Goal: Contribute content: Add original content to the website for others to see

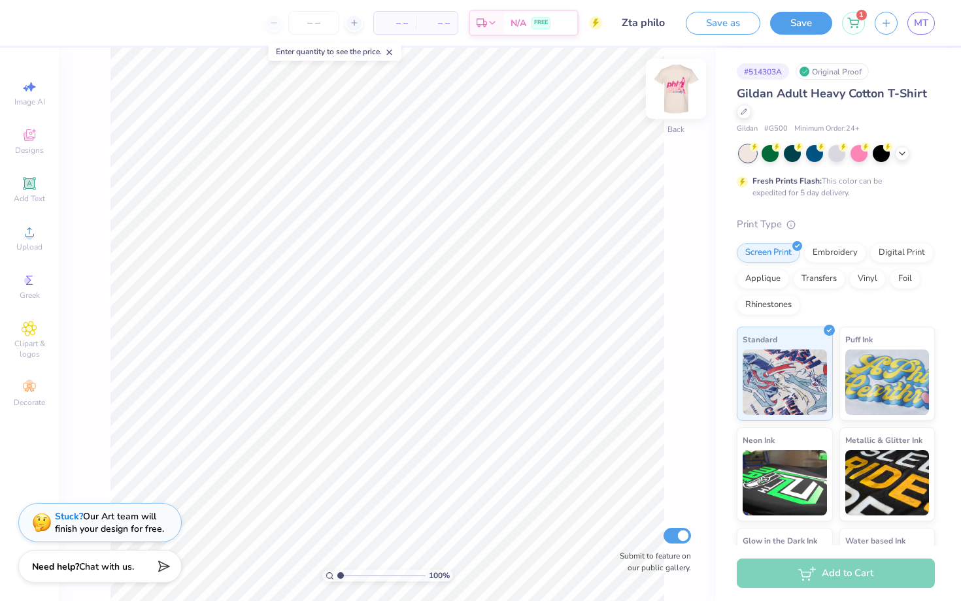
click at [675, 83] on img at bounding box center [676, 89] width 52 height 52
click at [26, 229] on icon at bounding box center [30, 232] width 16 height 16
click at [24, 144] on div "Designs" at bounding box center [30, 141] width 46 height 39
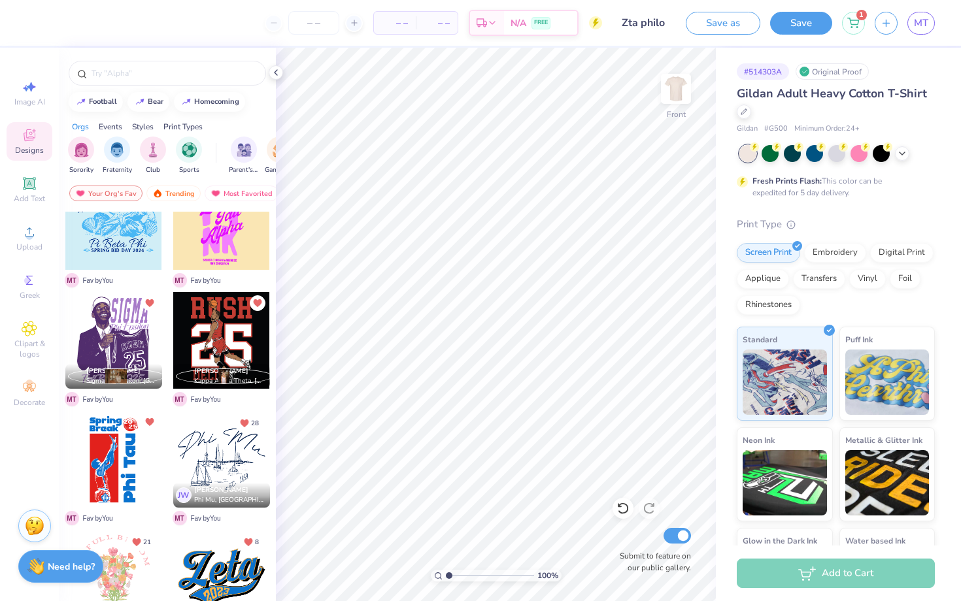
scroll to position [386, 0]
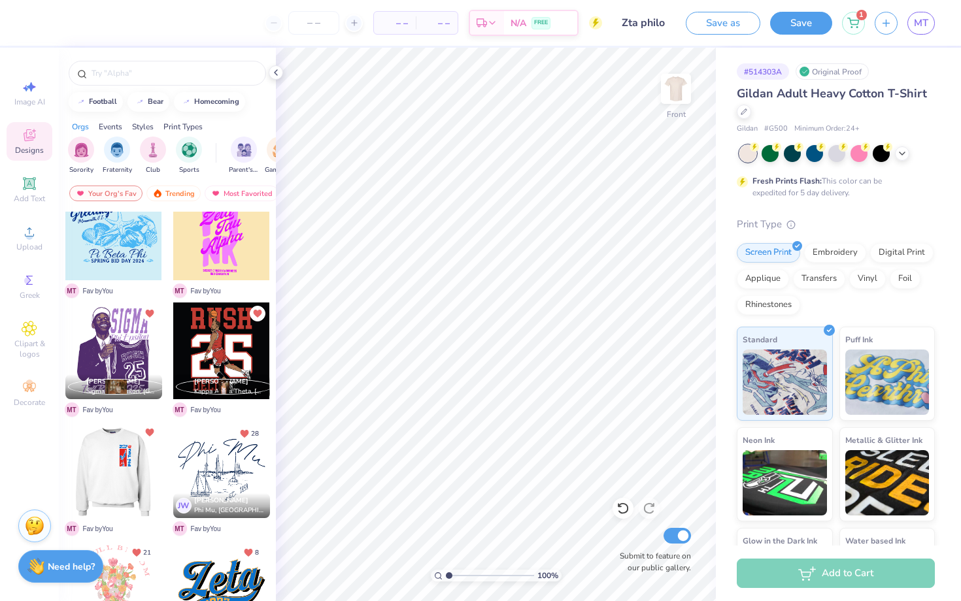
click at [124, 459] on div at bounding box center [113, 470] width 97 height 97
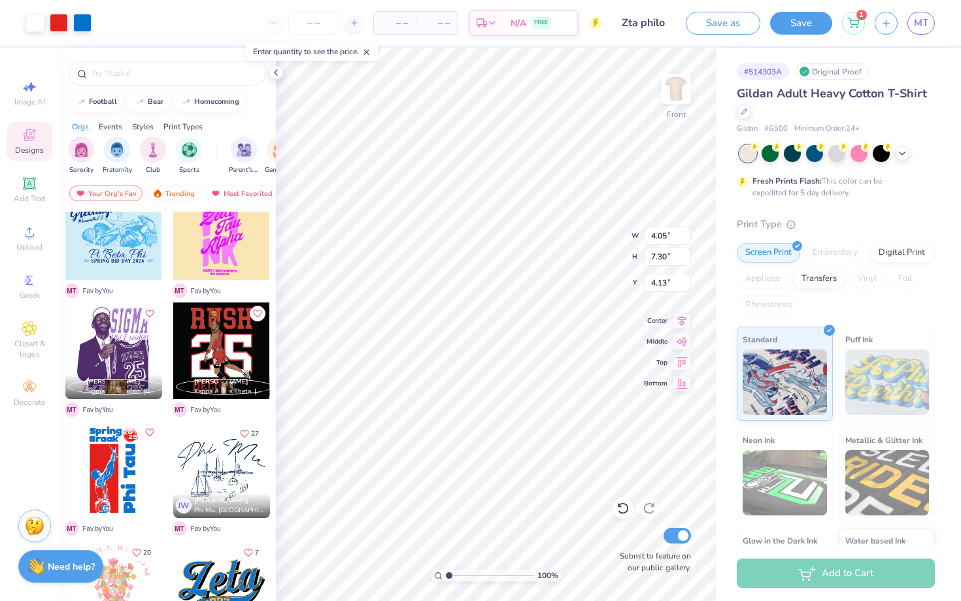
type input "4.13"
type input "7.48"
type input "13.48"
type input "7.24"
type input "2.49"
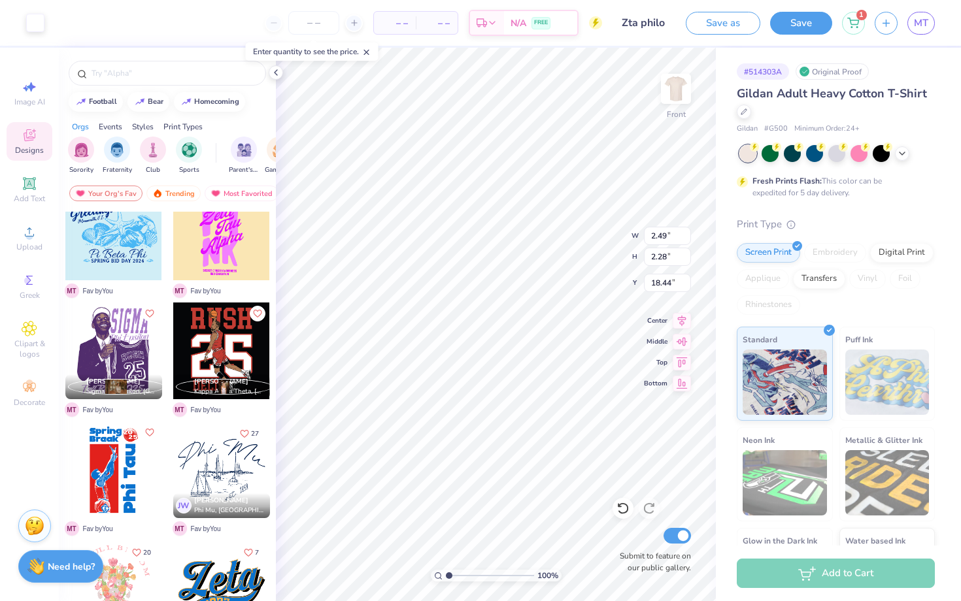
type input "2.28"
type input "18.44"
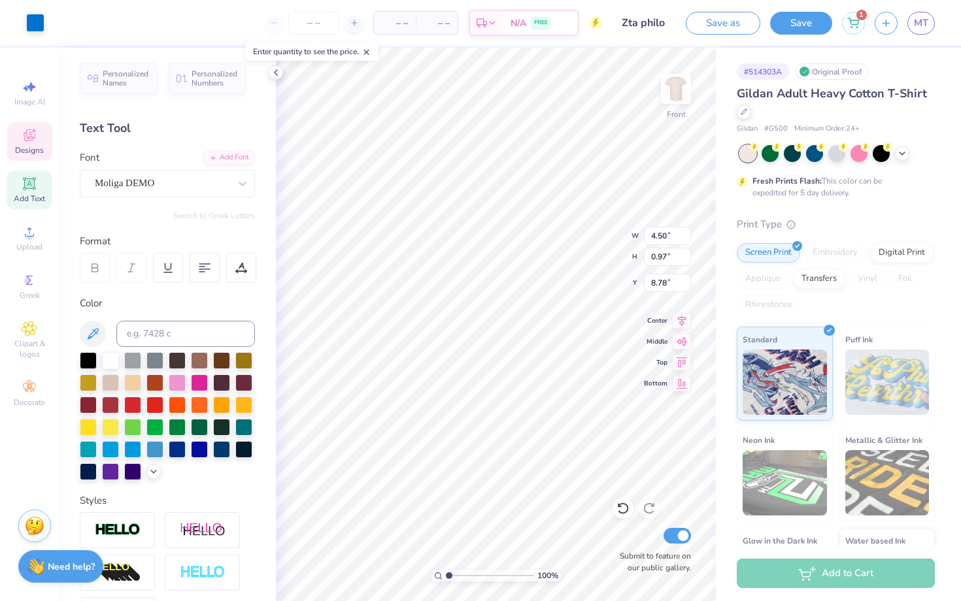
type input "8.78"
type input "4.95"
type input "1.52"
type input "7.24"
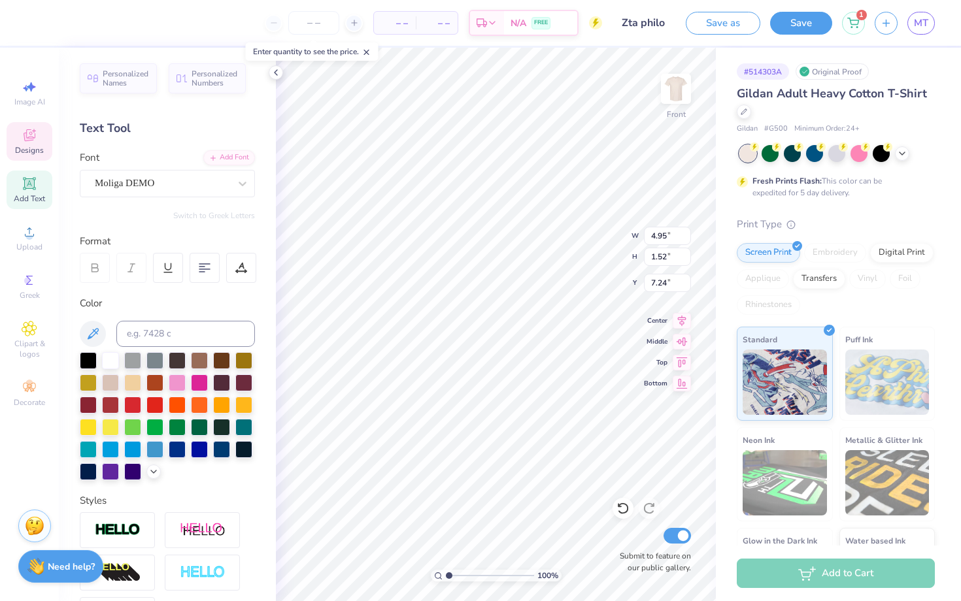
type textarea "Zlam"
type input "4.50"
type input "0.97"
type input "8.78"
type textarea "Dunk"
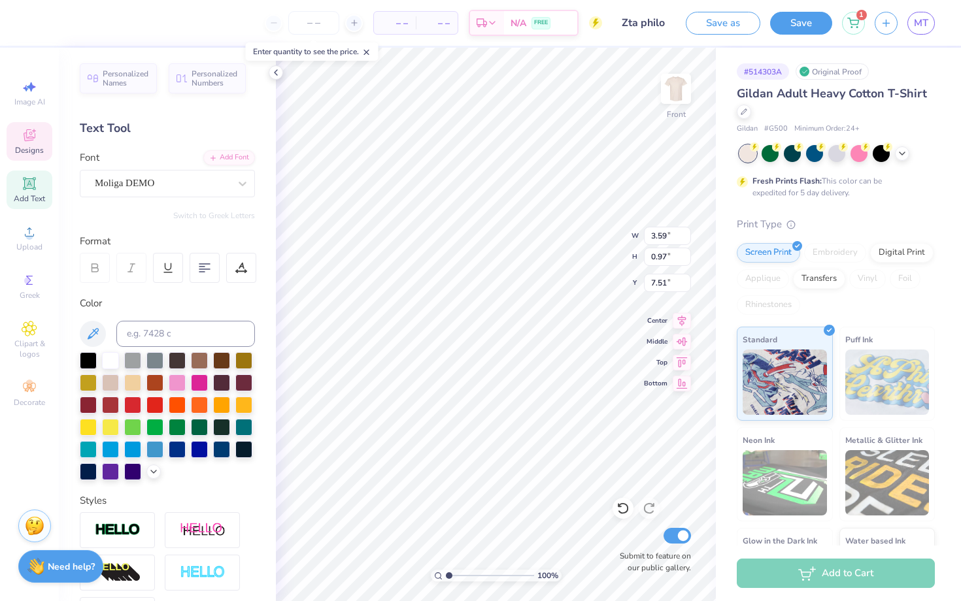
type input "7.58"
type textarea "Zeta Tau Alpha"
type input "1.93"
type input "16.56"
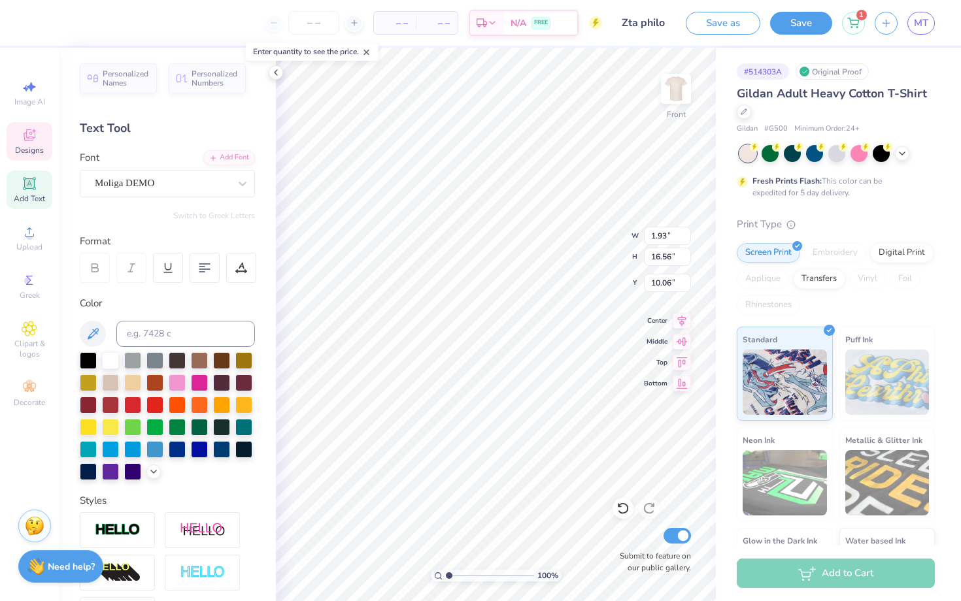
type input "10.06"
type input "1.25"
type input "10.67"
type input "10.07"
type input "10.02"
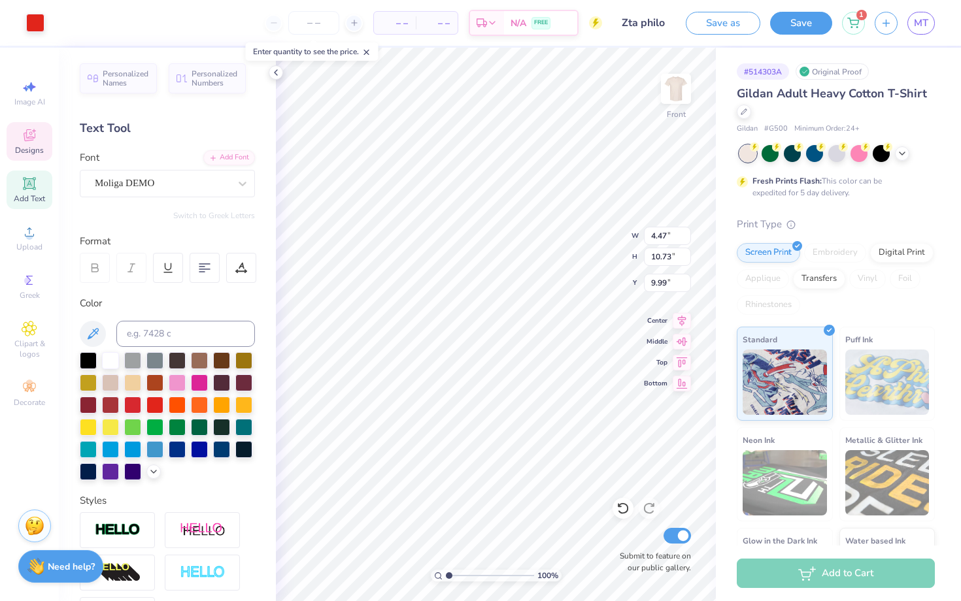
type input "5.26"
type input "12.63"
click at [622, 512] on icon at bounding box center [622, 508] width 13 height 13
type input "4.47"
type input "10.73"
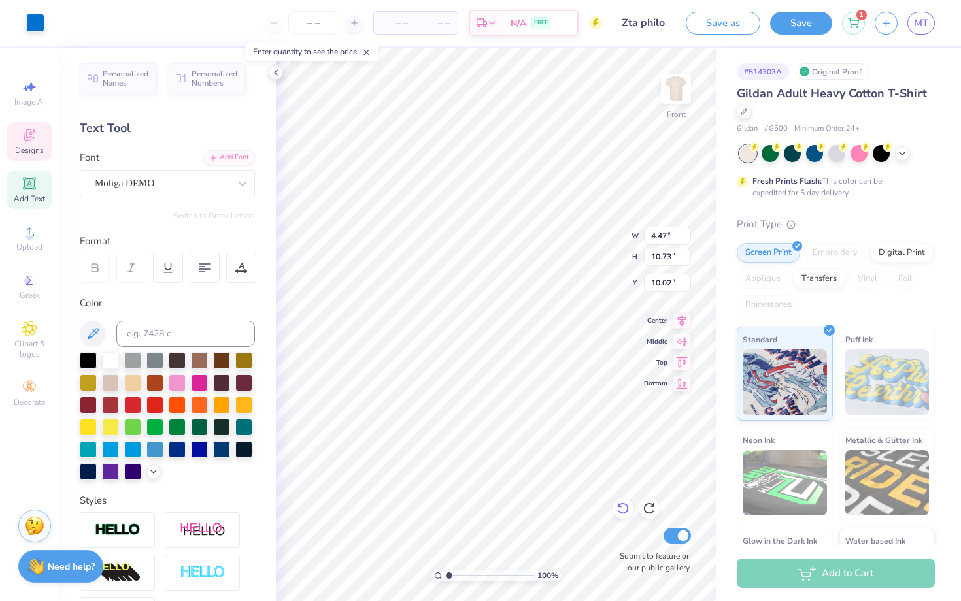
type input "1.25"
type input "10.67"
type input "10.02"
click at [53, 25] on div at bounding box center [59, 21] width 18 height 18
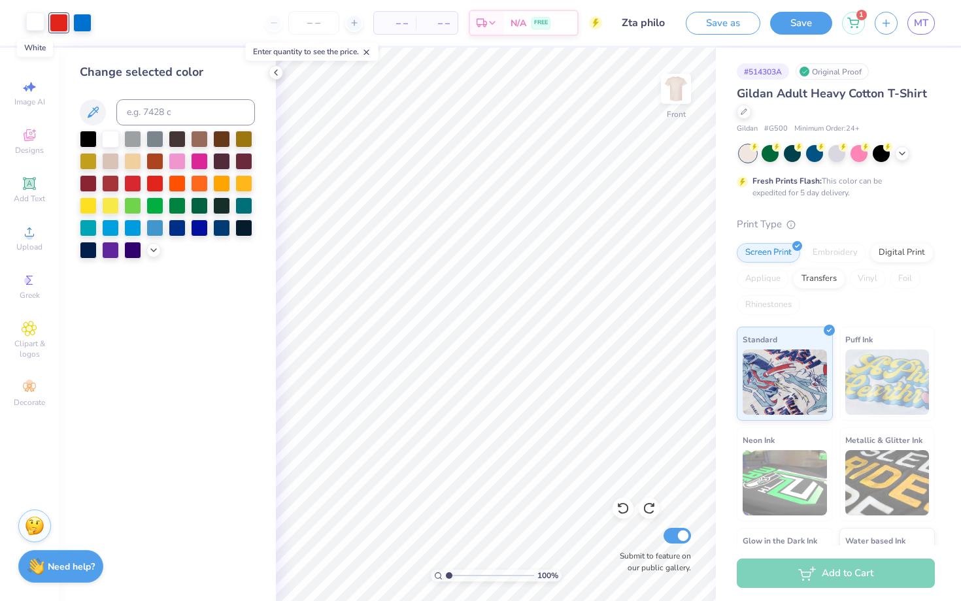
click at [37, 22] on div at bounding box center [35, 21] width 18 height 18
click at [895, 158] on div at bounding box center [836, 153] width 195 height 17
click at [899, 156] on icon at bounding box center [902, 152] width 10 height 10
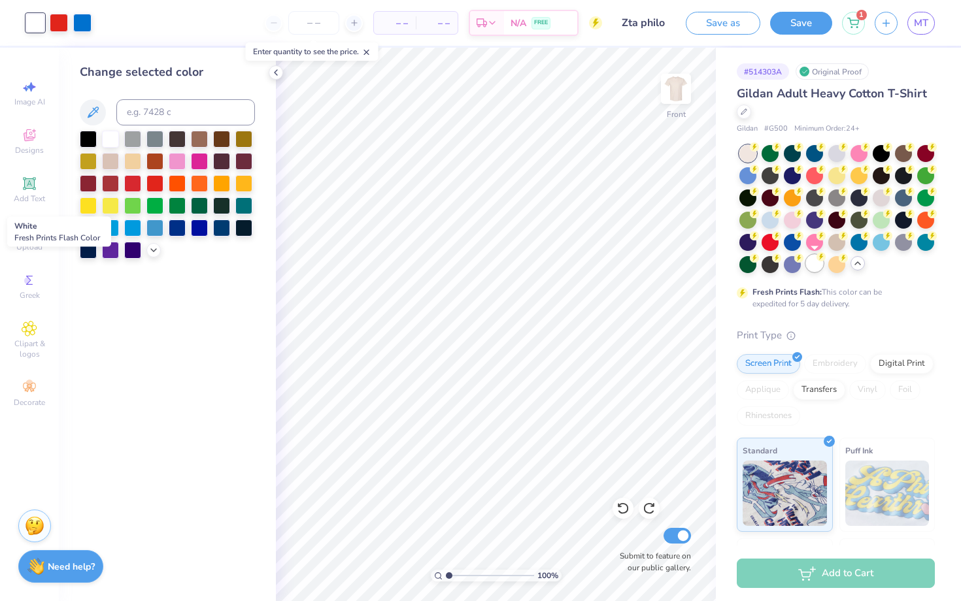
click at [759, 152] on circle at bounding box center [754, 146] width 9 height 9
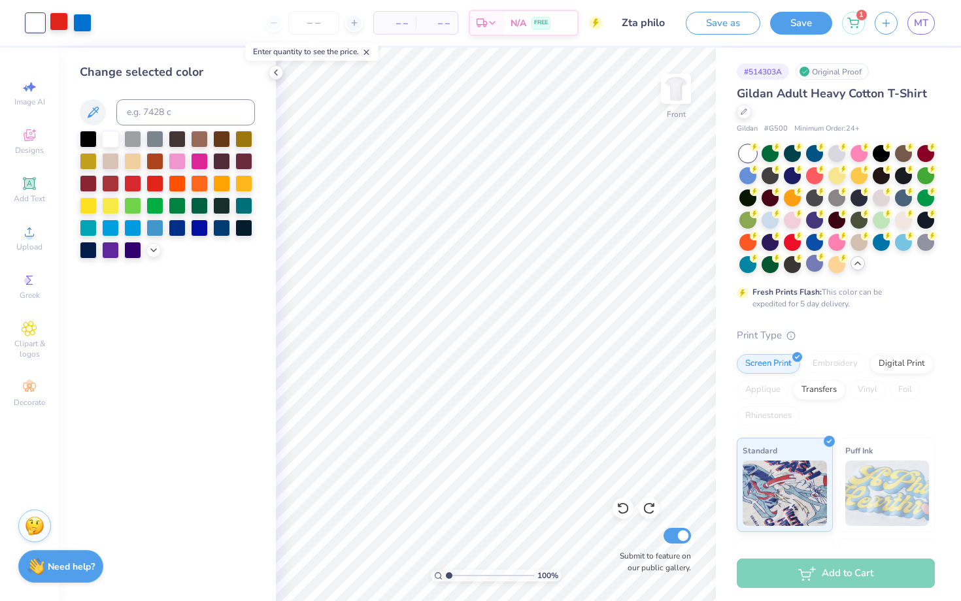
click at [59, 21] on div at bounding box center [59, 21] width 18 height 18
click at [37, 21] on div at bounding box center [35, 21] width 18 height 18
click at [63, 19] on div at bounding box center [59, 21] width 18 height 18
click at [117, 144] on div at bounding box center [110, 137] width 17 height 17
click at [153, 252] on icon at bounding box center [153, 249] width 10 height 10
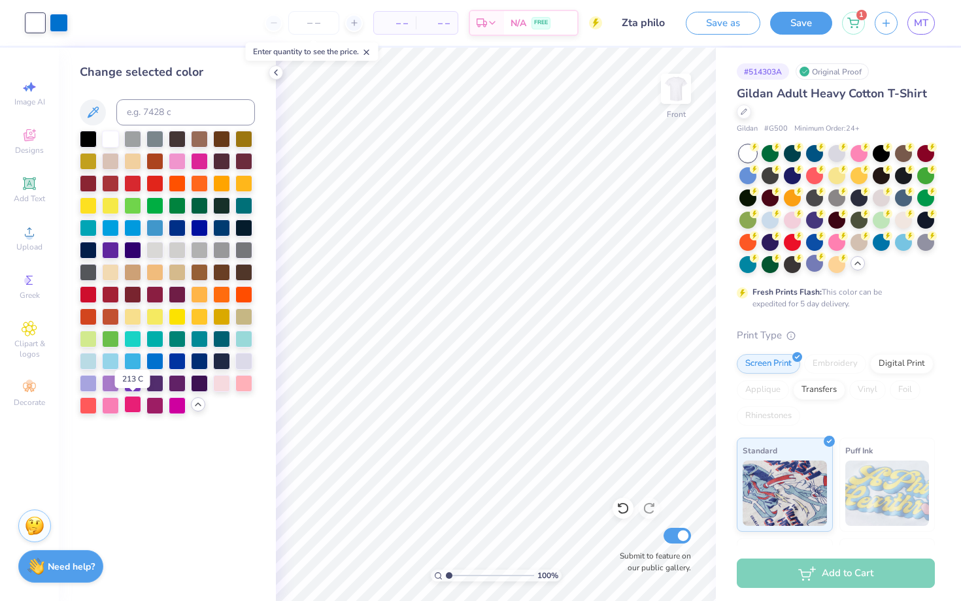
click at [129, 402] on div at bounding box center [132, 404] width 17 height 17
click at [110, 405] on div at bounding box center [110, 404] width 17 height 17
click at [63, 24] on div at bounding box center [59, 21] width 18 height 18
click at [131, 396] on div at bounding box center [132, 404] width 17 height 17
click at [134, 403] on div at bounding box center [132, 404] width 17 height 17
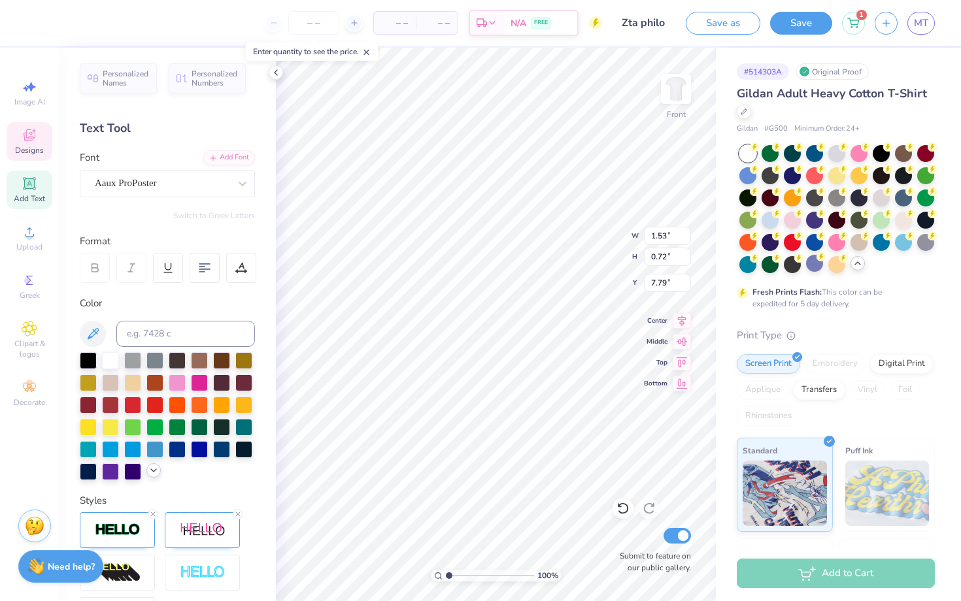
click at [151, 471] on icon at bounding box center [153, 470] width 10 height 10
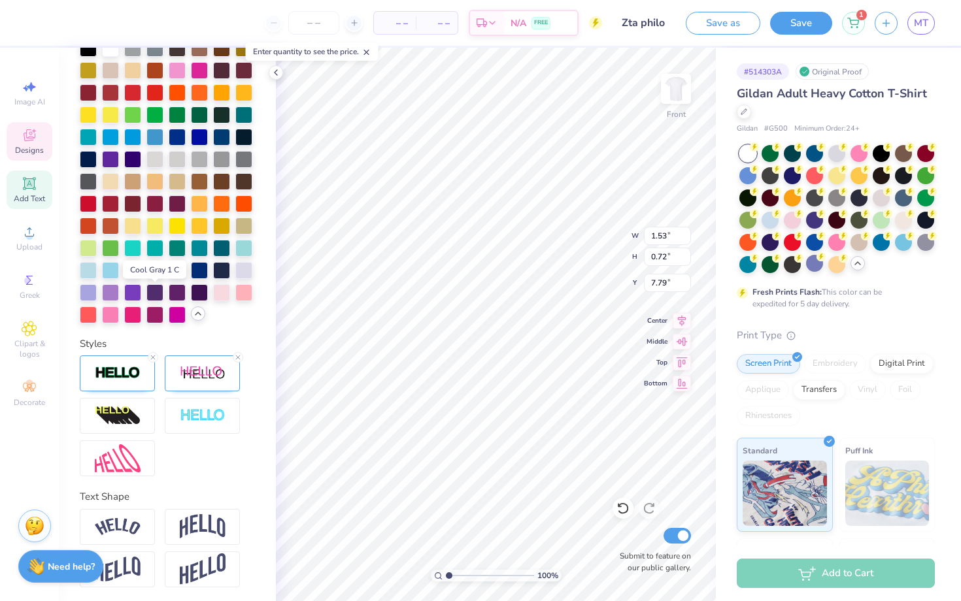
scroll to position [314, 0]
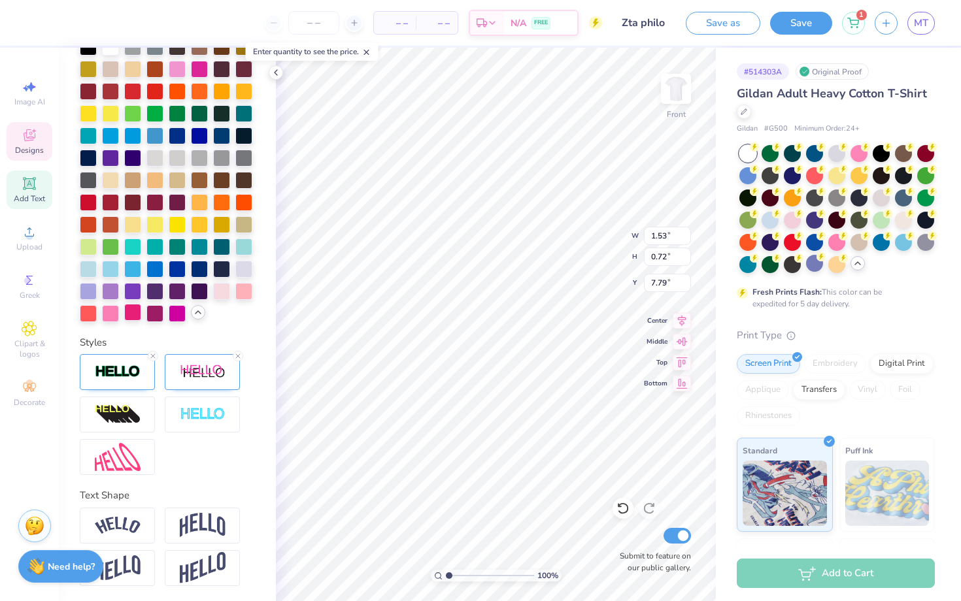
click at [133, 316] on div at bounding box center [132, 312] width 17 height 17
click at [134, 310] on div at bounding box center [132, 312] width 17 height 17
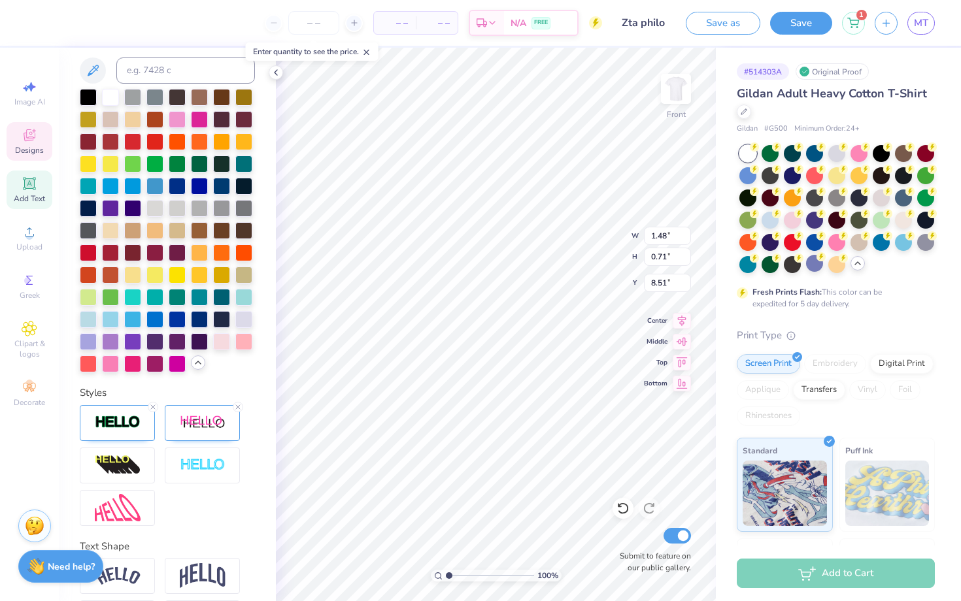
scroll to position [365, 0]
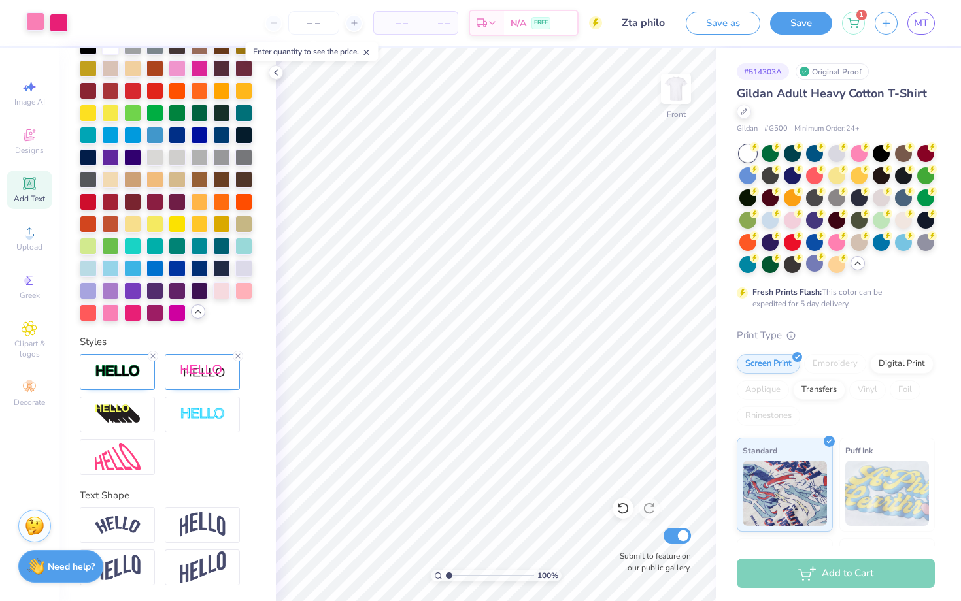
click at [32, 27] on div at bounding box center [35, 21] width 18 height 18
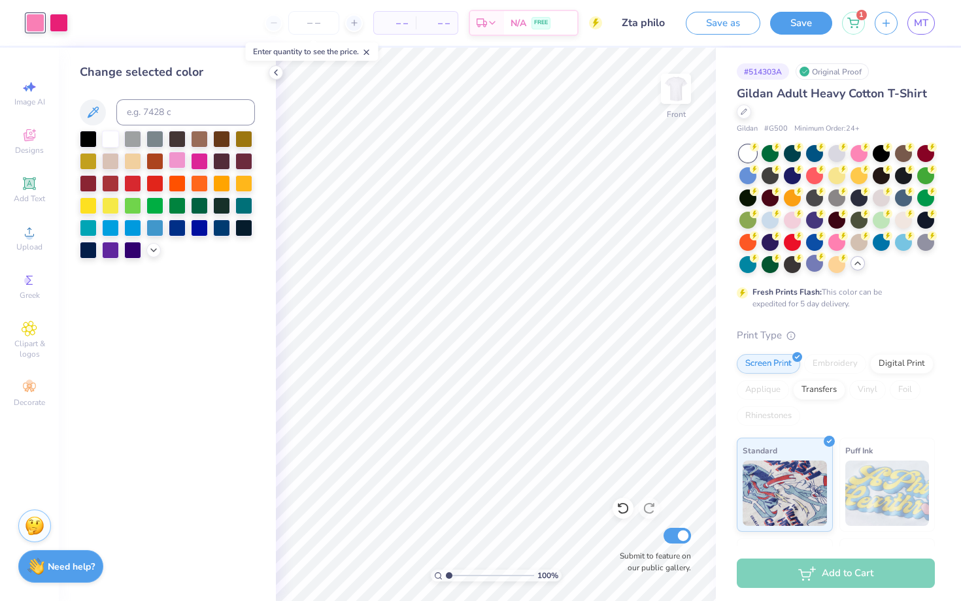
click at [172, 161] on div at bounding box center [177, 160] width 17 height 17
click at [150, 251] on icon at bounding box center [153, 249] width 10 height 10
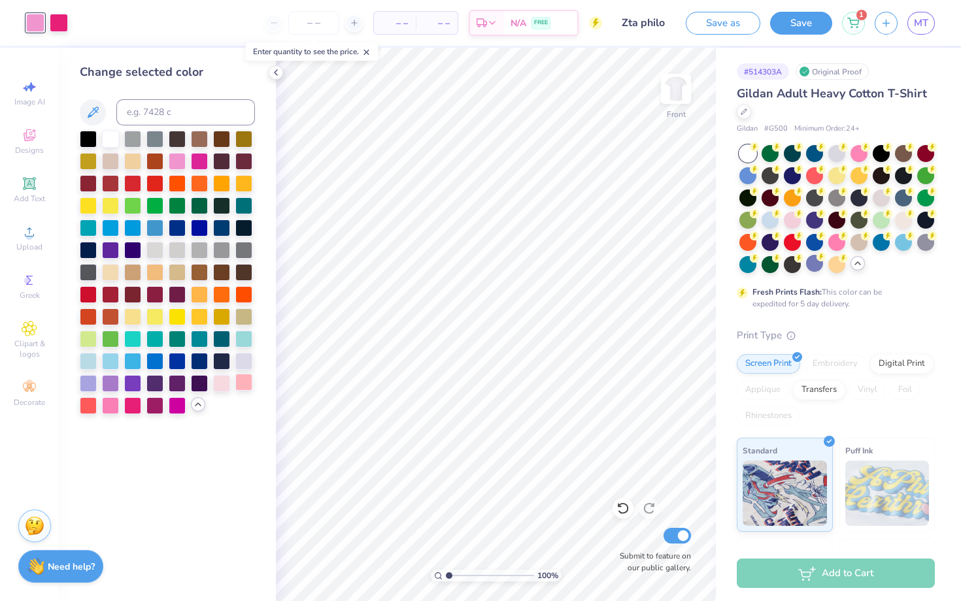
click at [240, 382] on div at bounding box center [243, 382] width 17 height 17
click at [226, 382] on div at bounding box center [221, 382] width 17 height 17
click at [116, 408] on div at bounding box center [110, 404] width 17 height 17
click at [181, 161] on div at bounding box center [177, 160] width 17 height 17
click at [225, 384] on div at bounding box center [221, 382] width 17 height 17
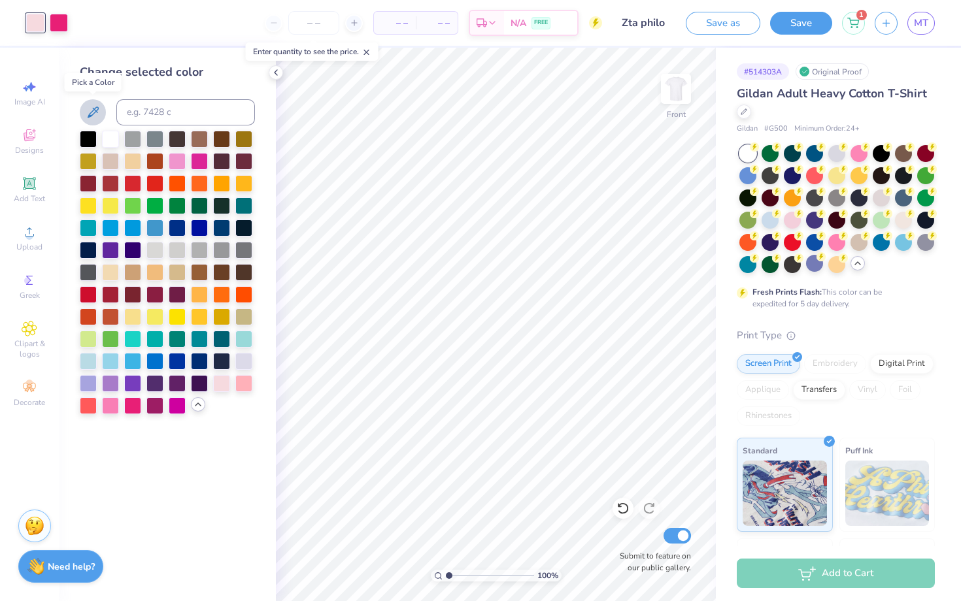
click at [94, 116] on icon at bounding box center [93, 113] width 16 height 16
click at [201, 116] on input at bounding box center [185, 112] width 139 height 26
click at [795, 217] on div at bounding box center [792, 218] width 17 height 17
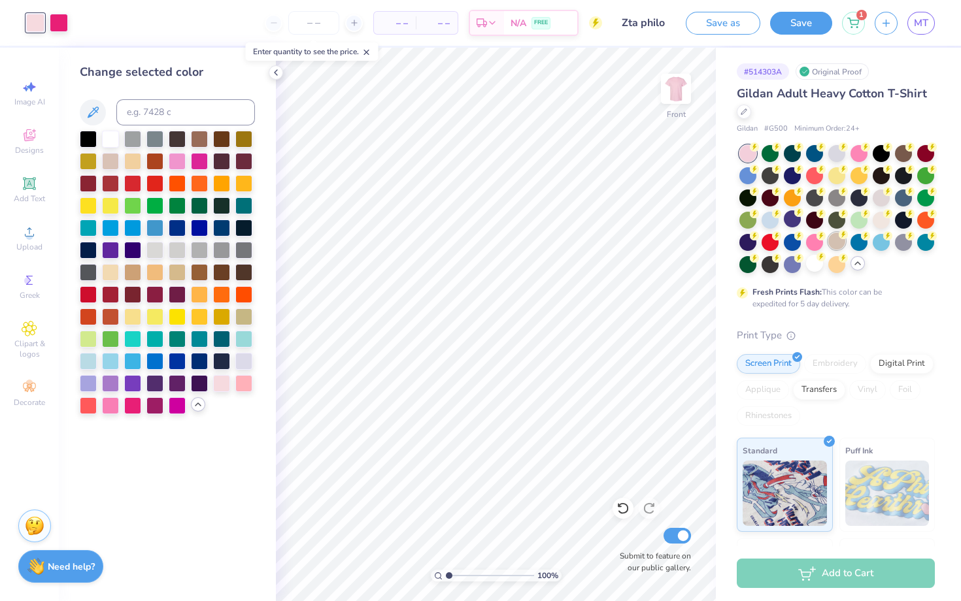
click at [830, 242] on div at bounding box center [836, 241] width 17 height 17
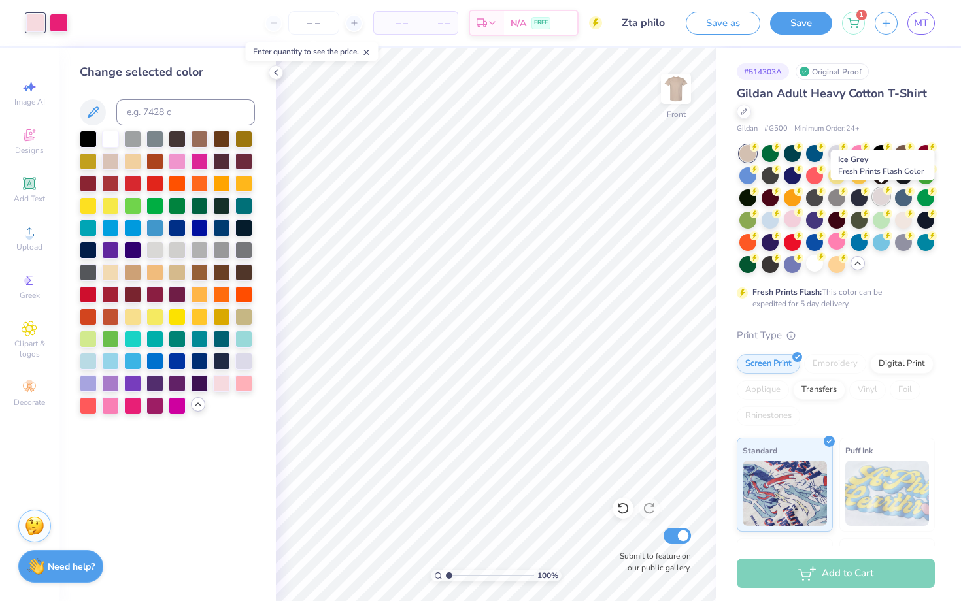
click at [878, 200] on div at bounding box center [881, 196] width 17 height 17
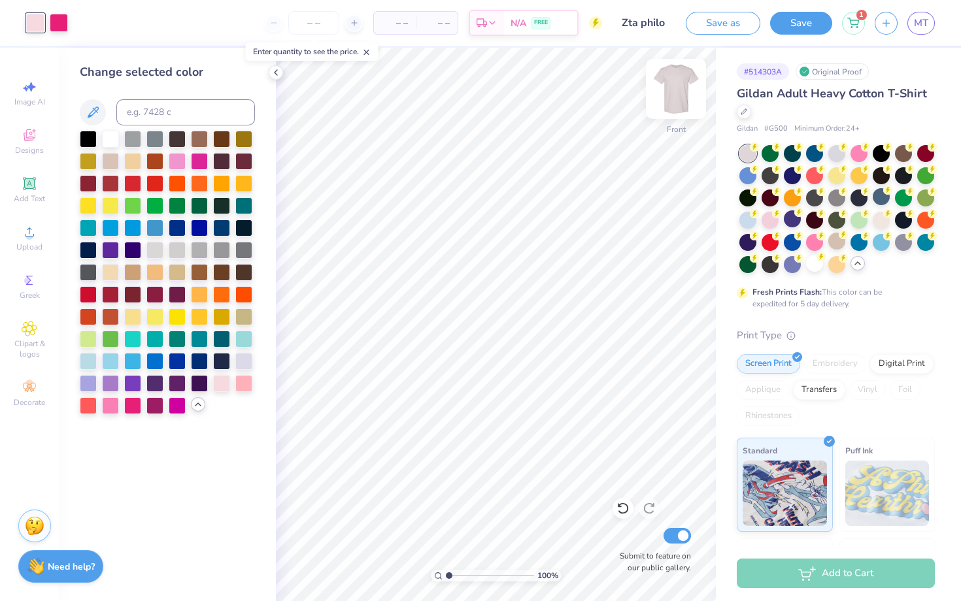
click at [677, 91] on img at bounding box center [676, 89] width 52 height 52
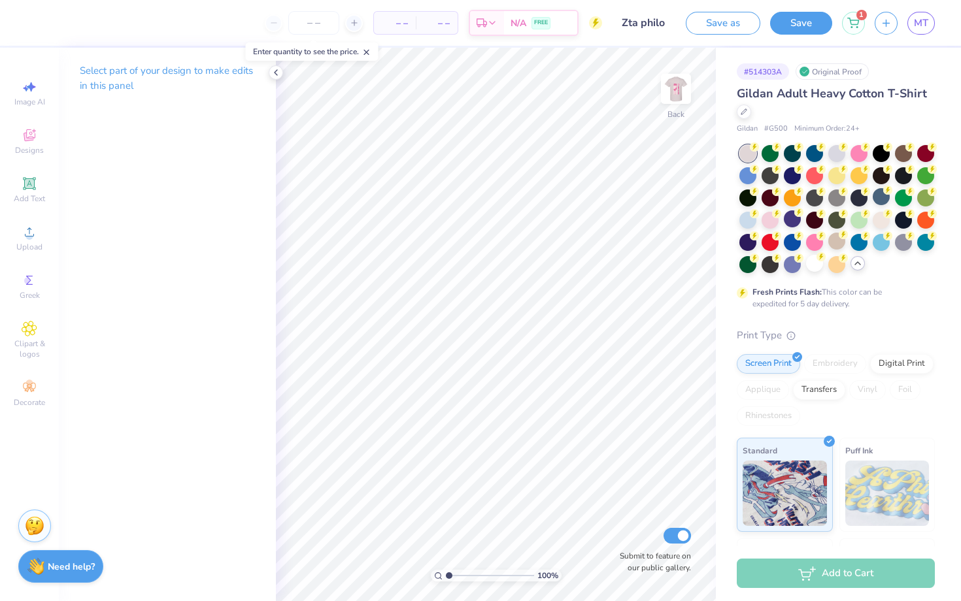
click at [677, 91] on img at bounding box center [676, 89] width 26 height 26
click at [276, 76] on icon at bounding box center [276, 72] width 10 height 10
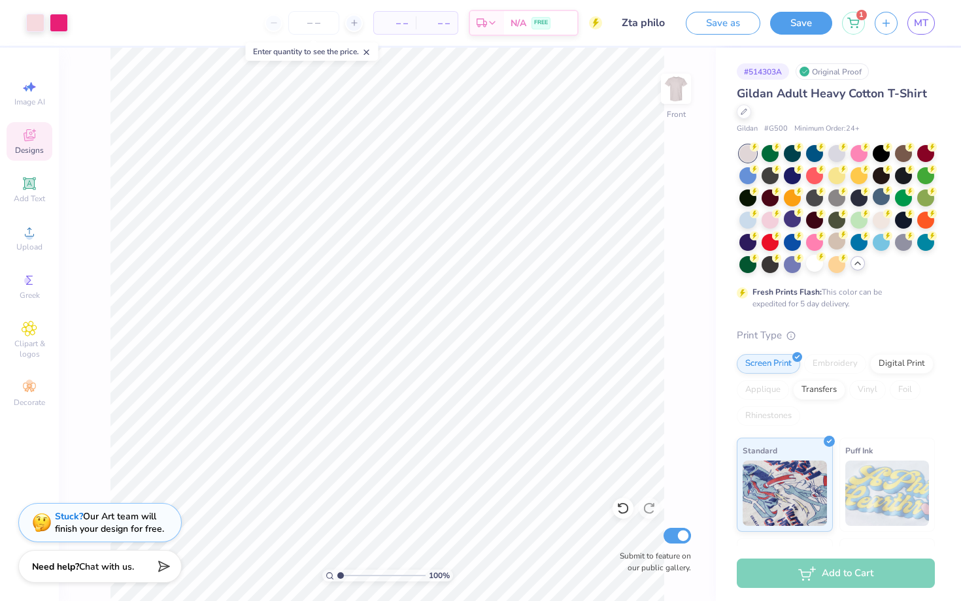
click at [41, 143] on div "Designs" at bounding box center [30, 141] width 46 height 39
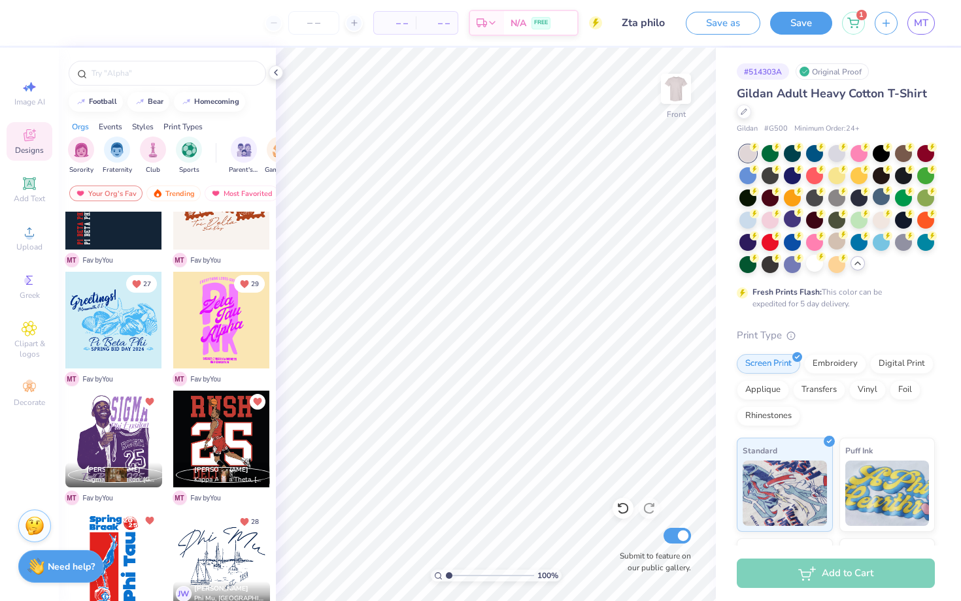
scroll to position [325, 0]
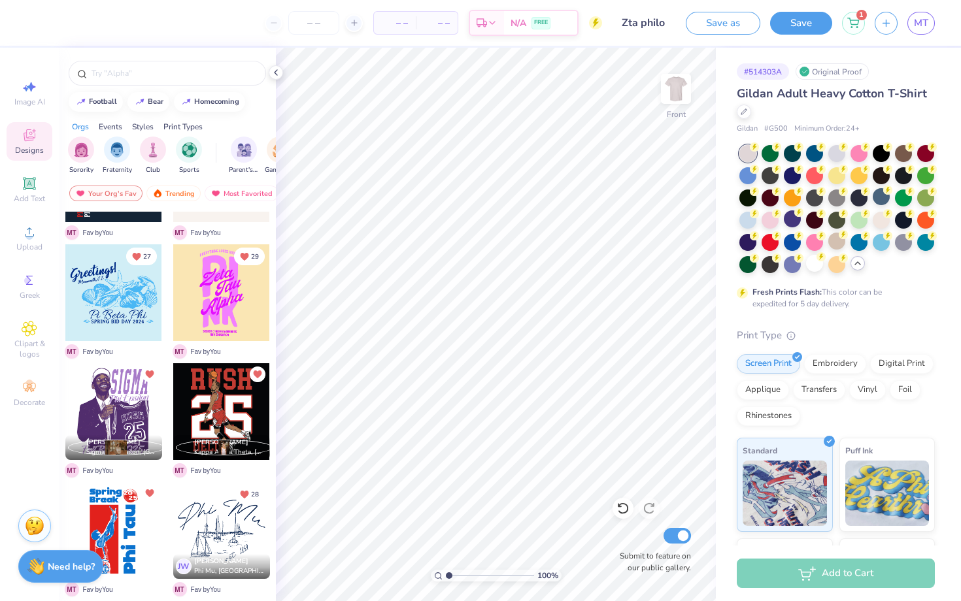
click at [140, 407] on div at bounding box center [113, 411] width 97 height 97
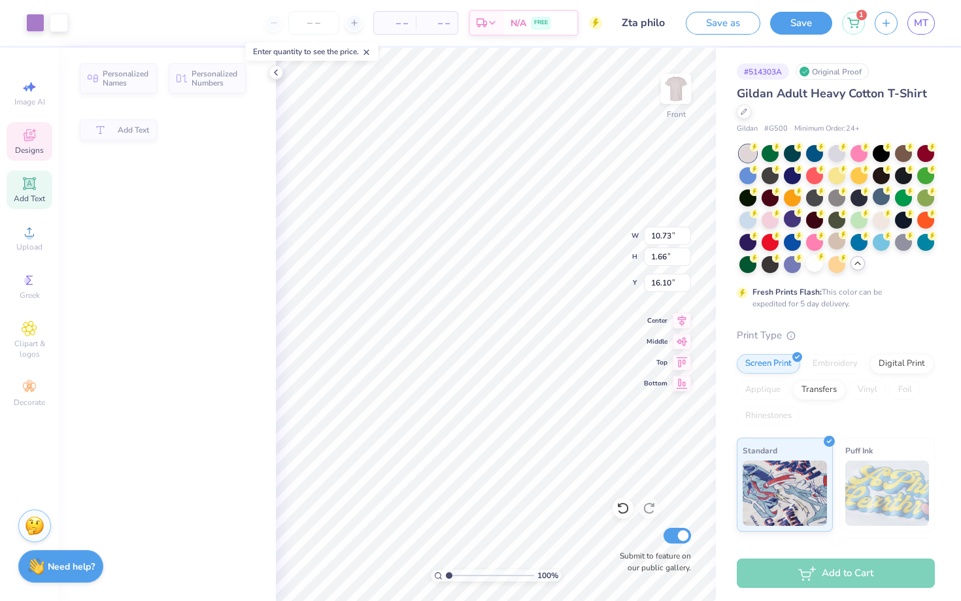
type input "10.73"
type input "1.66"
type input "16.10"
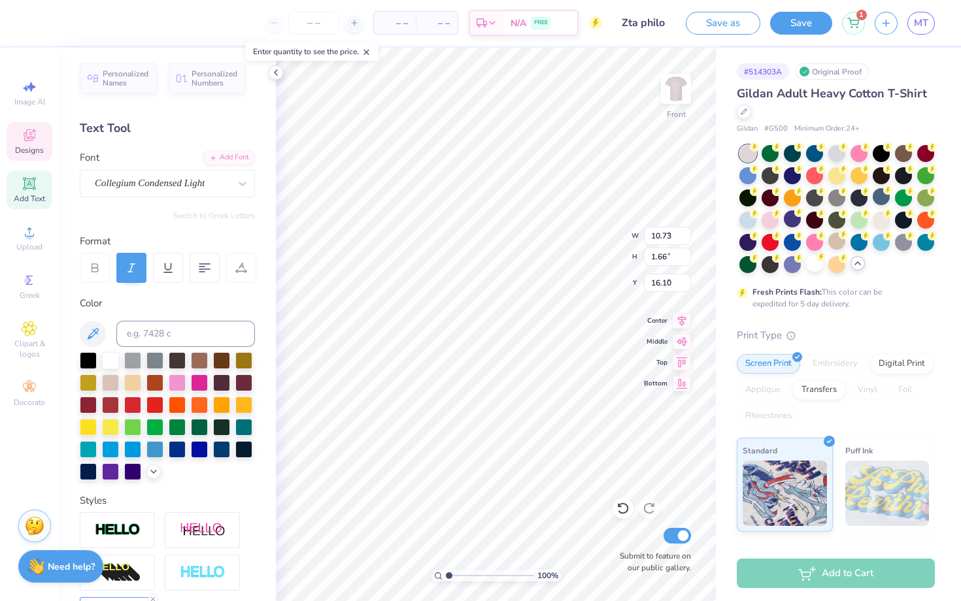
type input "6.45"
type input "4.22"
type input "3.19"
type textarea "Z"
type textarea "ZETA"
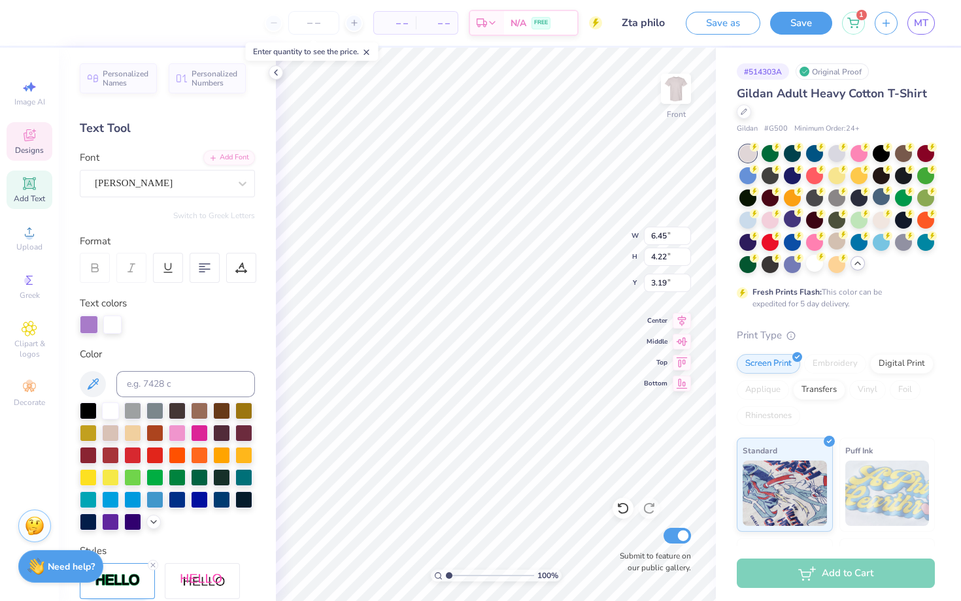
type input "6.80"
type input "1.71"
type input "7.41"
type textarea "Tau Alpha"
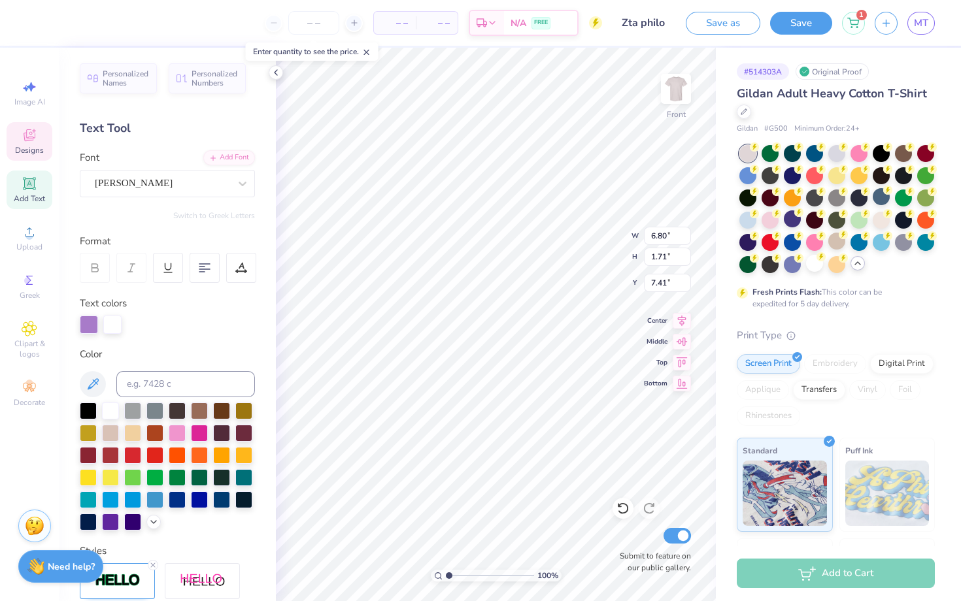
scroll to position [0, 1]
type input "10.73"
type input "1.66"
type input "16.10"
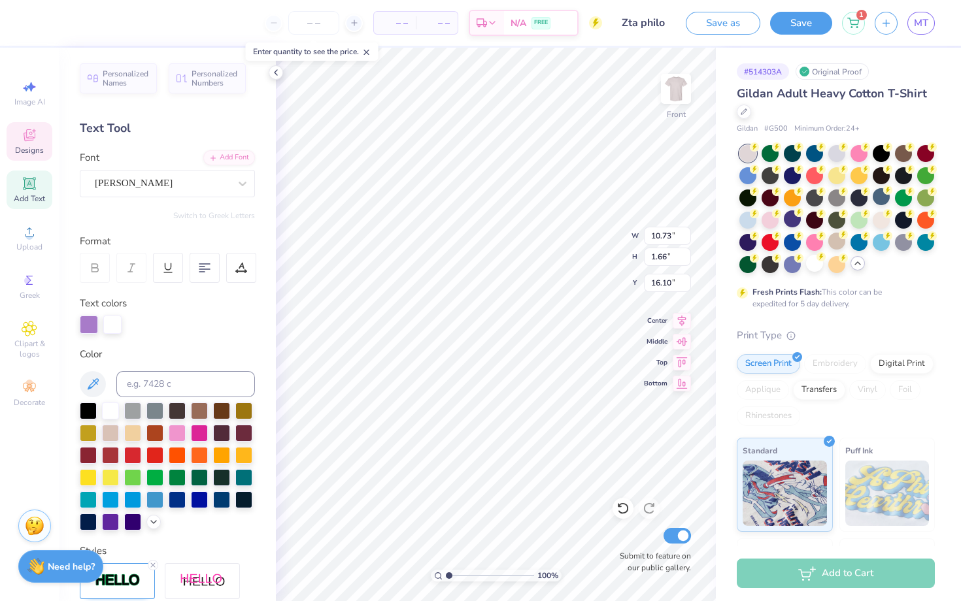
type textarea "Zlam Dunk 2025"
click at [28, 20] on div at bounding box center [35, 21] width 18 height 18
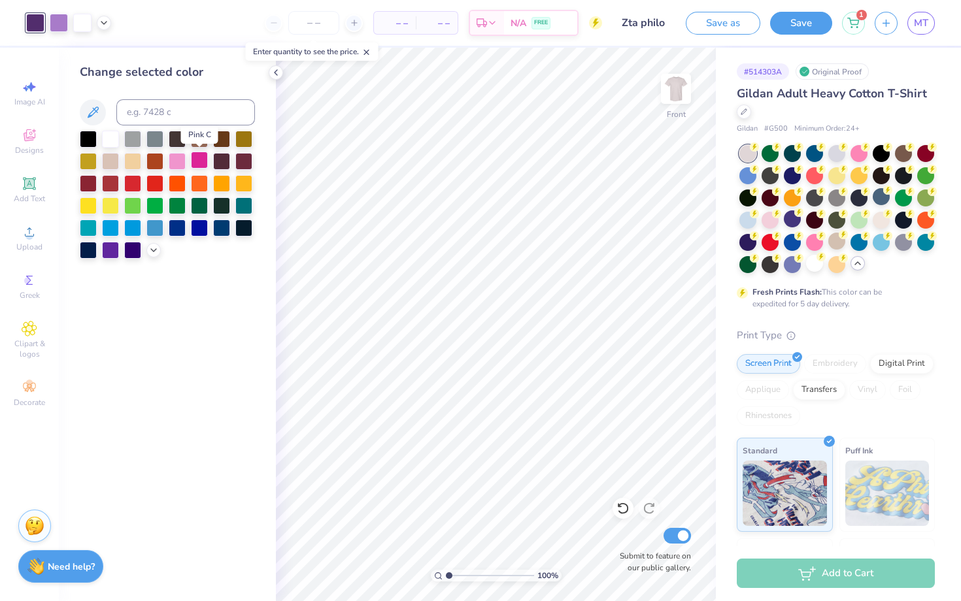
click at [197, 161] on div at bounding box center [199, 160] width 17 height 17
click at [152, 250] on polyline at bounding box center [153, 249] width 5 height 3
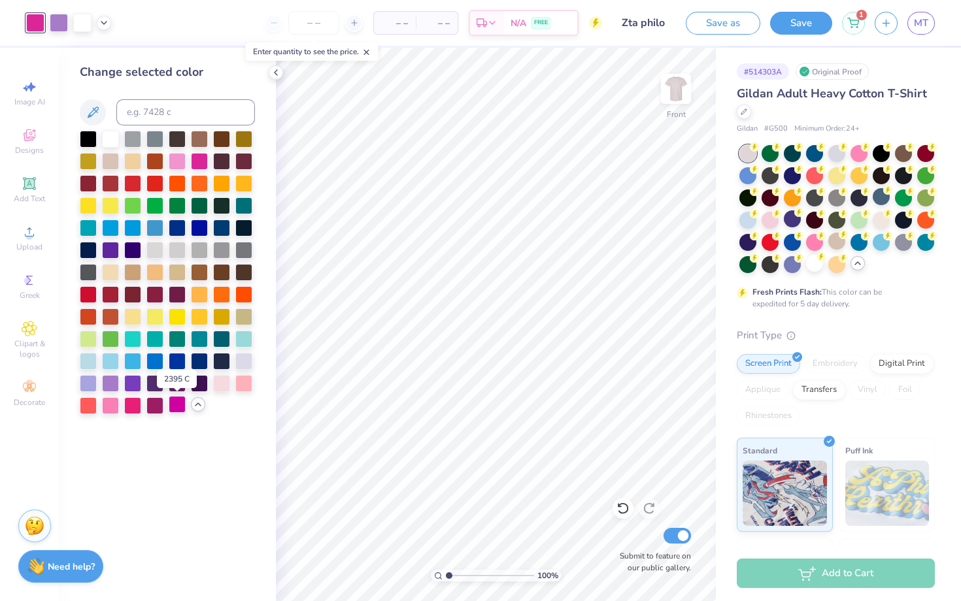
click at [176, 406] on div at bounding box center [177, 404] width 17 height 17
click at [150, 405] on div at bounding box center [154, 404] width 17 height 17
click at [129, 406] on div at bounding box center [132, 405] width 17 height 17
click at [150, 407] on div at bounding box center [154, 404] width 17 height 17
click at [112, 407] on div at bounding box center [110, 405] width 17 height 17
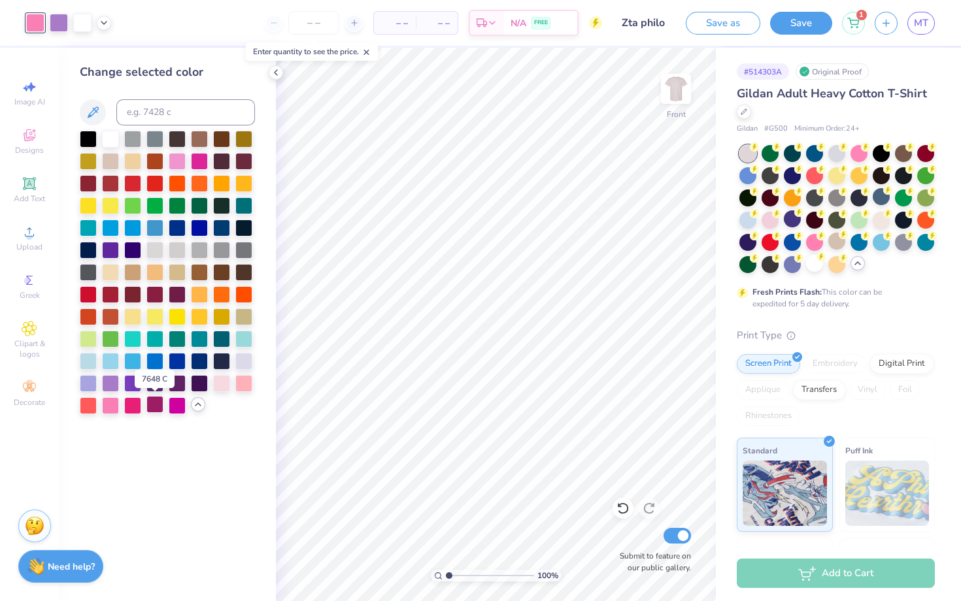
click at [152, 408] on div at bounding box center [154, 404] width 17 height 17
click at [57, 16] on div at bounding box center [59, 21] width 18 height 18
click at [112, 405] on div at bounding box center [110, 404] width 17 height 17
drag, startPoint x: 248, startPoint y: 380, endPoint x: 214, endPoint y: 196, distance: 187.4
click at [248, 380] on div at bounding box center [243, 383] width 17 height 17
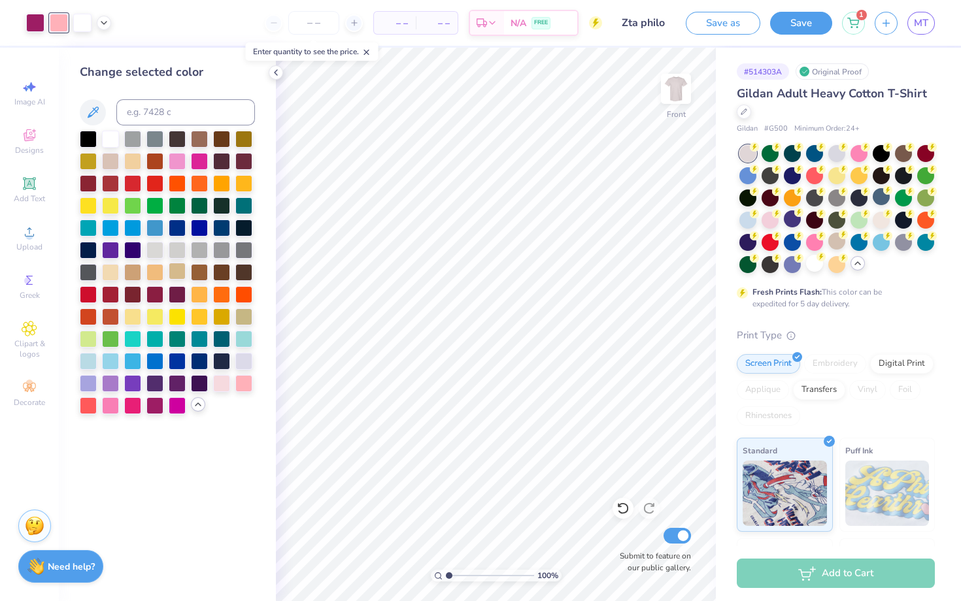
drag, startPoint x: 180, startPoint y: 156, endPoint x: 172, endPoint y: 269, distance: 113.4
click at [180, 156] on div at bounding box center [177, 161] width 17 height 17
click at [109, 407] on div at bounding box center [110, 404] width 17 height 17
click at [273, 71] on icon at bounding box center [276, 72] width 10 height 10
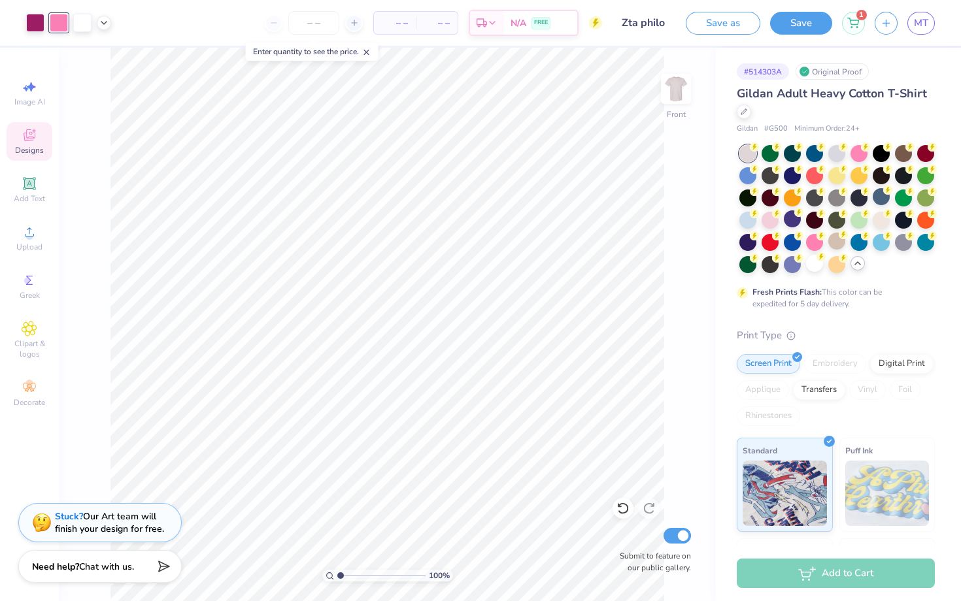
click at [37, 144] on div "Designs" at bounding box center [30, 141] width 46 height 39
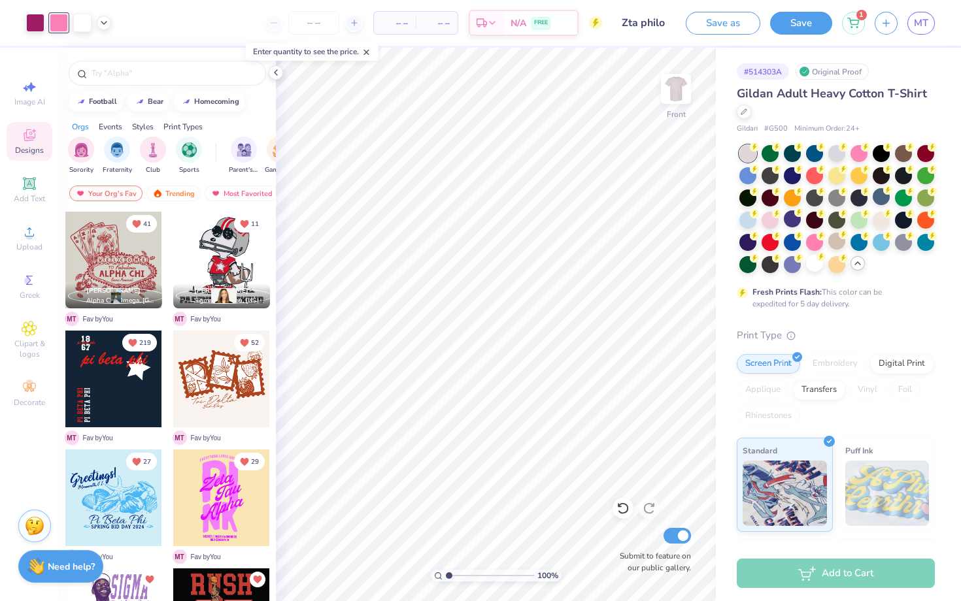
scroll to position [120, 0]
click at [275, 81] on div at bounding box center [167, 70] width 217 height 44
click at [274, 73] on icon at bounding box center [276, 72] width 10 height 10
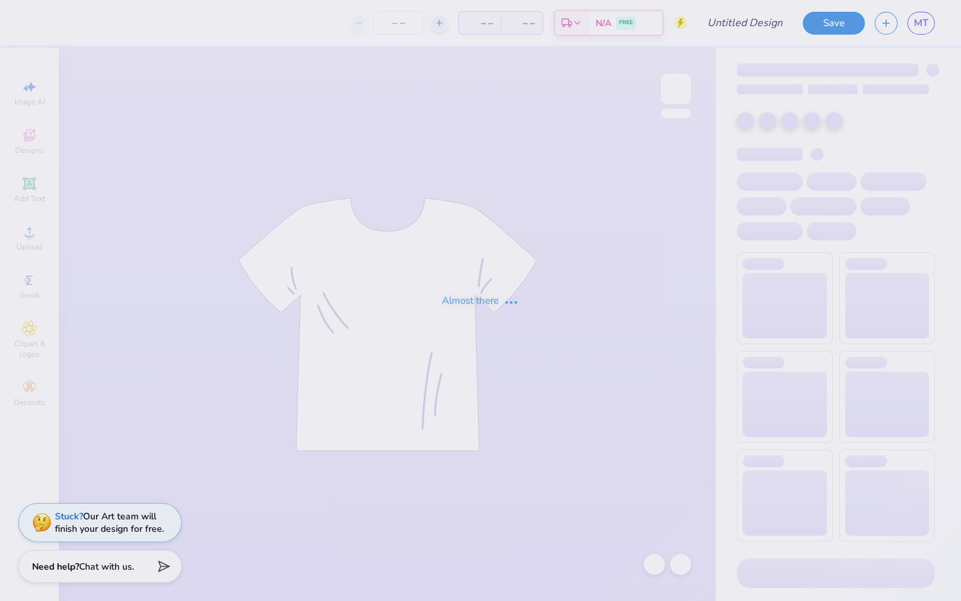
type input "Zta philo"
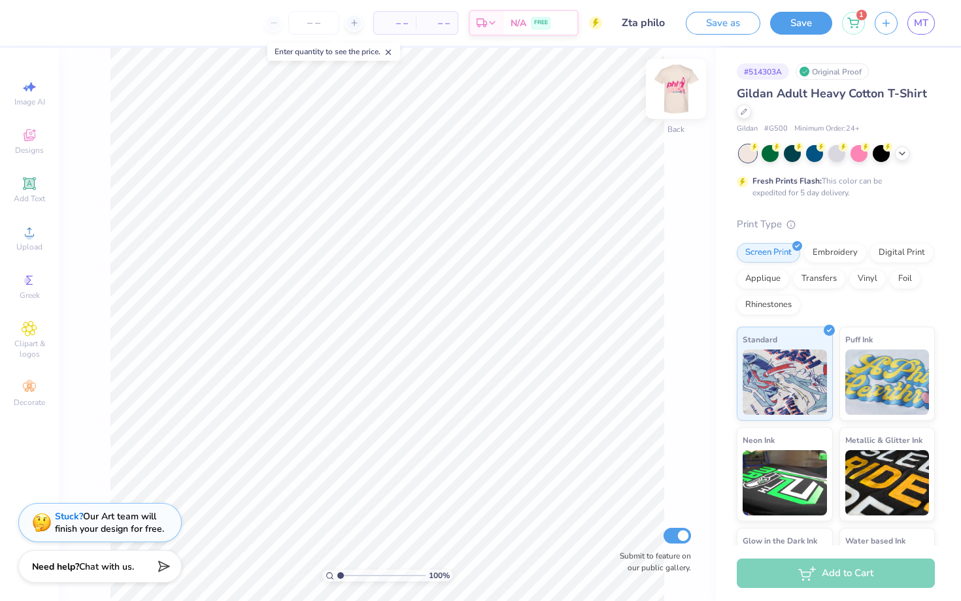
click at [671, 91] on img at bounding box center [676, 89] width 52 height 52
click at [41, 148] on span "Designs" at bounding box center [29, 150] width 29 height 10
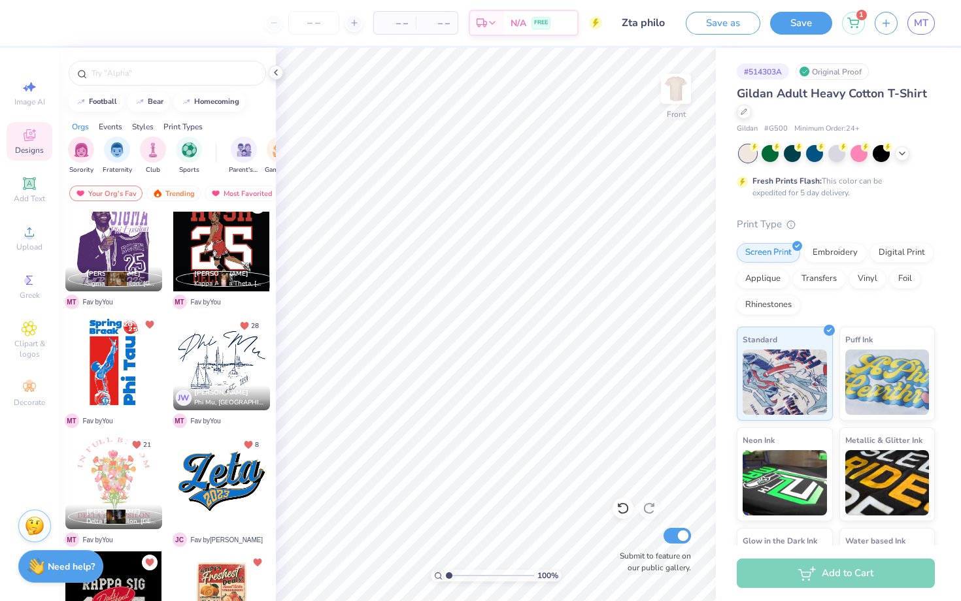
scroll to position [428, 0]
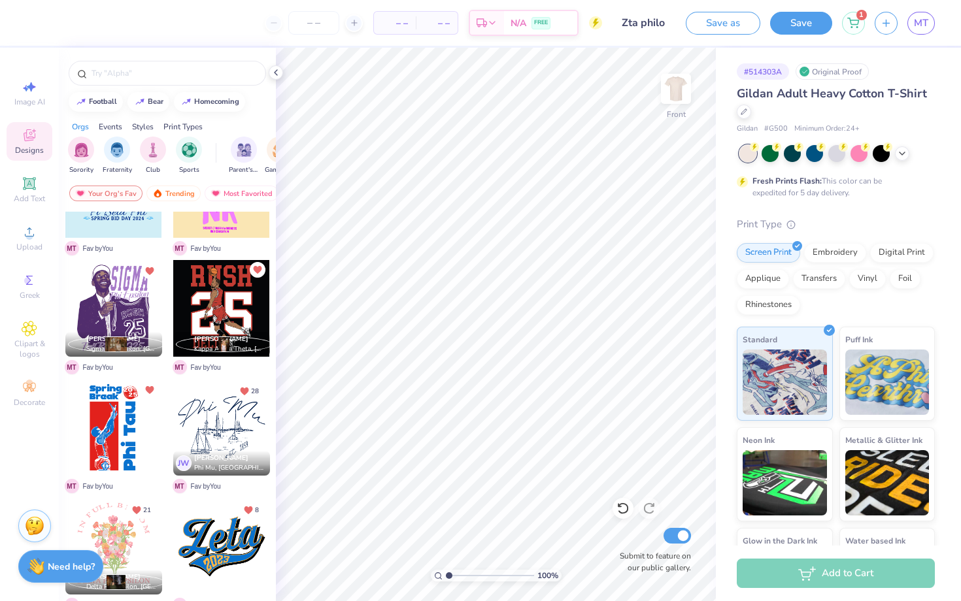
click at [256, 269] on icon "Unlike" at bounding box center [257, 269] width 8 height 7
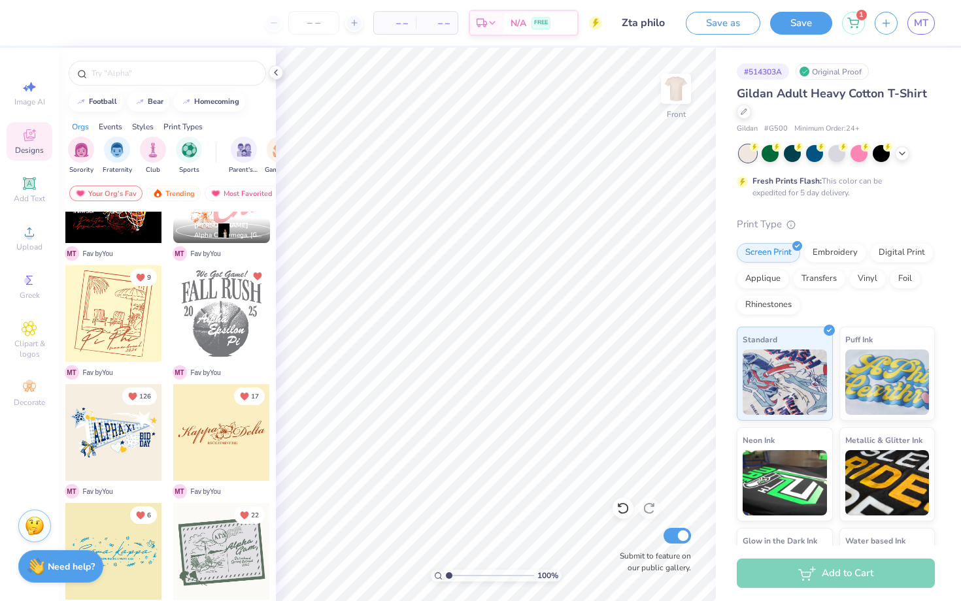
scroll to position [1095, 0]
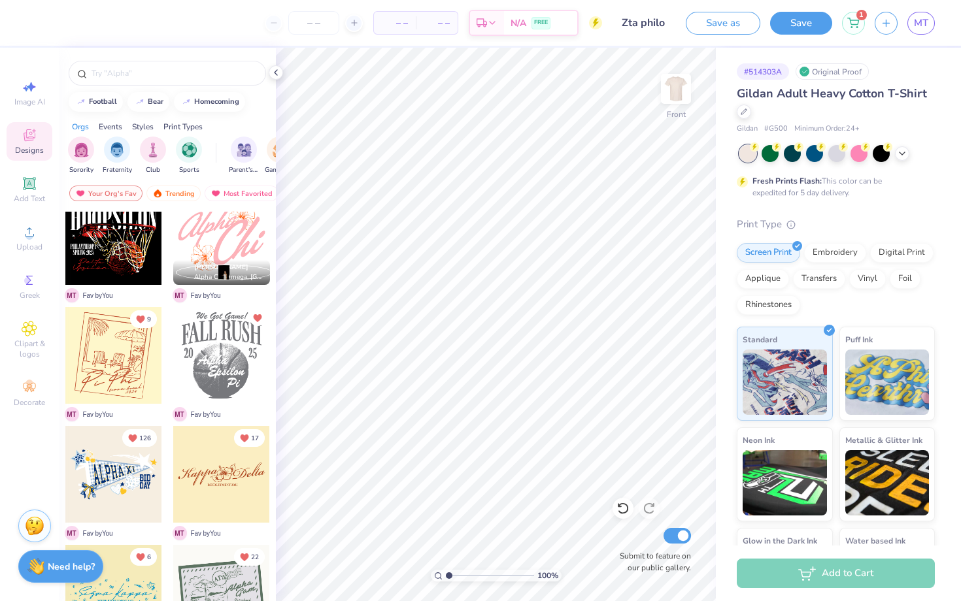
click at [229, 360] on div at bounding box center [221, 355] width 97 height 97
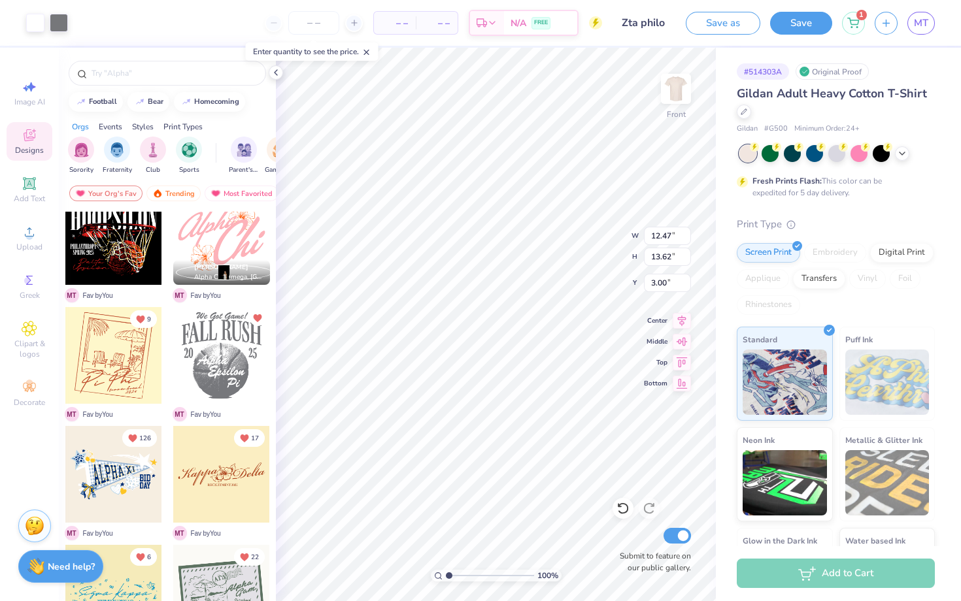
type input "5.21"
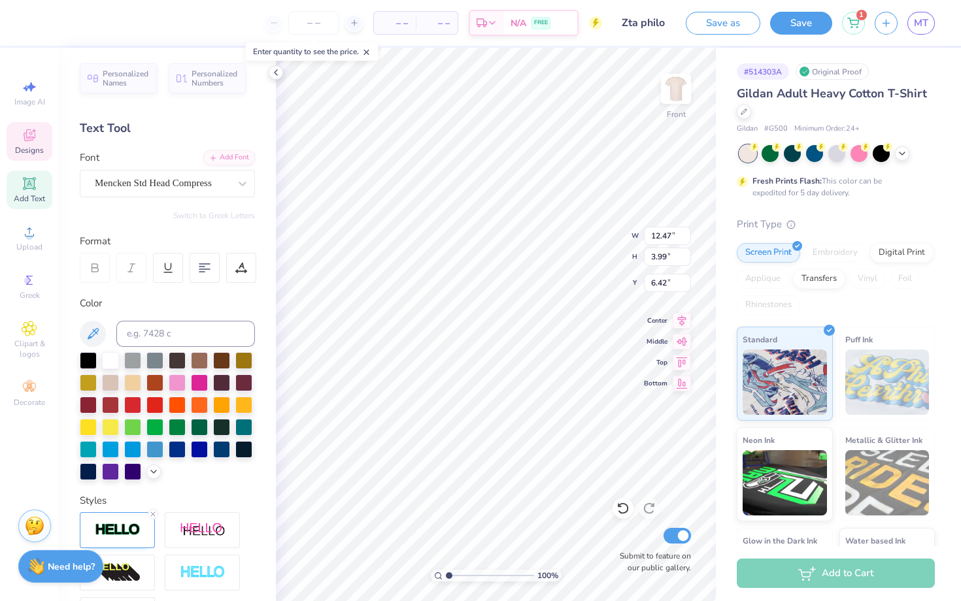
scroll to position [0, 1]
click at [752, 252] on div "– – Per Item – – Total Est. Delivery N/A FREE Design Title Zta philo Save as Sa…" at bounding box center [480, 300] width 961 height 601
type textarea "ZLAM DUNK"
type textarea "Zeta"
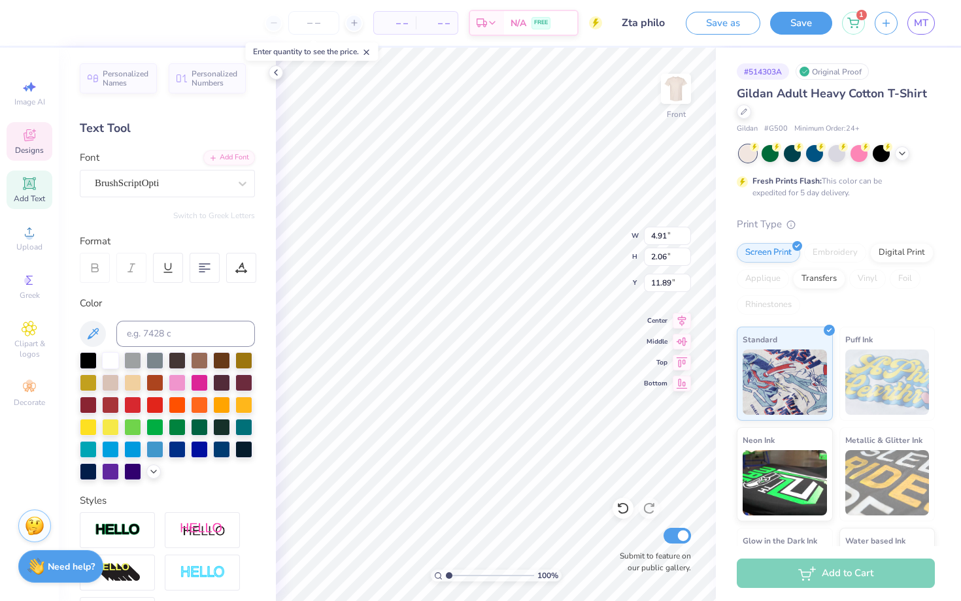
type input "5.76"
type input "13.59"
type textarea "Tau"
type input "1.99"
type input "1.59"
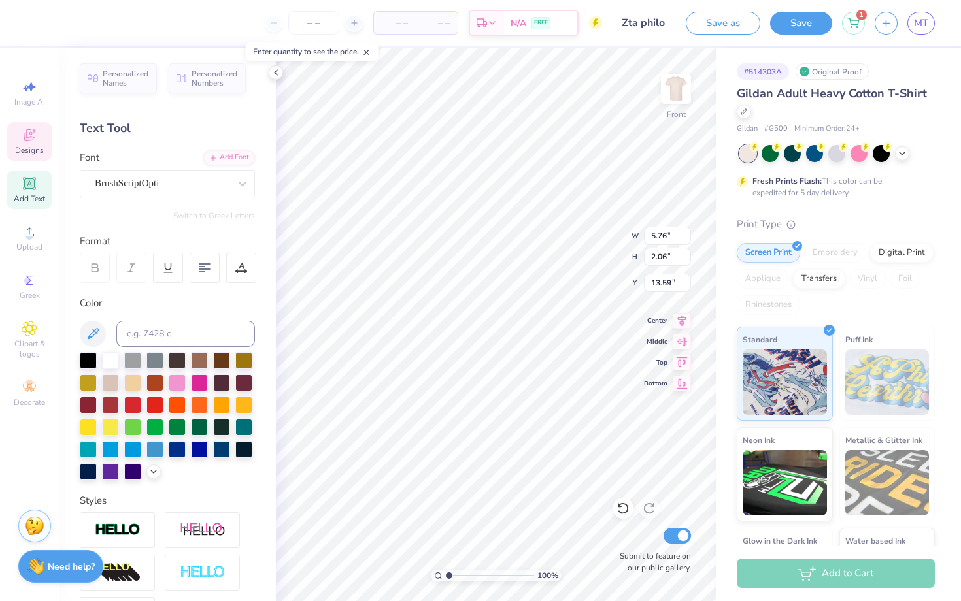
type input "15.52"
type textarea "Alpha"
type input "11.87"
type input "3.17"
type input "1.68"
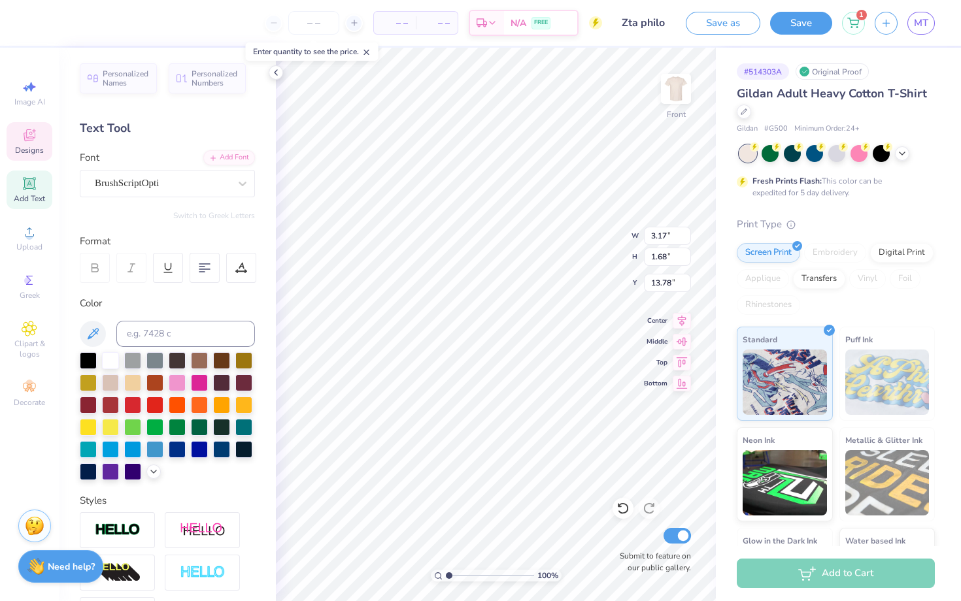
type input "13.67"
click at [61, 23] on div at bounding box center [59, 21] width 18 height 18
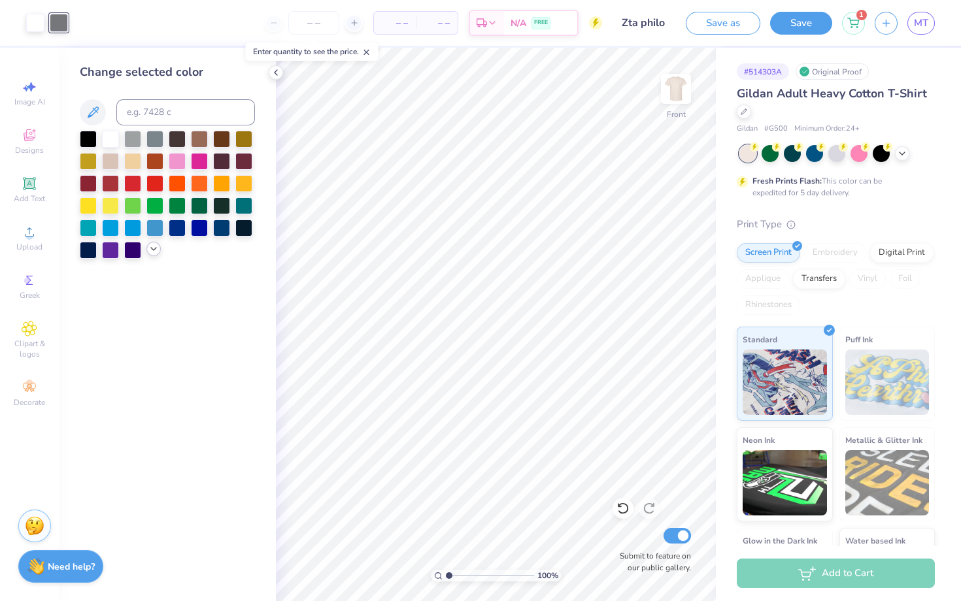
click at [155, 246] on icon at bounding box center [153, 249] width 10 height 10
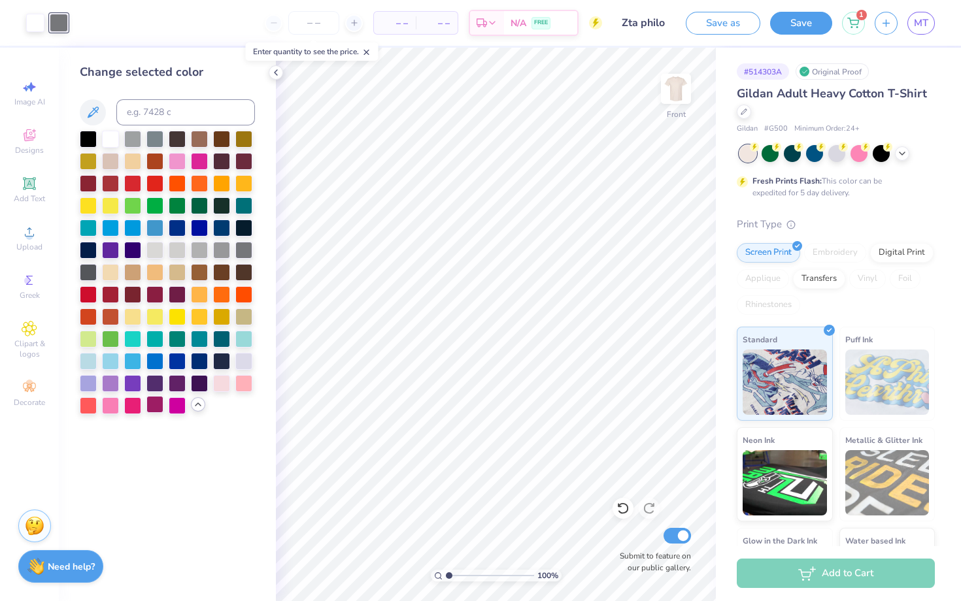
click at [155, 405] on div at bounding box center [154, 404] width 17 height 17
click at [133, 407] on div at bounding box center [132, 404] width 17 height 17
click at [116, 407] on div at bounding box center [110, 404] width 17 height 17
click at [180, 165] on div at bounding box center [177, 160] width 17 height 17
click at [193, 163] on div at bounding box center [199, 160] width 17 height 17
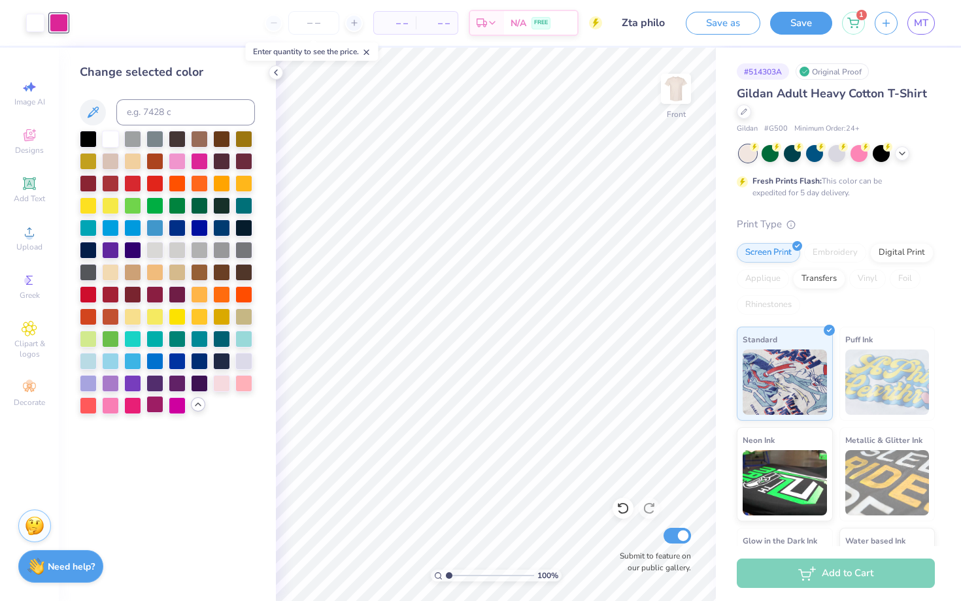
click at [154, 407] on div at bounding box center [154, 404] width 17 height 17
click at [277, 73] on icon at bounding box center [276, 72] width 10 height 10
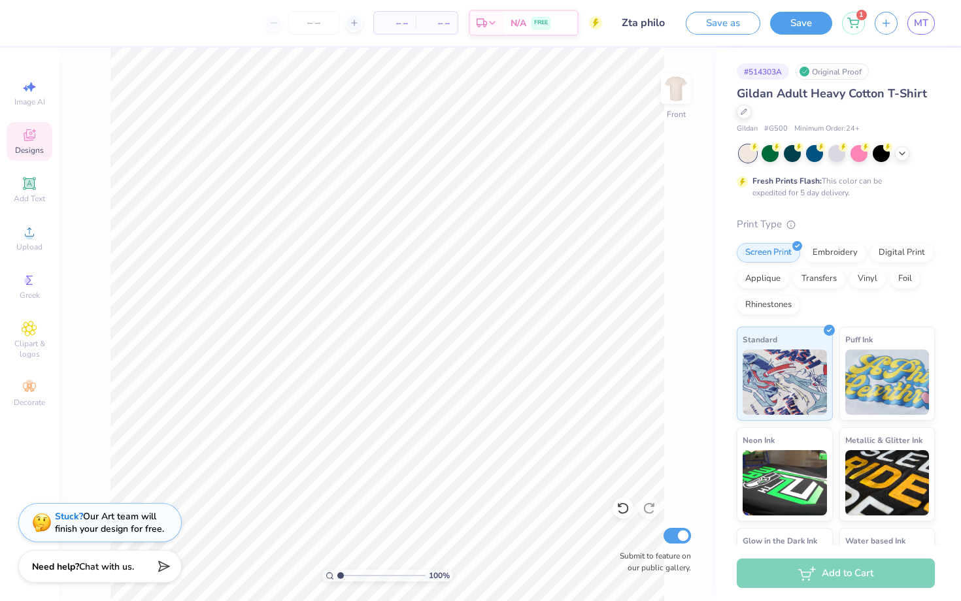
click at [39, 152] on span "Designs" at bounding box center [29, 150] width 29 height 10
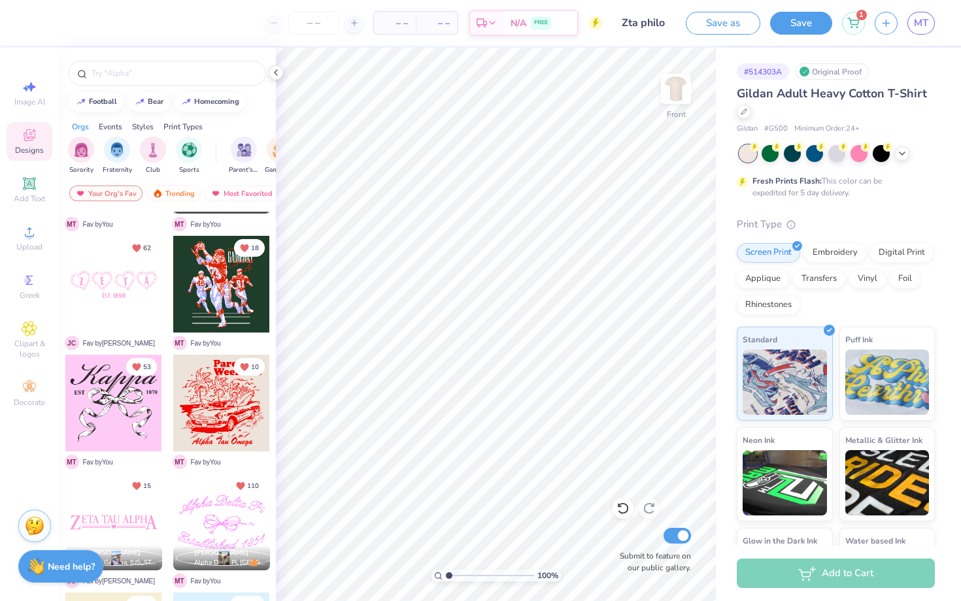
scroll to position [2619, 0]
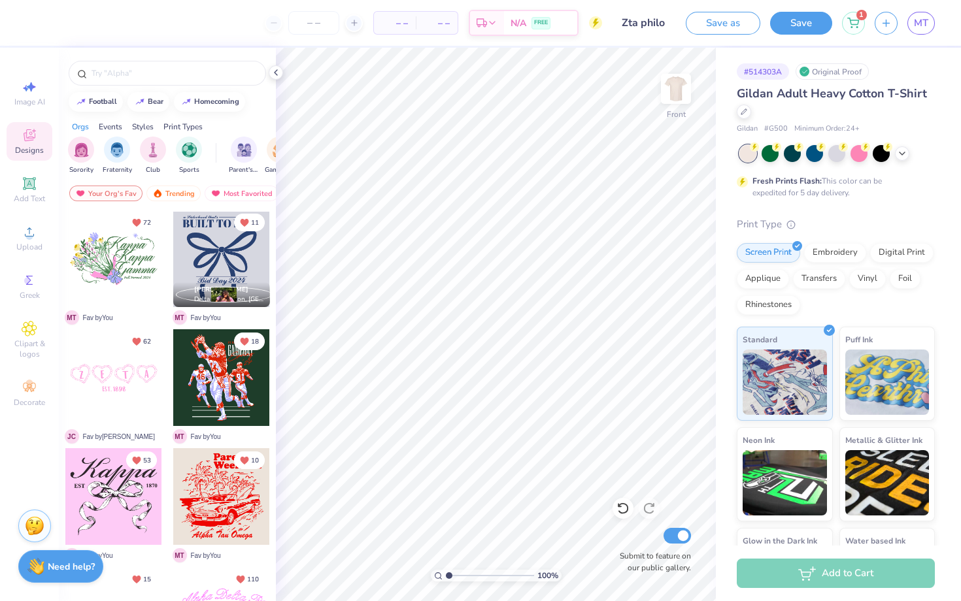
click at [209, 368] on div at bounding box center [221, 377] width 97 height 97
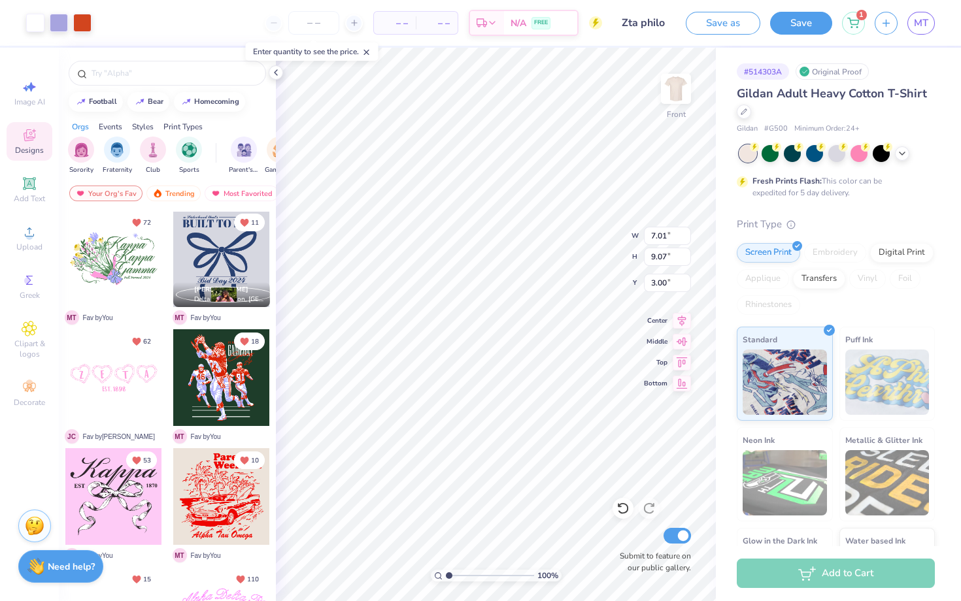
type input "8.85"
type input "9.92"
type input "12.83"
type input "5.09"
type input "12.78"
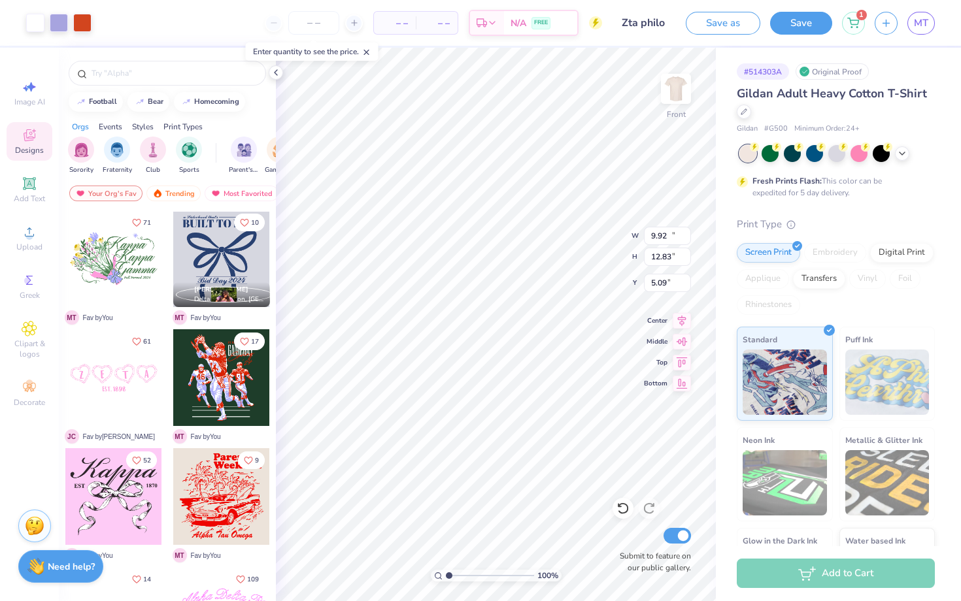
type input "16.52"
type input "5.10"
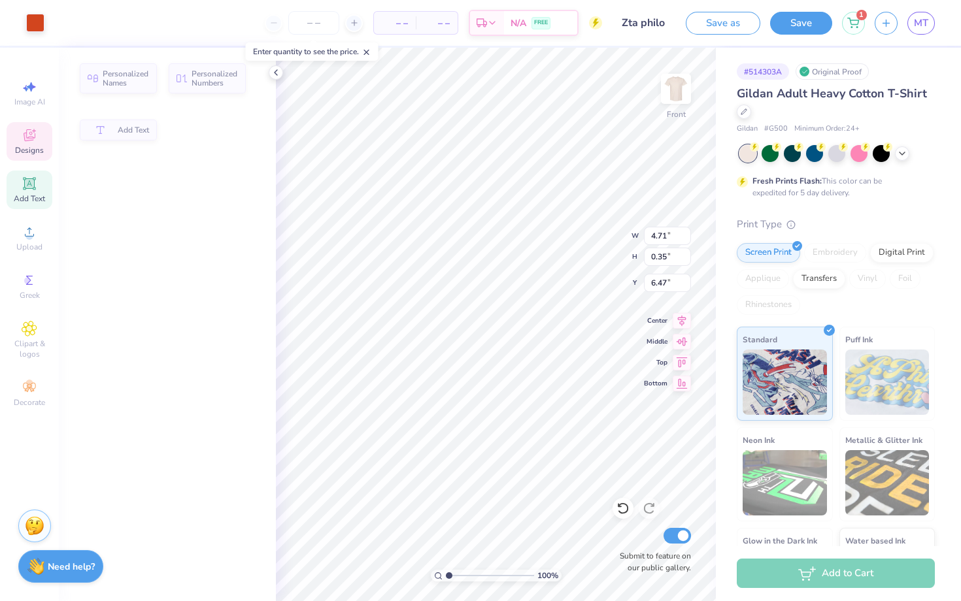
type input "4.71"
type input "0.35"
type input "6.47"
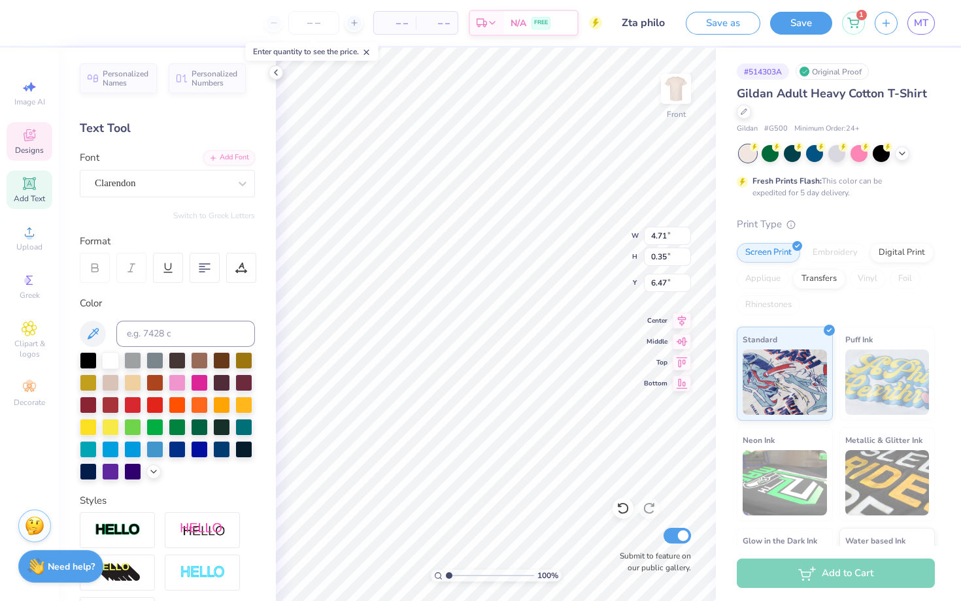
scroll to position [0, 0]
type textarea "ZETA TAU ALPHA"
type input "4.75"
type input "2.12"
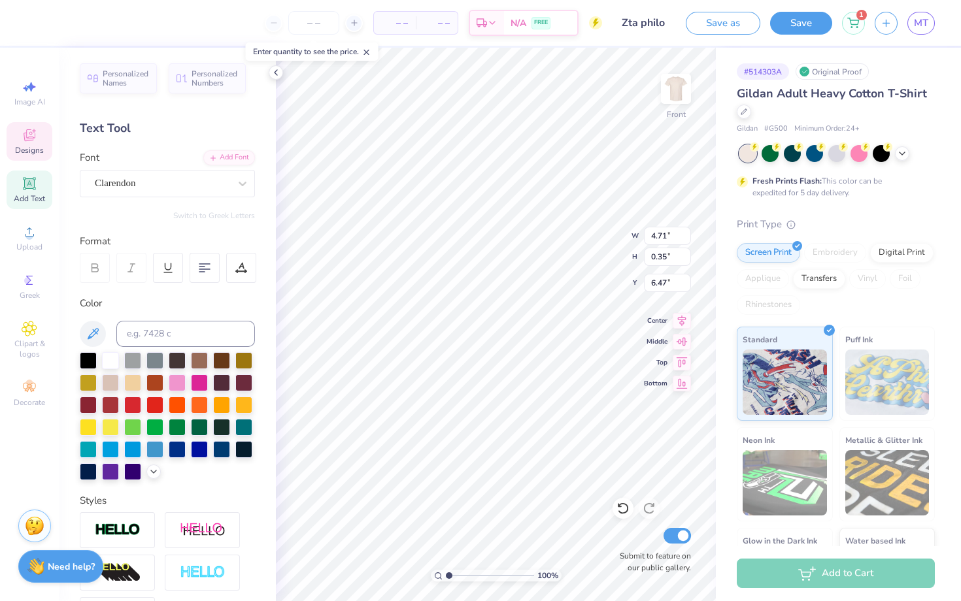
type input "7.09"
type textarea "ZLAM DUNK"
type input "5.24"
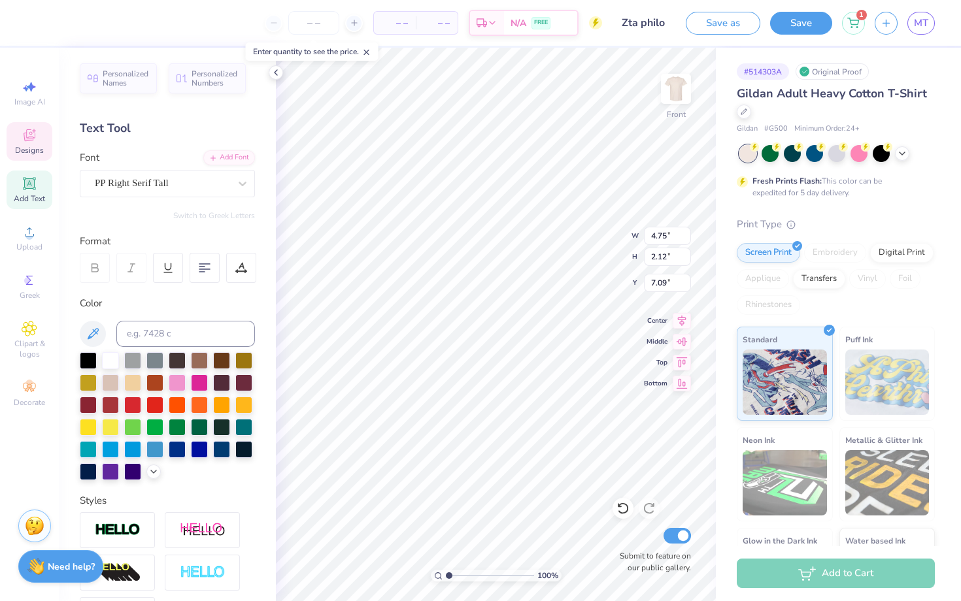
type input "1.88"
type input "8.37"
type textarea "F"
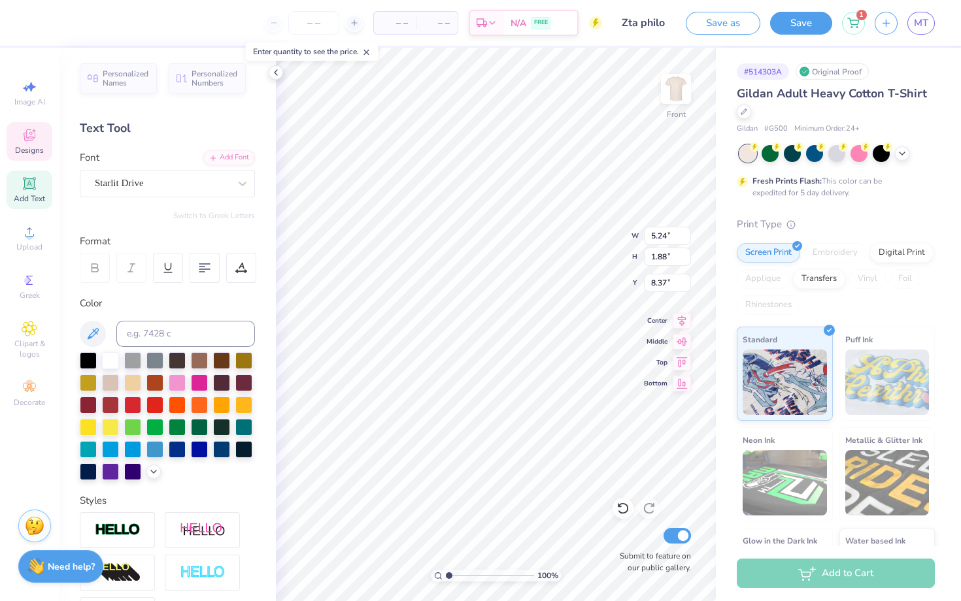
type textarea "Fall"
type input "1.86"
type input "1.18"
type input "9.87"
type textarea "'25"
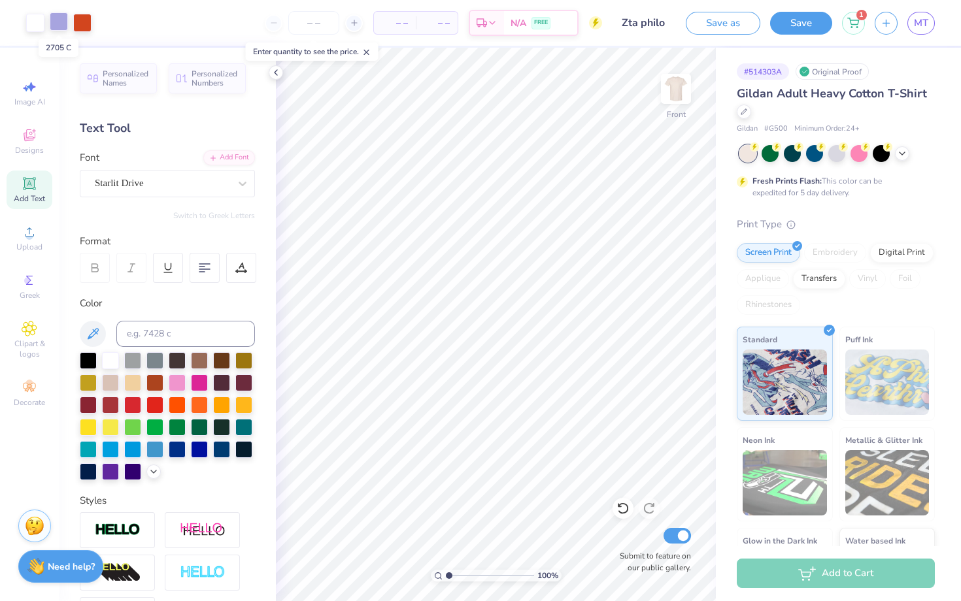
click at [66, 24] on div at bounding box center [59, 21] width 18 height 18
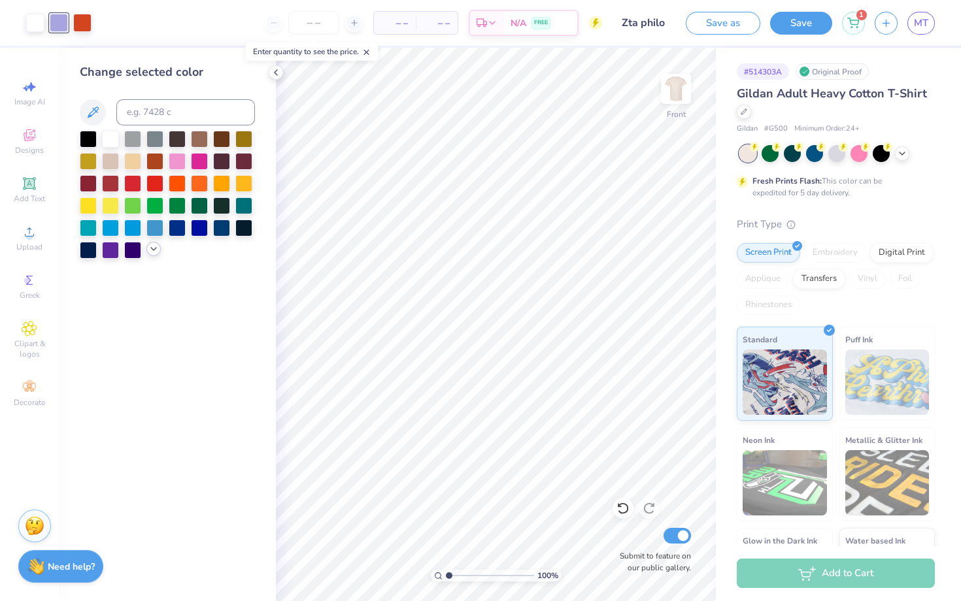
click at [156, 249] on icon at bounding box center [153, 249] width 10 height 10
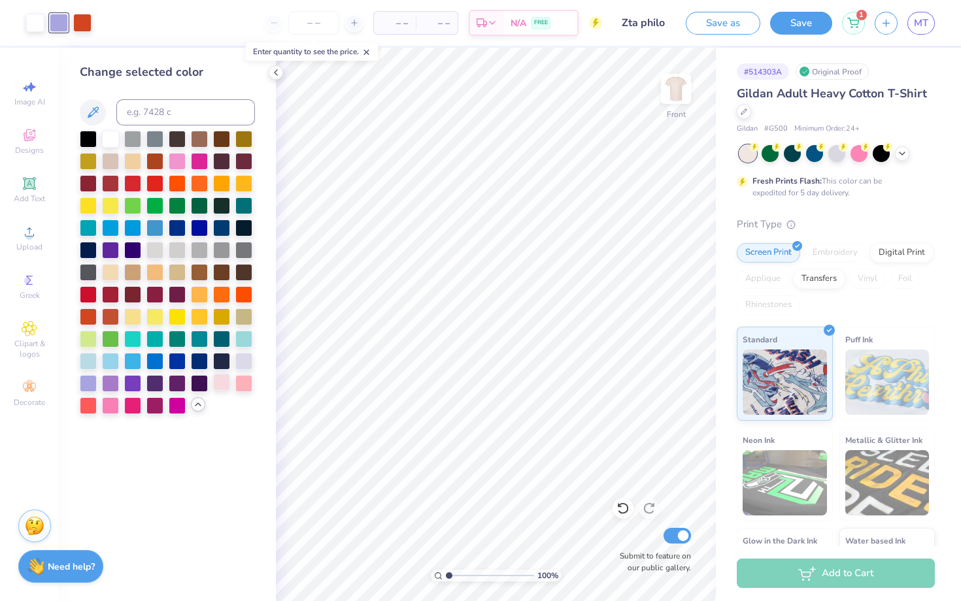
click at [224, 385] on div at bounding box center [221, 382] width 17 height 17
click at [243, 384] on div at bounding box center [243, 382] width 17 height 17
click at [76, 22] on div at bounding box center [82, 21] width 18 height 18
click at [136, 407] on div at bounding box center [132, 404] width 17 height 17
click at [154, 408] on div at bounding box center [154, 404] width 17 height 17
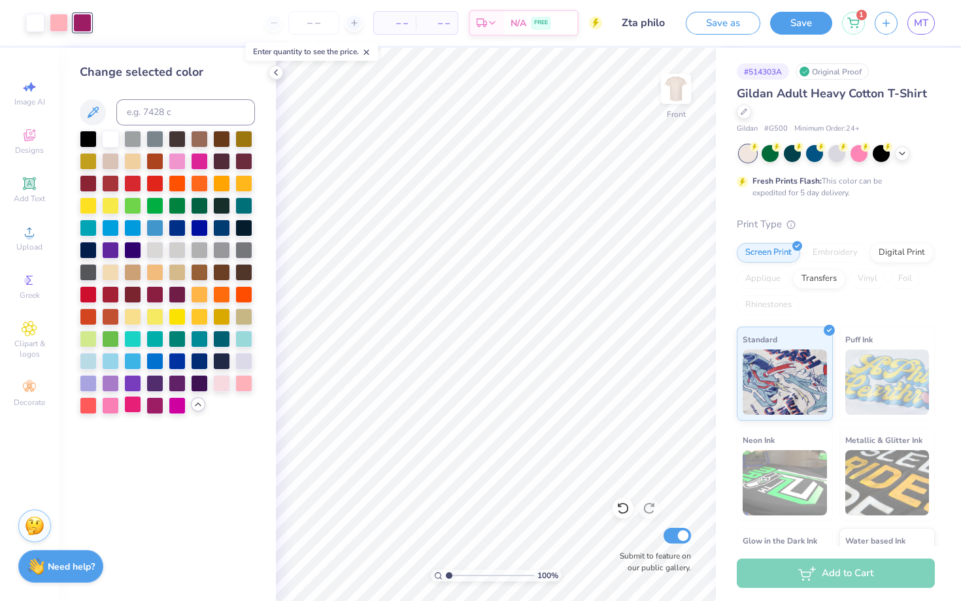
click at [136, 407] on div at bounding box center [132, 404] width 17 height 17
click at [280, 71] on icon at bounding box center [276, 72] width 10 height 10
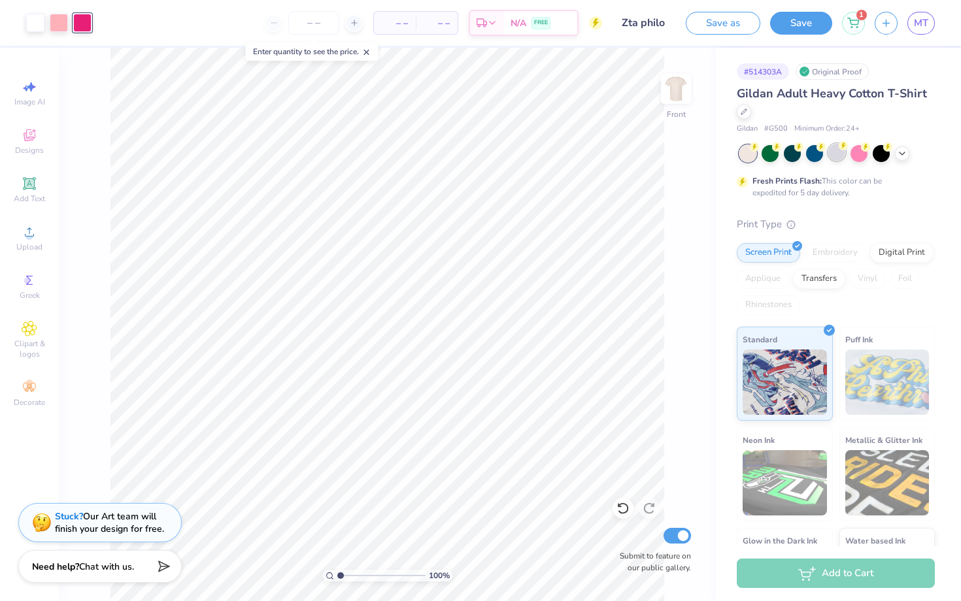
click at [837, 154] on div at bounding box center [836, 152] width 17 height 17
click at [897, 156] on icon at bounding box center [902, 152] width 10 height 10
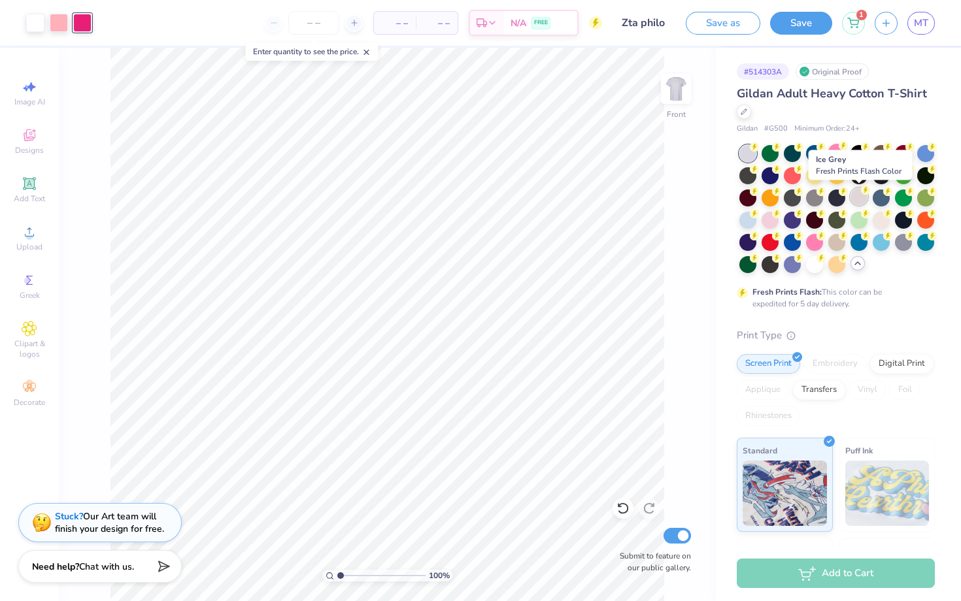
click at [858, 194] on div at bounding box center [858, 196] width 17 height 17
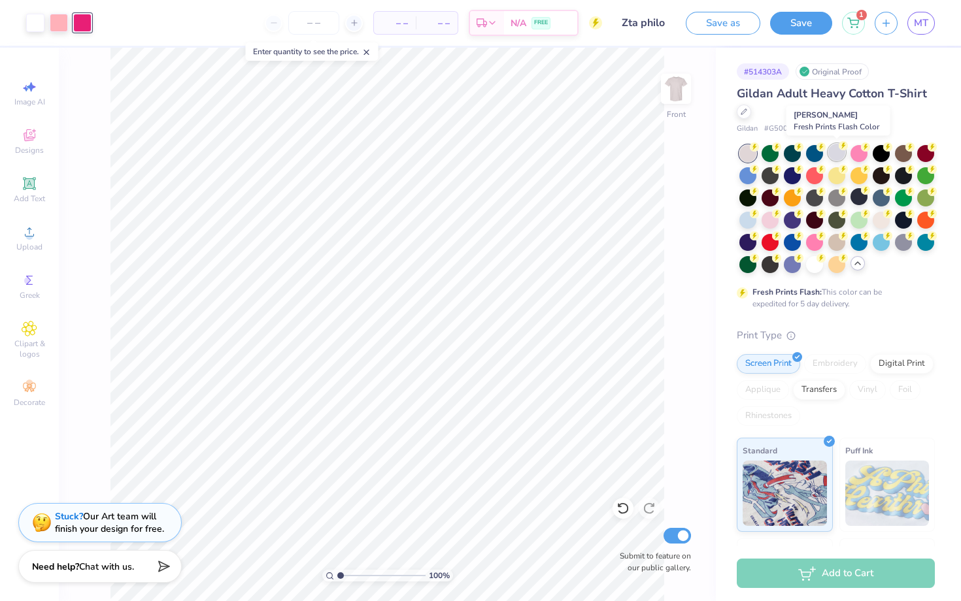
click at [831, 152] on div at bounding box center [836, 152] width 17 height 17
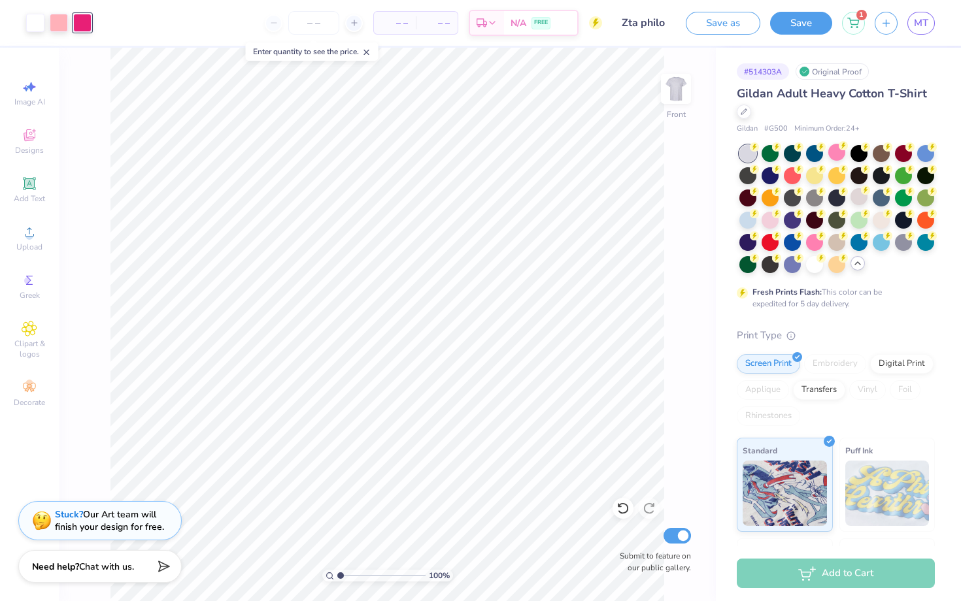
click at [139, 531] on div "Stuck? Our Art team will finish your design for free." at bounding box center [109, 520] width 109 height 25
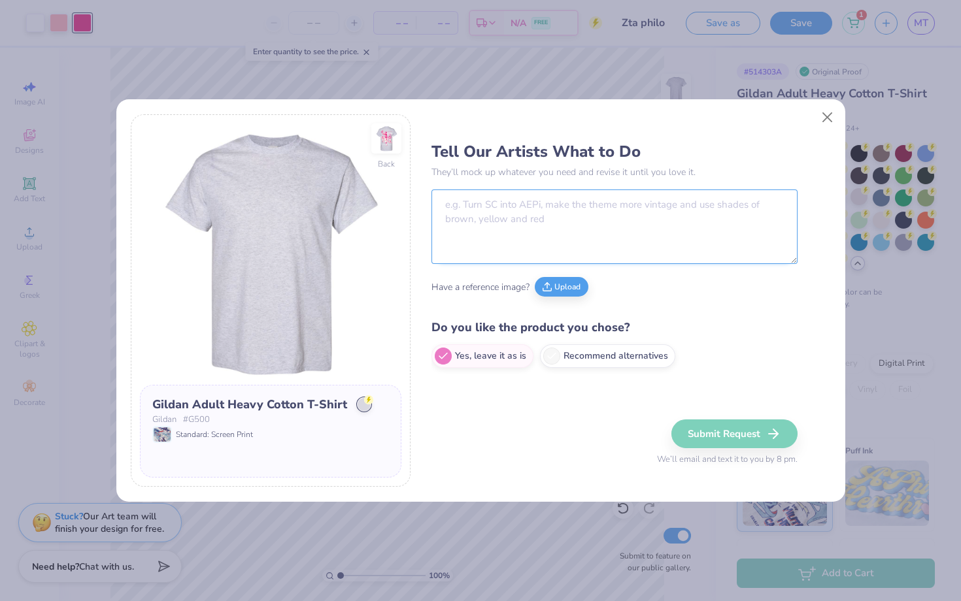
click at [585, 249] on textarea at bounding box center [614, 227] width 366 height 75
type textarea "change the football players to basketball players"
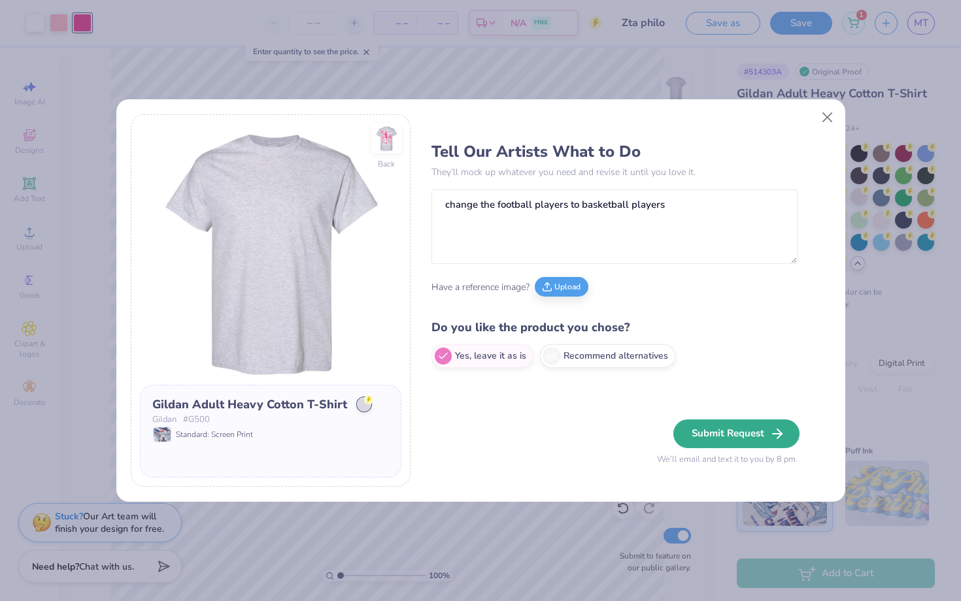
click at [708, 429] on button "Submit Request" at bounding box center [736, 434] width 126 height 29
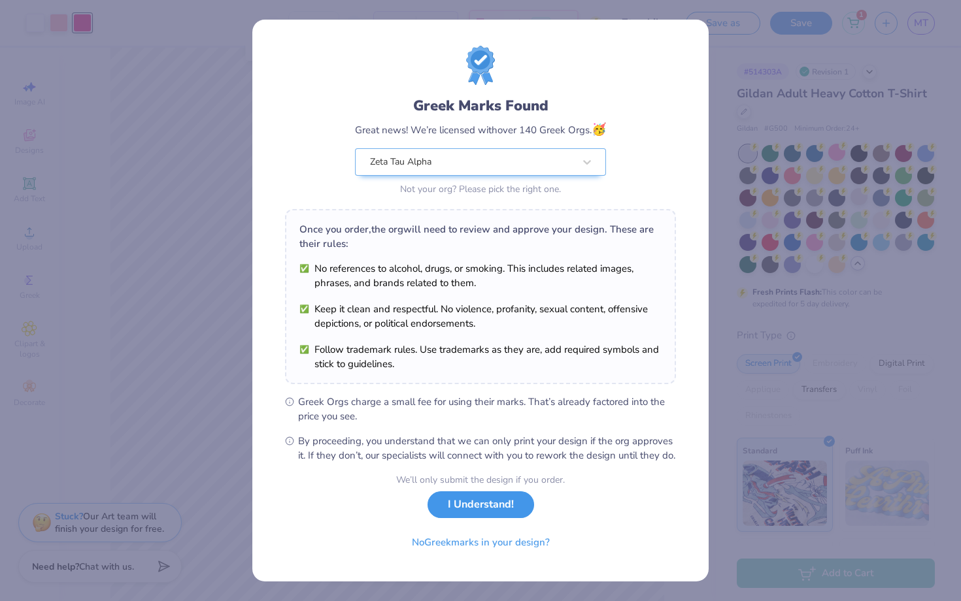
click at [498, 518] on button "I Understand!" at bounding box center [480, 504] width 107 height 27
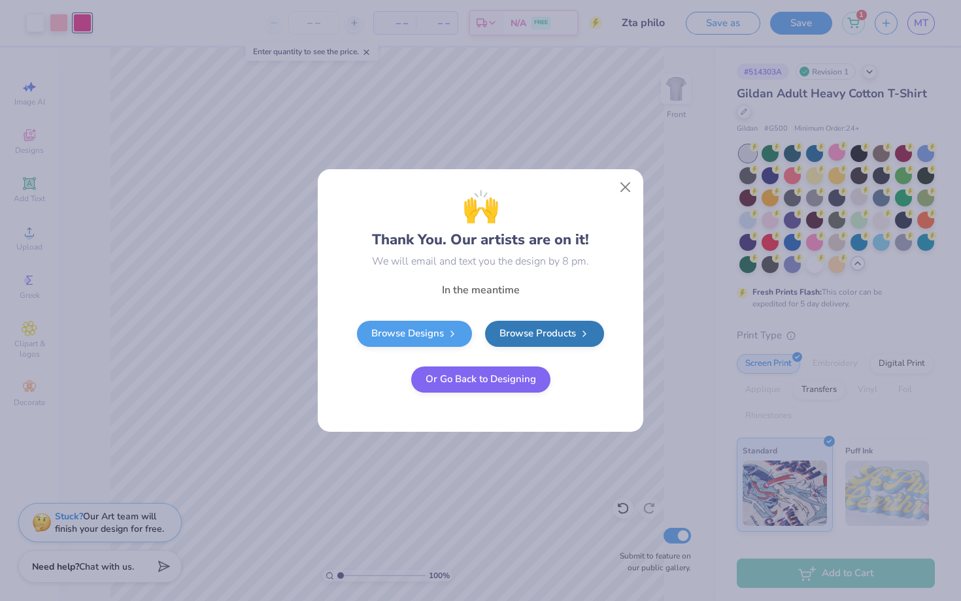
click at [503, 381] on button "Or Go Back to Designing" at bounding box center [480, 380] width 139 height 26
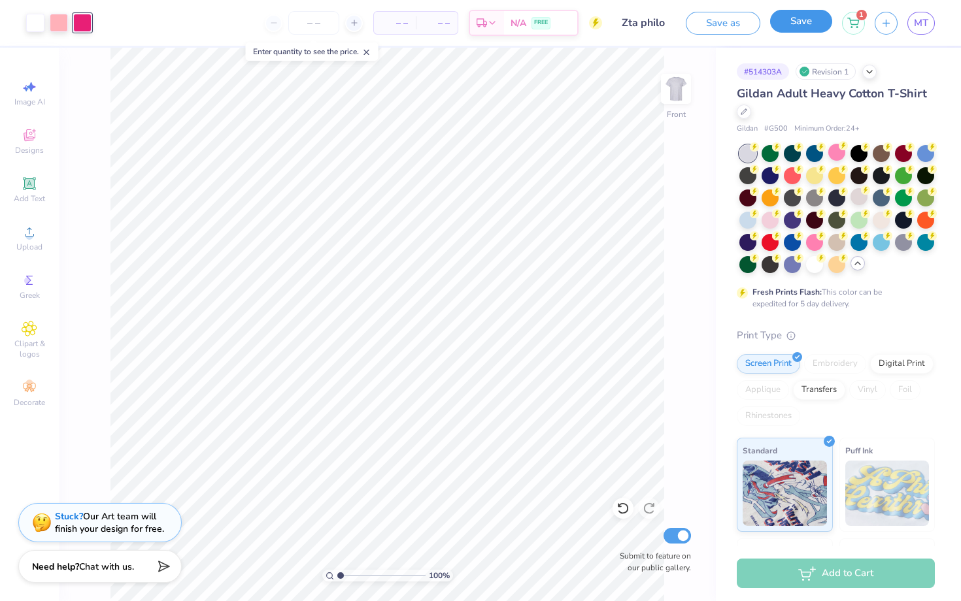
click at [785, 20] on button "Save" at bounding box center [801, 21] width 62 height 23
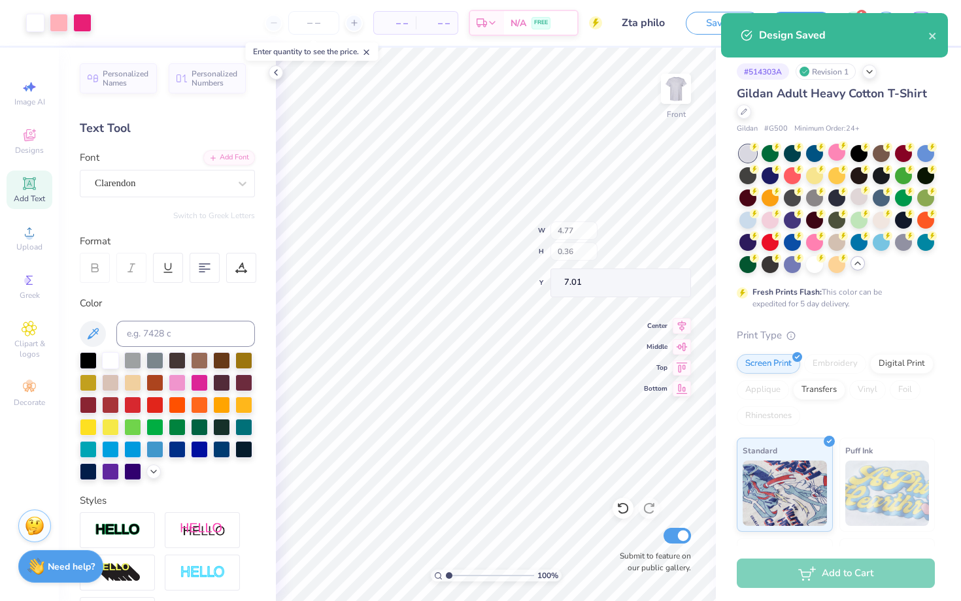
type input "7.01"
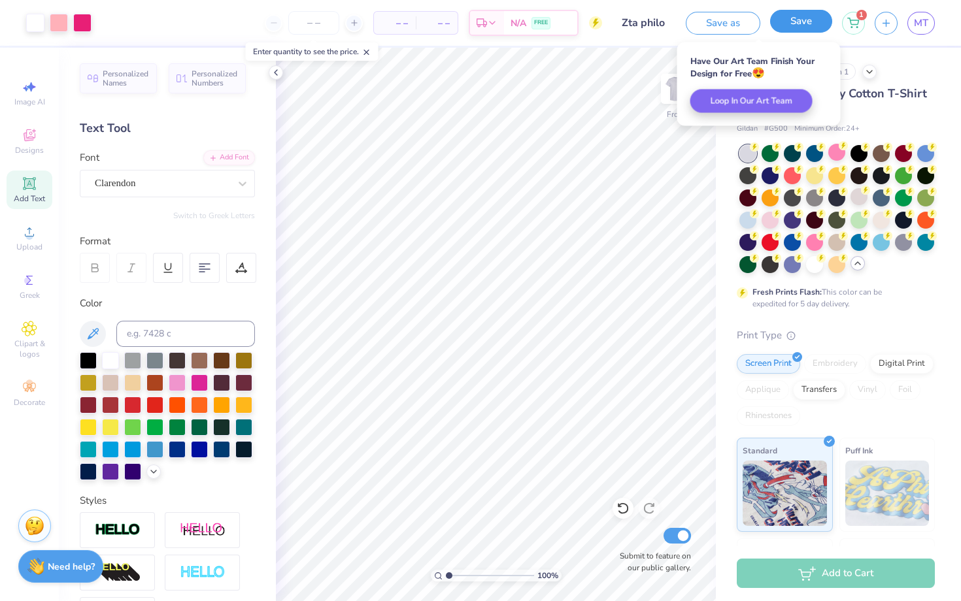
click at [778, 21] on button "Save" at bounding box center [801, 21] width 62 height 23
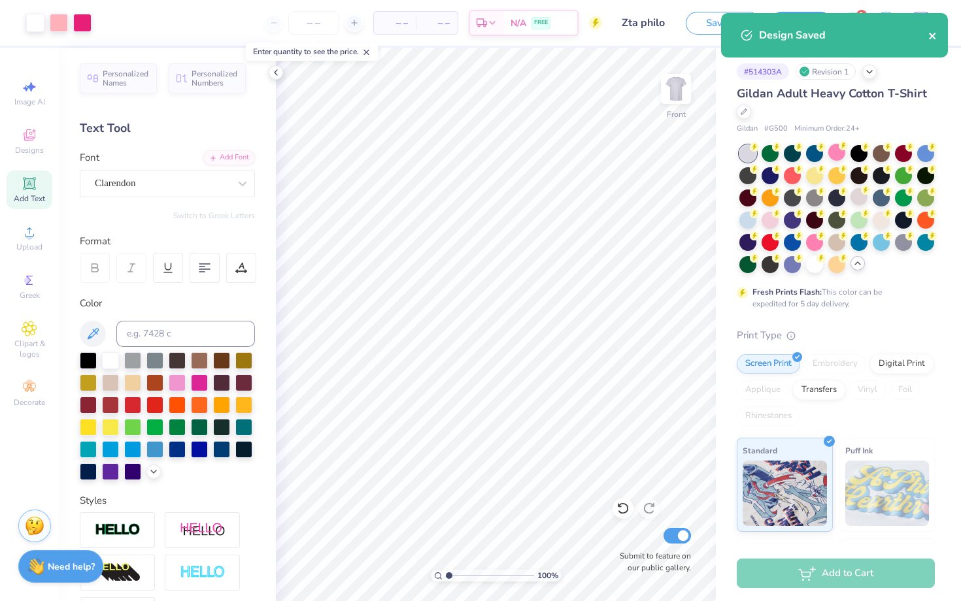
click at [936, 33] on icon "close" at bounding box center [932, 36] width 9 height 10
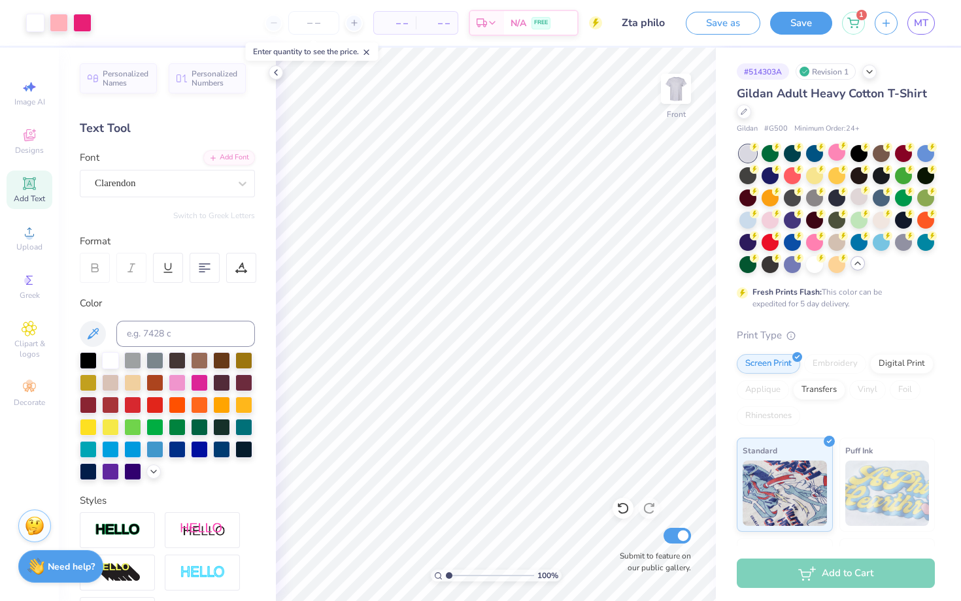
click at [925, 25] on div "Design Saved" at bounding box center [834, 39] width 232 height 59
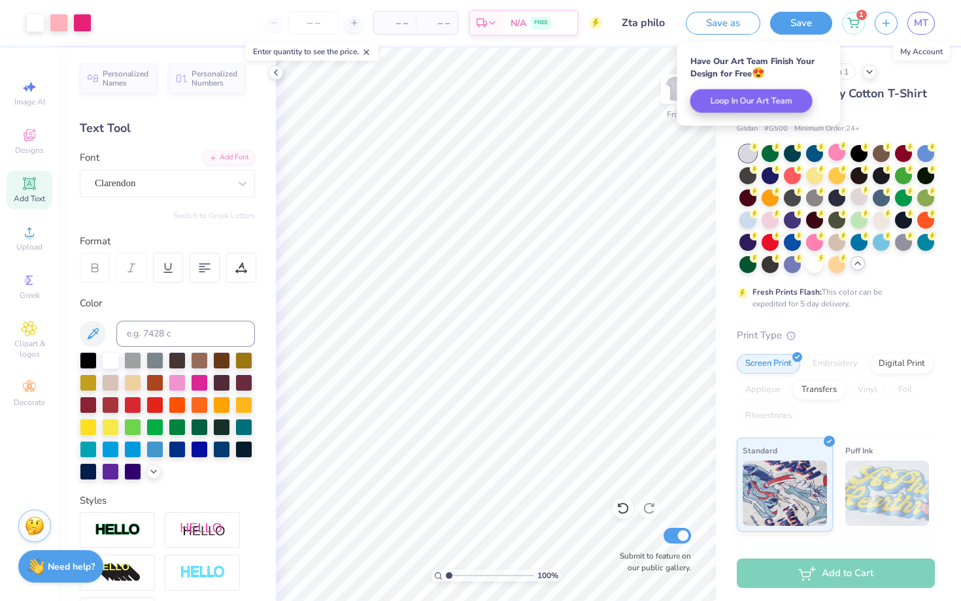
click at [925, 25] on span "MT" at bounding box center [921, 23] width 14 height 15
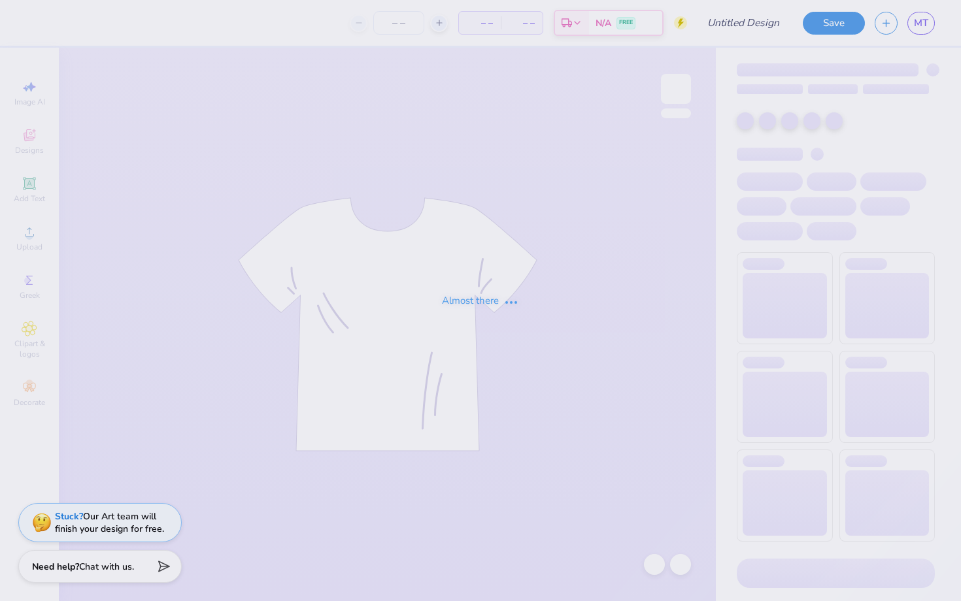
type input "Milana Tiv : California State University, Long Beach"
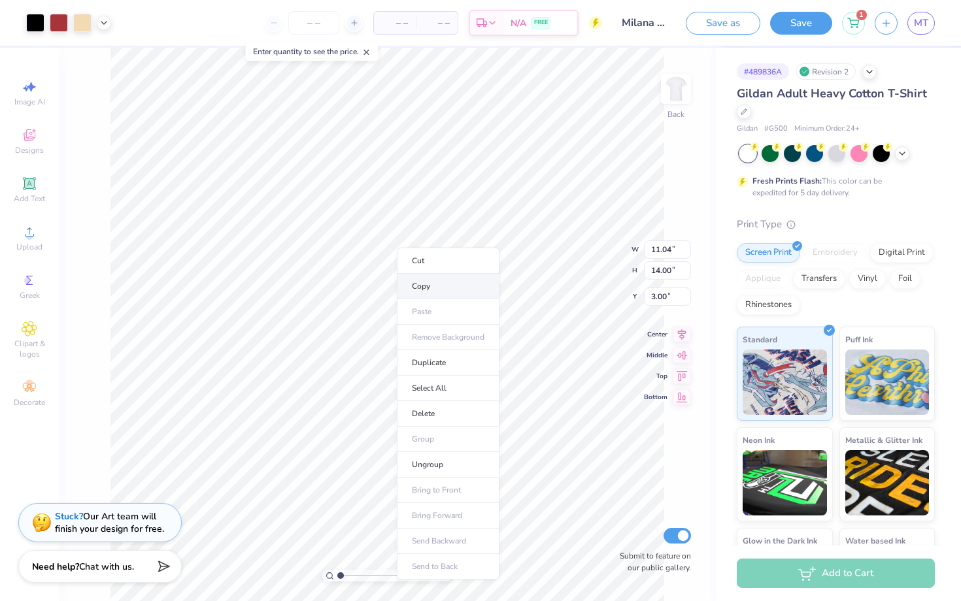
click at [424, 282] on li "Copy" at bounding box center [448, 286] width 103 height 25
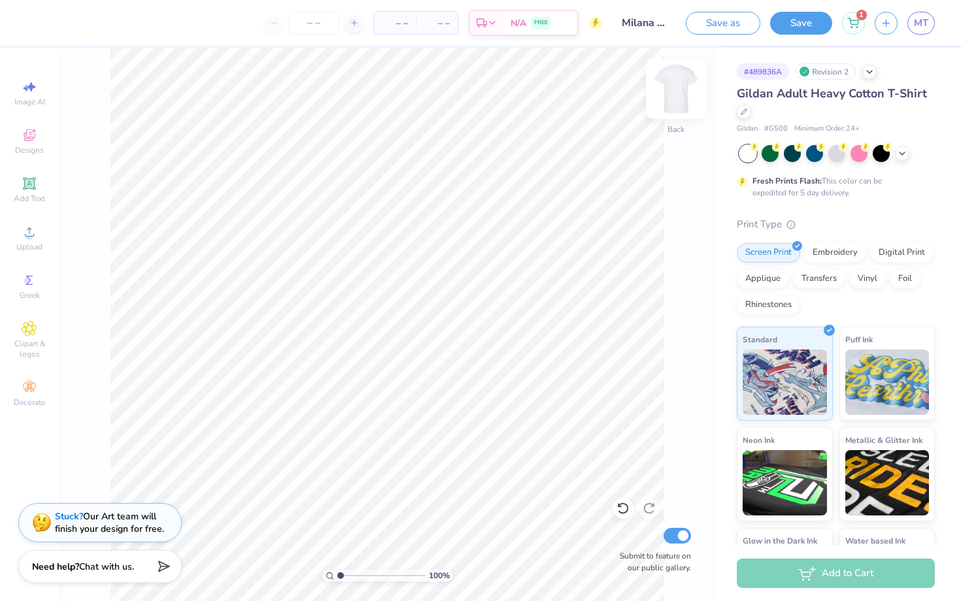
click at [684, 82] on img at bounding box center [676, 89] width 52 height 52
click at [425, 337] on li "Paste" at bounding box center [435, 330] width 103 height 25
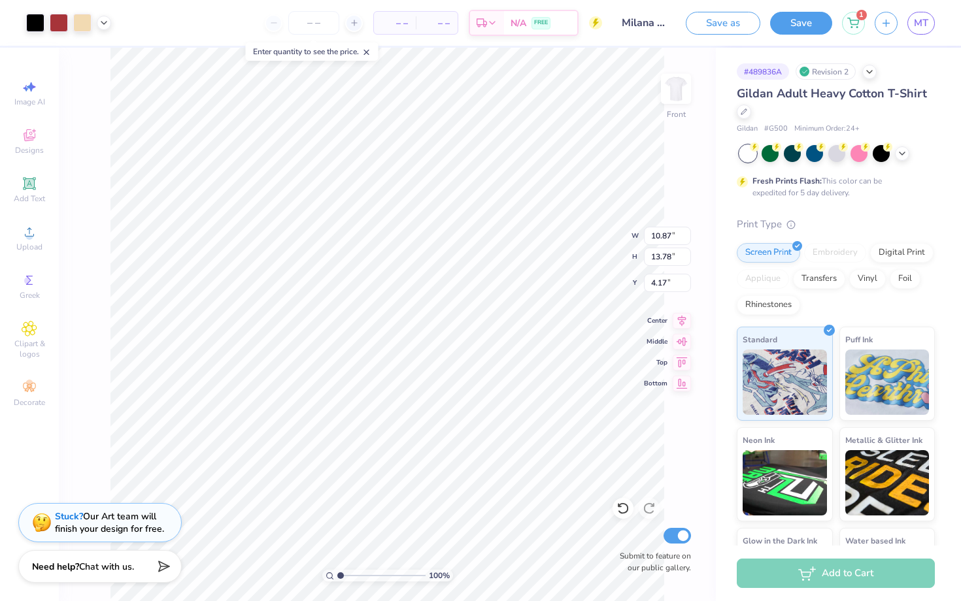
type input "5.77"
click at [623, 510] on icon at bounding box center [622, 508] width 13 height 13
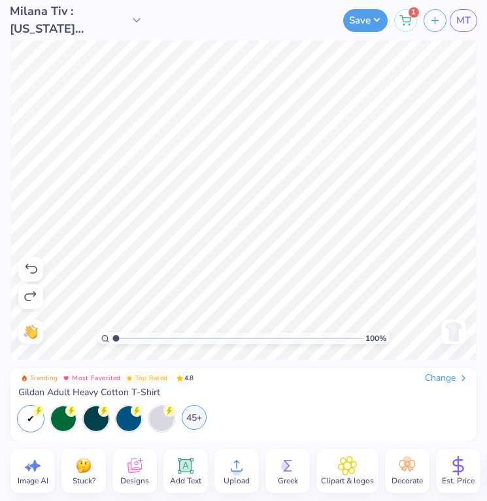
click at [197, 414] on div "45+" at bounding box center [194, 417] width 25 height 25
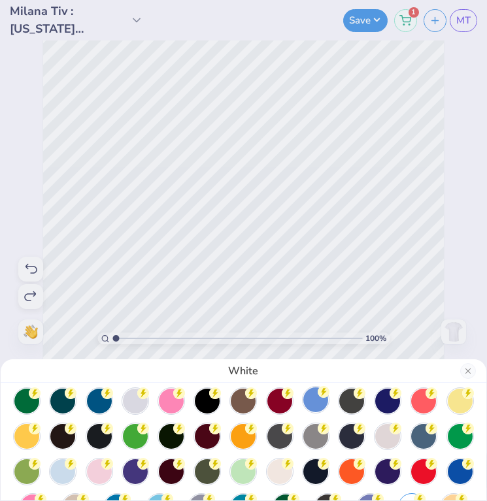
scroll to position [7, 0]
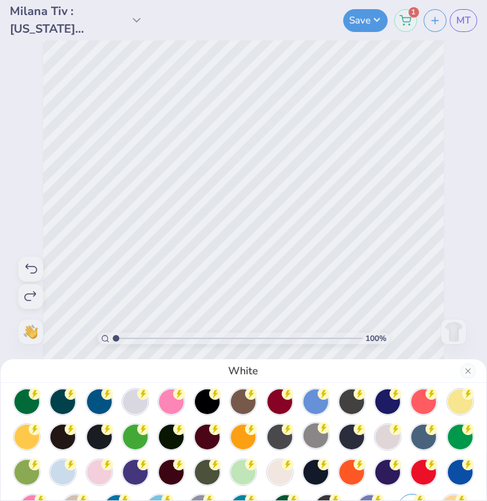
click at [318, 439] on div at bounding box center [315, 436] width 25 height 25
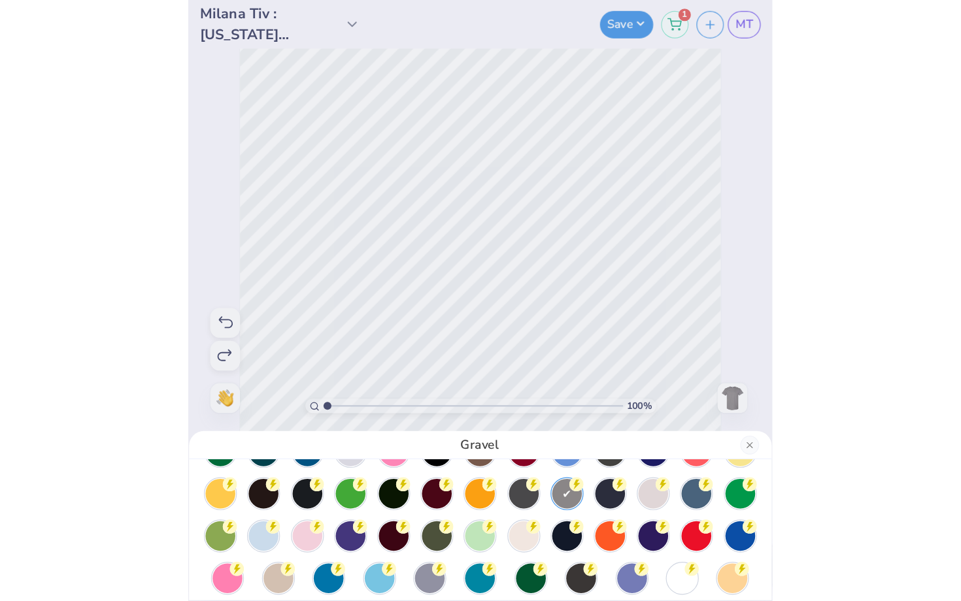
scroll to position [33, 0]
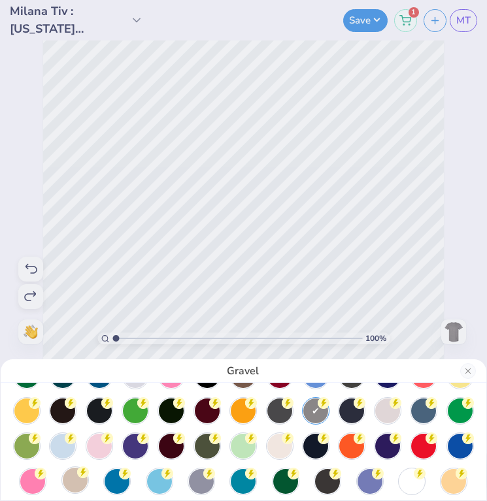
click at [75, 484] on div at bounding box center [75, 480] width 25 height 25
click at [195, 232] on div "Sand" at bounding box center [243, 250] width 487 height 501
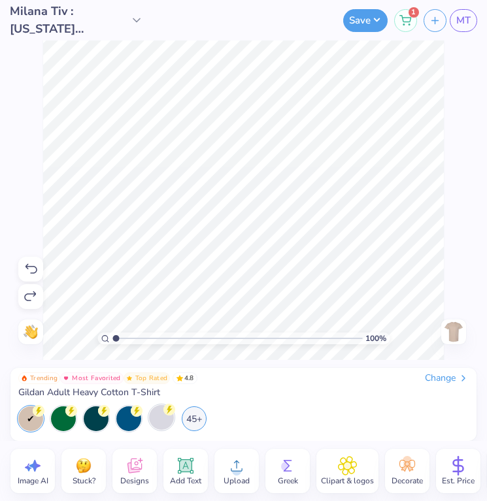
click at [163, 419] on div at bounding box center [161, 417] width 25 height 25
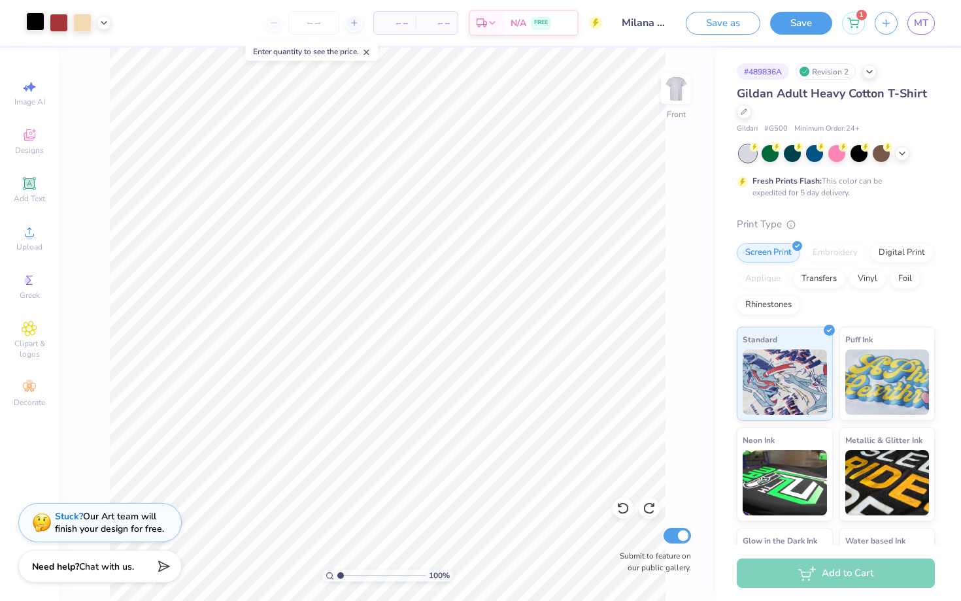
click at [28, 16] on div at bounding box center [35, 21] width 18 height 18
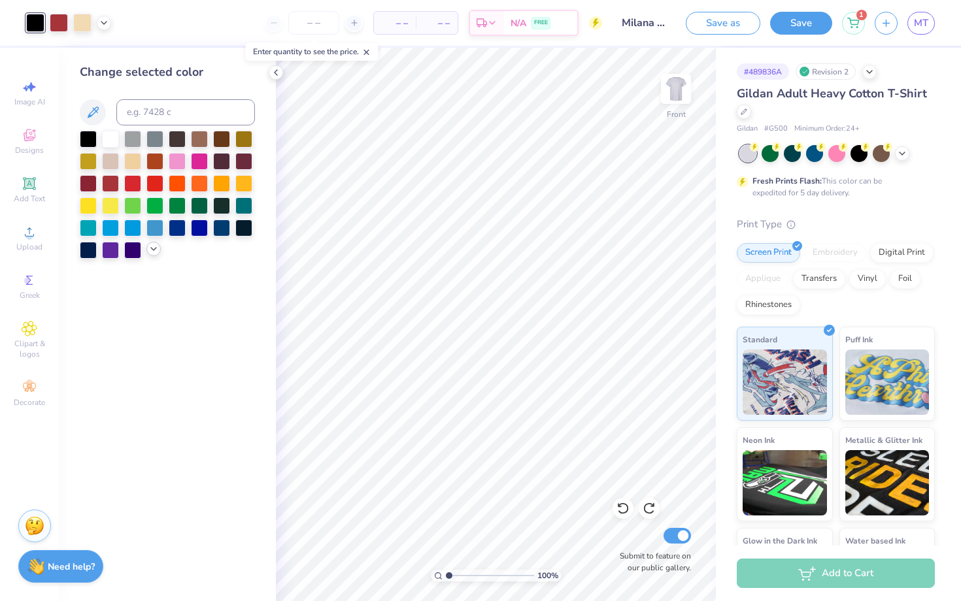
click at [154, 246] on icon at bounding box center [153, 249] width 10 height 10
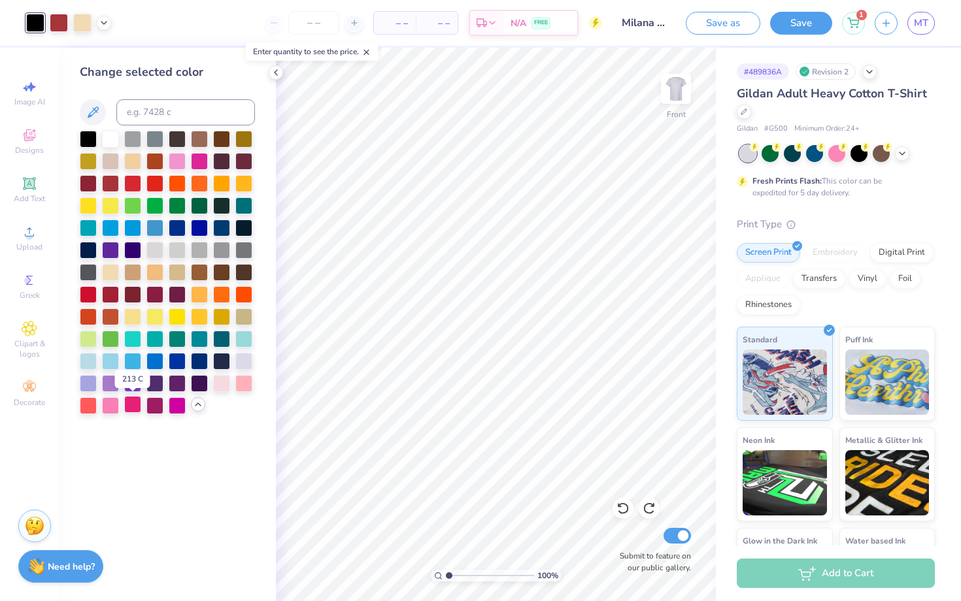
click at [137, 407] on div at bounding box center [132, 404] width 17 height 17
click at [156, 409] on div at bounding box center [154, 404] width 17 height 17
click at [624, 510] on icon at bounding box center [622, 508] width 13 height 13
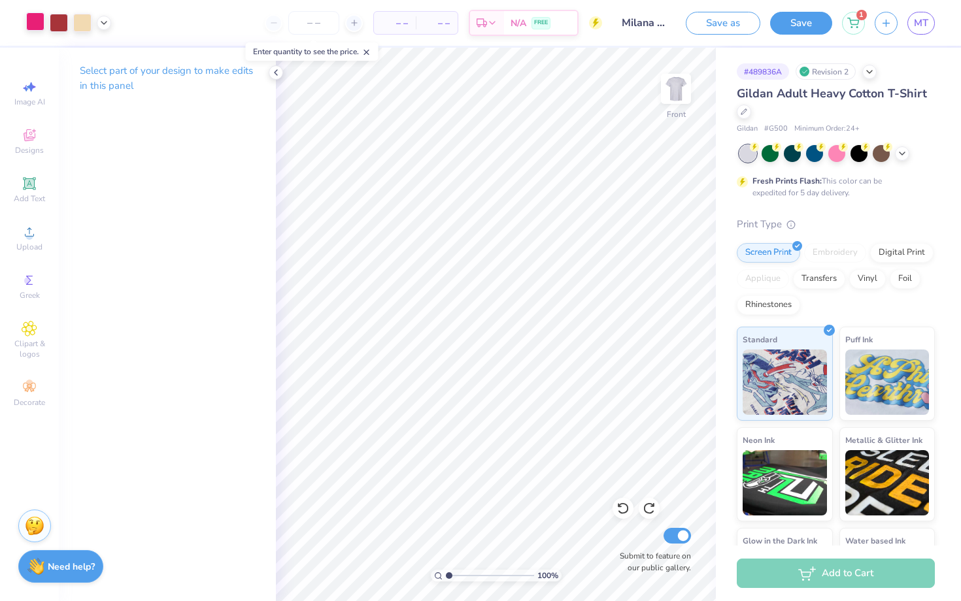
click at [39, 24] on div at bounding box center [35, 21] width 18 height 18
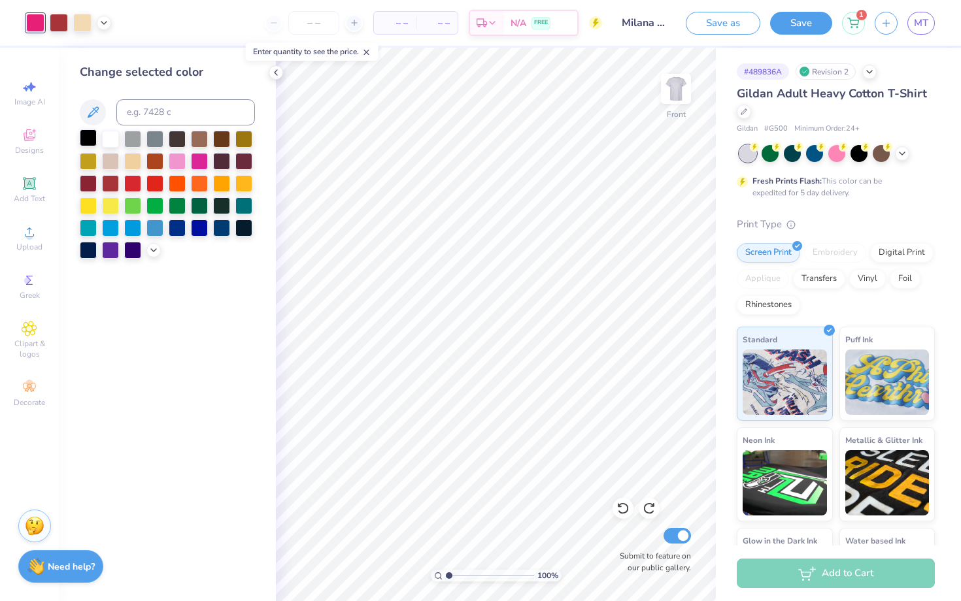
click at [91, 139] on div at bounding box center [88, 137] width 17 height 17
click at [58, 19] on div at bounding box center [59, 21] width 18 height 18
click at [154, 254] on icon at bounding box center [153, 249] width 10 height 10
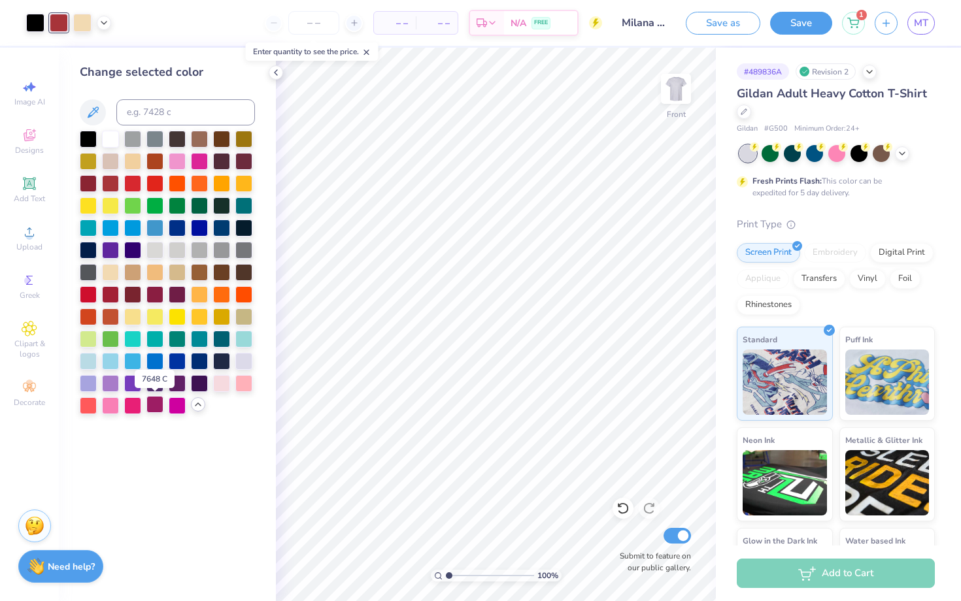
click at [157, 404] on div at bounding box center [154, 404] width 17 height 17
click at [133, 403] on div at bounding box center [132, 404] width 17 height 17
click at [78, 18] on div at bounding box center [82, 21] width 18 height 18
click at [156, 405] on div at bounding box center [154, 404] width 17 height 17
click at [139, 403] on div at bounding box center [132, 404] width 17 height 17
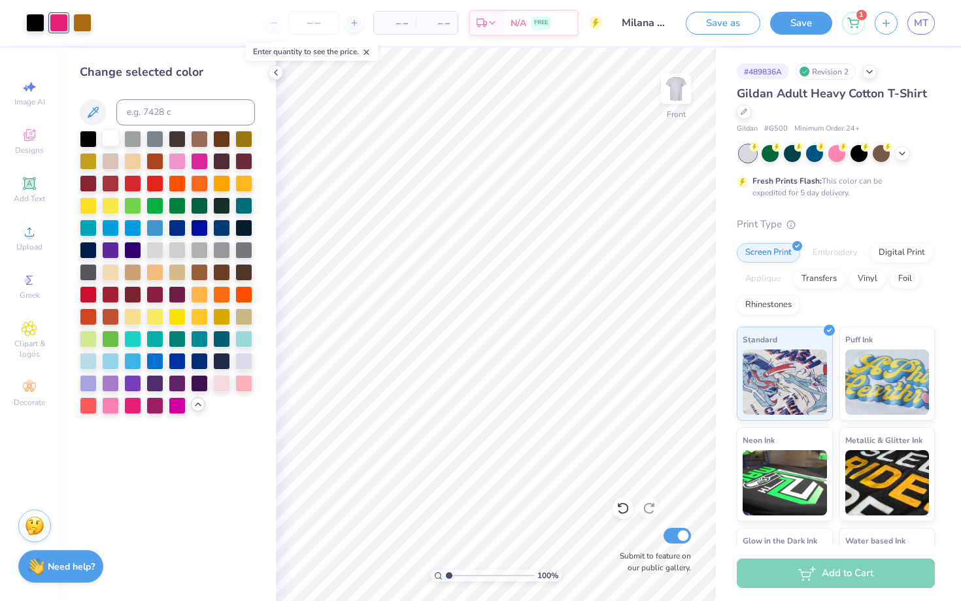
click at [105, 148] on div at bounding box center [167, 273] width 175 height 284
click at [103, 141] on div at bounding box center [110, 137] width 17 height 17
click at [923, 20] on span "MT" at bounding box center [921, 23] width 14 height 15
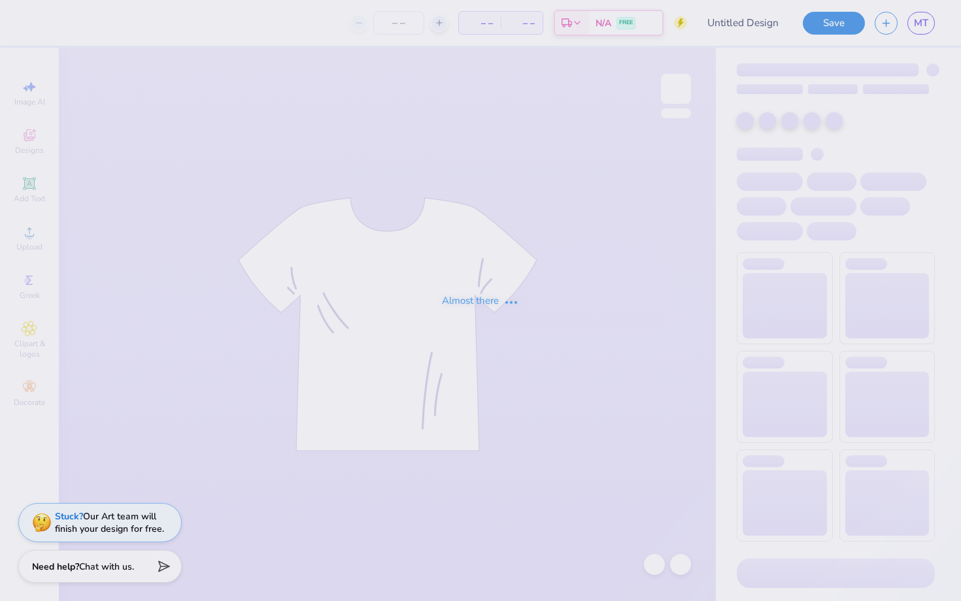
type input "Milana Tiv : California State University, Long Beach"
type input "24"
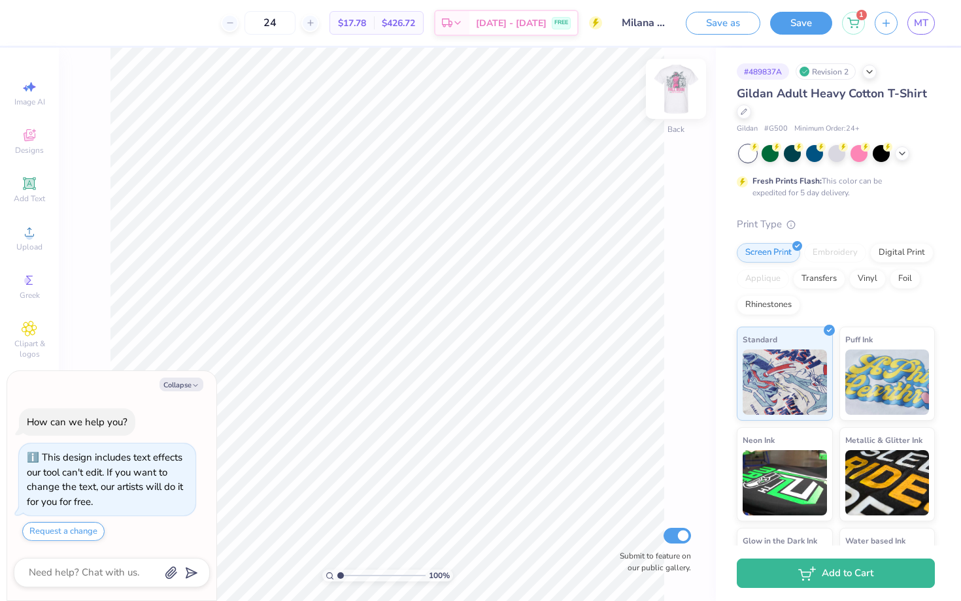
click at [673, 80] on img at bounding box center [676, 89] width 52 height 52
click at [28, 27] on div at bounding box center [35, 21] width 18 height 18
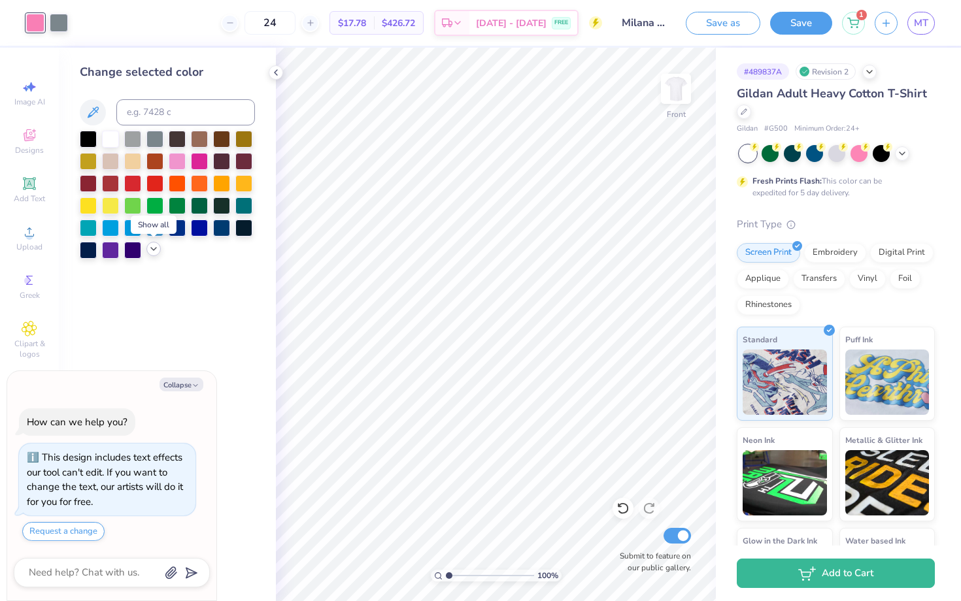
click at [155, 246] on icon at bounding box center [153, 249] width 10 height 10
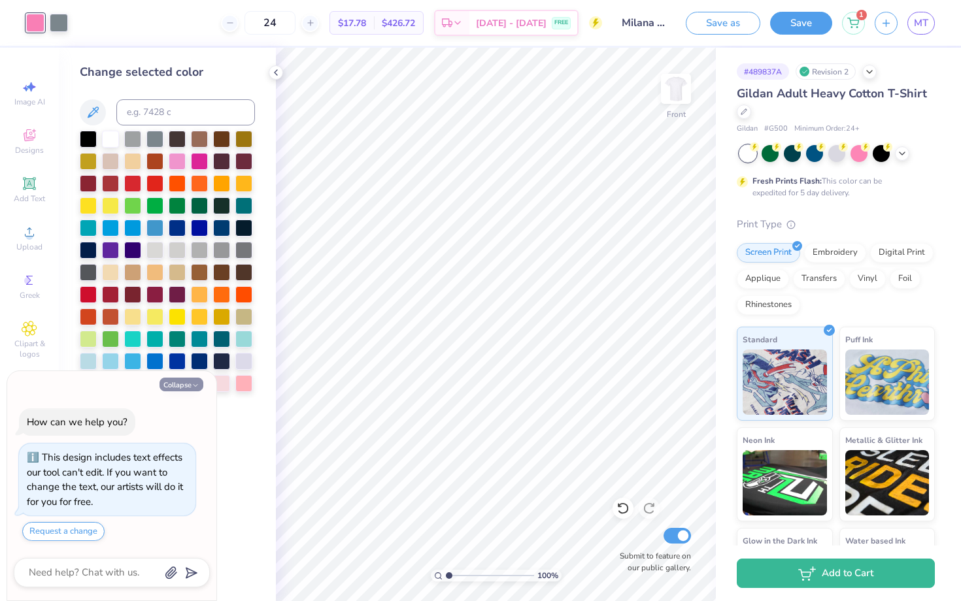
click at [180, 382] on button "Collapse" at bounding box center [181, 385] width 44 height 14
type textarea "x"
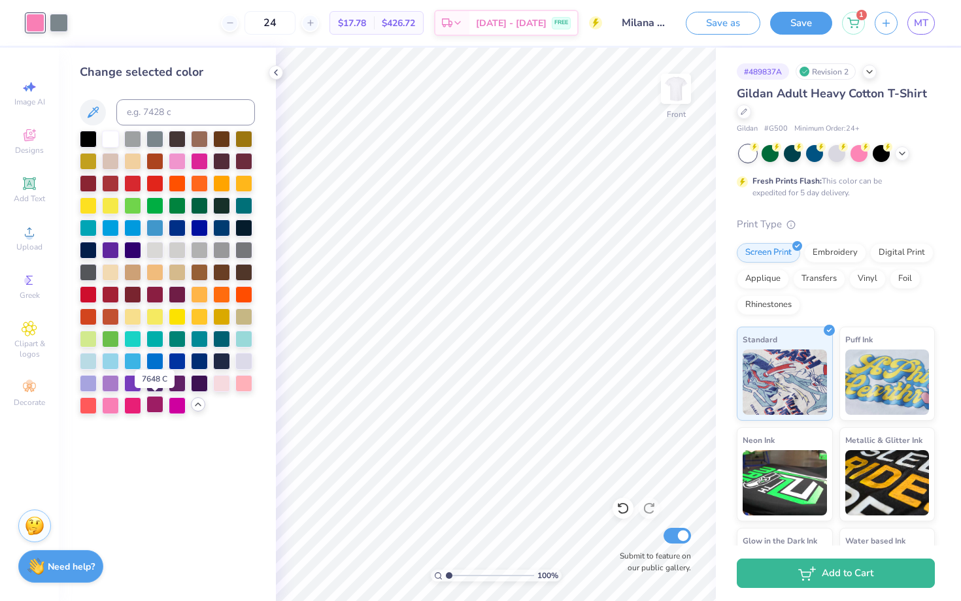
click at [155, 403] on div at bounding box center [154, 404] width 17 height 17
click at [133, 403] on div at bounding box center [132, 404] width 17 height 17
click at [112, 406] on div at bounding box center [110, 405] width 17 height 17
click at [180, 159] on div at bounding box center [177, 160] width 17 height 17
click at [227, 376] on div at bounding box center [221, 382] width 17 height 17
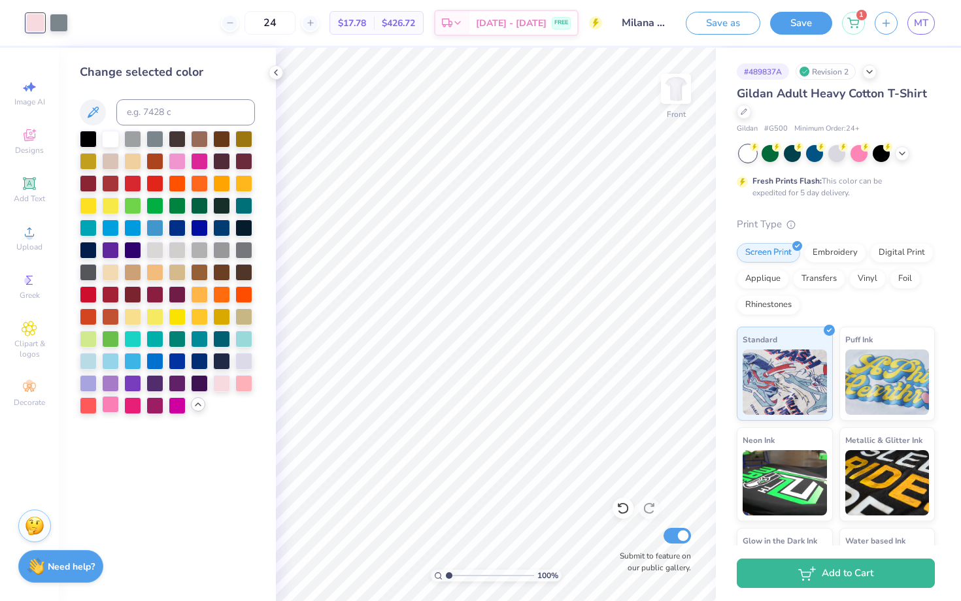
click at [114, 402] on div at bounding box center [110, 404] width 17 height 17
click at [624, 507] on icon at bounding box center [622, 508] width 13 height 13
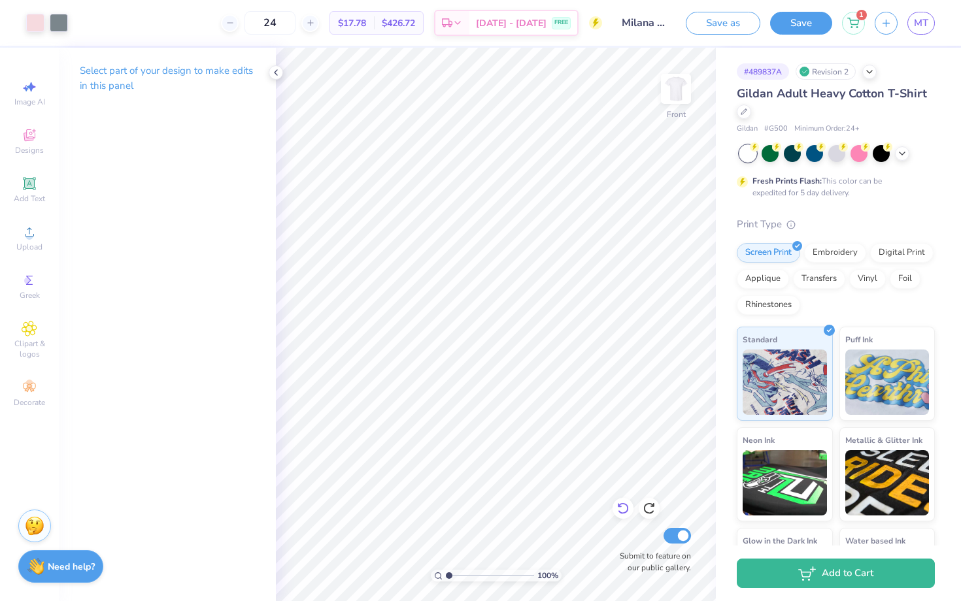
click at [624, 507] on icon at bounding box center [622, 508] width 13 height 13
click at [629, 507] on div at bounding box center [622, 508] width 21 height 21
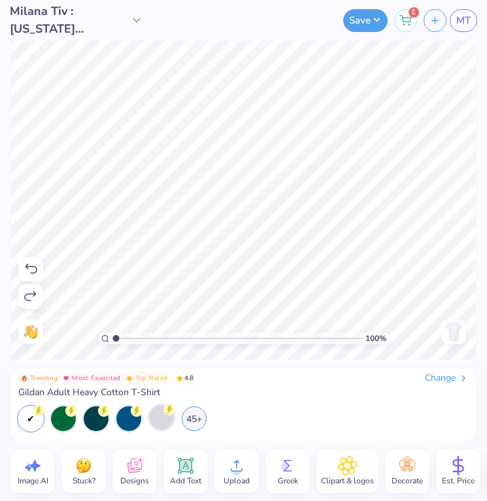
click at [158, 424] on div at bounding box center [161, 417] width 25 height 25
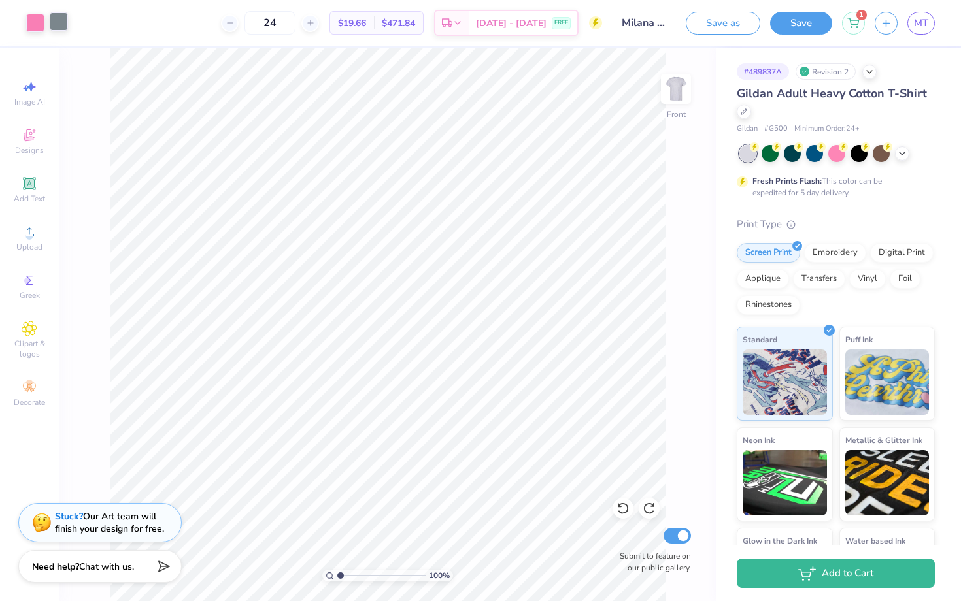
click at [56, 15] on div at bounding box center [59, 21] width 18 height 18
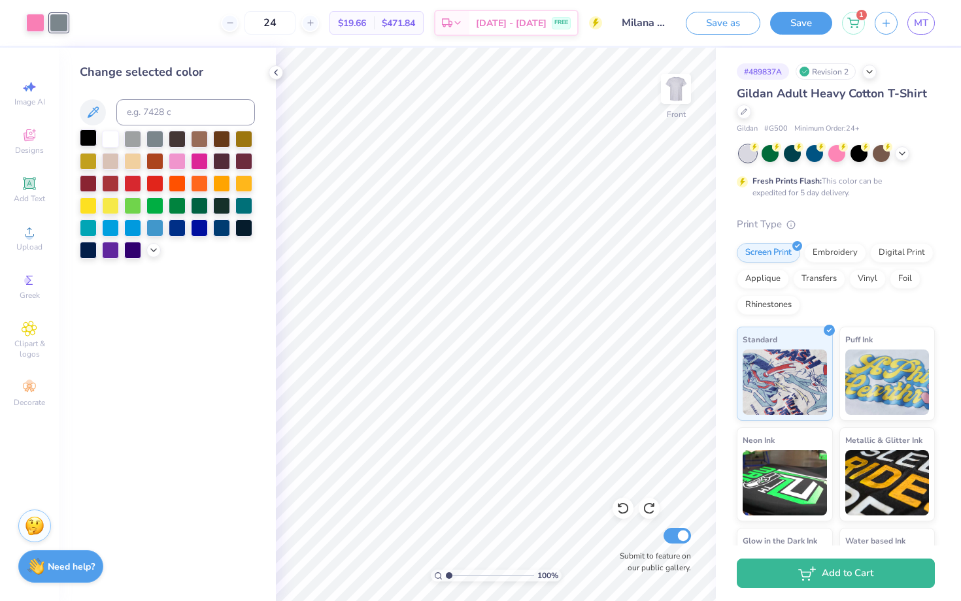
click at [91, 142] on div at bounding box center [88, 137] width 17 height 17
click at [157, 255] on div at bounding box center [167, 195] width 175 height 128
click at [154, 250] on polyline at bounding box center [153, 249] width 5 height 3
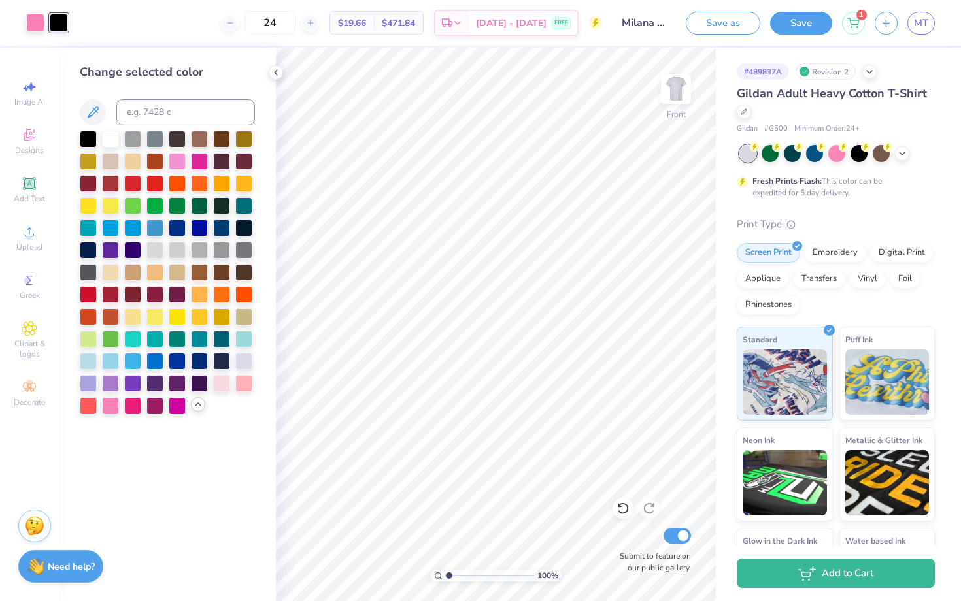
click at [165, 407] on div at bounding box center [167, 273] width 175 height 284
click at [159, 407] on div at bounding box center [154, 404] width 17 height 17
click at [242, 245] on div at bounding box center [243, 249] width 17 height 17
click at [83, 271] on div at bounding box center [88, 271] width 17 height 17
click at [909, 148] on div at bounding box center [836, 153] width 195 height 17
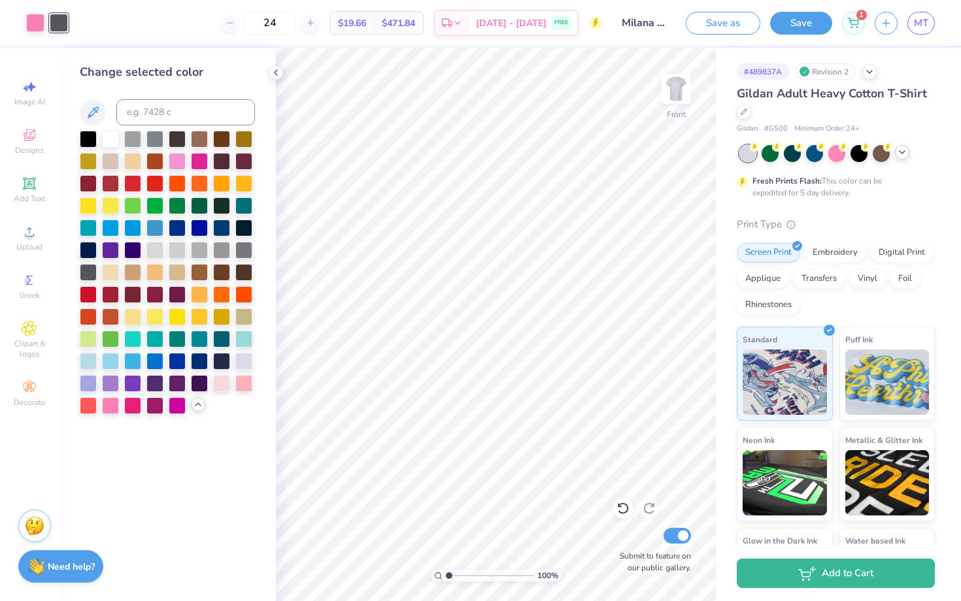
click at [902, 154] on icon at bounding box center [902, 152] width 10 height 10
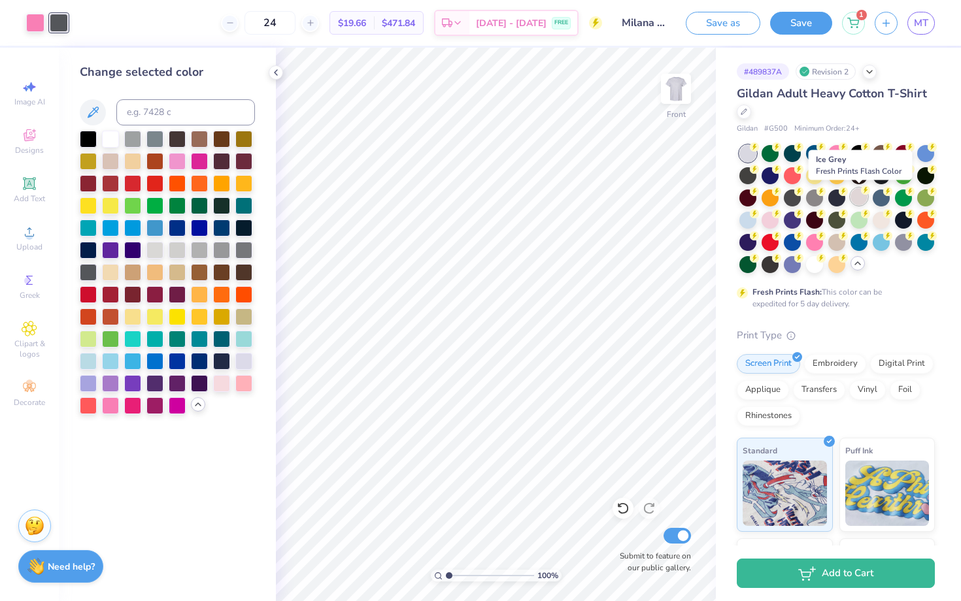
click at [858, 201] on div at bounding box center [858, 196] width 17 height 17
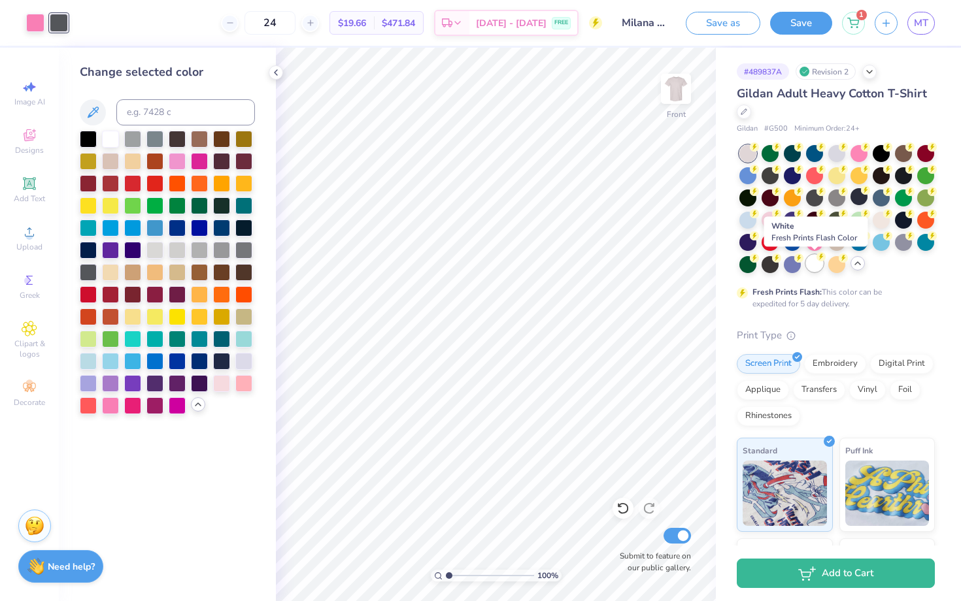
click at [810, 265] on div at bounding box center [814, 263] width 17 height 17
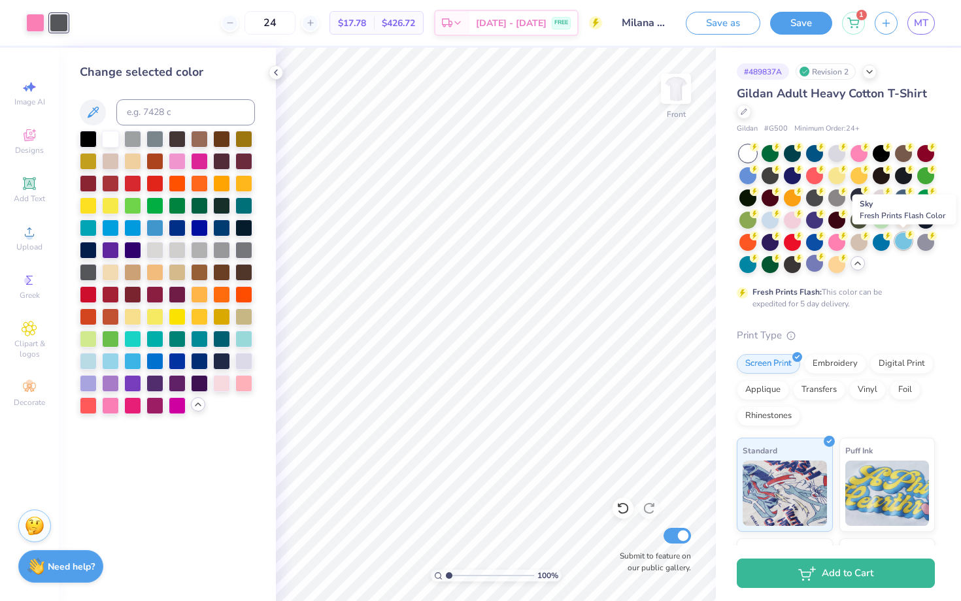
click at [896, 242] on div at bounding box center [903, 241] width 17 height 17
click at [829, 154] on div at bounding box center [836, 152] width 17 height 17
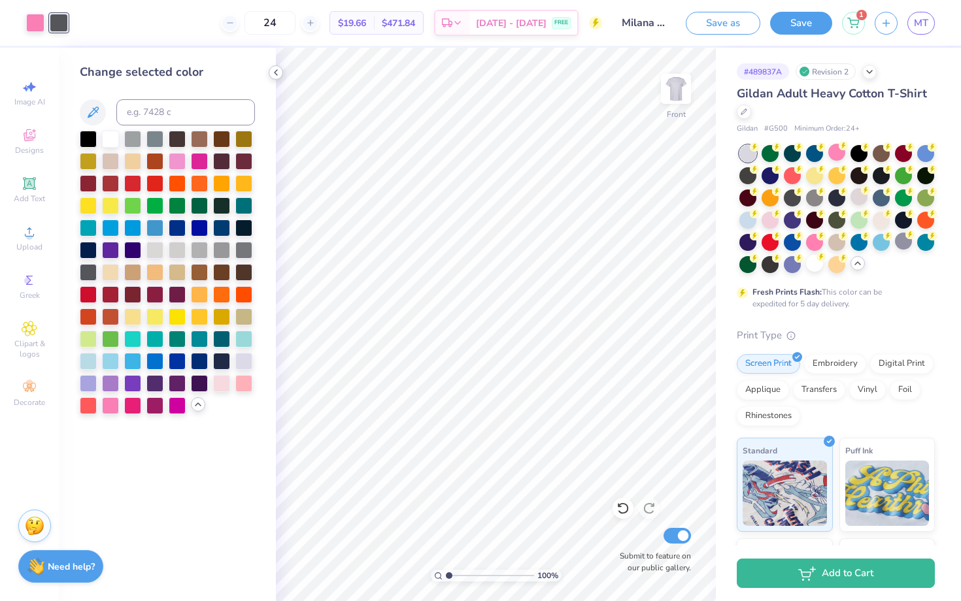
click at [276, 77] on icon at bounding box center [276, 72] width 10 height 10
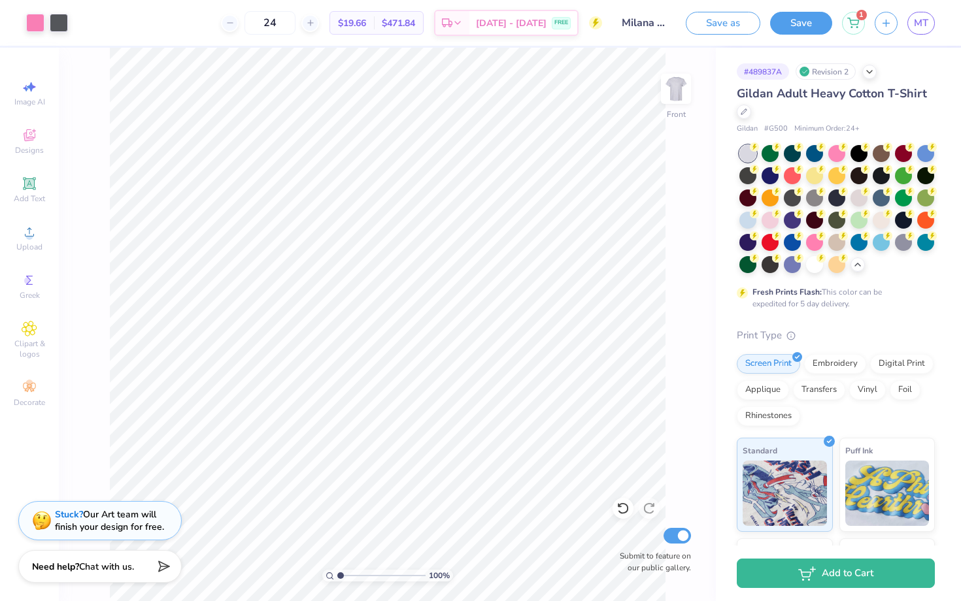
click at [125, 525] on div "Stuck? Our Art team will finish your design for free." at bounding box center [109, 520] width 109 height 25
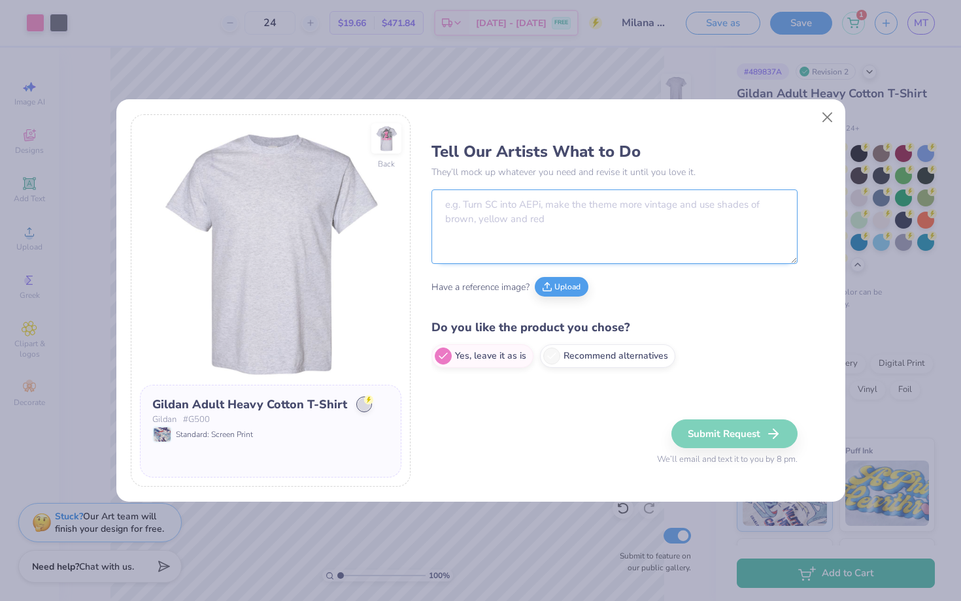
click at [486, 231] on textarea at bounding box center [614, 227] width 366 height 75
click at [748, 205] on textarea "change back of jersey to say "Beach" and "fall rush" to say "Zlam DYnk"" at bounding box center [614, 227] width 366 height 75
click at [776, 207] on textarea "change back of jersey to say "Beach" and "fall rush" to say "Zlam Dunk"" at bounding box center [614, 227] width 366 height 75
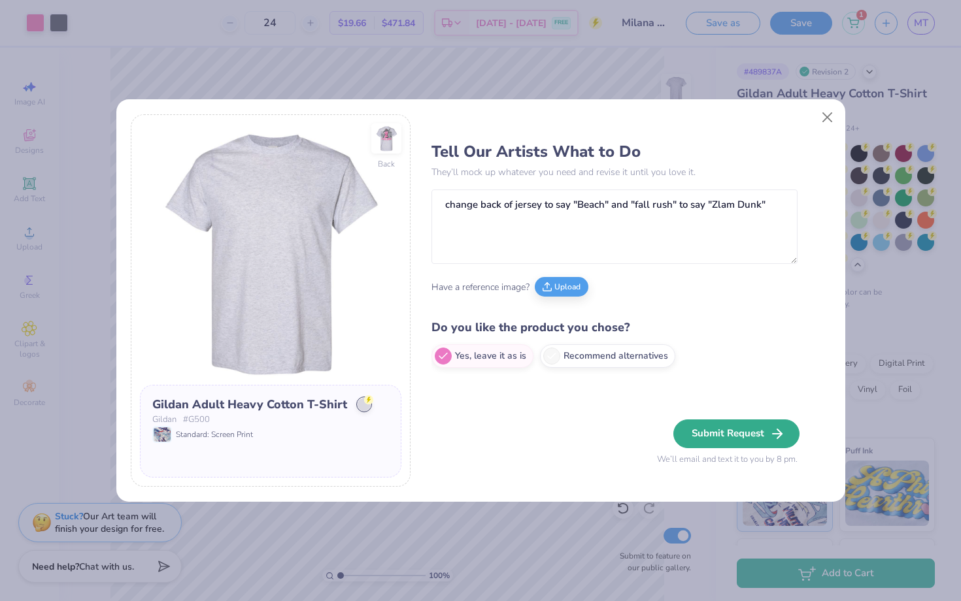
click at [751, 426] on button "Submit Request" at bounding box center [736, 434] width 126 height 29
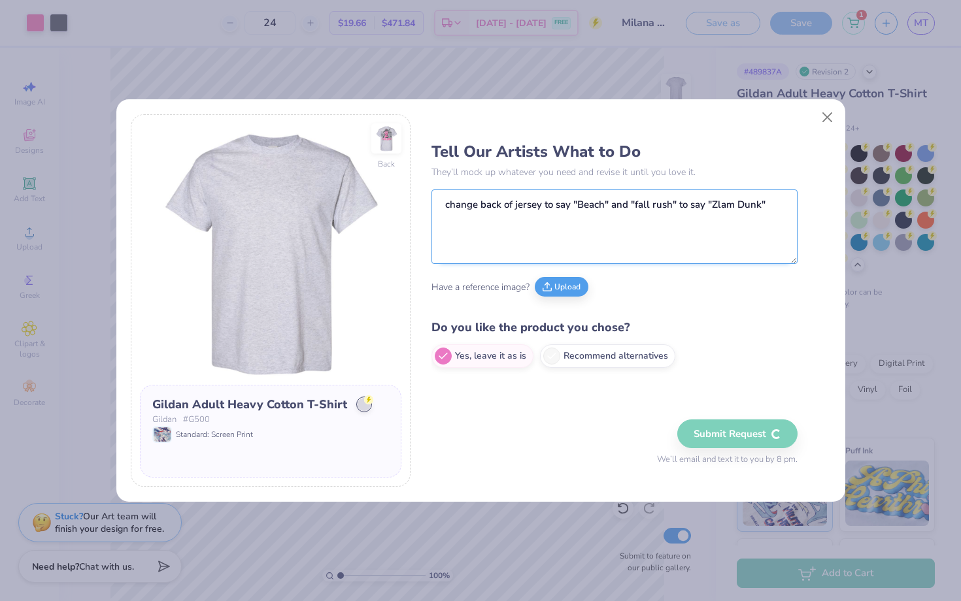
click at [769, 192] on textarea "change back of jersey to say "Beach" and "fall rush" to say "Zlam Dunk"" at bounding box center [614, 227] width 366 height 75
click at [769, 207] on textarea "change back of jersey to say "Beach" and "fall rush" to say "Zlam Dunk"" at bounding box center [614, 227] width 366 height 75
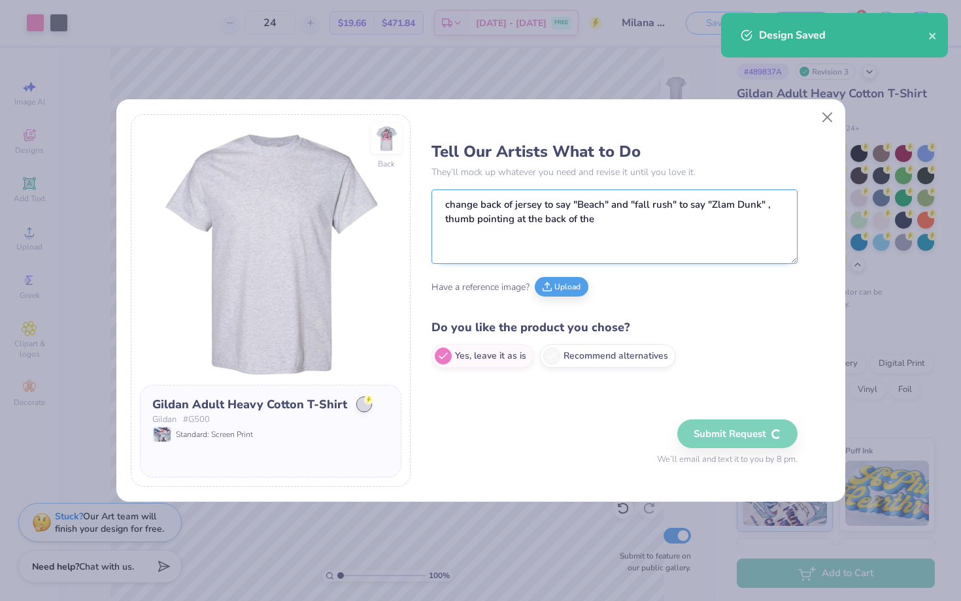
type textarea "change back of jersey to say "Beach" and "fall rush" to say "Zlam Dunk" , thumb…"
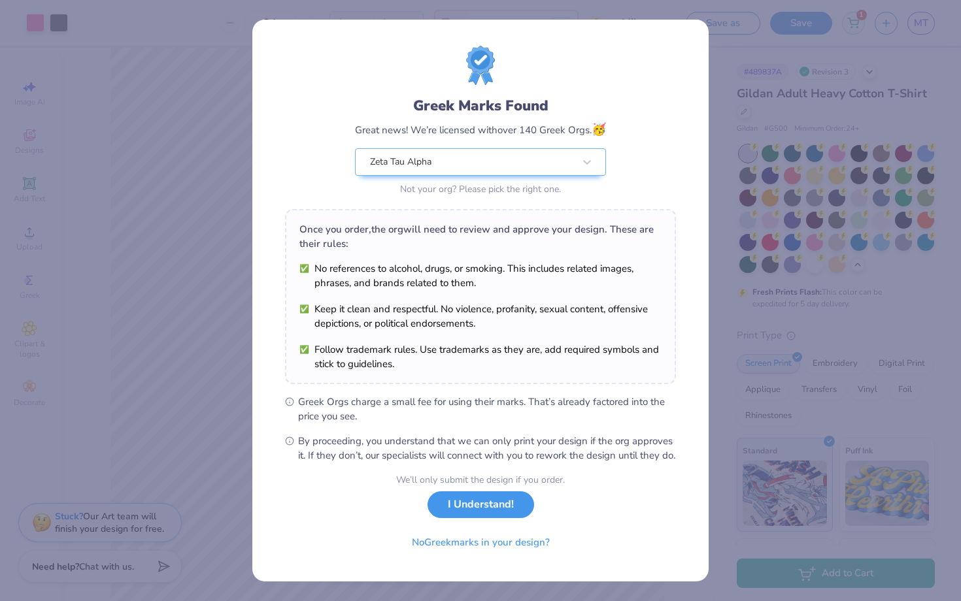
click at [502, 518] on button "I Understand!" at bounding box center [480, 504] width 107 height 27
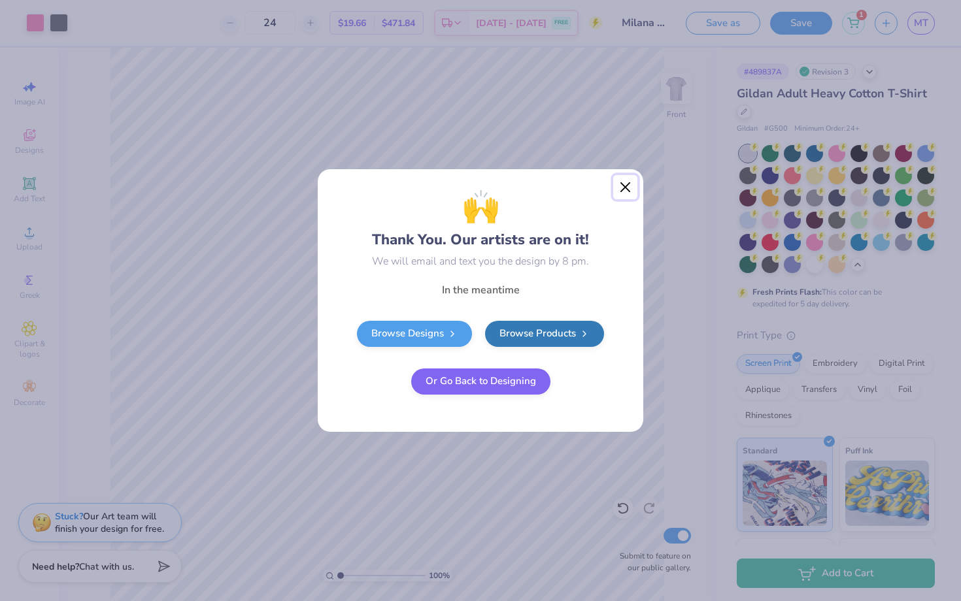
click at [623, 189] on button "Close" at bounding box center [625, 187] width 25 height 25
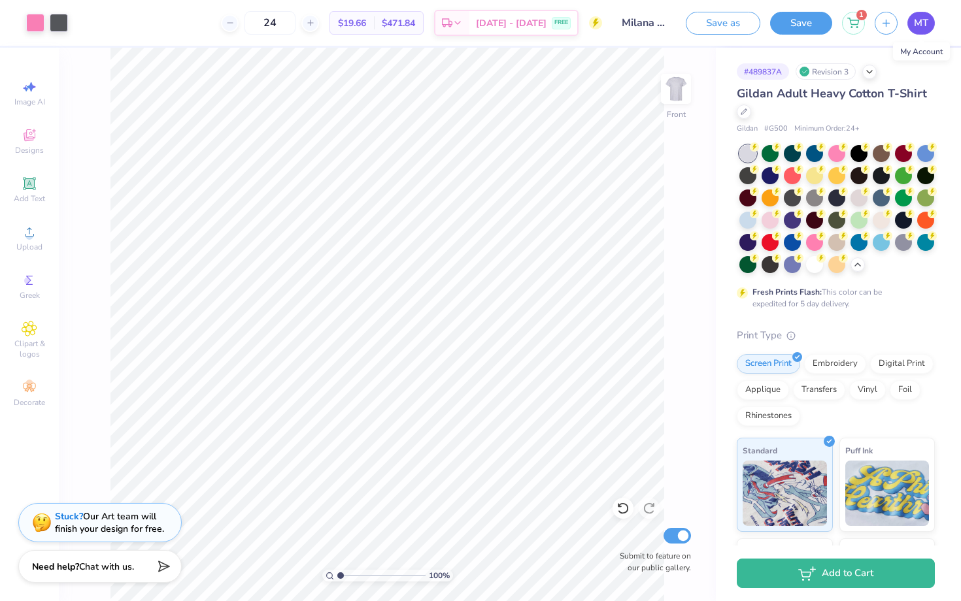
click at [919, 18] on span "MT" at bounding box center [921, 23] width 14 height 15
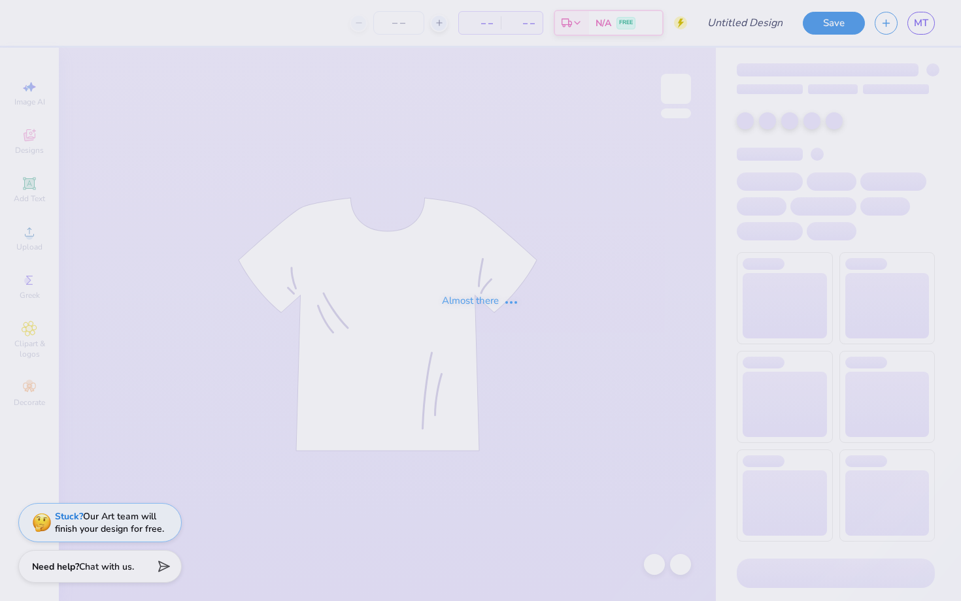
type input "[US_STATE][GEOGRAPHIC_DATA], [GEOGRAPHIC_DATA] : [GEOGRAPHIC_DATA][PERSON_NAME]"
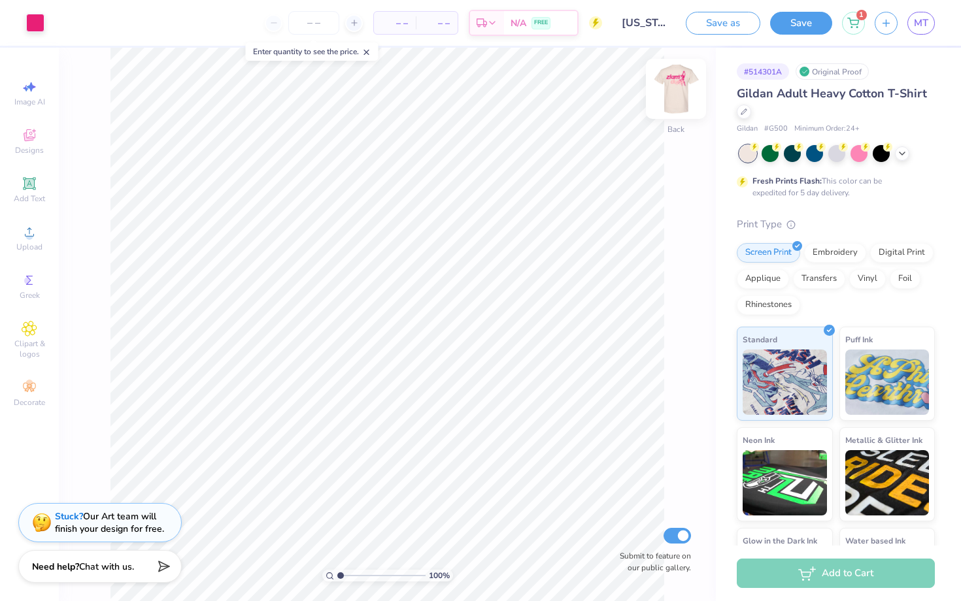
click at [685, 80] on img at bounding box center [676, 89] width 52 height 52
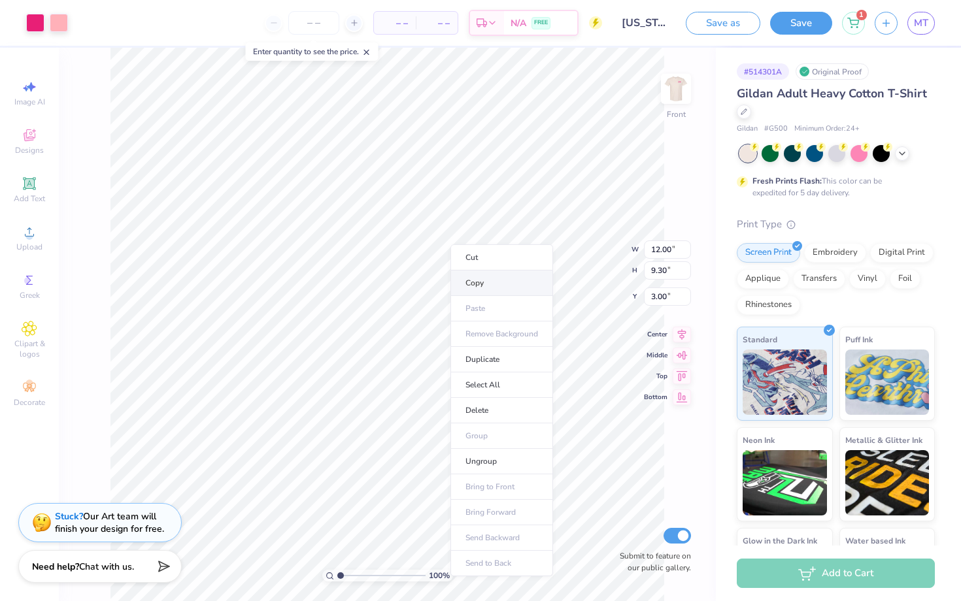
click at [478, 280] on li "Copy" at bounding box center [501, 283] width 103 height 25
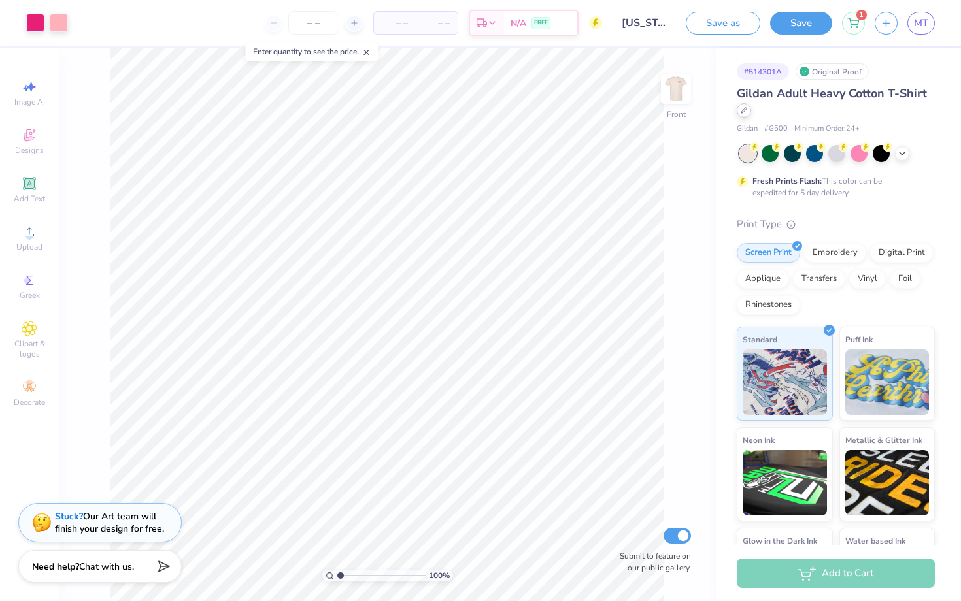
click at [746, 114] on div at bounding box center [744, 110] width 14 height 14
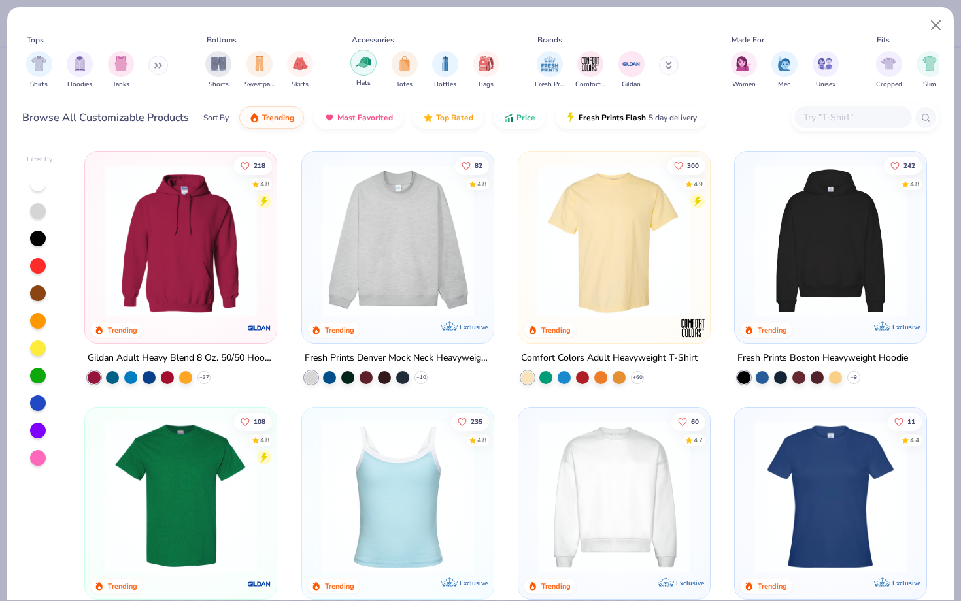
click at [366, 71] on div "filter for Hats" at bounding box center [363, 63] width 26 height 26
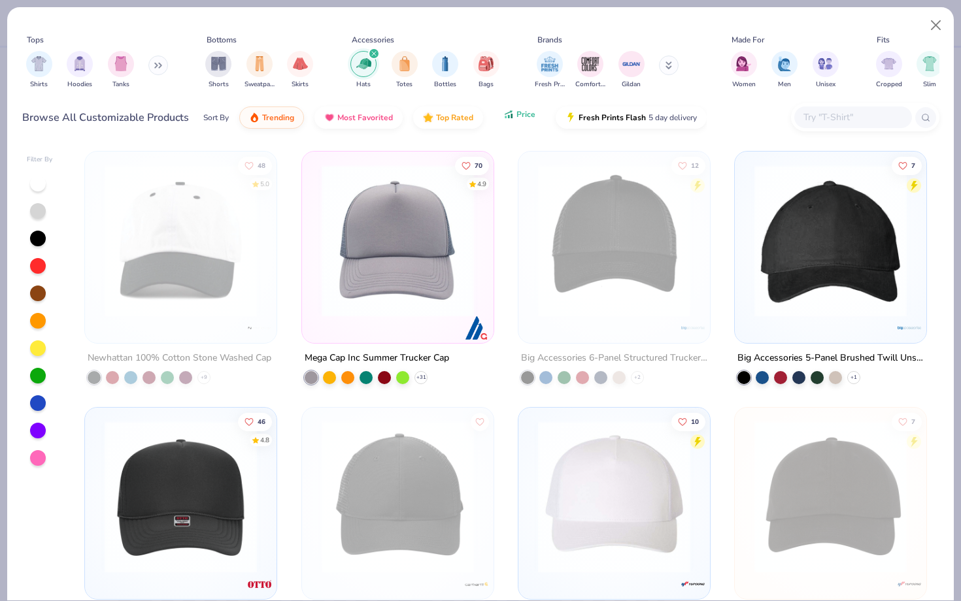
click at [500, 116] on button "Price" at bounding box center [519, 114] width 52 height 22
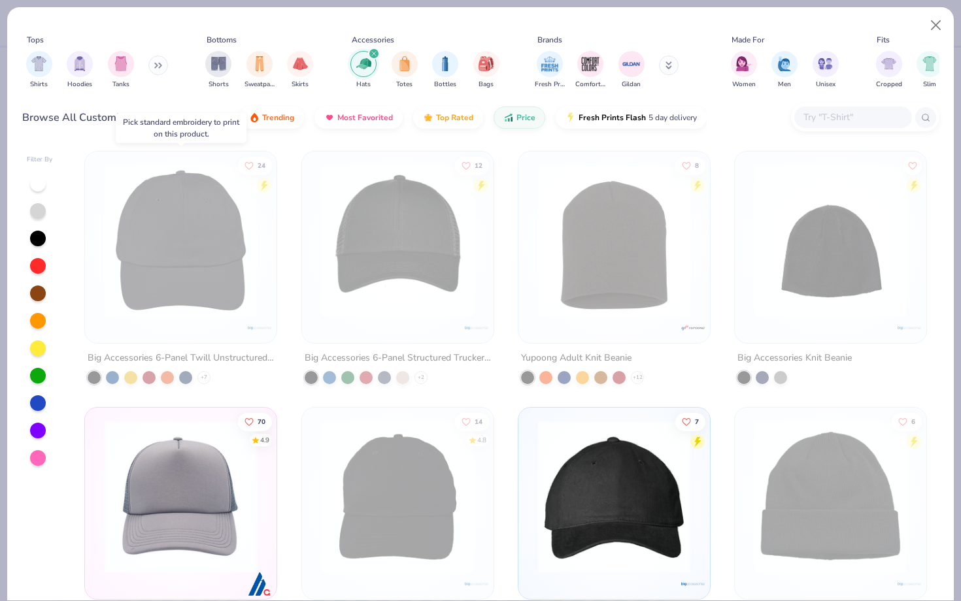
click at [181, 238] on img at bounding box center [180, 241] width 165 height 152
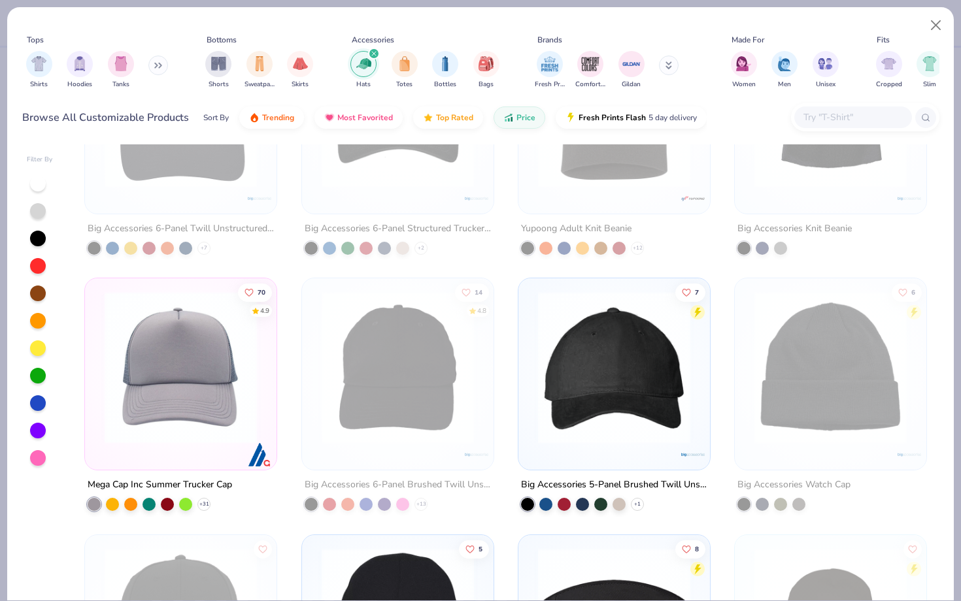
click at [248, 433] on img at bounding box center [180, 367] width 165 height 152
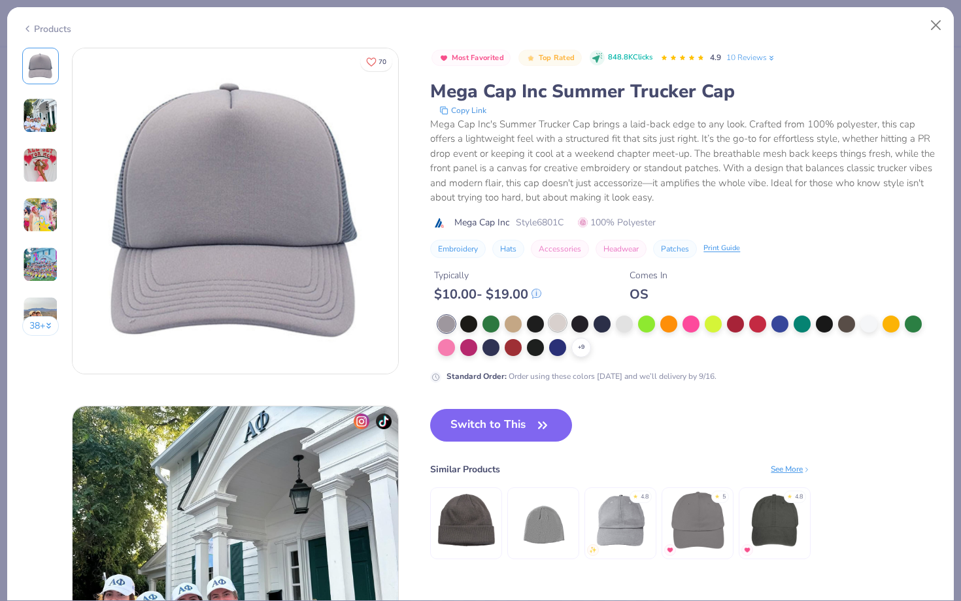
click at [554, 327] on div at bounding box center [557, 322] width 17 height 17
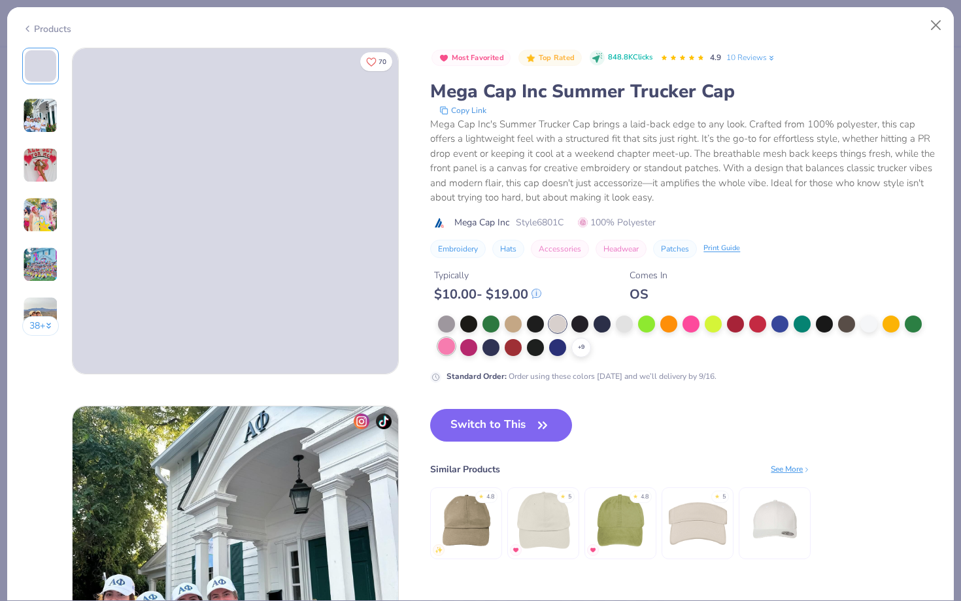
click at [448, 345] on div at bounding box center [446, 346] width 17 height 17
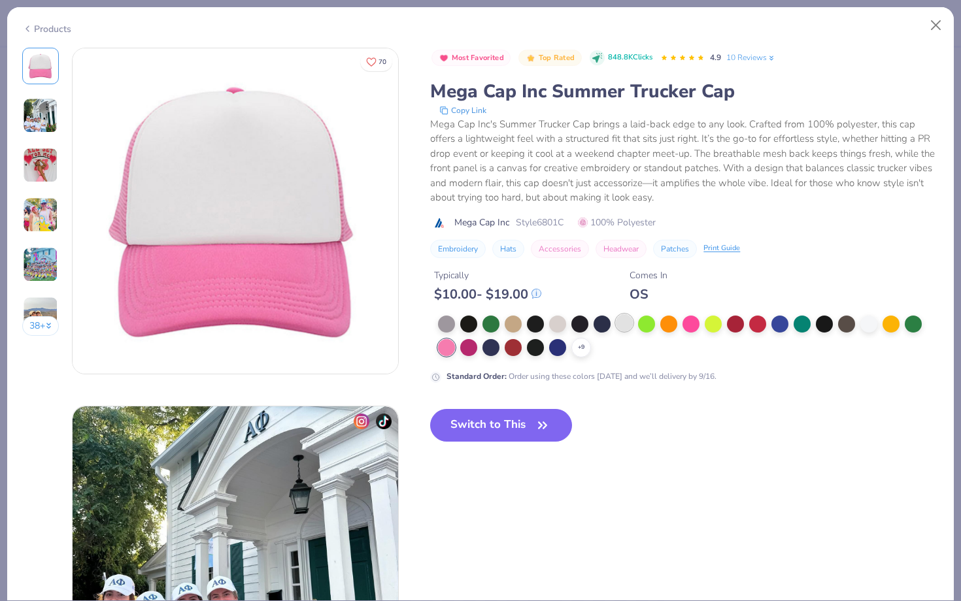
click at [621, 324] on div at bounding box center [624, 322] width 17 height 17
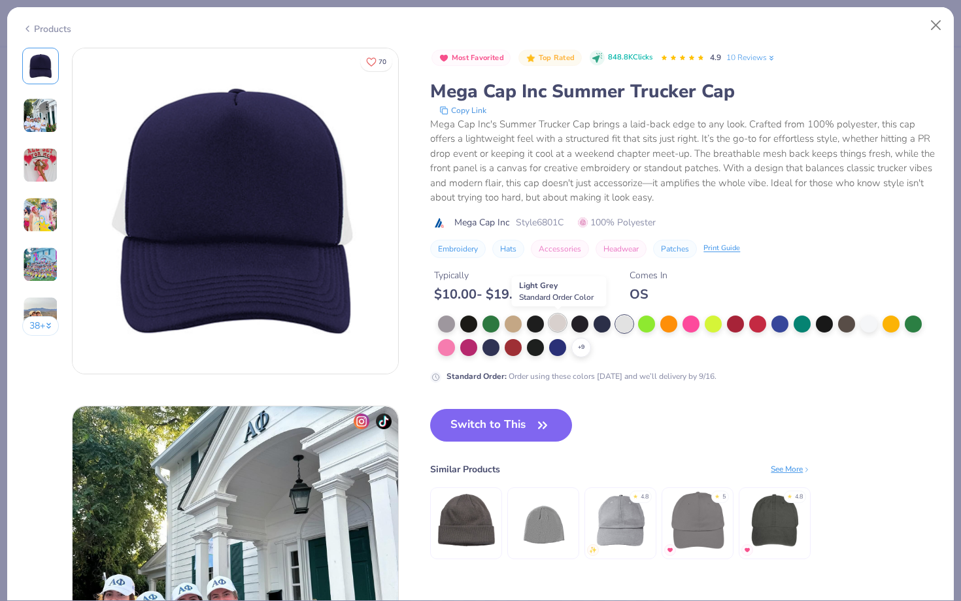
click at [556, 322] on div at bounding box center [557, 322] width 17 height 17
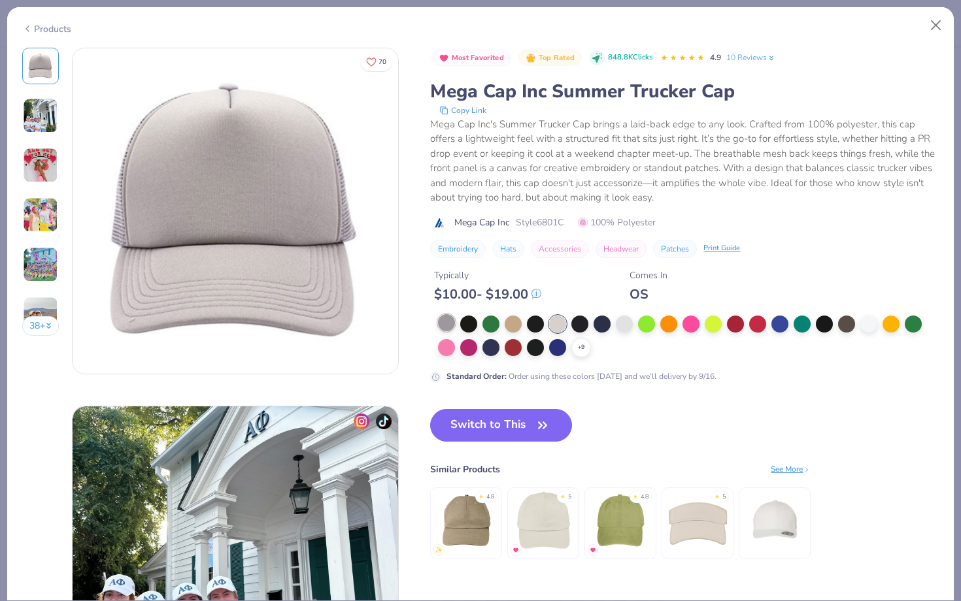
click at [445, 329] on div at bounding box center [446, 322] width 17 height 17
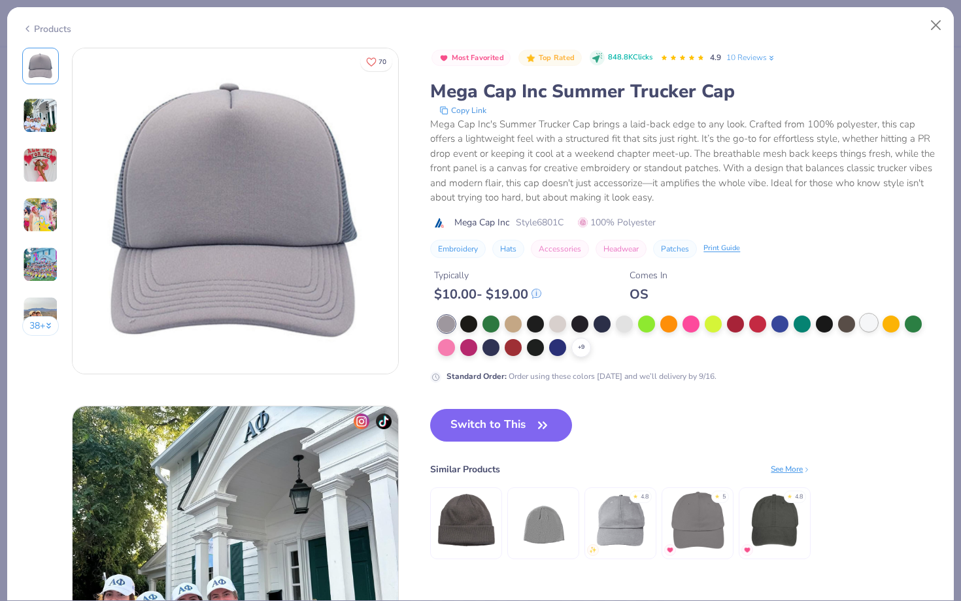
click at [866, 325] on div at bounding box center [868, 322] width 17 height 17
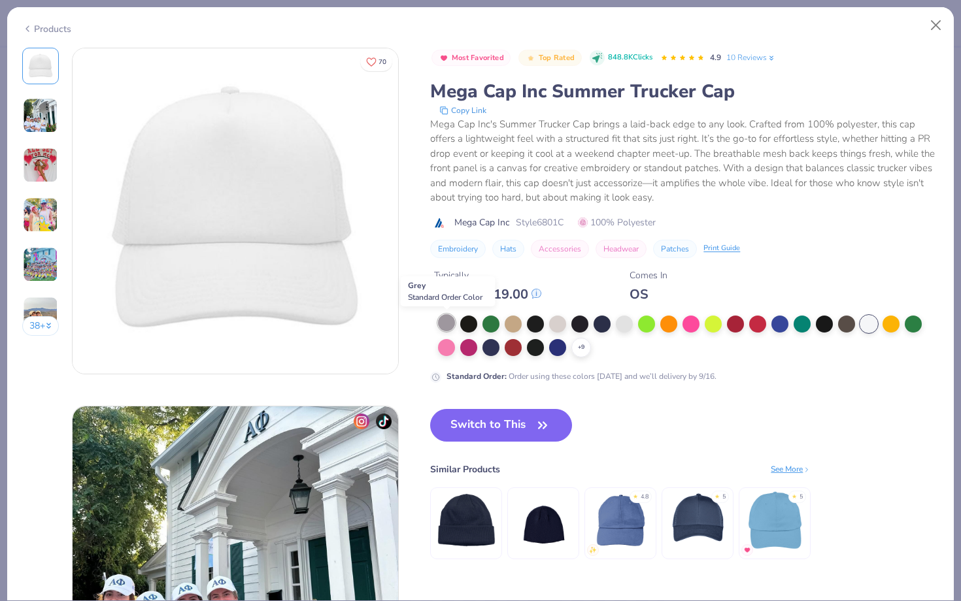
click at [448, 319] on div at bounding box center [446, 322] width 17 height 17
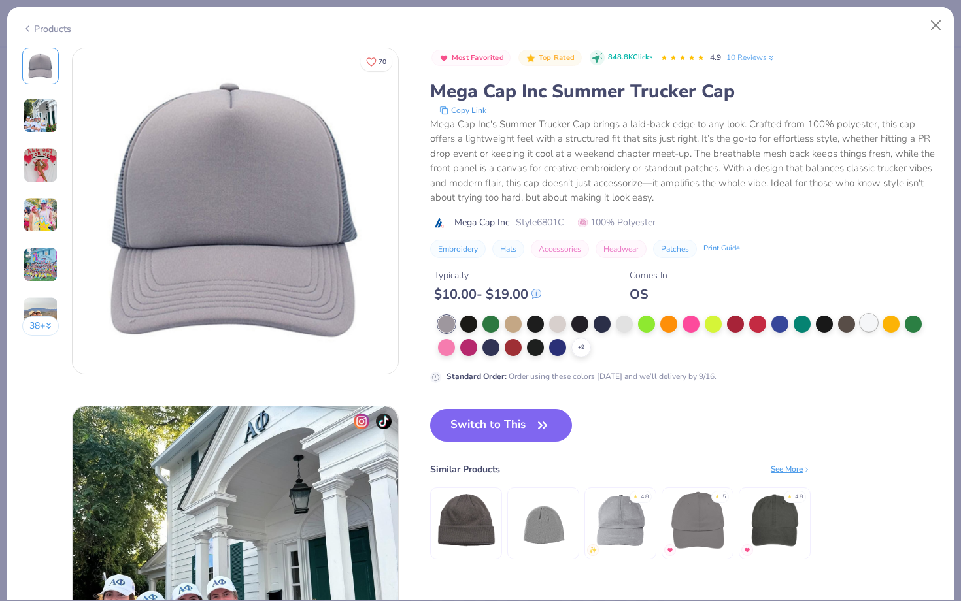
click at [867, 330] on div at bounding box center [868, 322] width 17 height 17
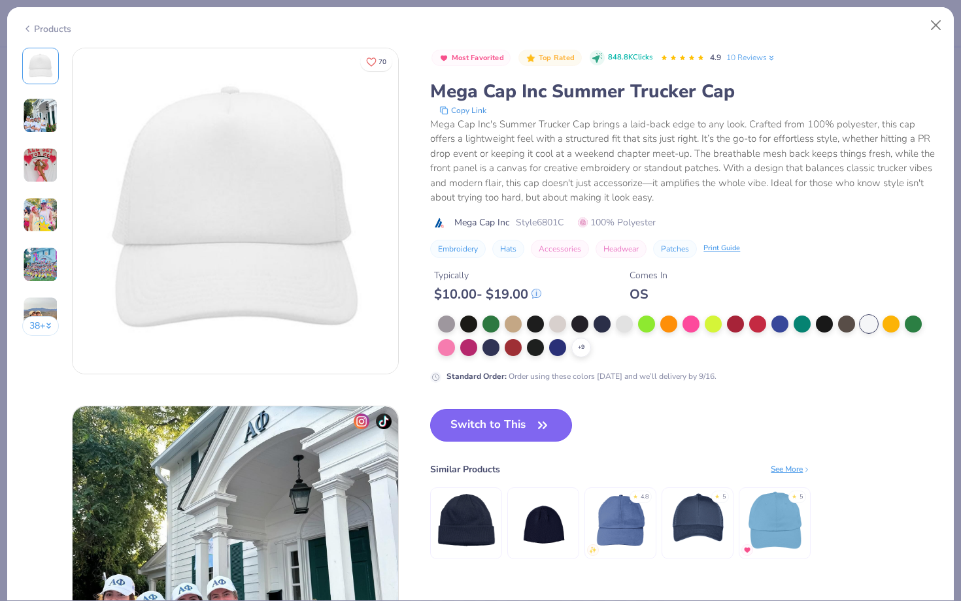
click at [486, 431] on button "Switch to This" at bounding box center [501, 425] width 142 height 33
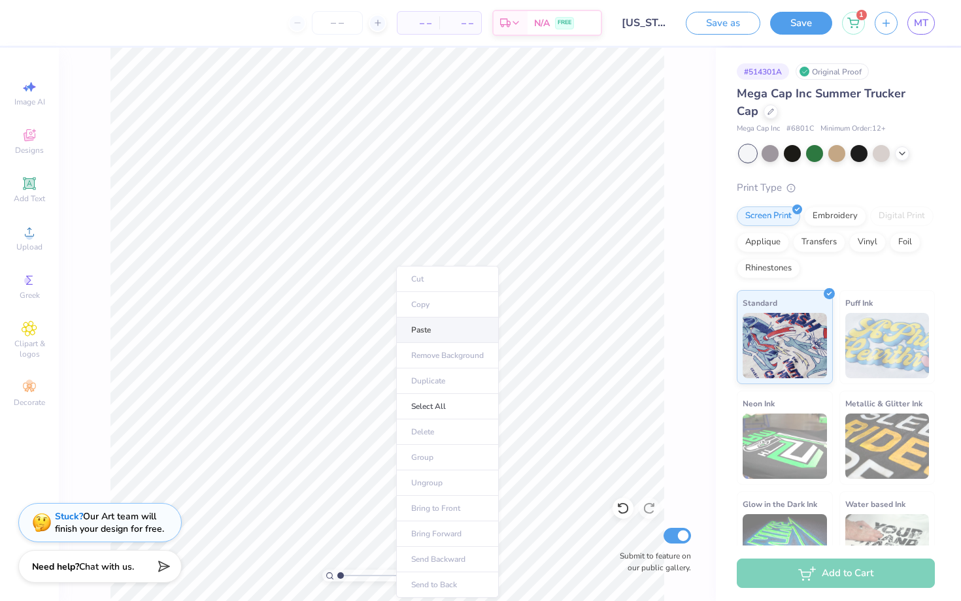
click at [424, 333] on li "Paste" at bounding box center [447, 330] width 103 height 25
click at [763, 116] on div at bounding box center [770, 110] width 14 height 14
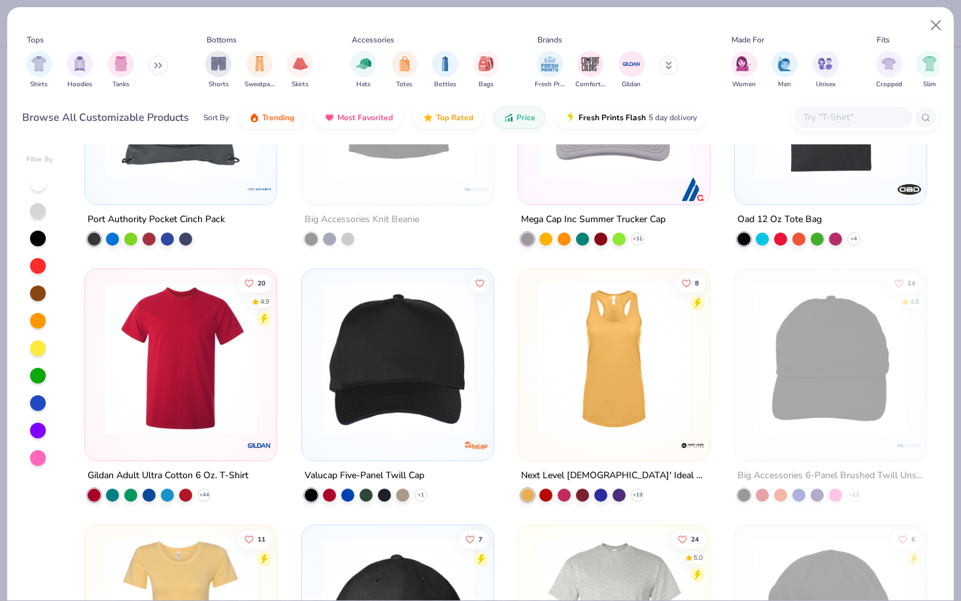
scroll to position [709, 0]
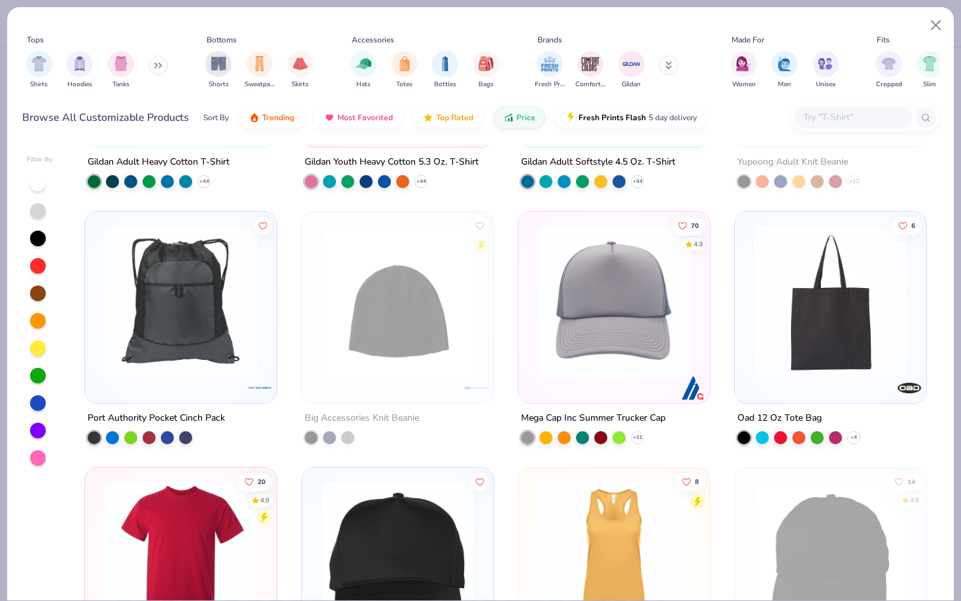
click at [565, 330] on img at bounding box center [613, 301] width 165 height 152
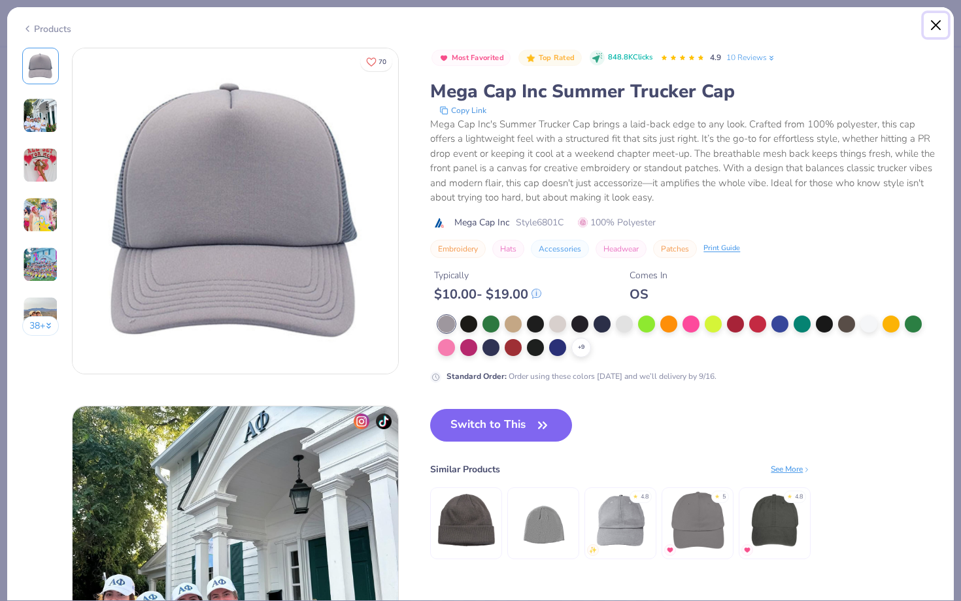
click at [933, 30] on button "Close" at bounding box center [935, 25] width 25 height 25
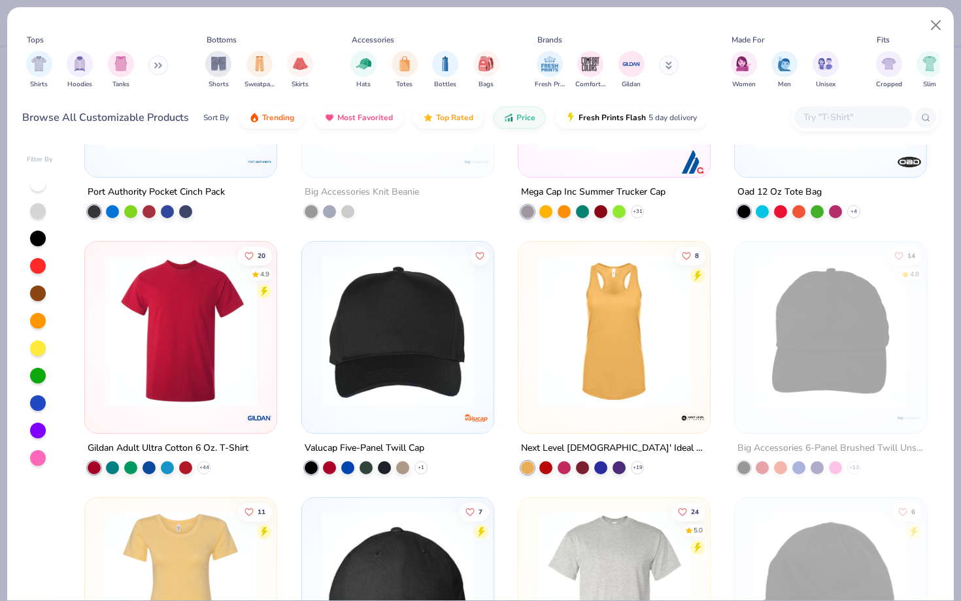
scroll to position [1009, 0]
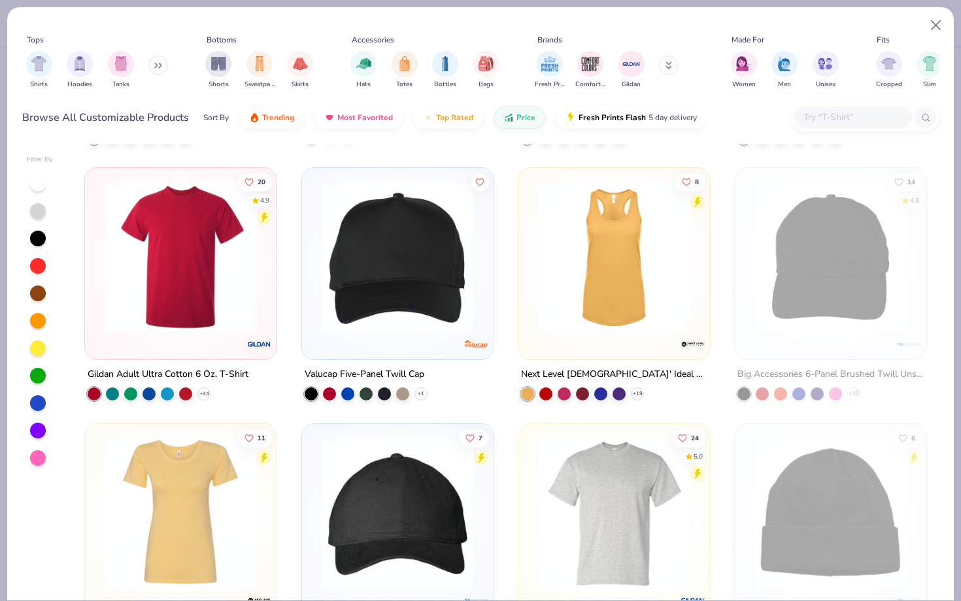
click at [437, 242] on img at bounding box center [397, 257] width 165 height 152
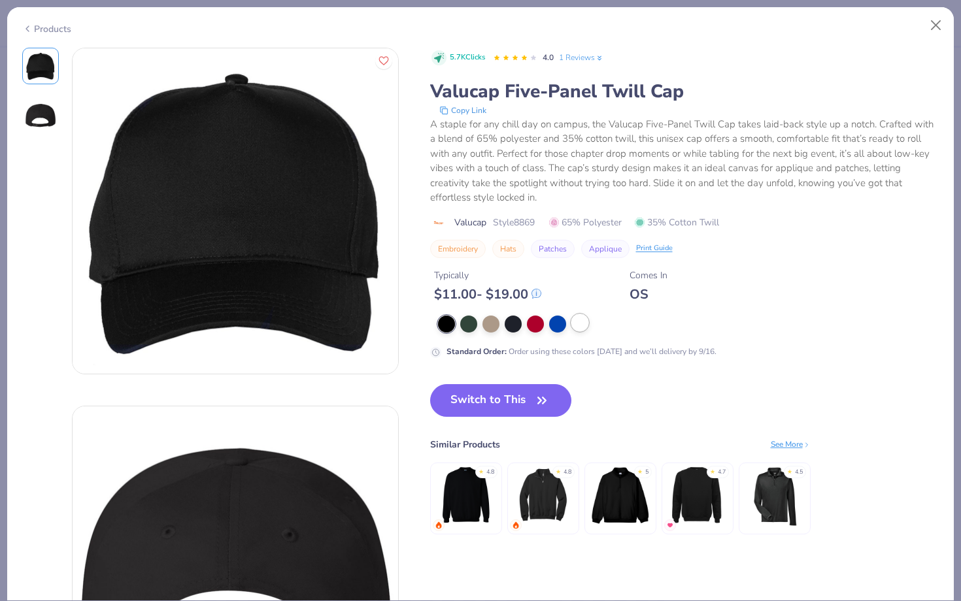
click at [576, 325] on div at bounding box center [579, 322] width 17 height 17
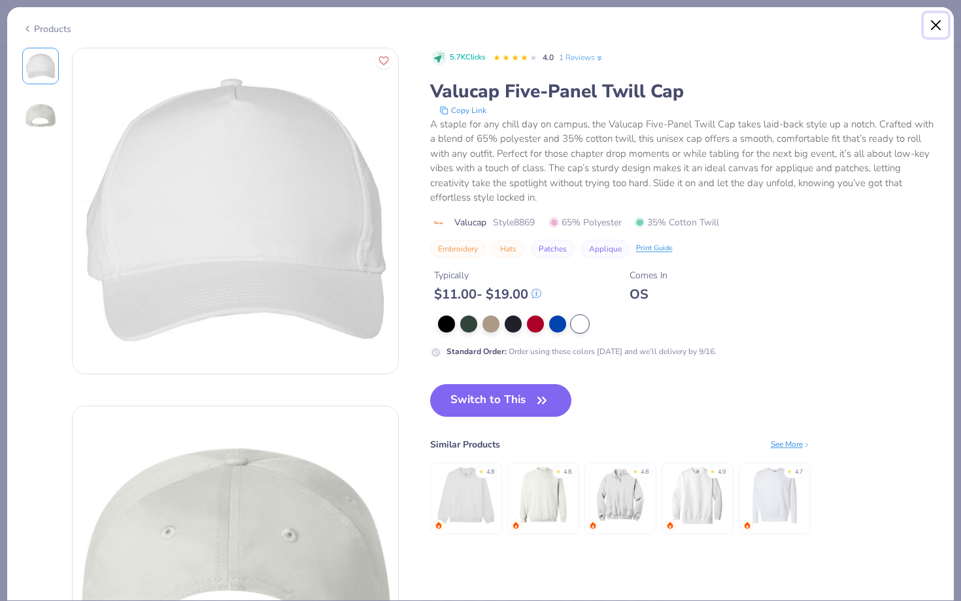
click at [941, 24] on button "Close" at bounding box center [935, 25] width 25 height 25
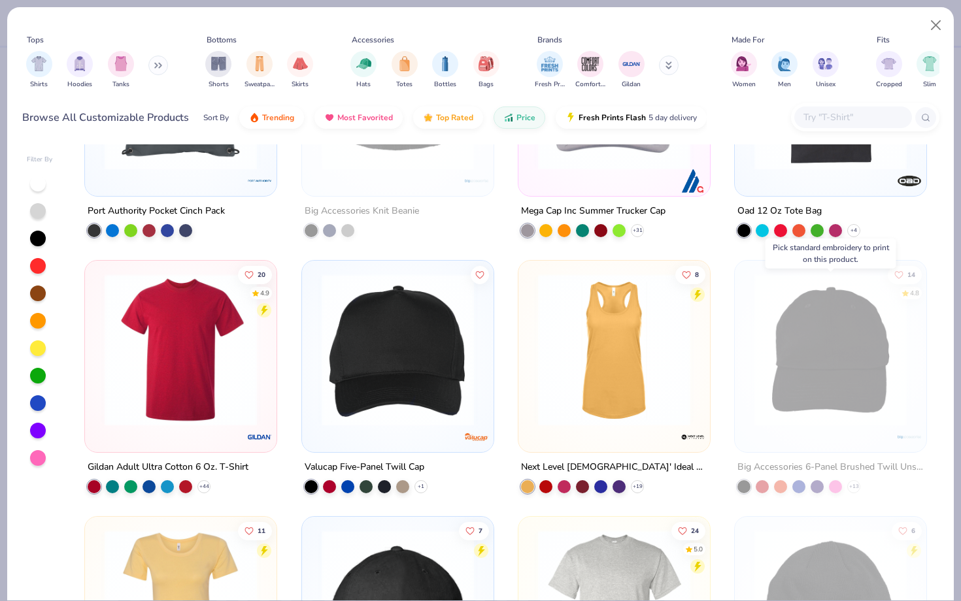
scroll to position [899, 0]
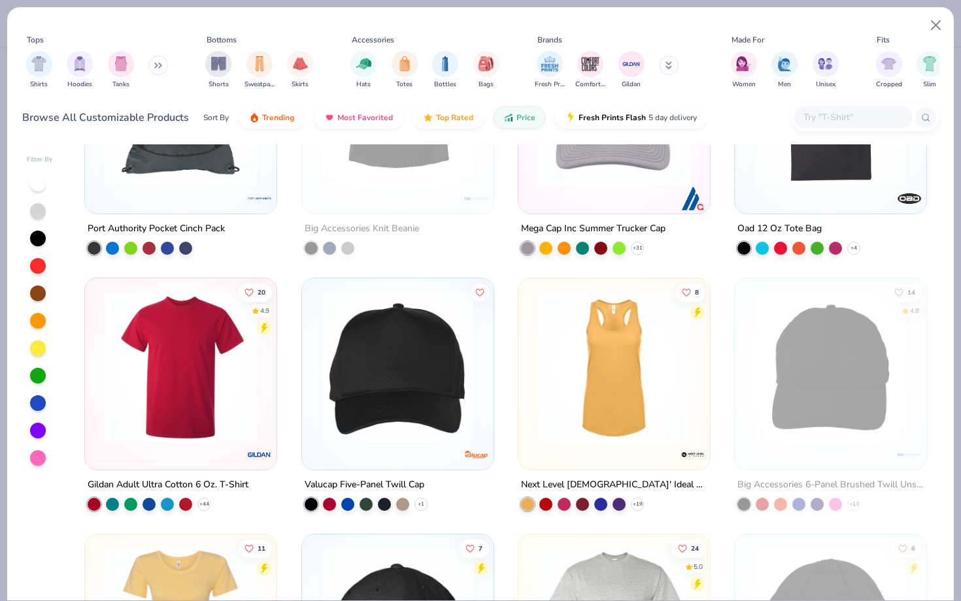
click at [771, 172] on img at bounding box center [830, 111] width 165 height 152
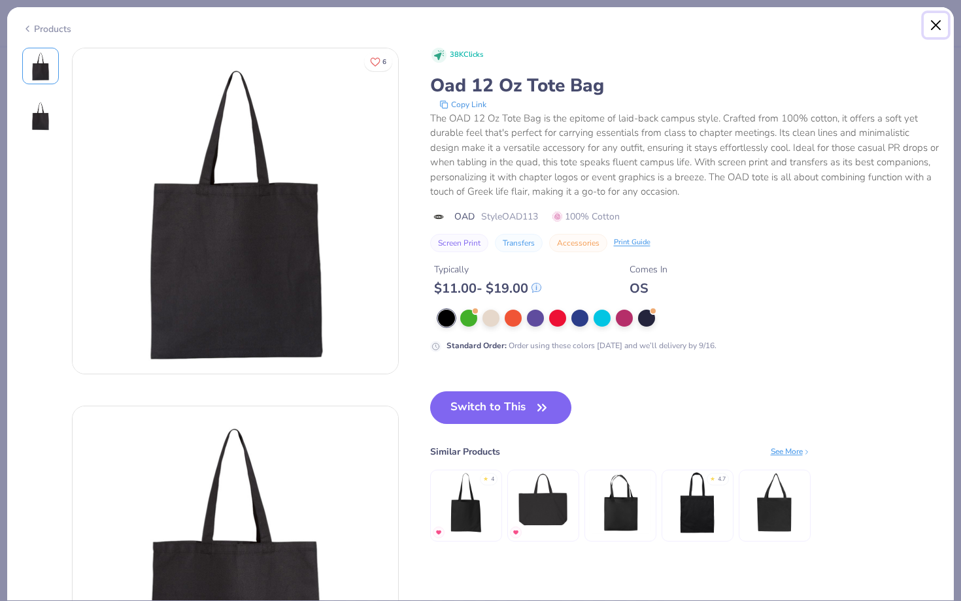
click at [933, 22] on button "Close" at bounding box center [935, 25] width 25 height 25
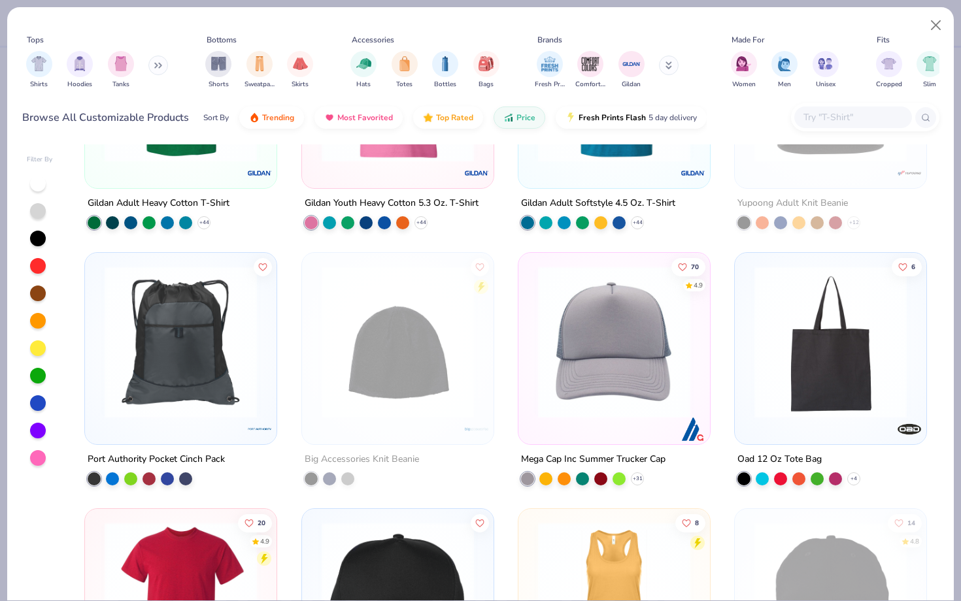
scroll to position [658, 0]
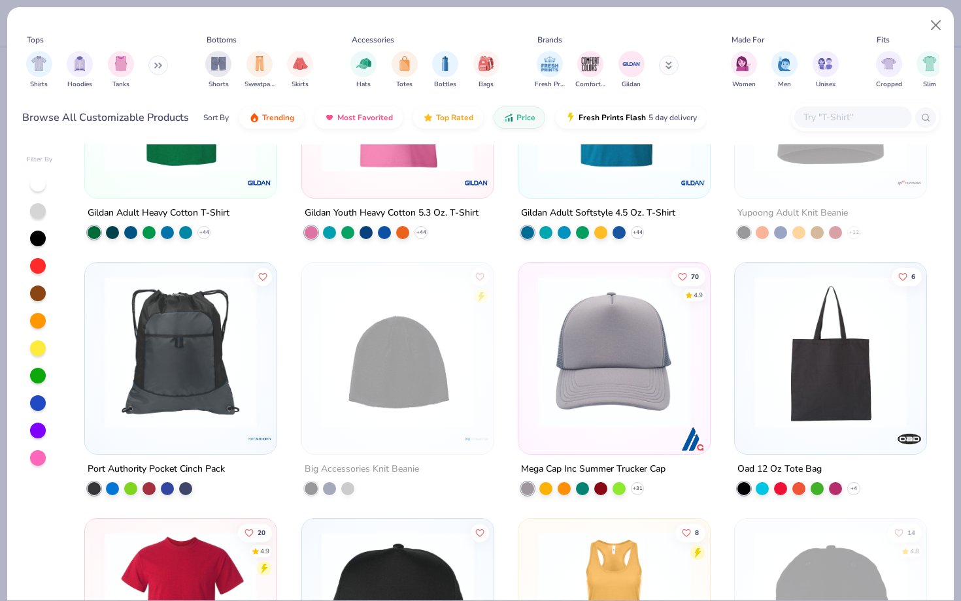
click at [605, 306] on img at bounding box center [613, 352] width 165 height 152
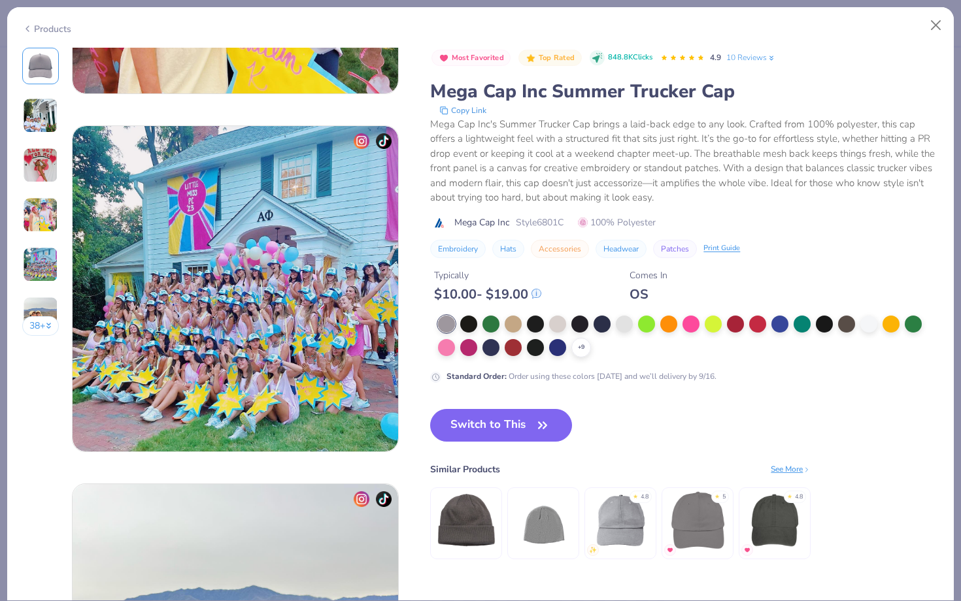
scroll to position [1300, 0]
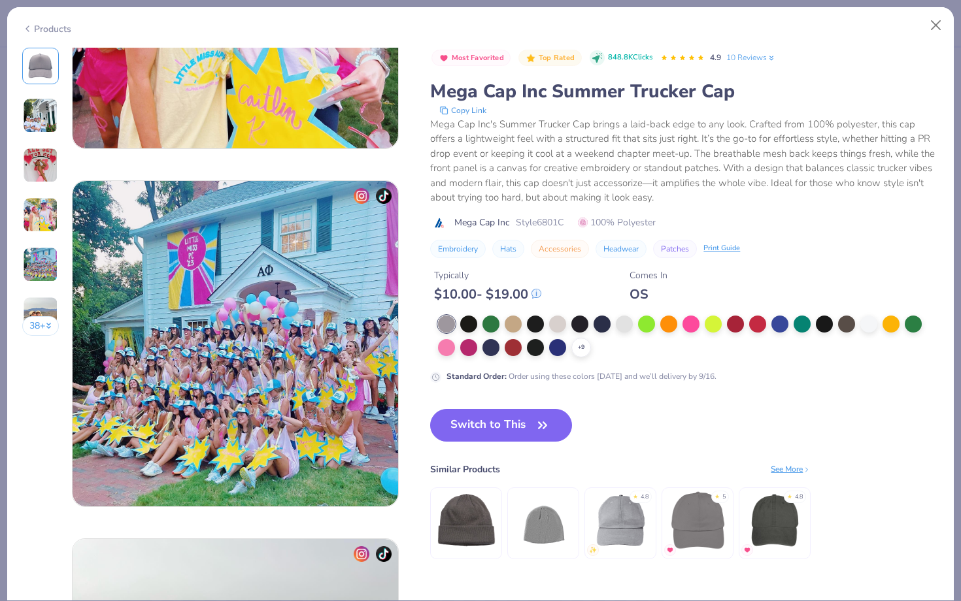
click at [42, 328] on button "38 +" at bounding box center [40, 326] width 37 height 20
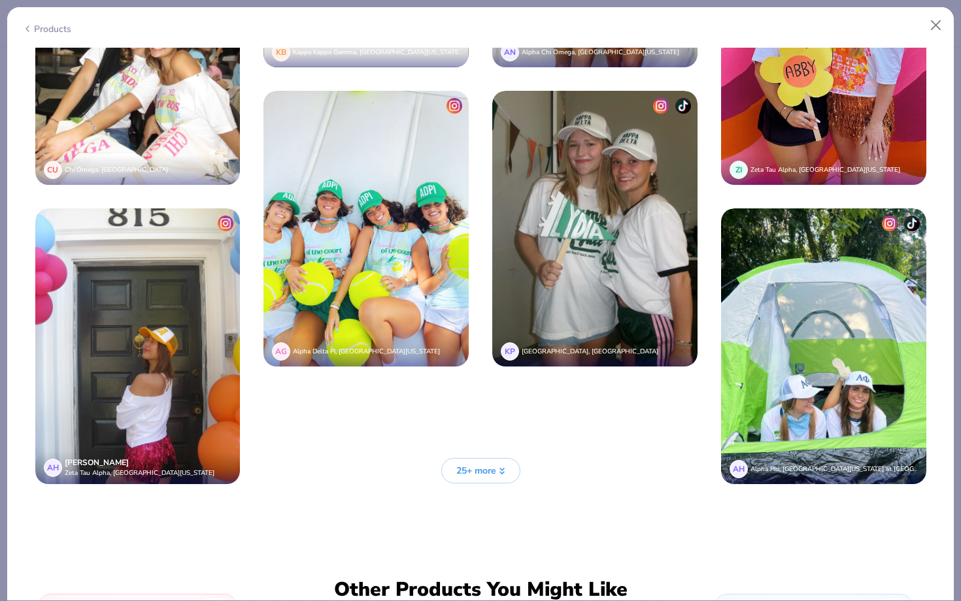
scroll to position [3021, 0]
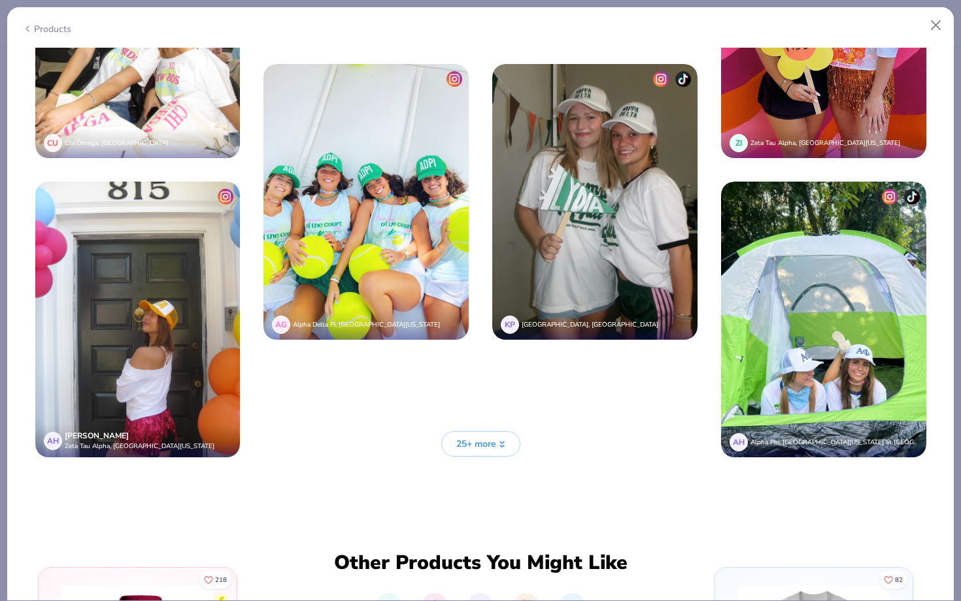
click at [486, 435] on button "25+ more" at bounding box center [480, 443] width 79 height 25
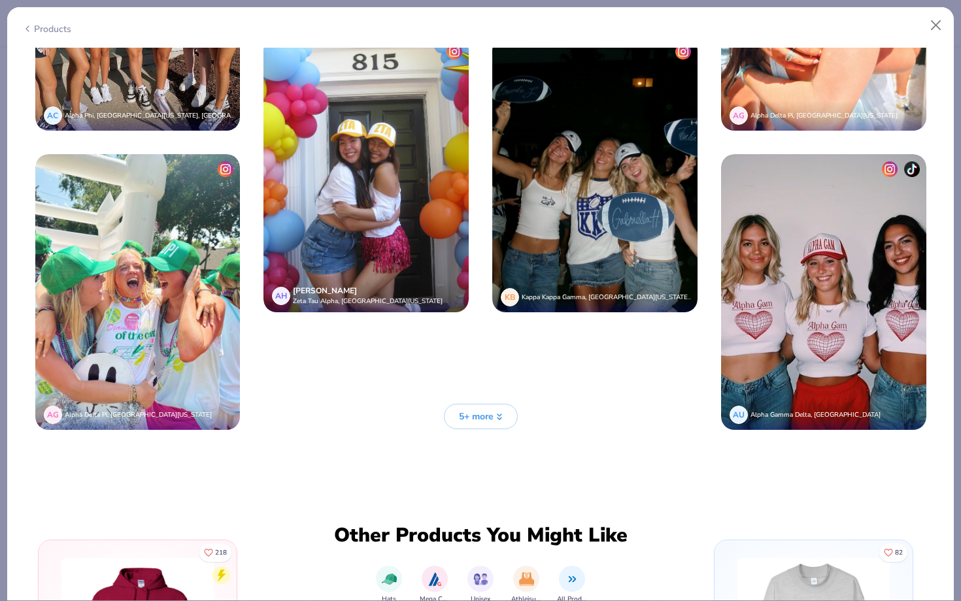
scroll to position [4247, 0]
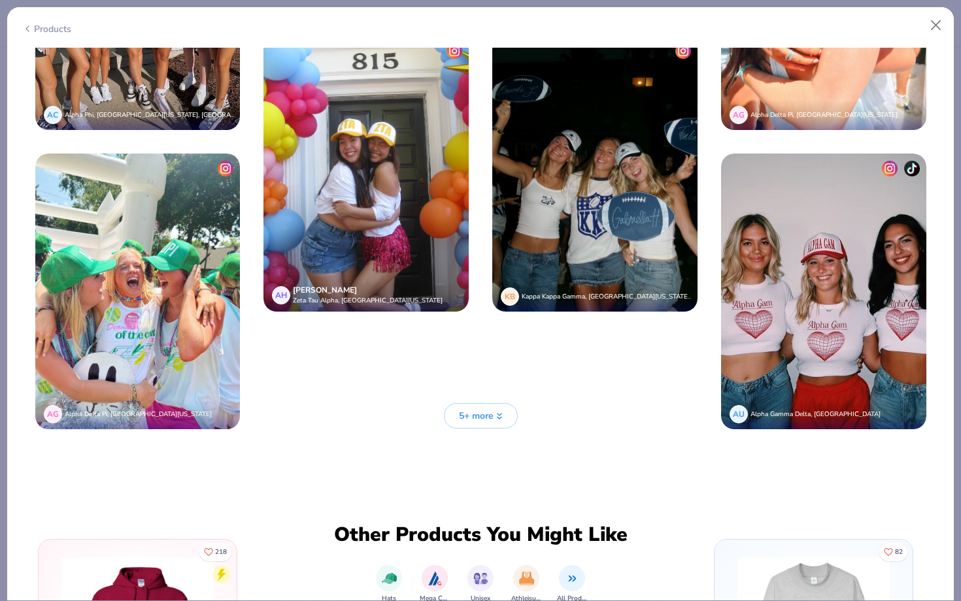
click at [481, 416] on span "5+ more" at bounding box center [476, 416] width 35 height 14
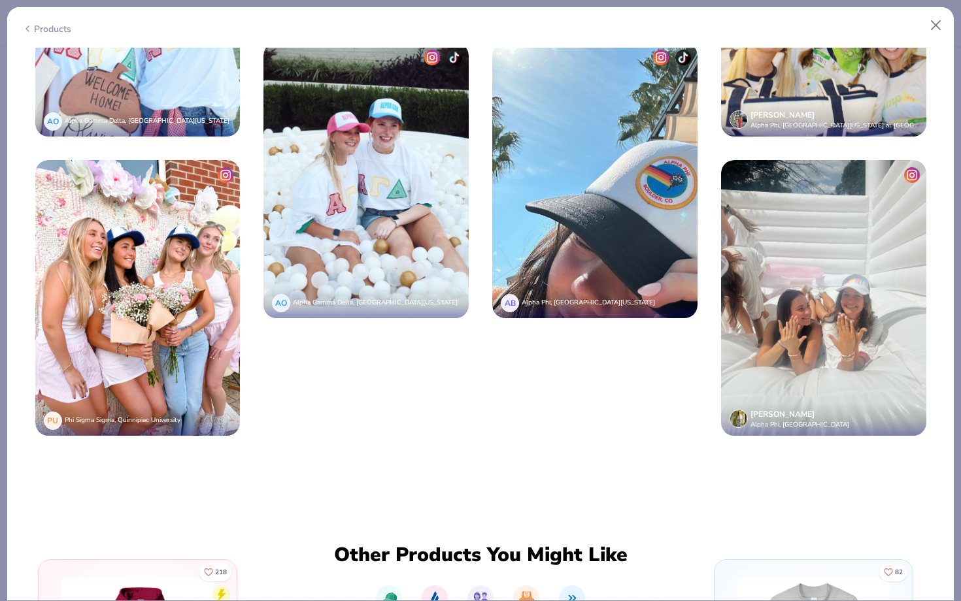
scroll to position [4840, 0]
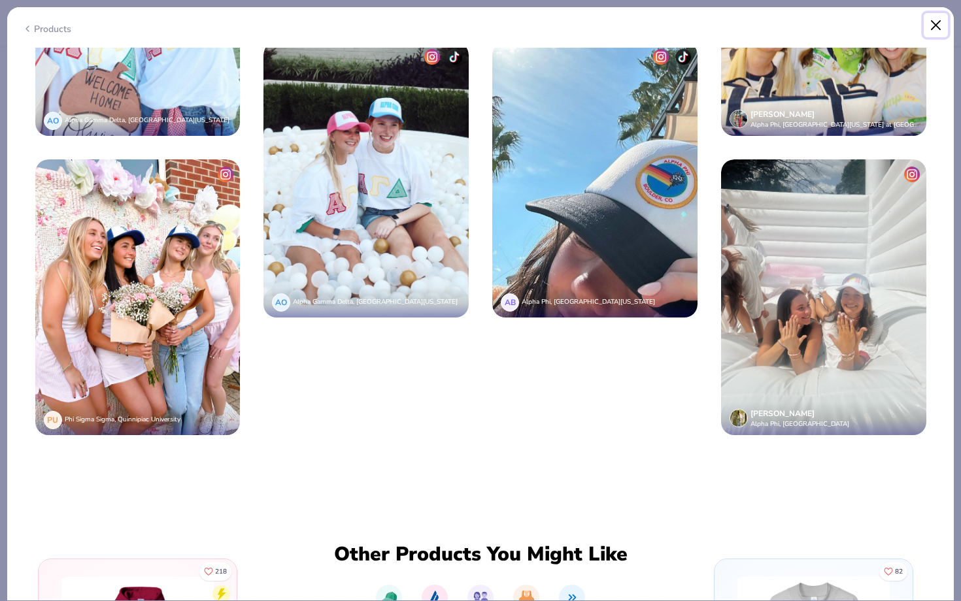
click at [932, 29] on button "Close" at bounding box center [935, 25] width 25 height 25
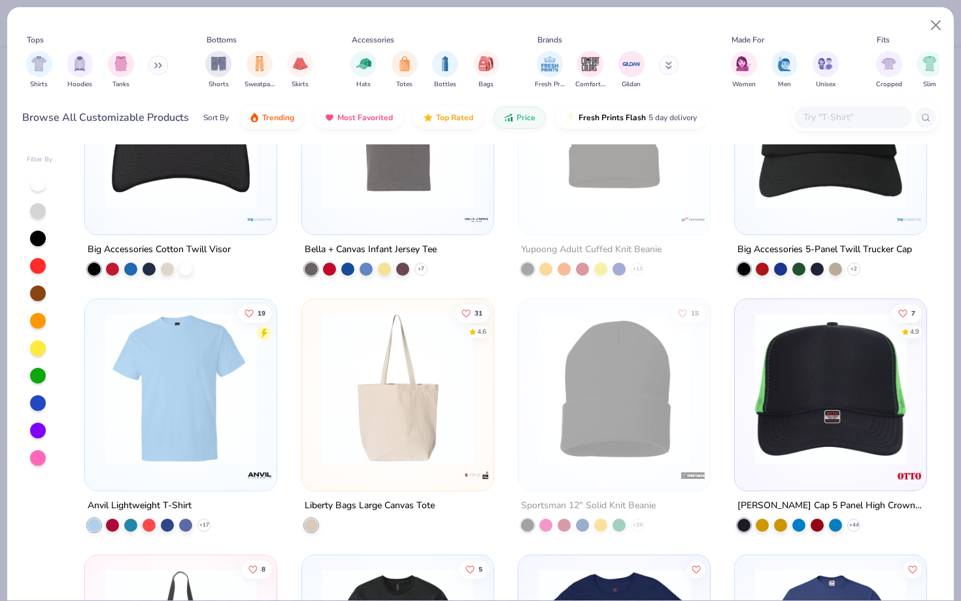
scroll to position [1903, 0]
click at [359, 78] on div "Hats" at bounding box center [363, 69] width 26 height 39
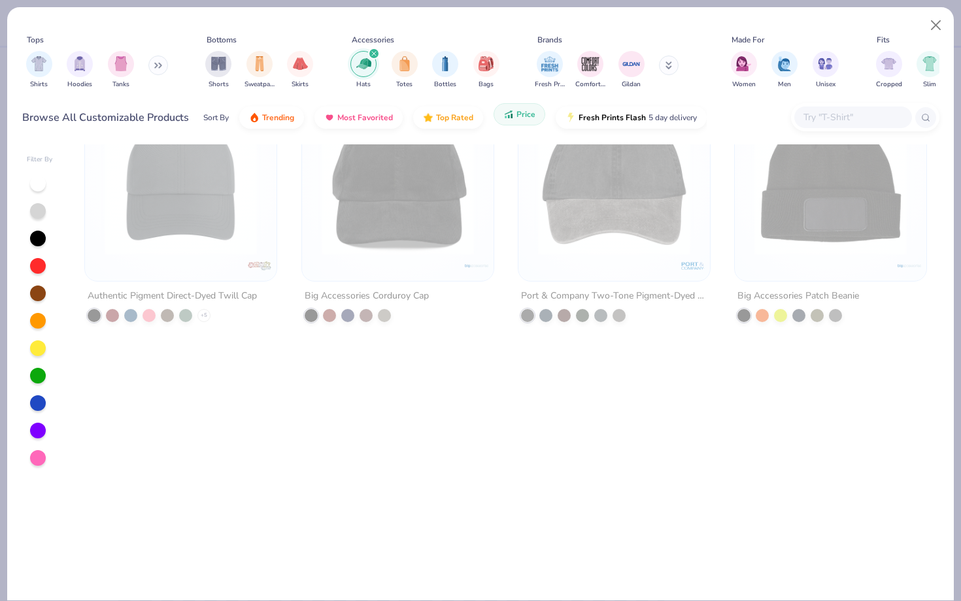
click at [527, 119] on span "Price" at bounding box center [525, 114] width 19 height 10
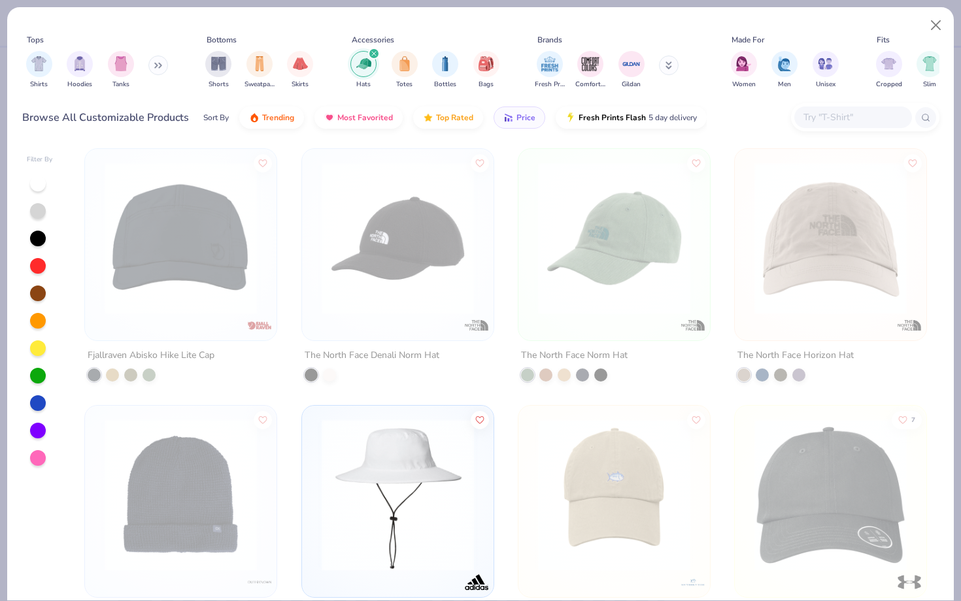
scroll to position [0, 0]
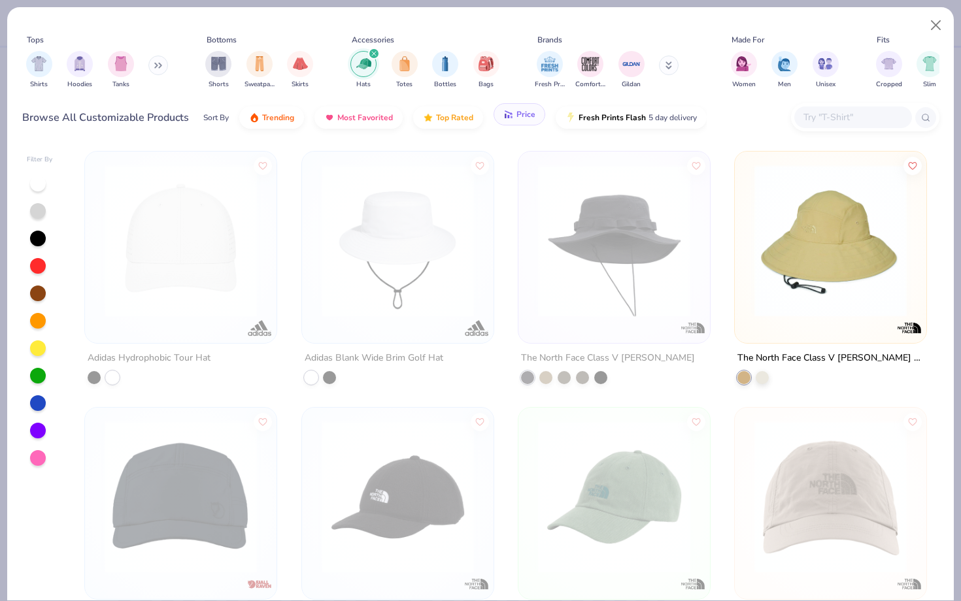
click at [496, 117] on button "Price" at bounding box center [519, 114] width 52 height 22
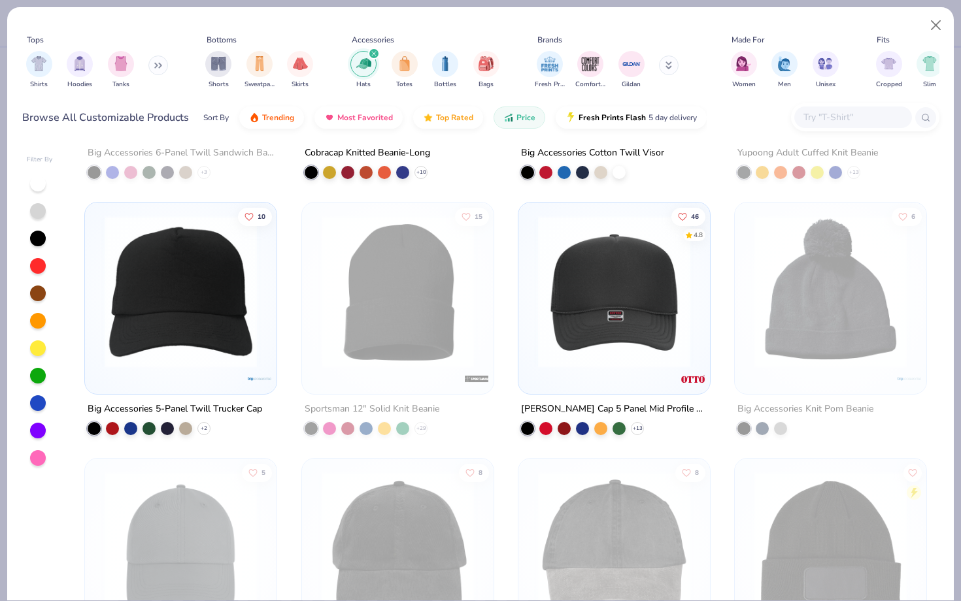
scroll to position [717, 0]
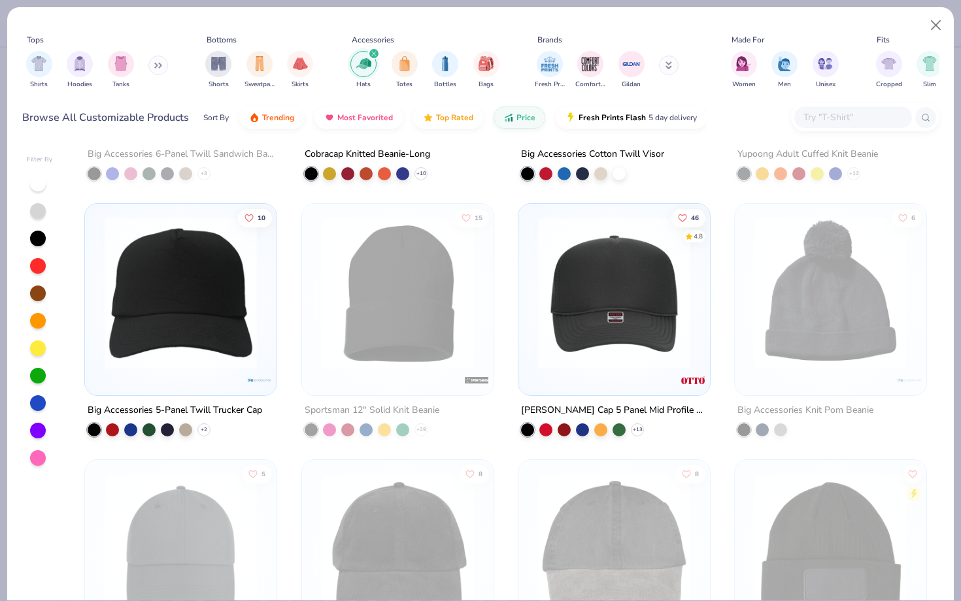
click at [618, 329] on img at bounding box center [613, 293] width 165 height 152
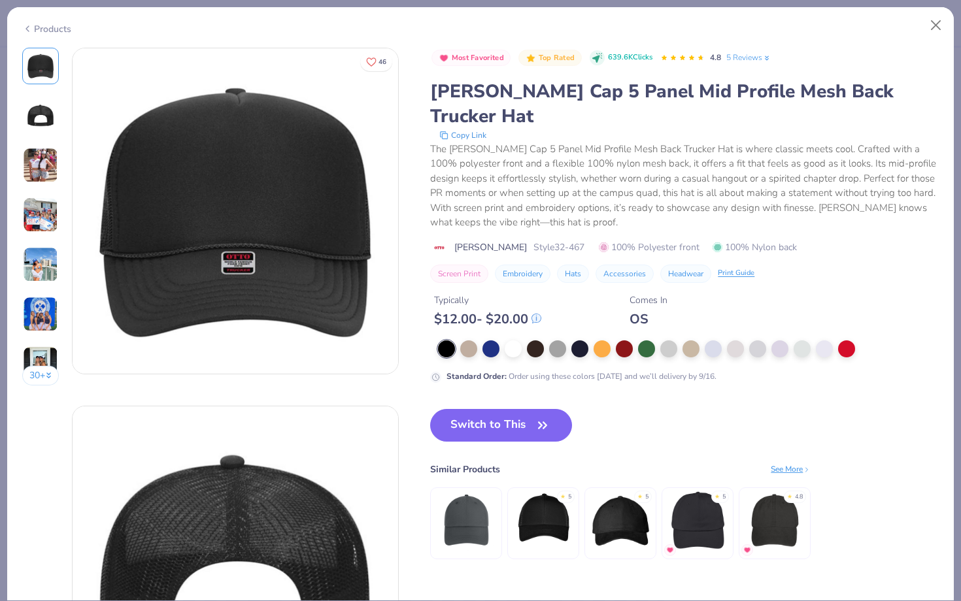
click at [38, 164] on img at bounding box center [40, 165] width 35 height 35
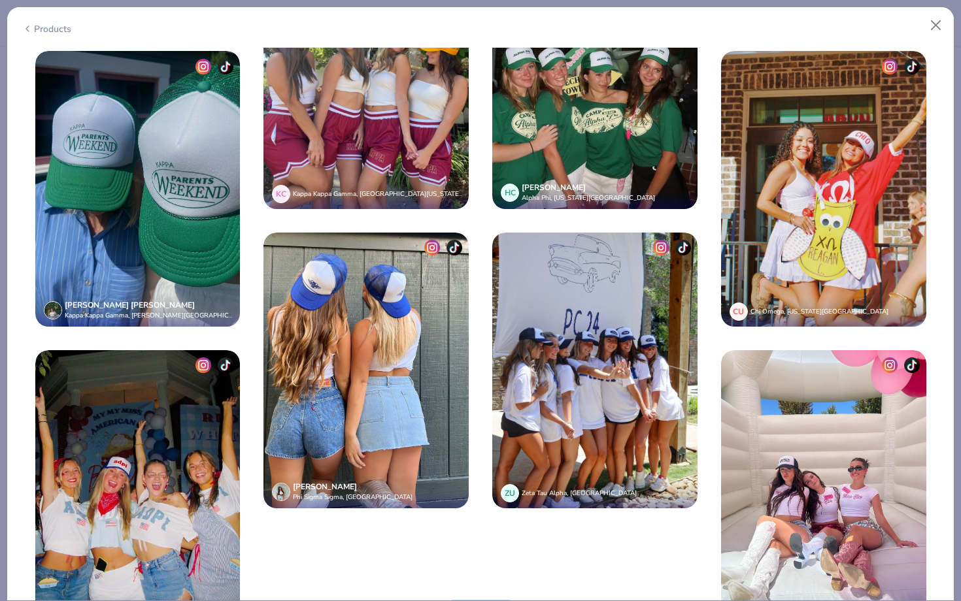
scroll to position [3382, 0]
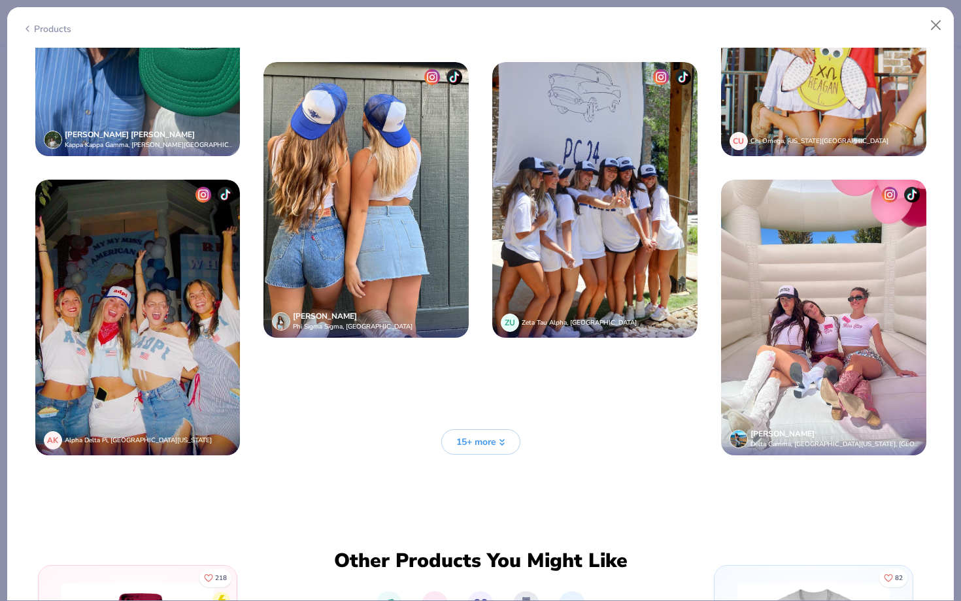
click at [478, 450] on button "15+ more" at bounding box center [480, 441] width 79 height 25
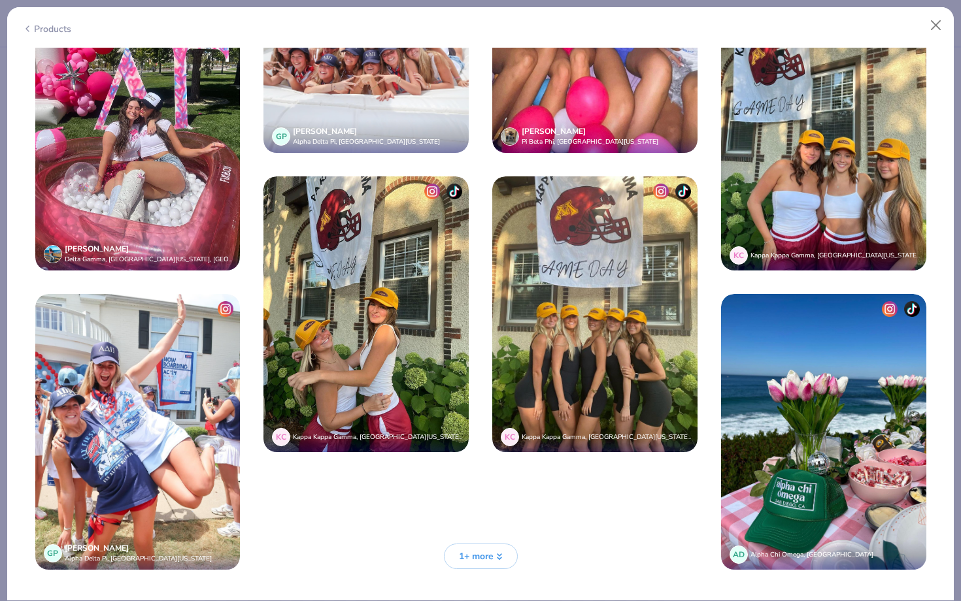
scroll to position [4631, 0]
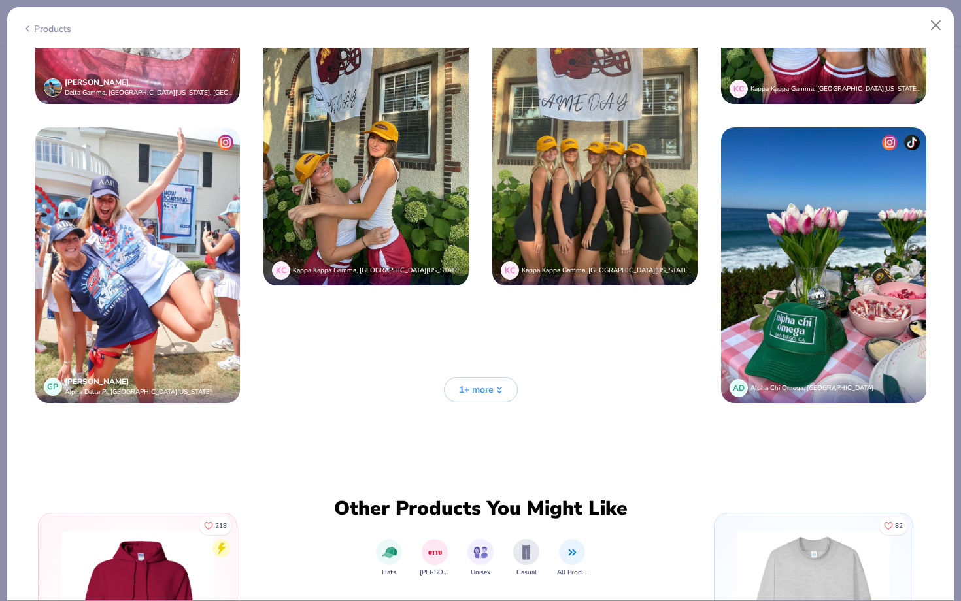
click at [479, 383] on span "1+ more" at bounding box center [476, 390] width 35 height 14
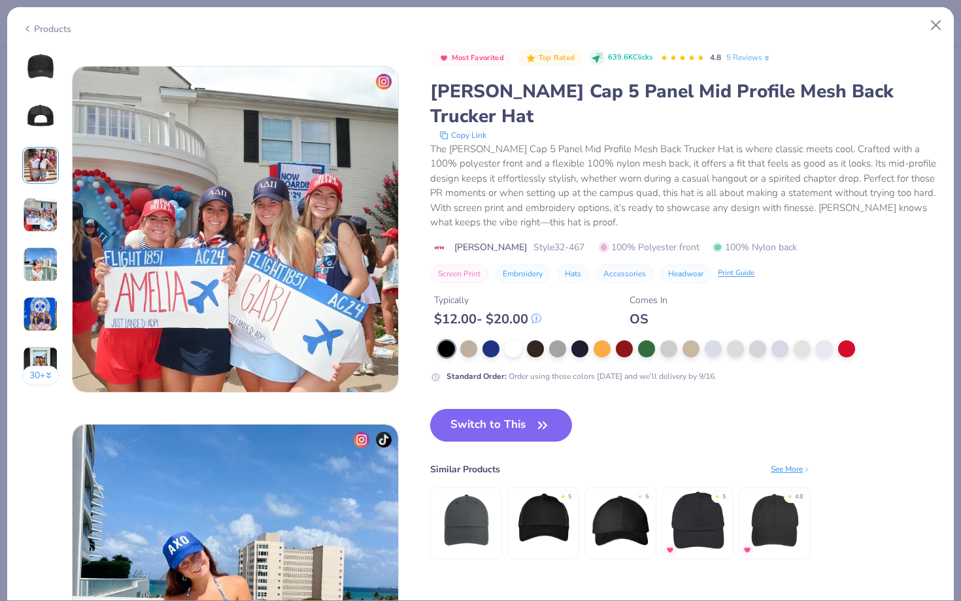
scroll to position [647, 0]
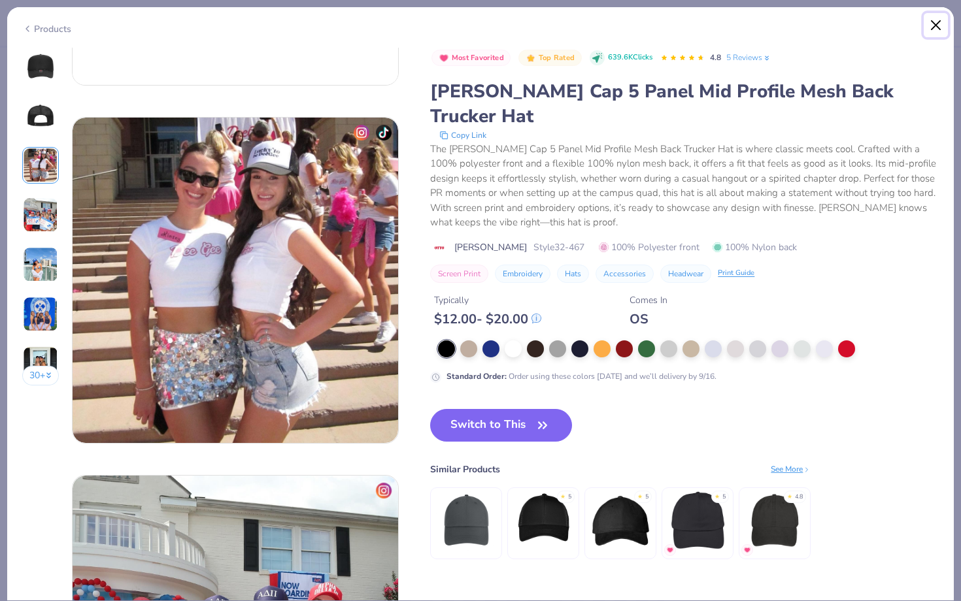
click at [929, 27] on button "Close" at bounding box center [935, 25] width 25 height 25
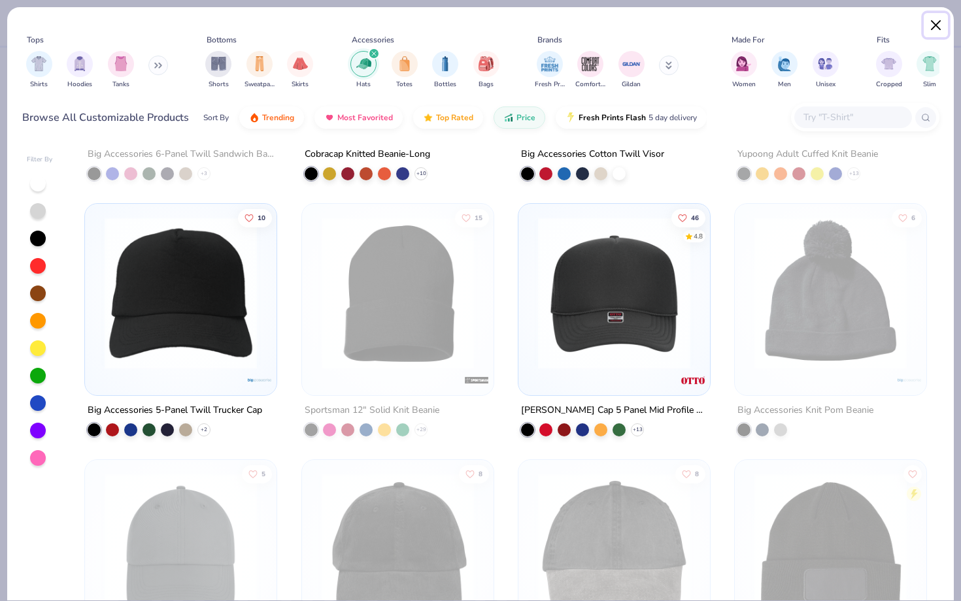
click at [937, 33] on button "Close" at bounding box center [935, 25] width 25 height 25
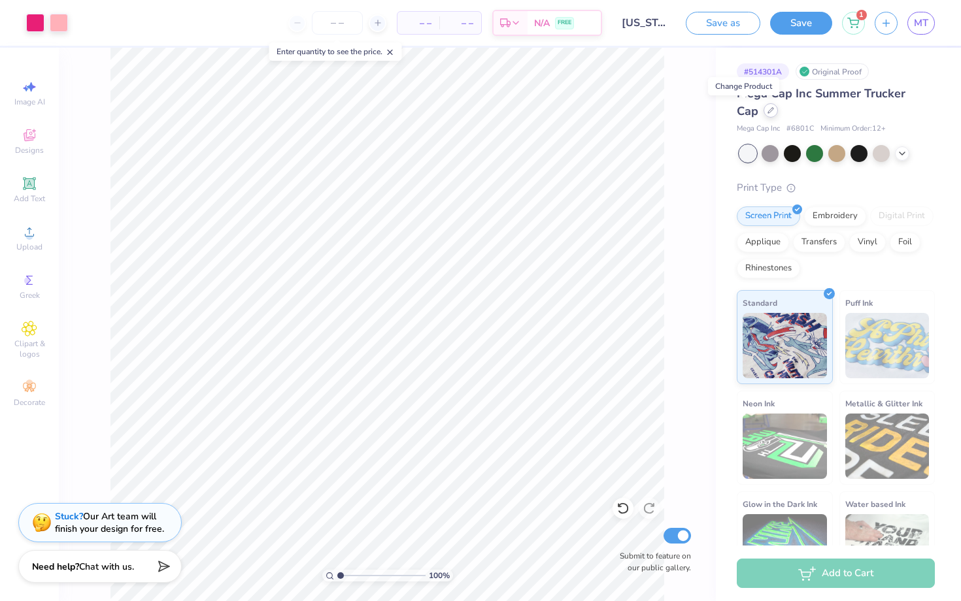
click at [763, 105] on div at bounding box center [770, 110] width 14 height 14
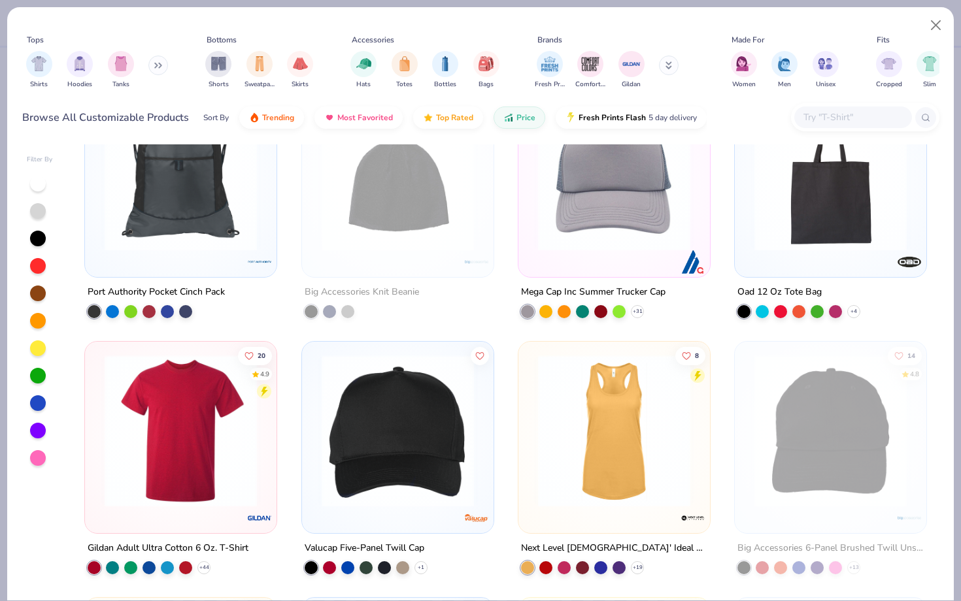
scroll to position [861, 0]
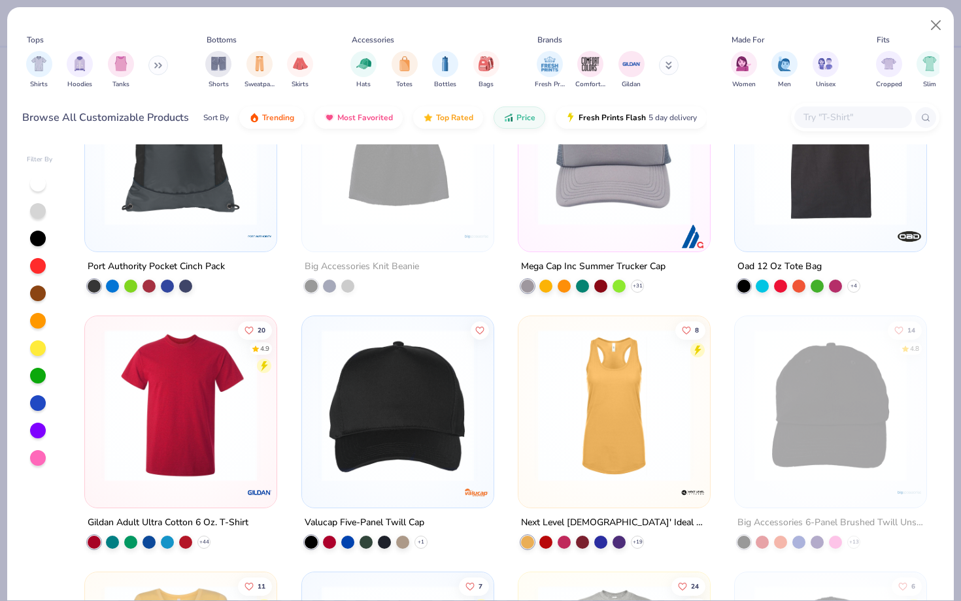
click at [425, 404] on img at bounding box center [397, 405] width 165 height 152
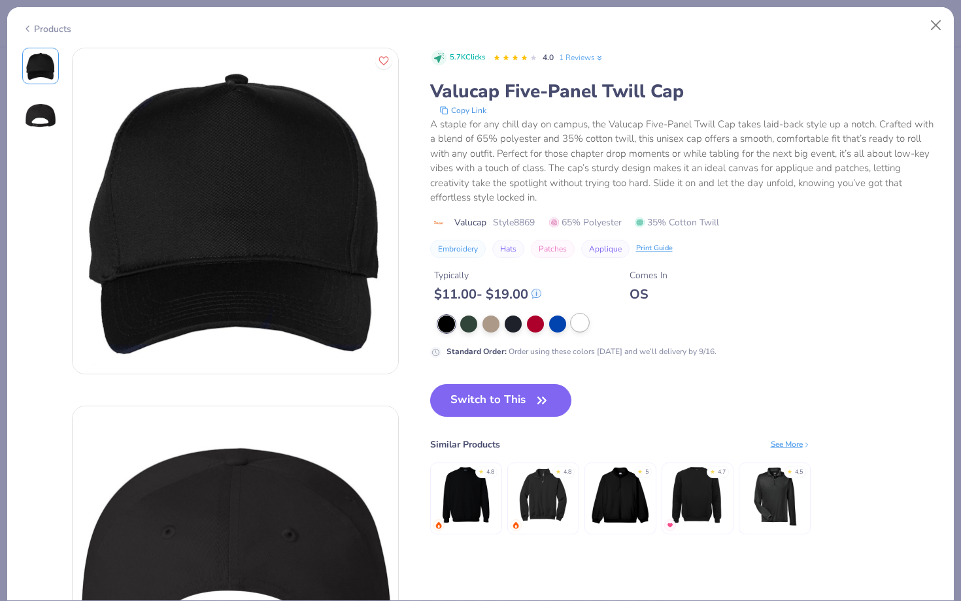
click at [574, 316] on div at bounding box center [579, 322] width 17 height 17
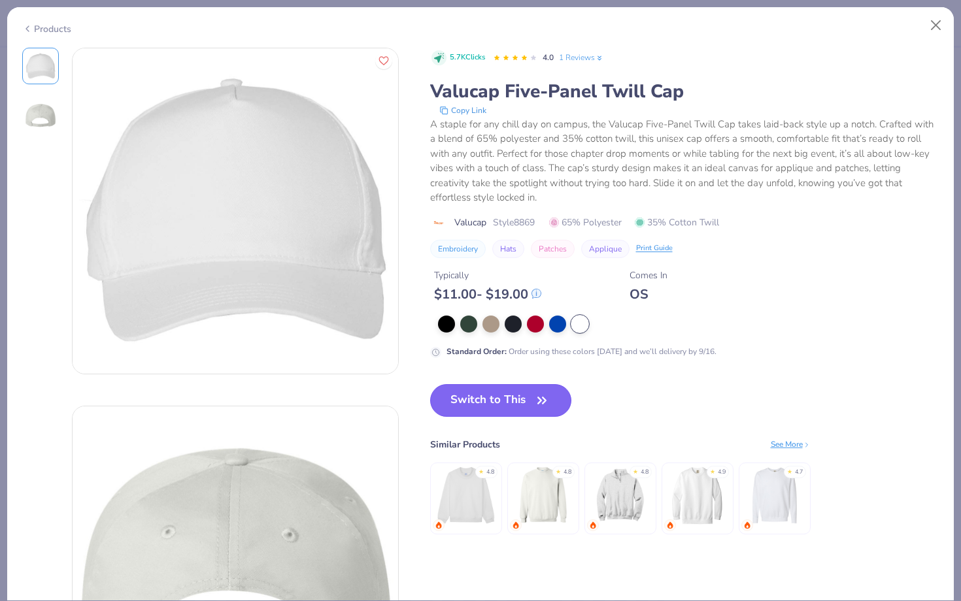
click at [518, 410] on button "Switch to This" at bounding box center [501, 400] width 142 height 33
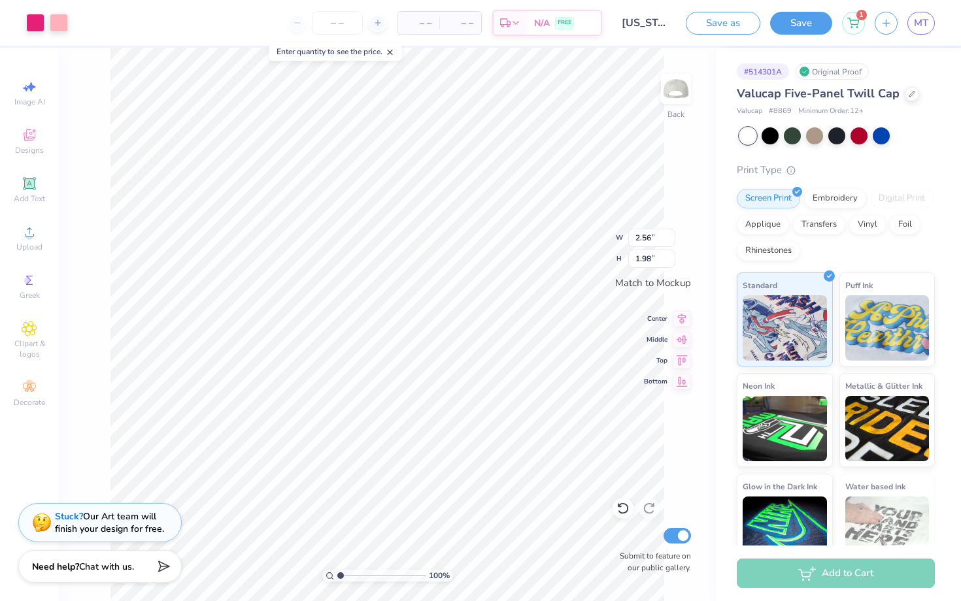
type input "4.92"
type input "3.81"
type input "5.41"
type input "4.19"
click at [905, 93] on div at bounding box center [912, 93] width 14 height 14
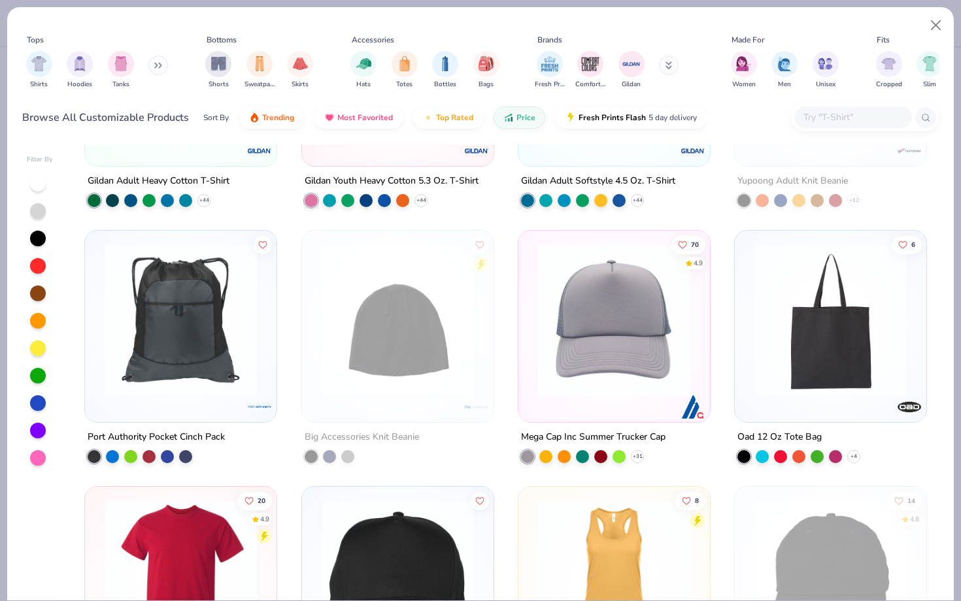
scroll to position [711, 0]
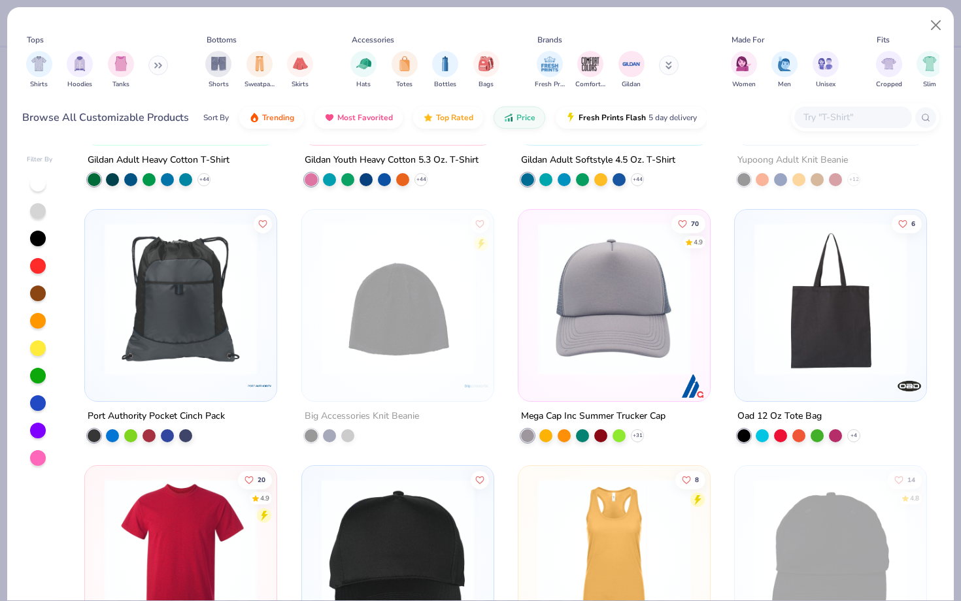
click at [656, 290] on img at bounding box center [613, 299] width 165 height 152
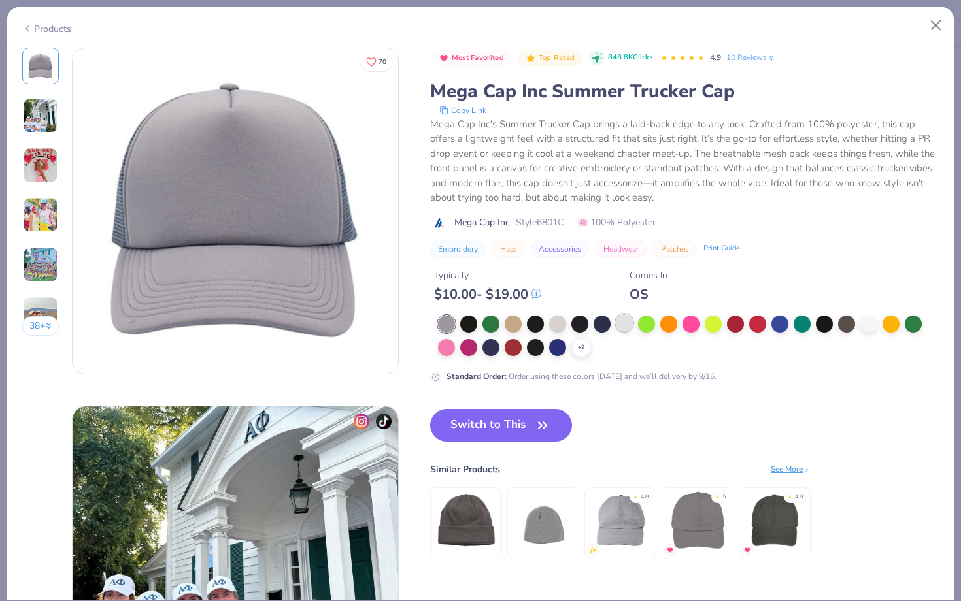
click at [622, 325] on div at bounding box center [624, 322] width 17 height 17
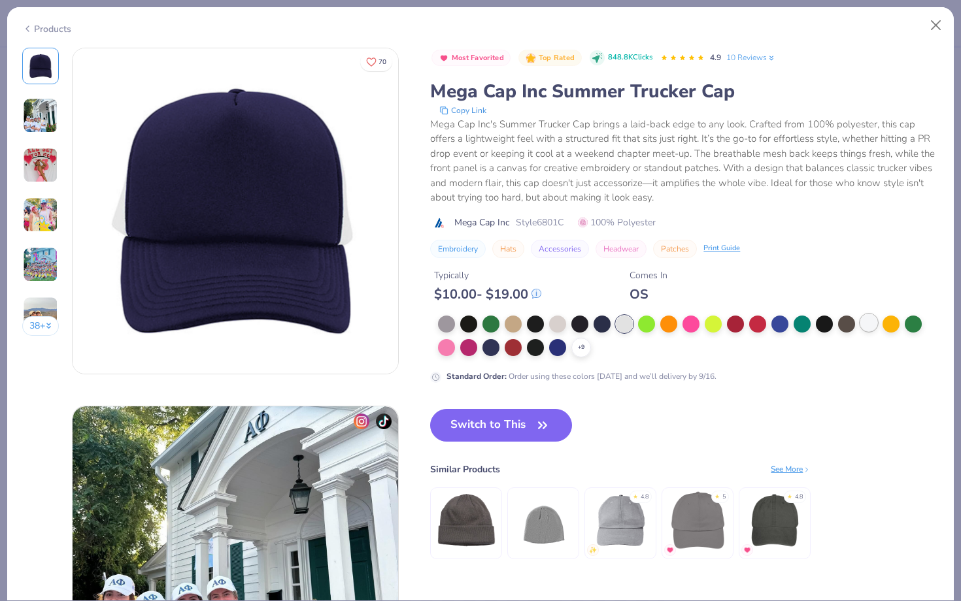
click at [863, 318] on div at bounding box center [868, 322] width 17 height 17
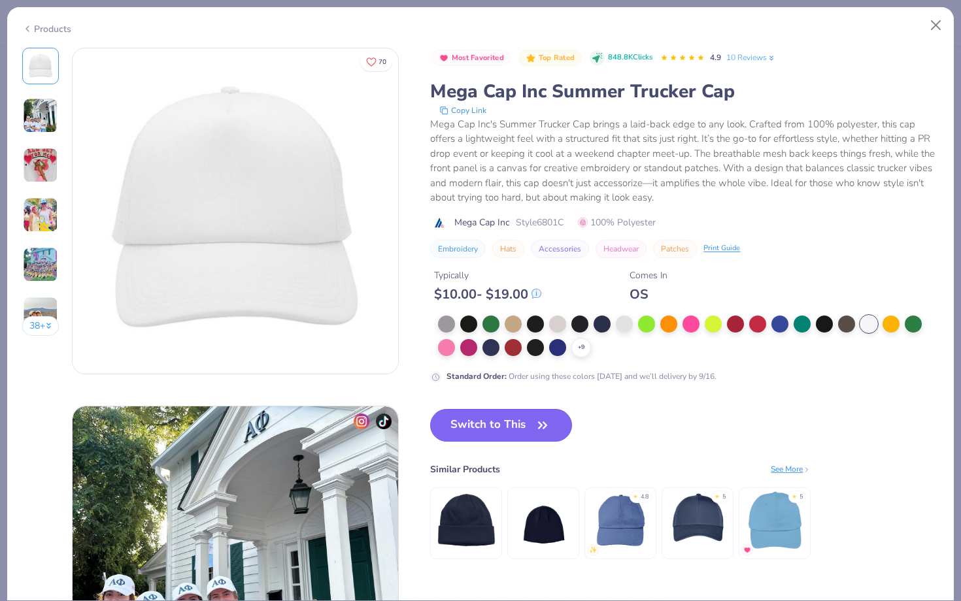
click at [504, 427] on button "Switch to This" at bounding box center [501, 425] width 142 height 33
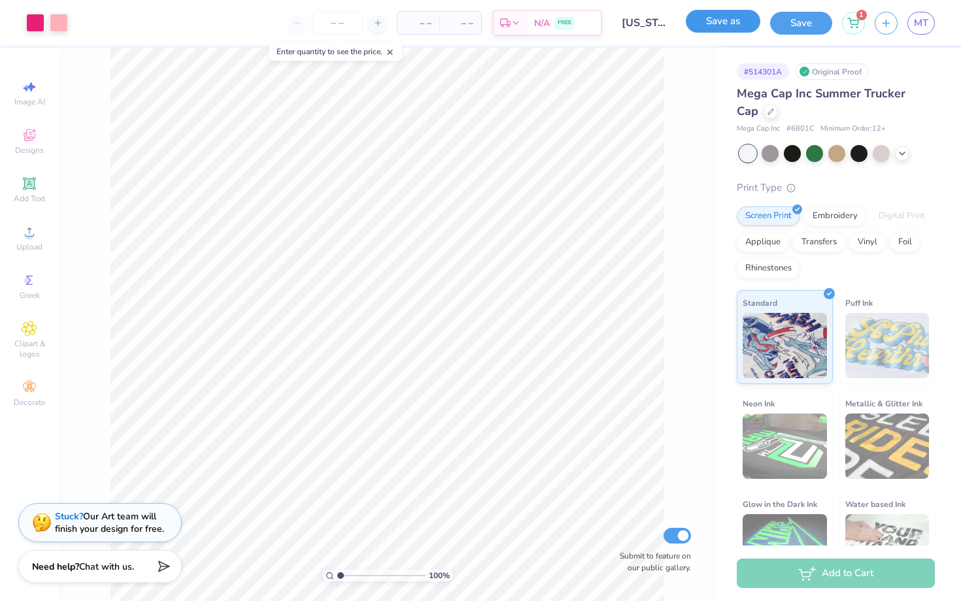
click at [703, 22] on button "Save as" at bounding box center [723, 21] width 75 height 23
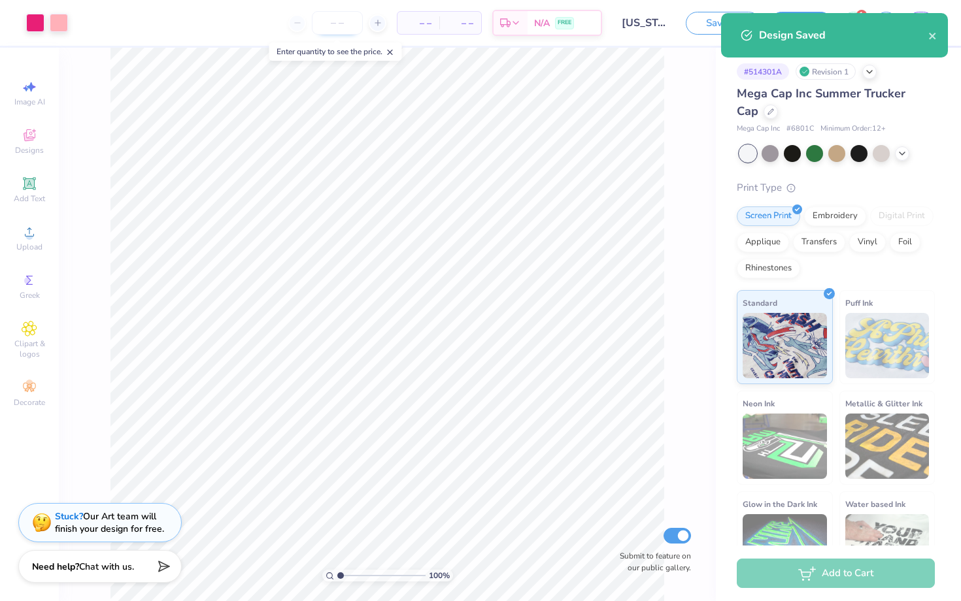
click at [347, 32] on input "number" at bounding box center [337, 23] width 51 height 24
type input "40"
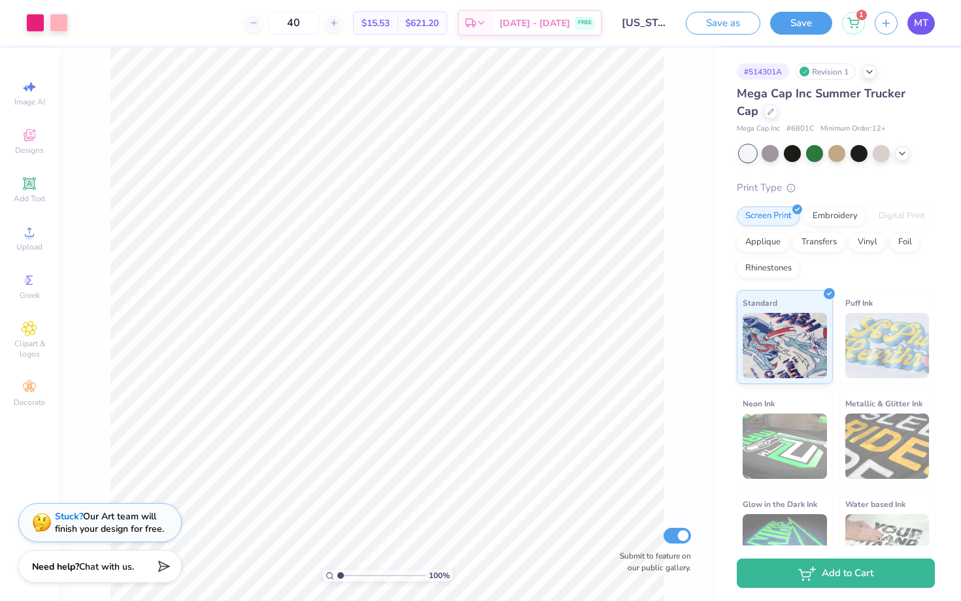
click at [923, 30] on link "MT" at bounding box center [920, 23] width 27 height 23
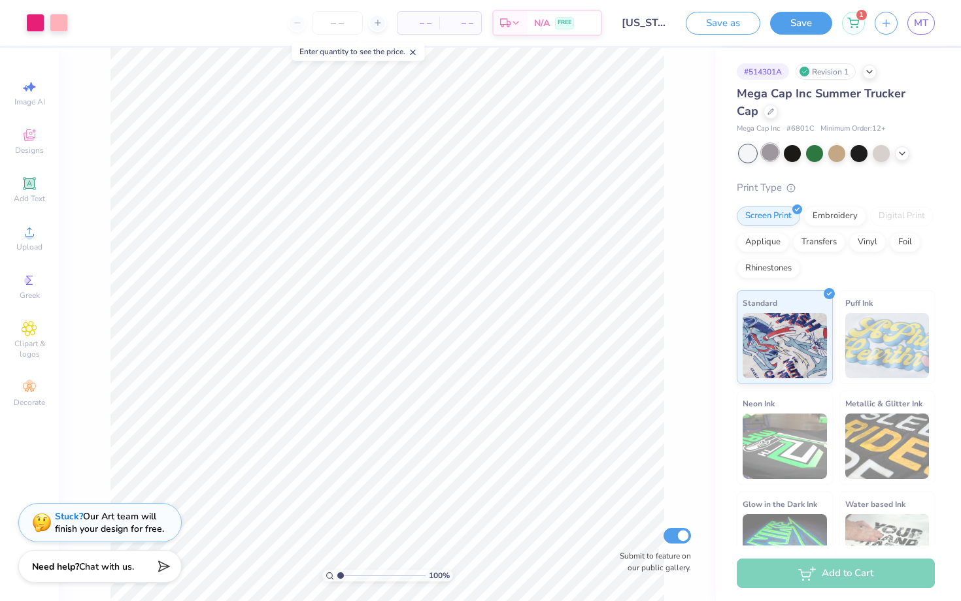
click at [770, 152] on div at bounding box center [769, 152] width 17 height 17
click at [859, 154] on div at bounding box center [858, 152] width 17 height 17
click at [906, 151] on icon at bounding box center [902, 152] width 10 height 10
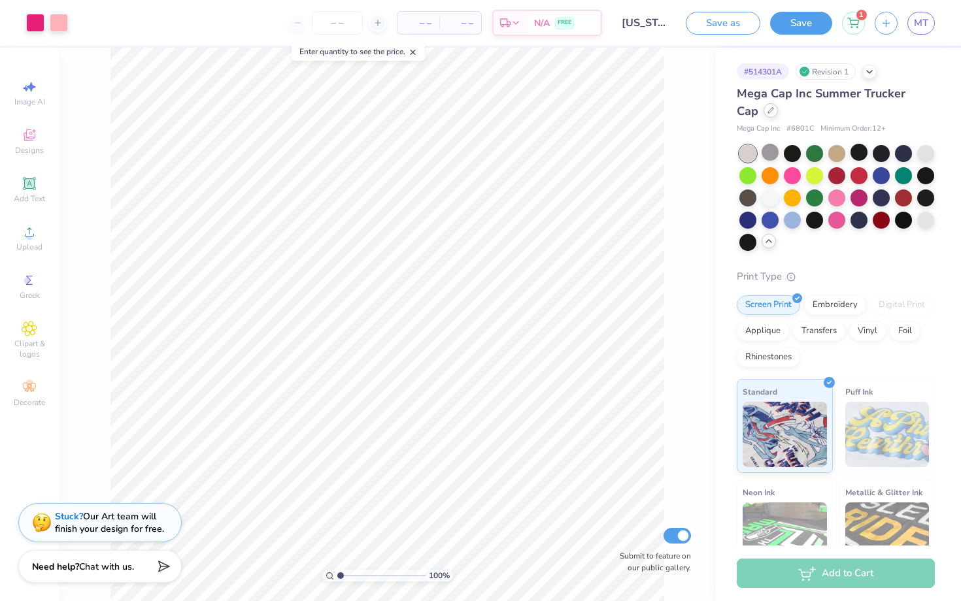
click at [767, 111] on icon at bounding box center [770, 110] width 7 height 7
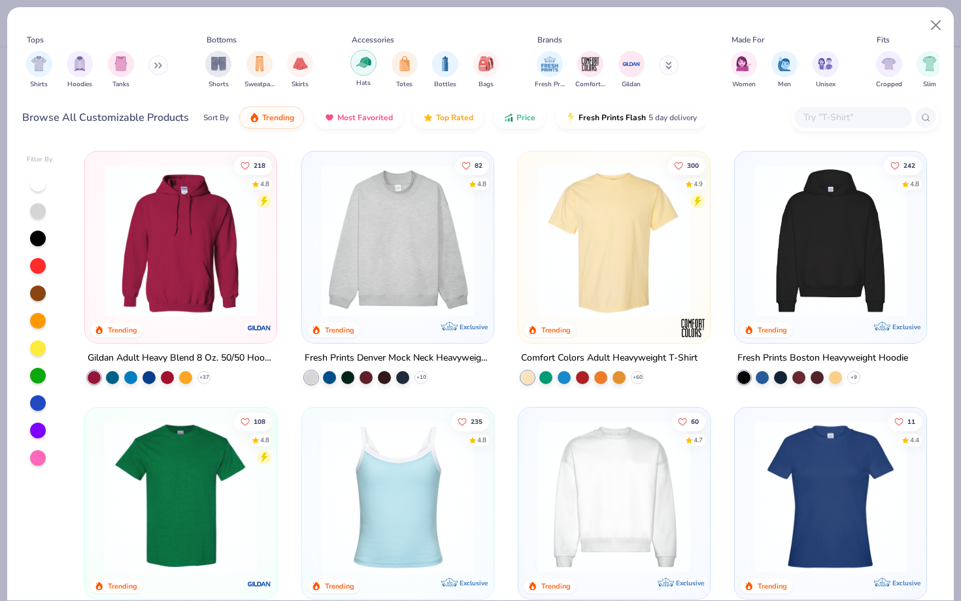
click at [367, 62] on img "filter for Hats" at bounding box center [363, 62] width 15 height 15
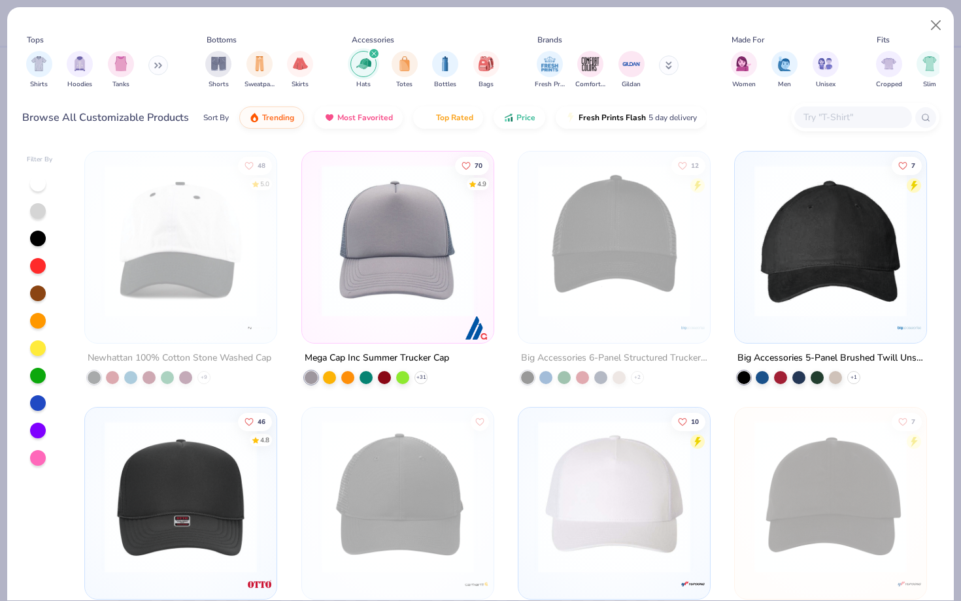
click at [428, 236] on img at bounding box center [397, 241] width 165 height 152
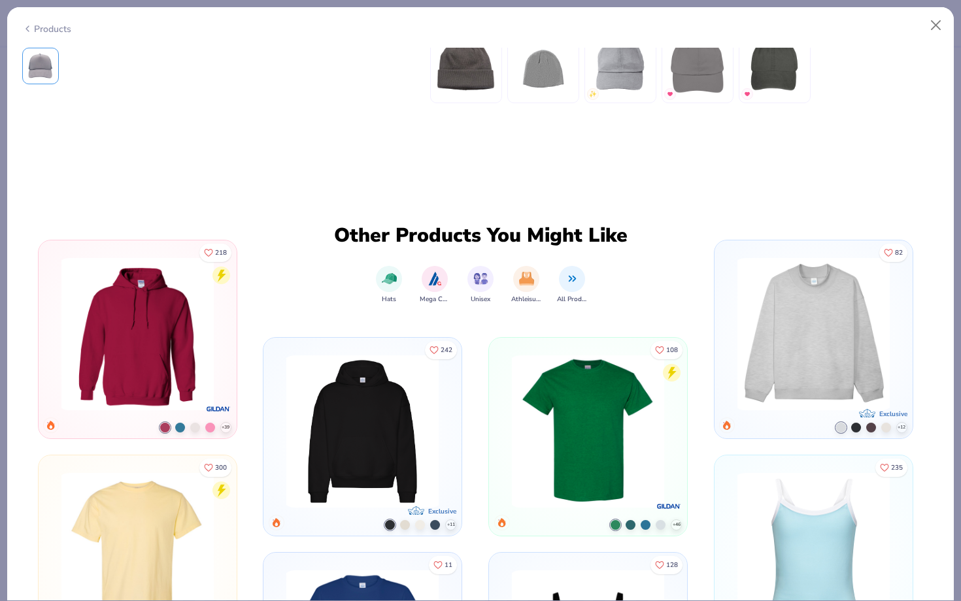
scroll to position [112, 0]
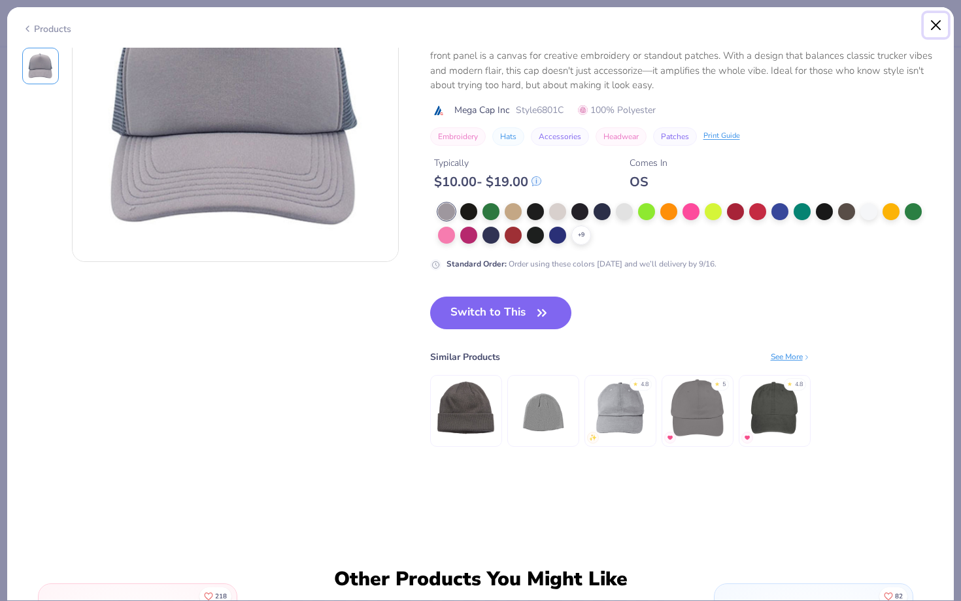
click at [933, 19] on button "Close" at bounding box center [935, 25] width 25 height 25
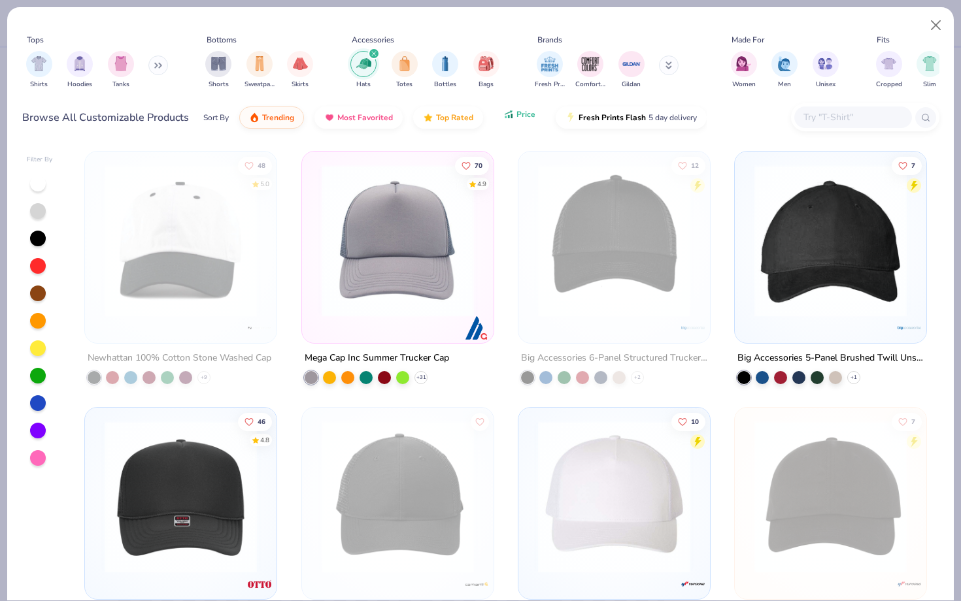
click at [514, 117] on button "Price" at bounding box center [519, 114] width 52 height 22
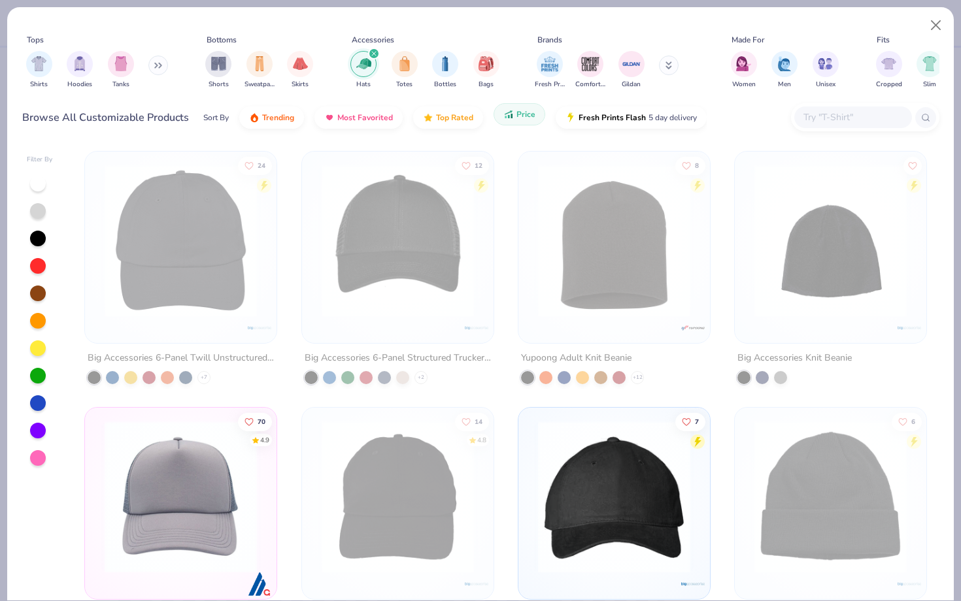
click at [514, 117] on button "Price" at bounding box center [519, 114] width 52 height 22
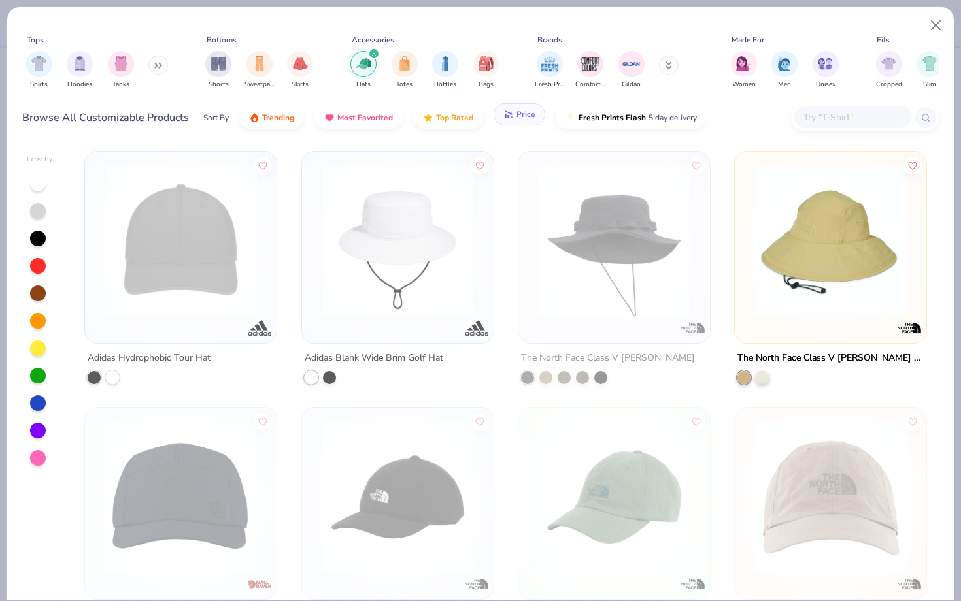
click at [508, 120] on icon "button" at bounding box center [508, 114] width 10 height 12
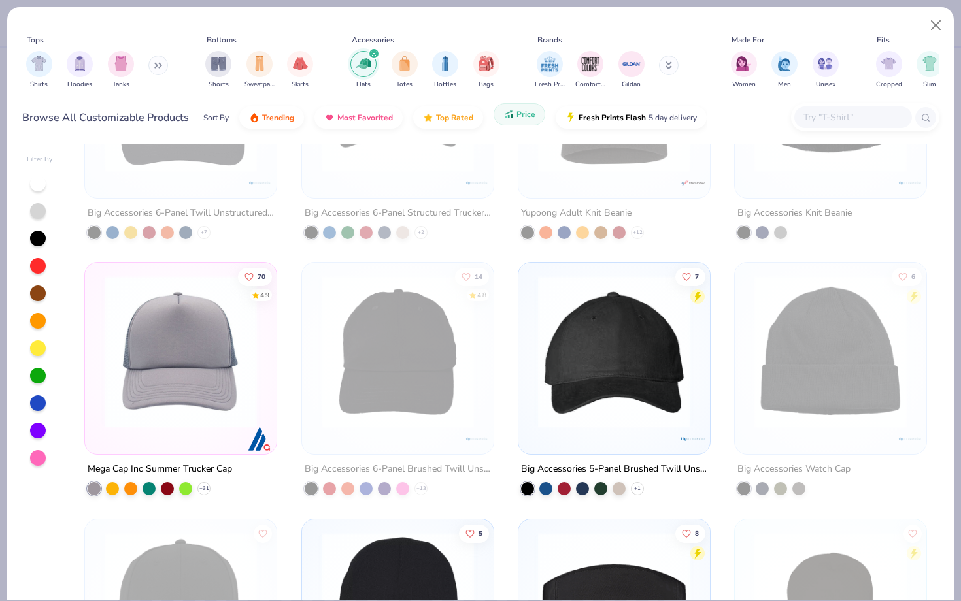
scroll to position [159, 0]
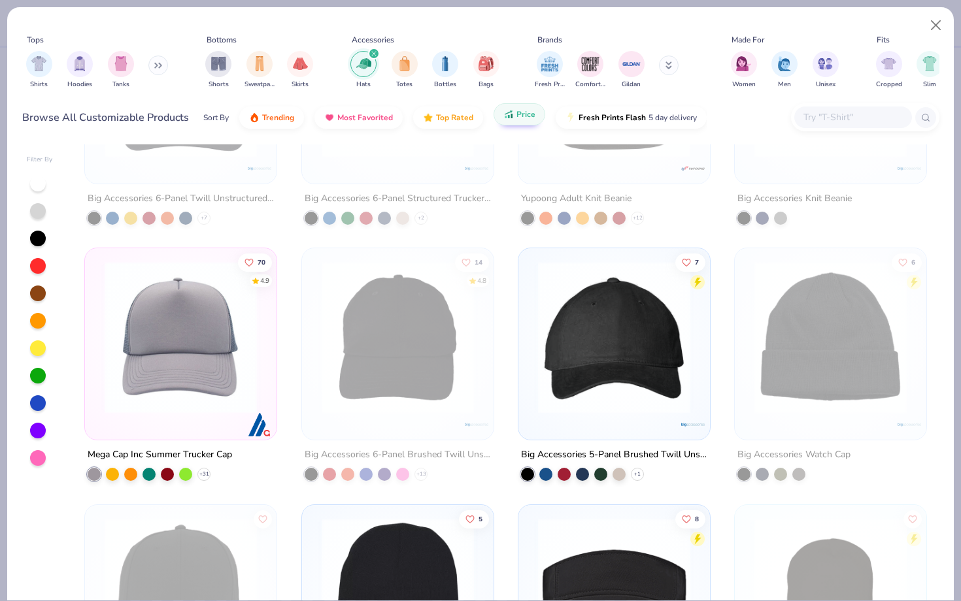
click at [197, 359] on img at bounding box center [180, 337] width 165 height 152
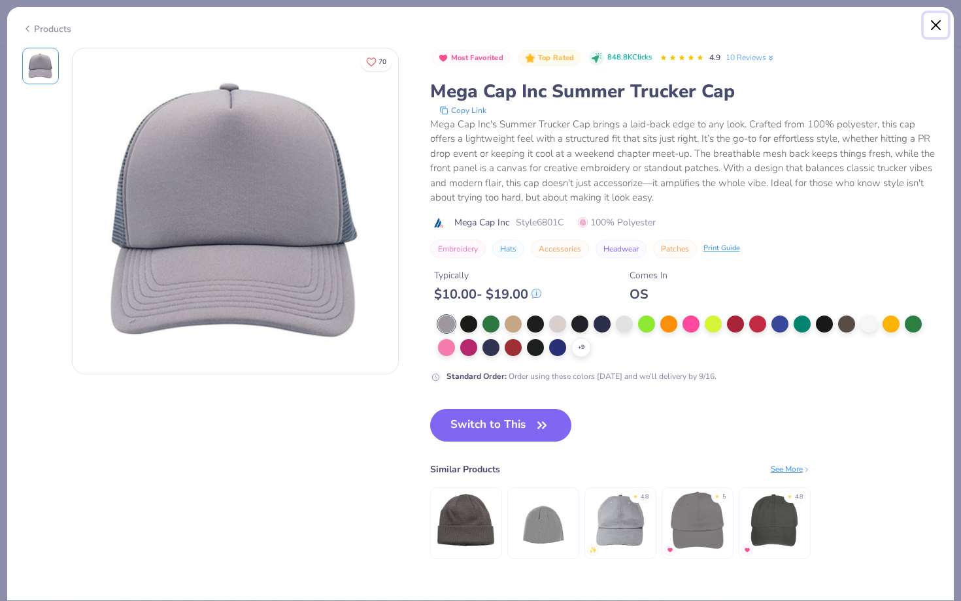
click at [933, 27] on button "Close" at bounding box center [935, 25] width 25 height 25
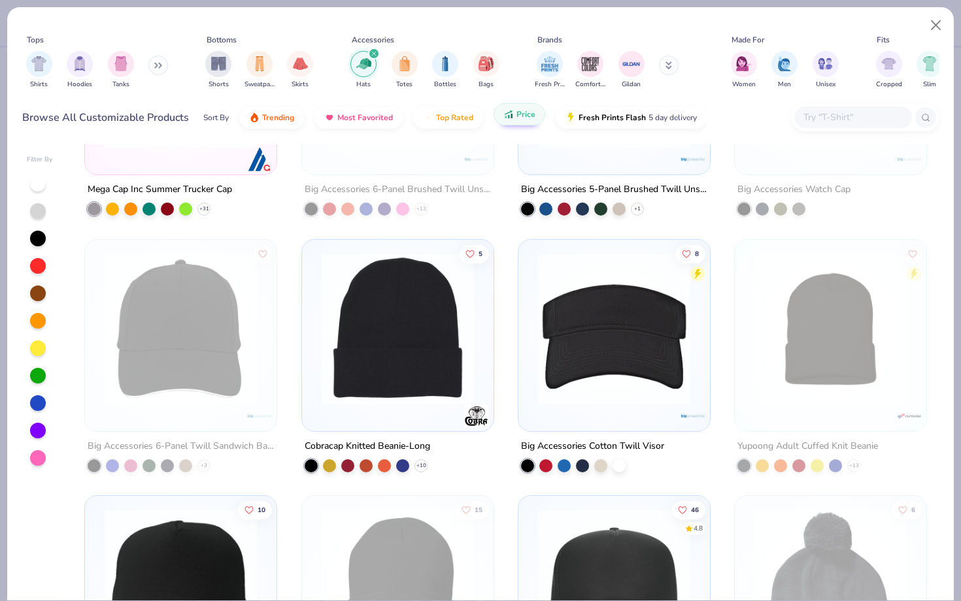
scroll to position [424, 0]
click at [650, 156] on div at bounding box center [614, 76] width 178 height 172
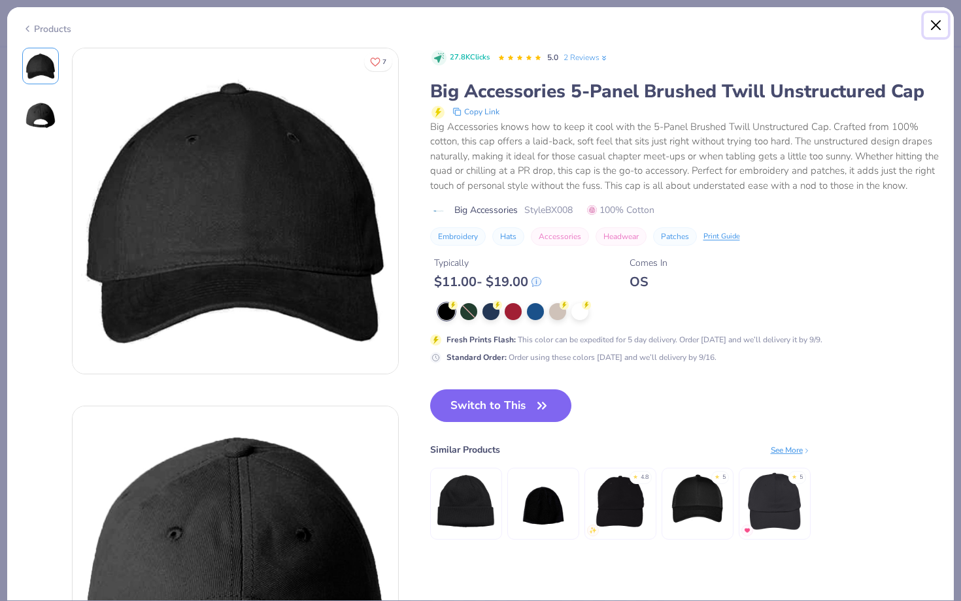
click at [935, 19] on button "Close" at bounding box center [935, 25] width 25 height 25
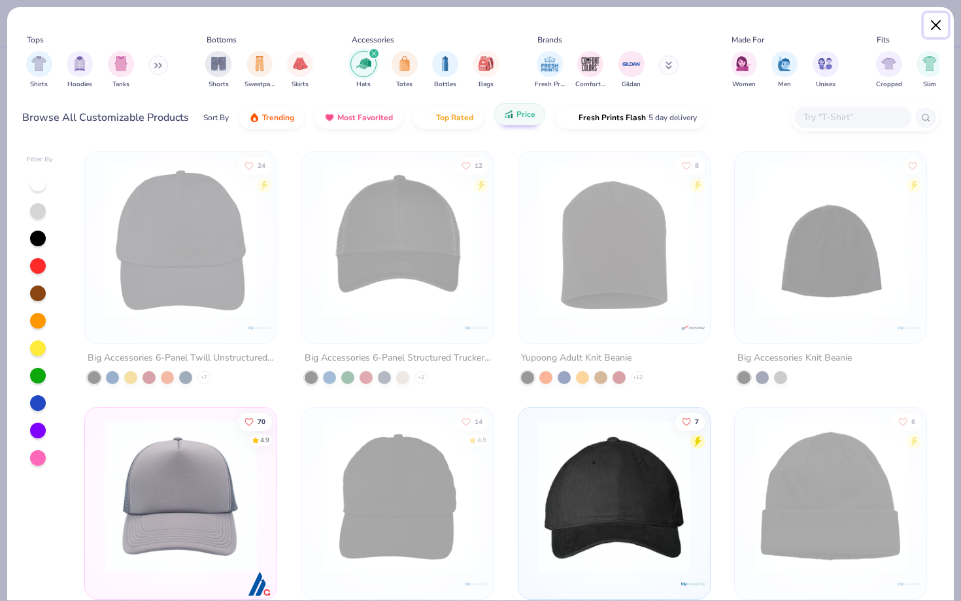
click at [939, 22] on button "Close" at bounding box center [935, 25] width 25 height 25
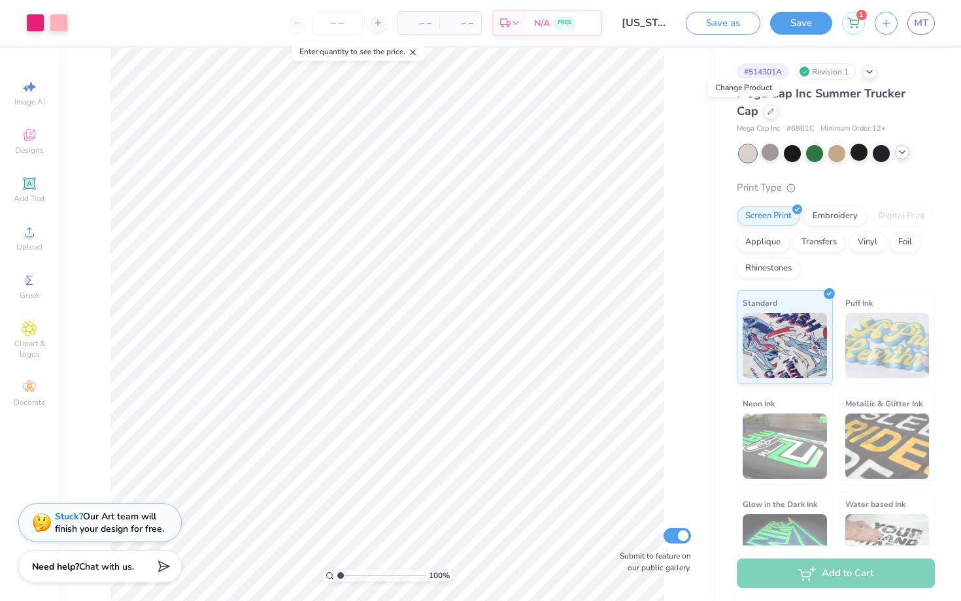
click at [897, 150] on icon at bounding box center [902, 152] width 10 height 10
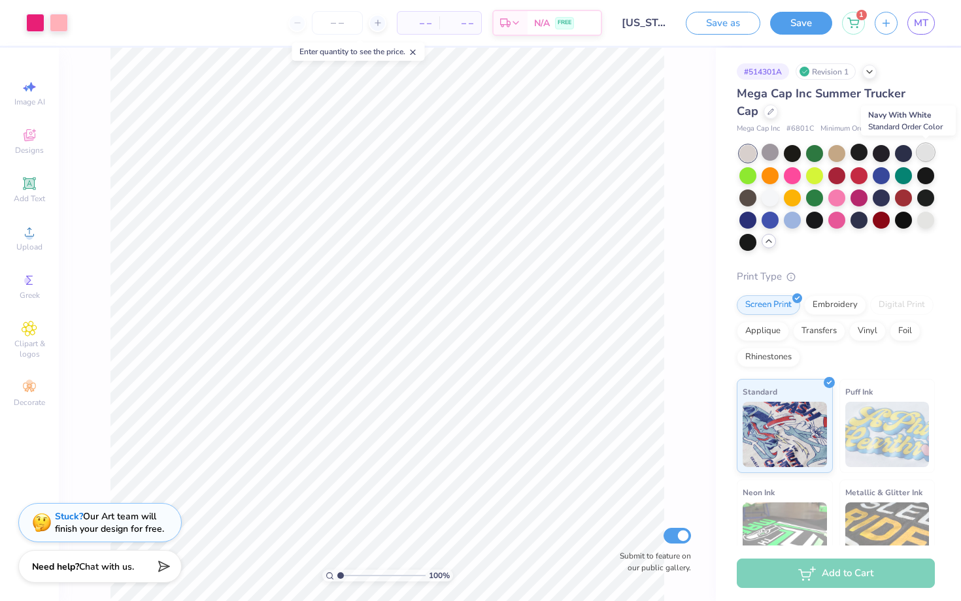
click at [921, 152] on div at bounding box center [925, 152] width 17 height 17
click at [785, 224] on div at bounding box center [792, 218] width 17 height 17
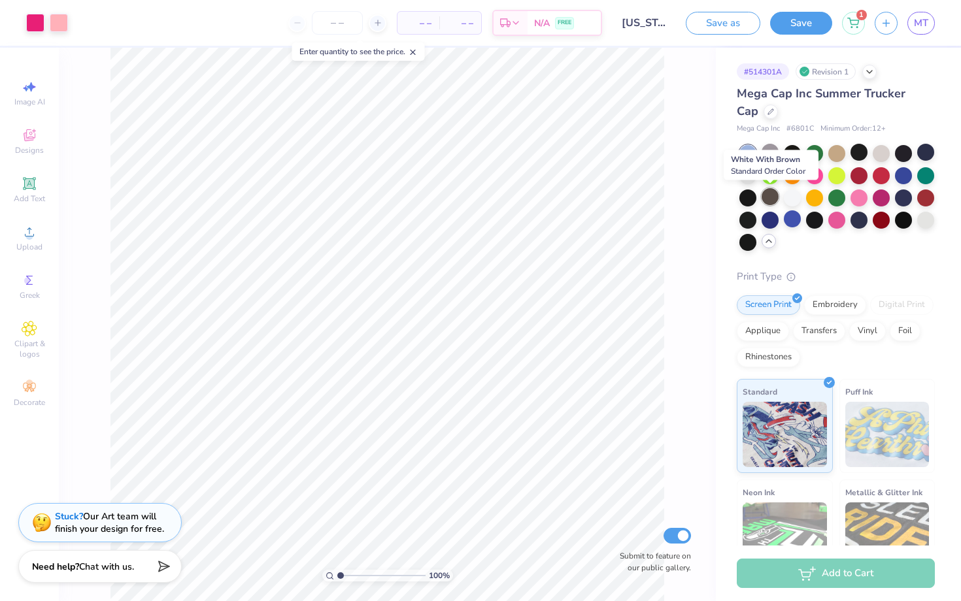
click at [773, 196] on div at bounding box center [769, 196] width 17 height 17
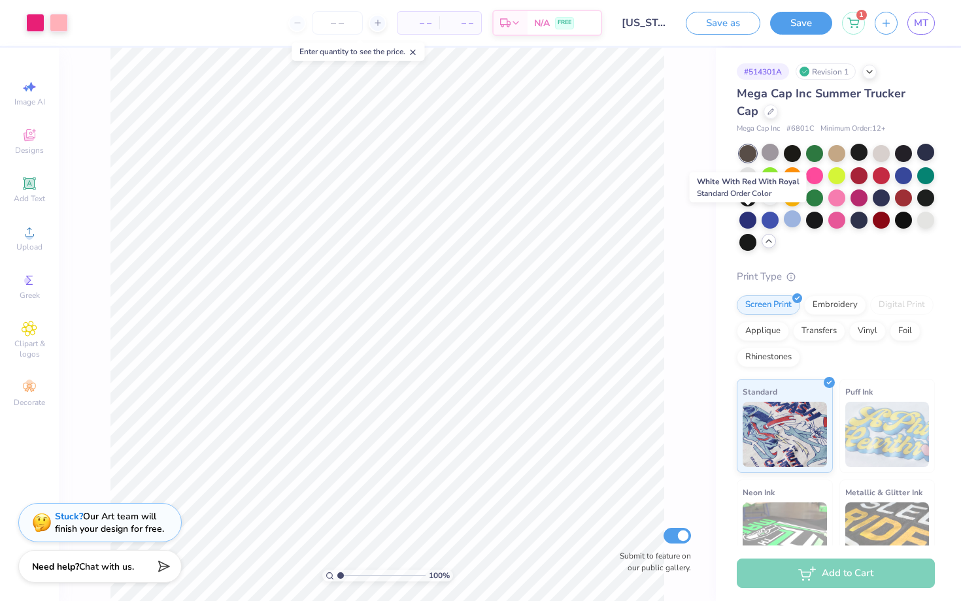
click at [746, 221] on div at bounding box center [747, 220] width 17 height 17
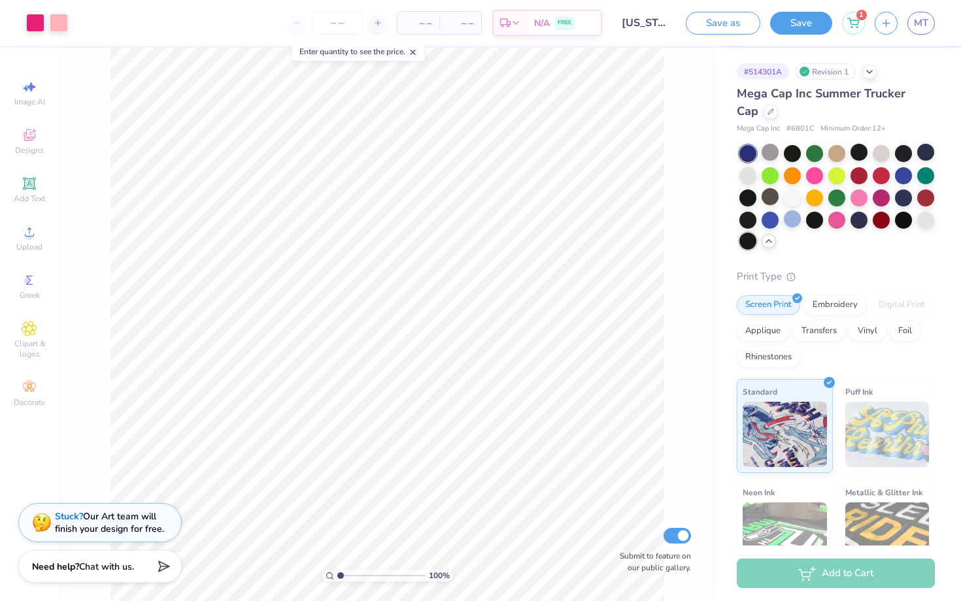
click at [747, 233] on div at bounding box center [747, 241] width 17 height 17
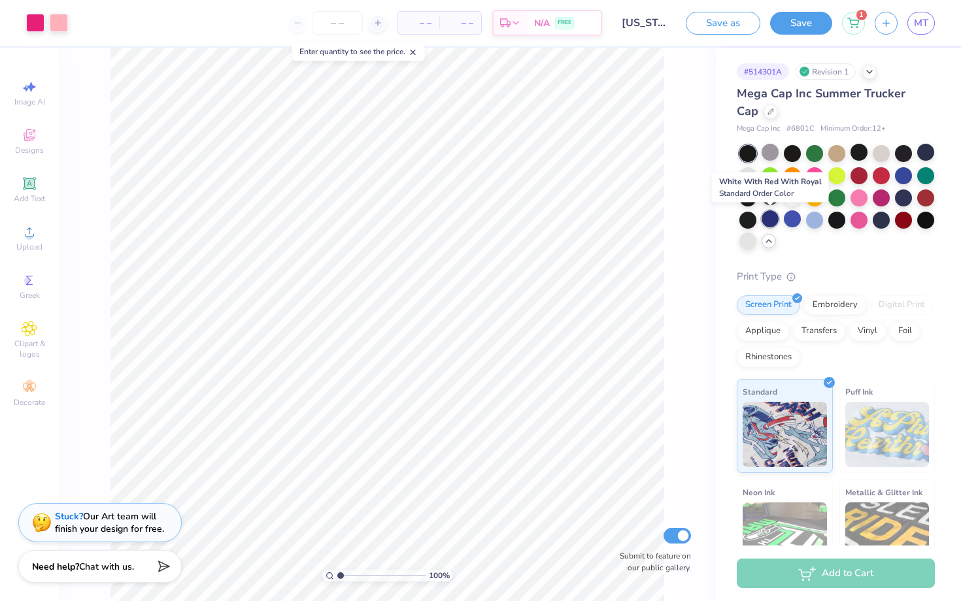
click at [771, 222] on div at bounding box center [769, 218] width 17 height 17
click at [790, 221] on div at bounding box center [792, 218] width 17 height 17
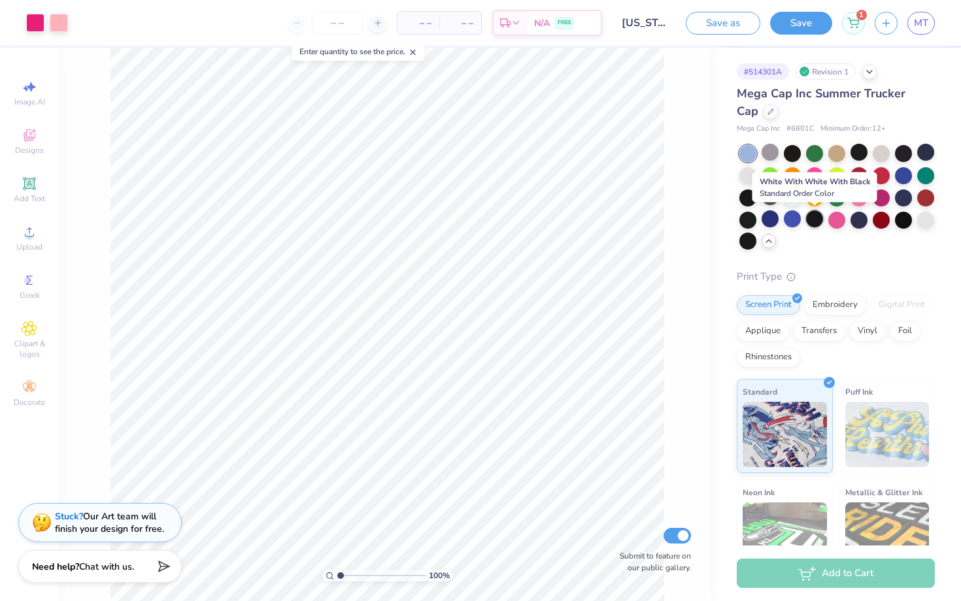
click at [814, 216] on div at bounding box center [814, 218] width 17 height 17
click at [840, 212] on div at bounding box center [836, 218] width 17 height 17
click at [906, 211] on div at bounding box center [903, 218] width 17 height 17
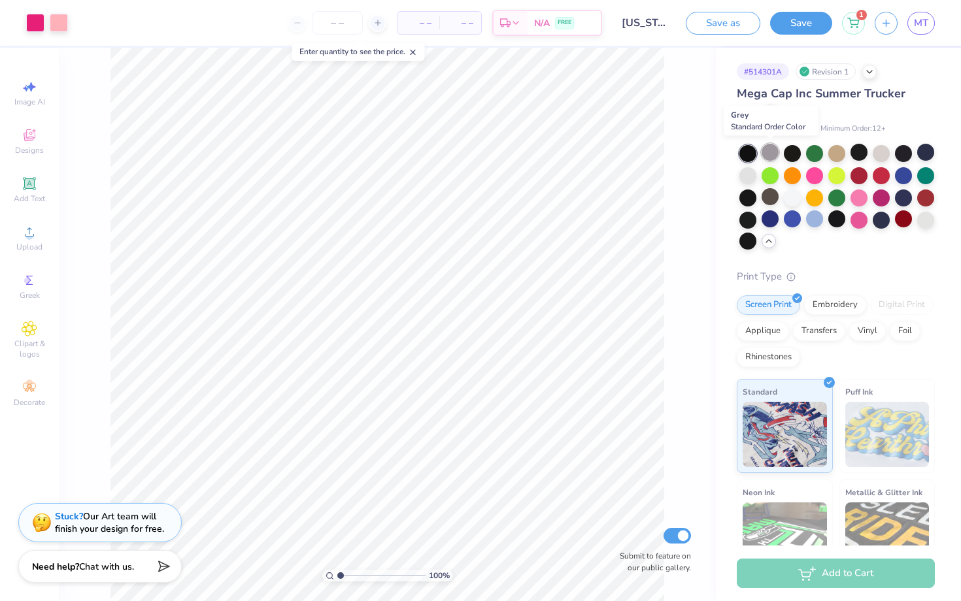
click at [771, 147] on div at bounding box center [769, 152] width 17 height 17
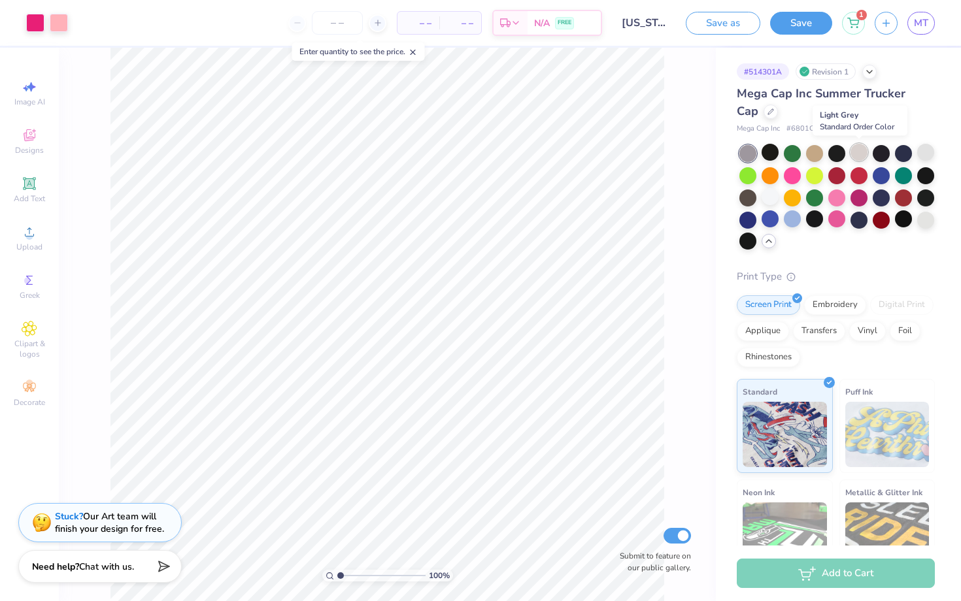
click at [858, 152] on div at bounding box center [858, 152] width 17 height 17
click at [927, 155] on div at bounding box center [925, 152] width 17 height 17
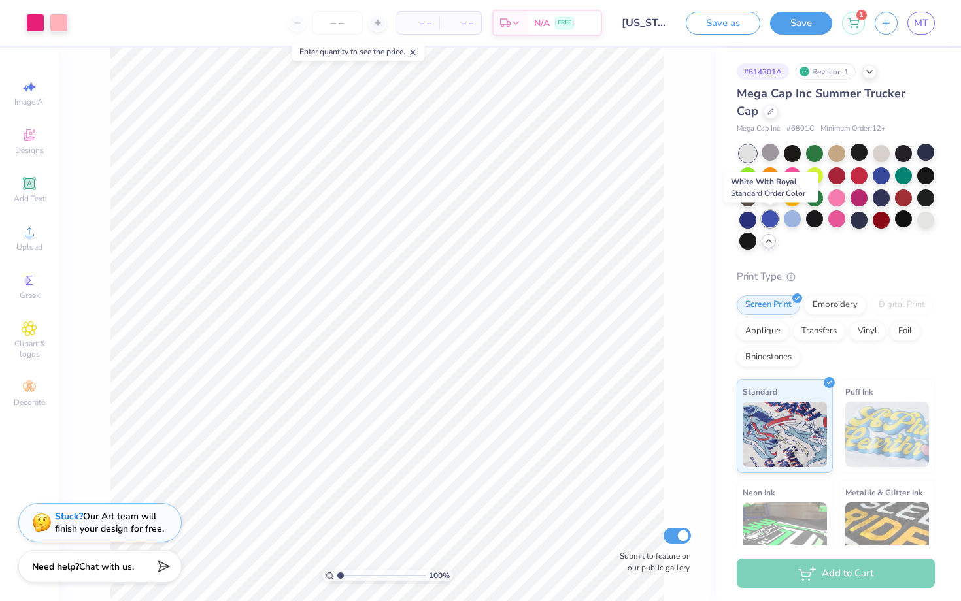
click at [770, 219] on div at bounding box center [769, 218] width 17 height 17
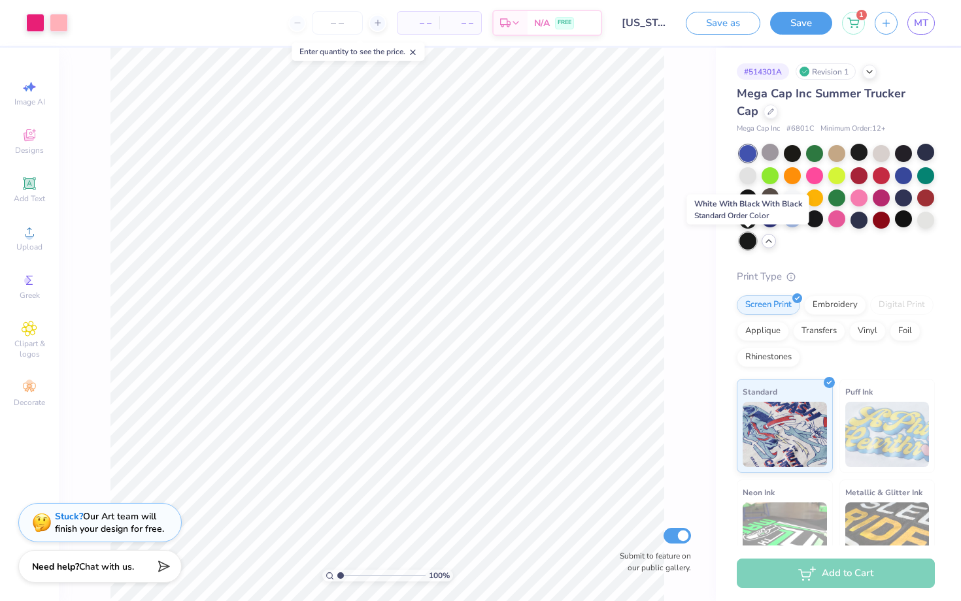
click at [744, 240] on div at bounding box center [747, 241] width 17 height 17
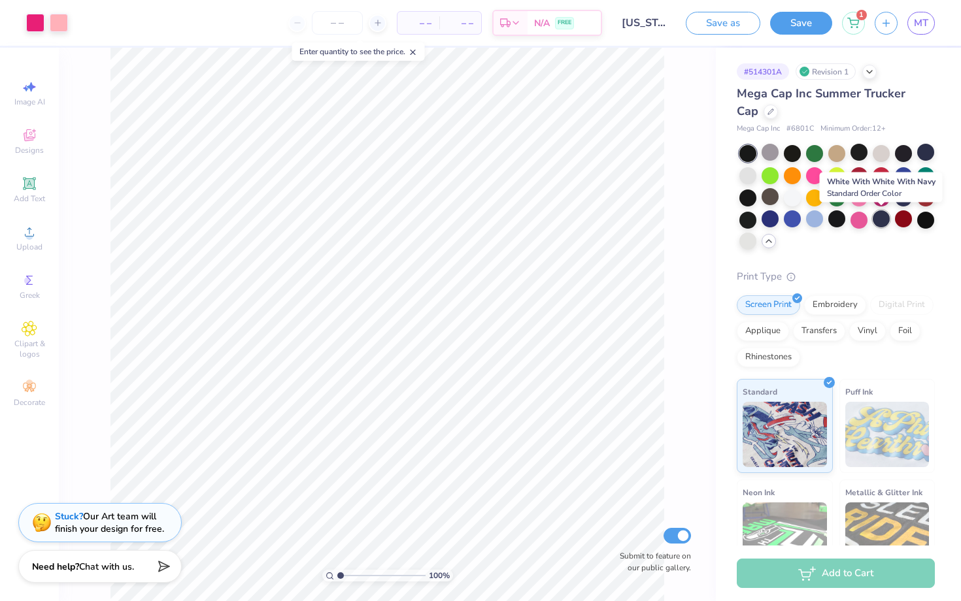
click at [889, 213] on div at bounding box center [881, 218] width 17 height 17
click at [863, 222] on div at bounding box center [858, 218] width 17 height 17
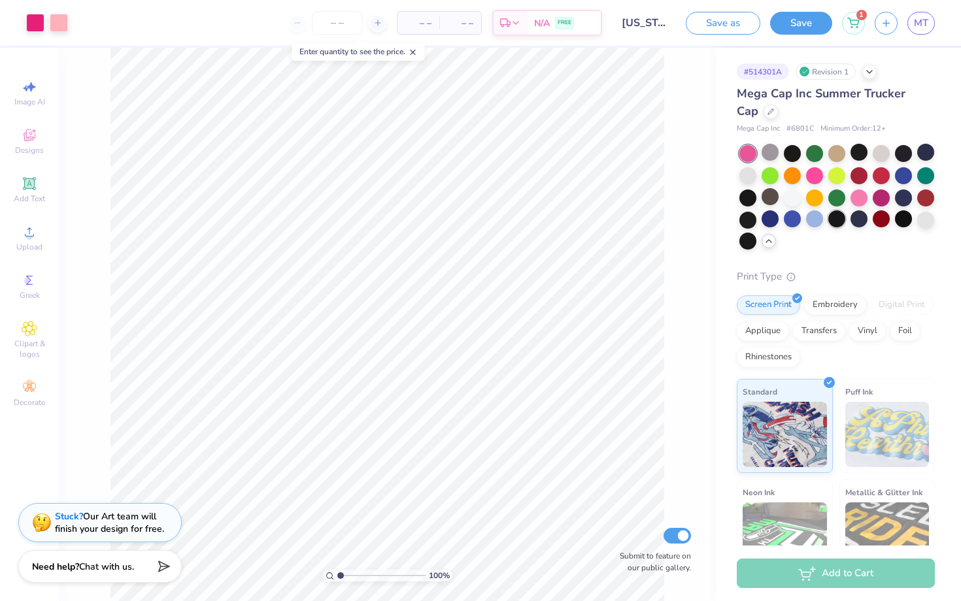
click at [845, 222] on div at bounding box center [836, 218] width 17 height 17
click at [820, 221] on div at bounding box center [814, 218] width 17 height 17
click at [795, 221] on div at bounding box center [792, 218] width 17 height 17
click at [773, 221] on div at bounding box center [769, 218] width 17 height 17
click at [752, 221] on div at bounding box center [747, 218] width 17 height 17
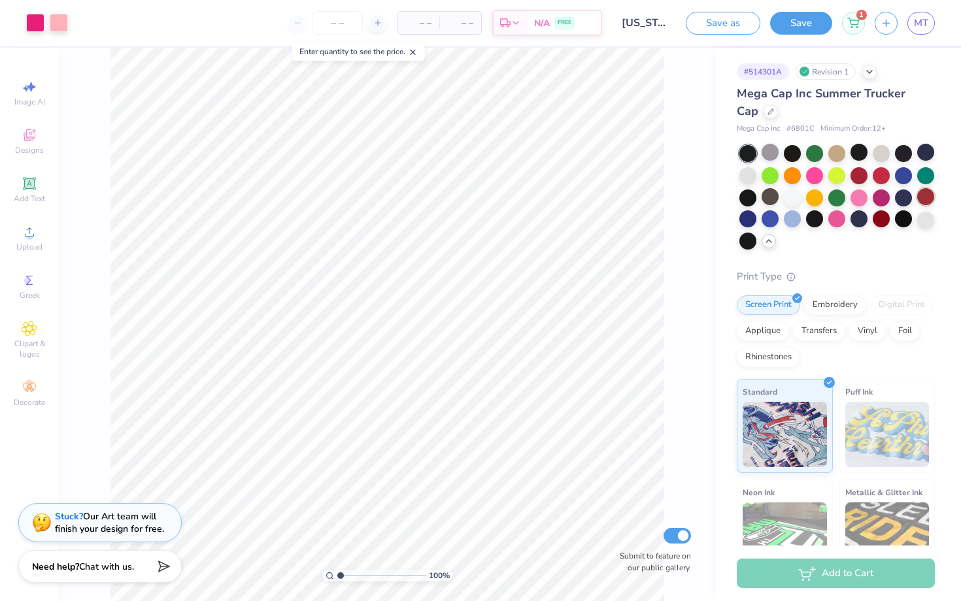
click at [925, 189] on div at bounding box center [925, 196] width 17 height 17
click at [905, 194] on div at bounding box center [903, 196] width 17 height 17
click at [889, 197] on div at bounding box center [881, 196] width 17 height 17
click at [864, 197] on div at bounding box center [858, 196] width 17 height 17
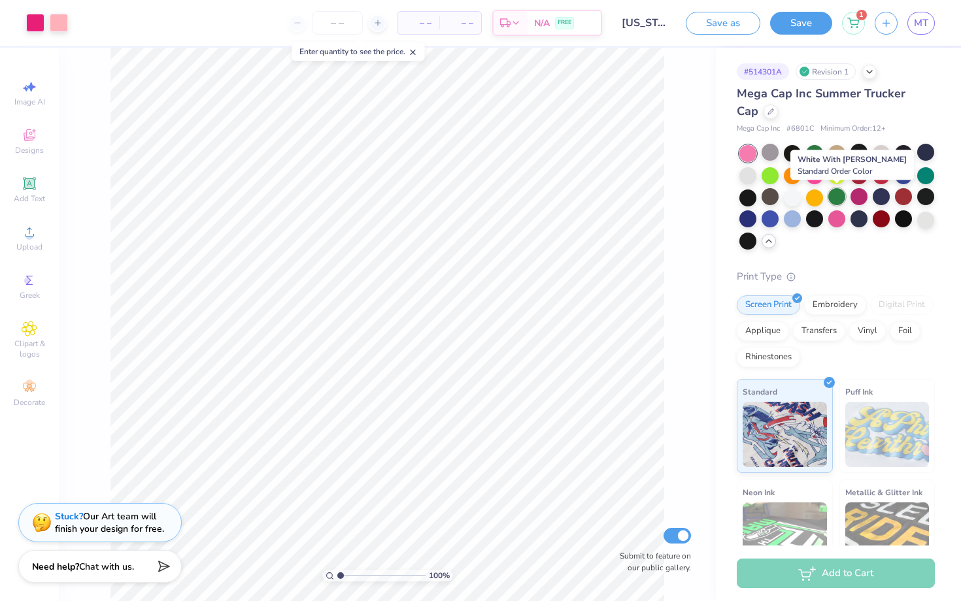
click at [835, 196] on div at bounding box center [836, 196] width 17 height 17
click at [820, 196] on div at bounding box center [814, 196] width 17 height 17
click at [793, 202] on div at bounding box center [792, 196] width 17 height 17
click at [766, 203] on div at bounding box center [769, 196] width 17 height 17
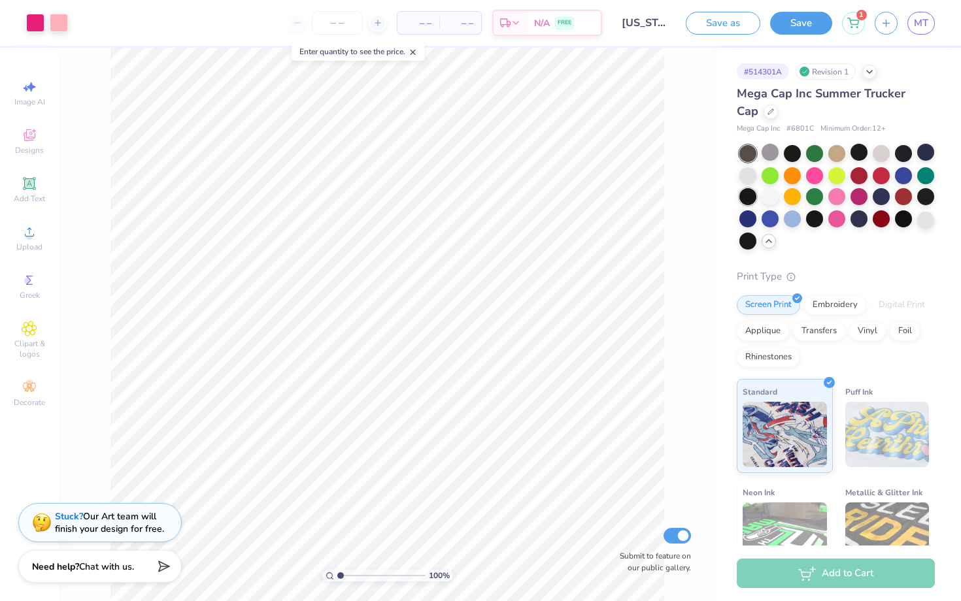
click at [751, 195] on div at bounding box center [747, 196] width 17 height 17
click at [772, 195] on div at bounding box center [769, 196] width 17 height 17
click at [754, 195] on div at bounding box center [747, 196] width 17 height 17
click at [767, 195] on div at bounding box center [769, 196] width 17 height 17
click at [754, 195] on div at bounding box center [747, 196] width 17 height 17
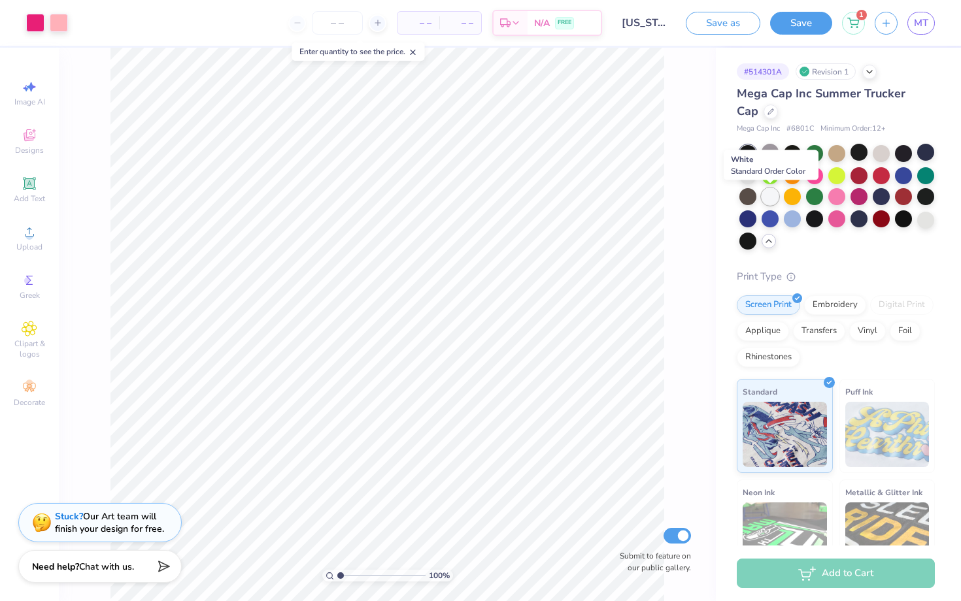
click at [767, 195] on div at bounding box center [769, 196] width 17 height 17
click at [768, 195] on div at bounding box center [769, 196] width 17 height 17
click at [752, 194] on div at bounding box center [747, 196] width 17 height 17
click at [790, 18] on button "Save" at bounding box center [801, 21] width 62 height 23
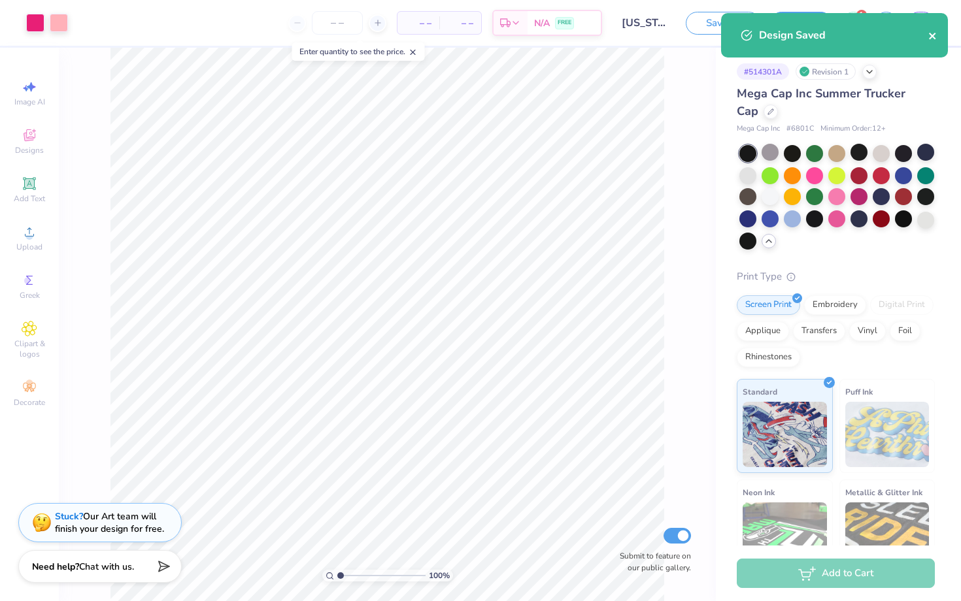
click at [934, 31] on icon "close" at bounding box center [932, 36] width 9 height 10
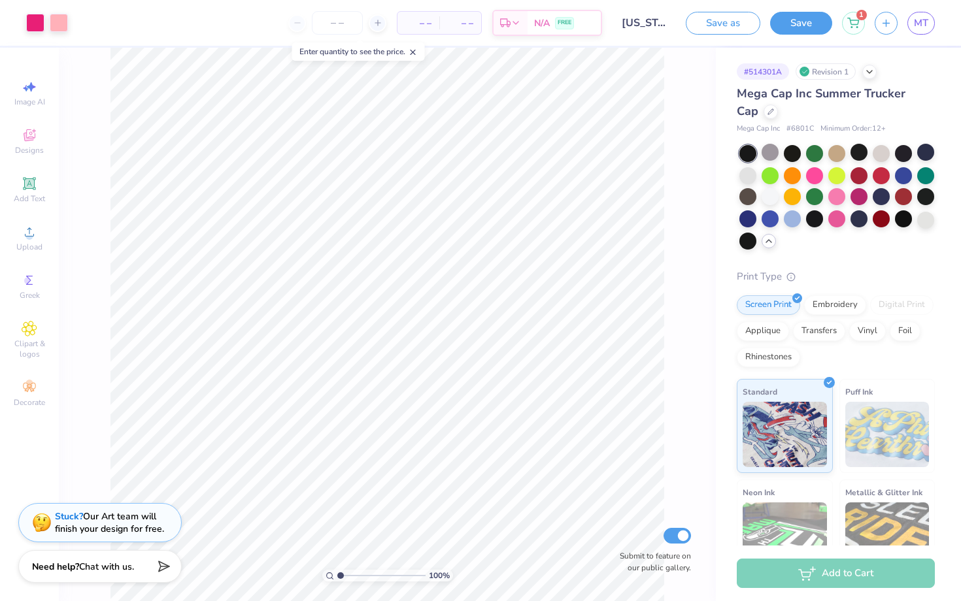
click at [923, 24] on div "Design Saved" at bounding box center [834, 39] width 232 height 59
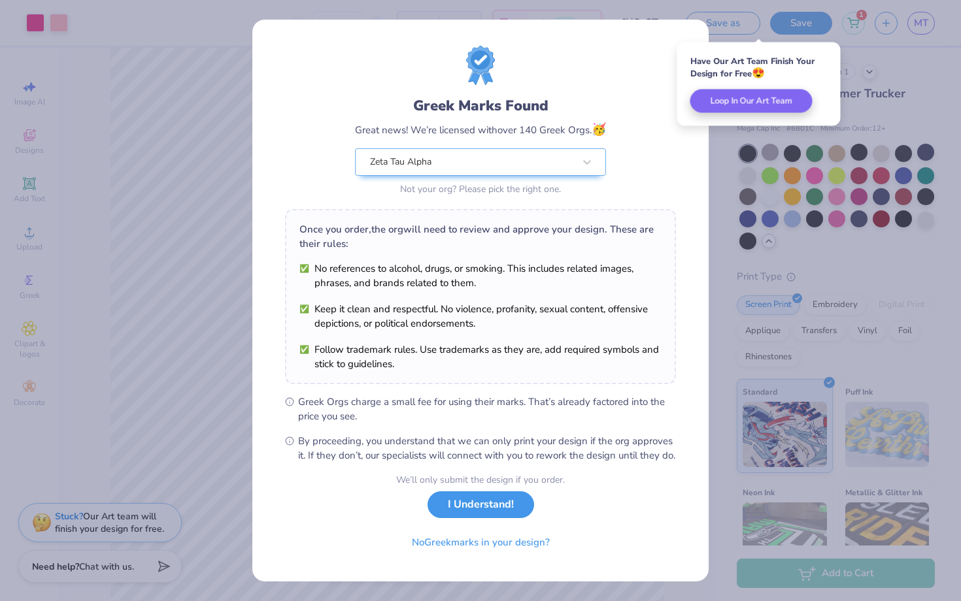
click at [495, 518] on button "I Understand!" at bounding box center [480, 504] width 107 height 27
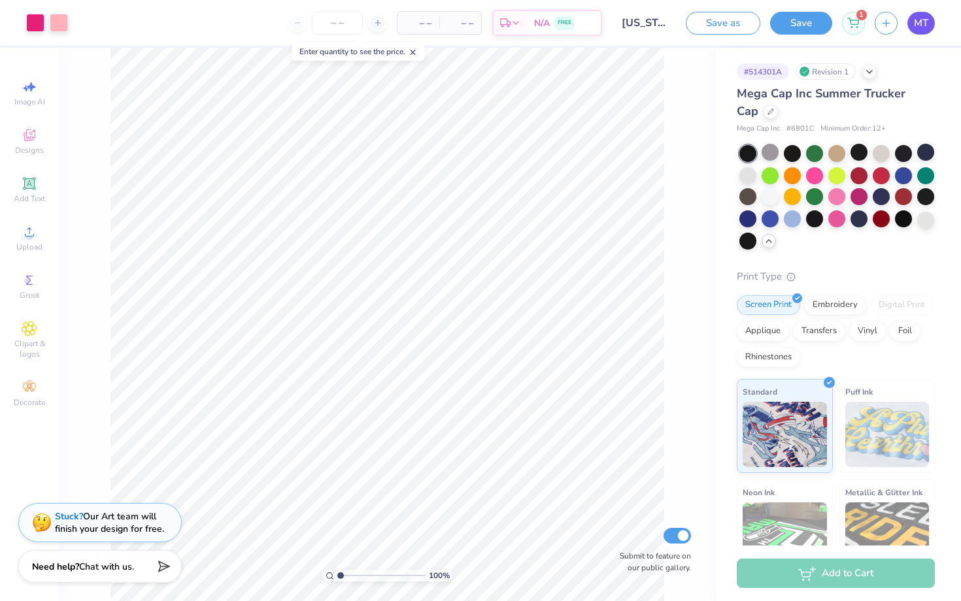
click at [919, 26] on span "MT" at bounding box center [921, 23] width 14 height 15
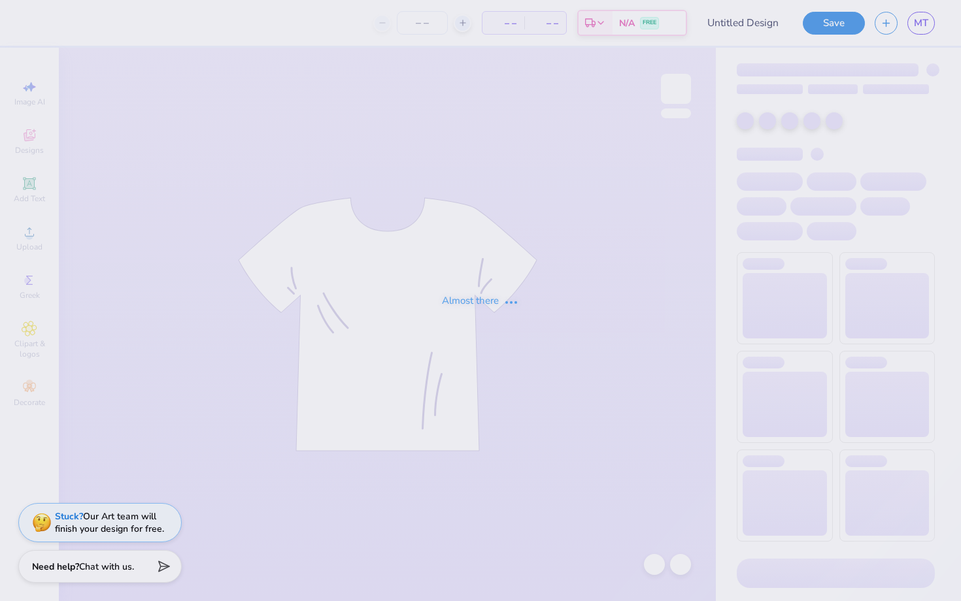
type input "giftcardpromo"
type input "110"
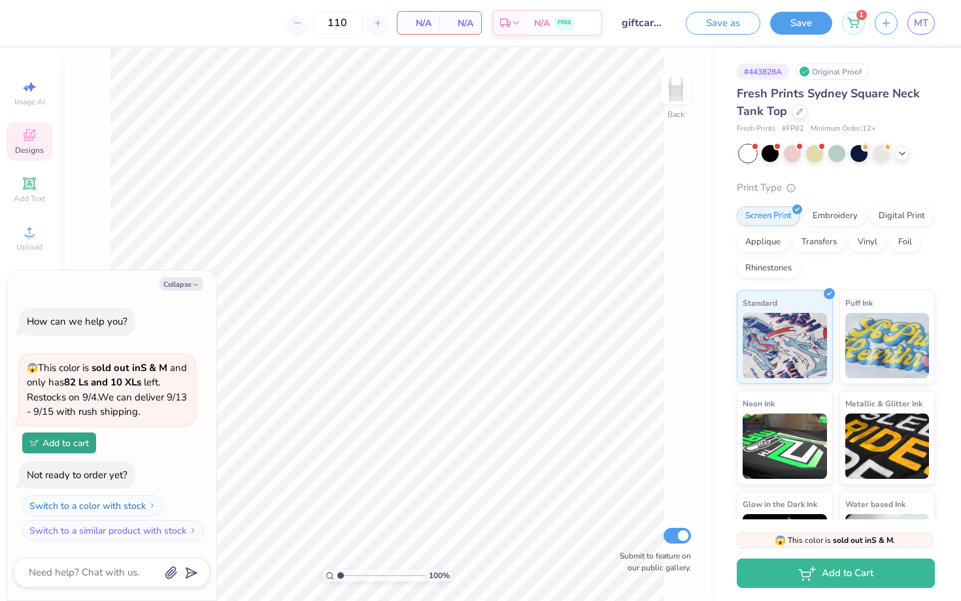
click at [40, 144] on div "Designs" at bounding box center [30, 141] width 46 height 39
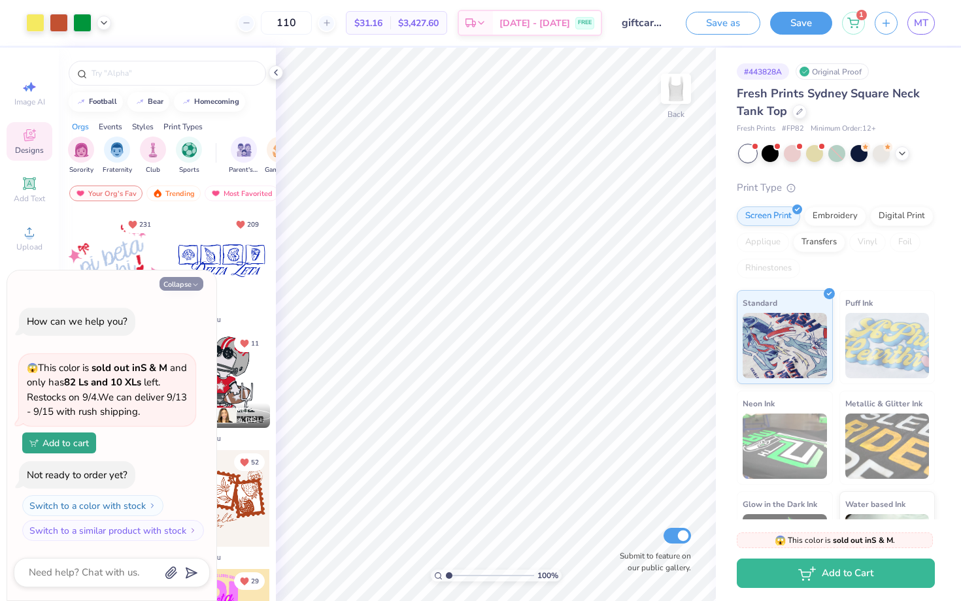
click at [176, 286] on button "Collapse" at bounding box center [181, 284] width 44 height 14
type textarea "x"
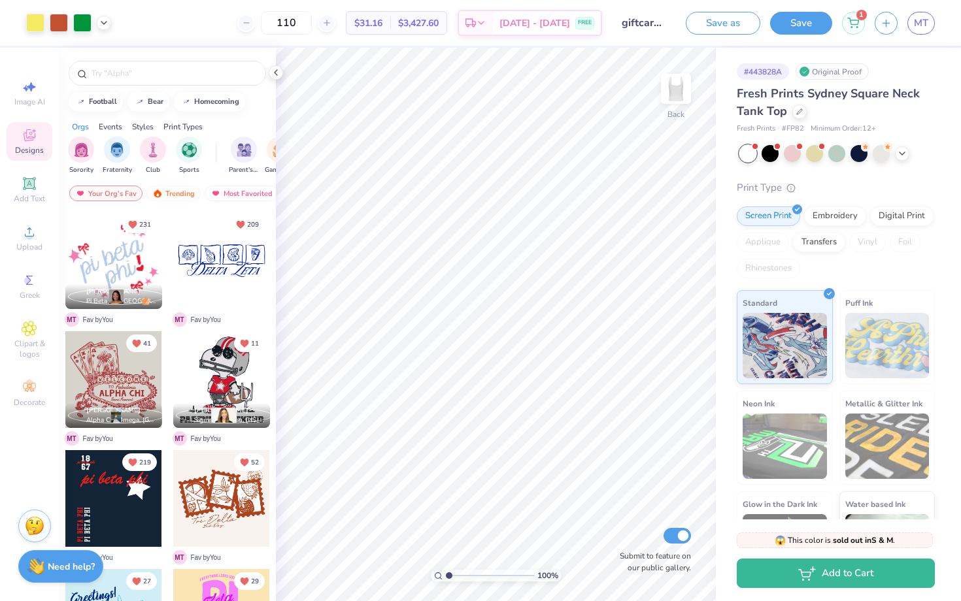
click at [804, 105] on div "Fresh Prints Sydney Square Neck Tank Top" at bounding box center [836, 102] width 198 height 35
click at [799, 110] on icon at bounding box center [799, 110] width 7 height 7
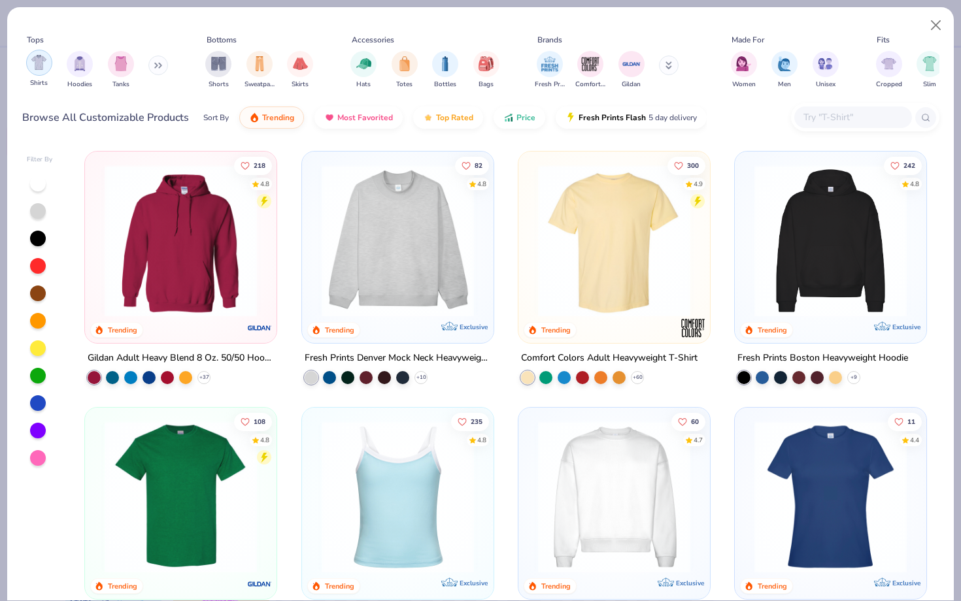
click at [50, 64] on div "filter for Shirts" at bounding box center [39, 63] width 26 height 26
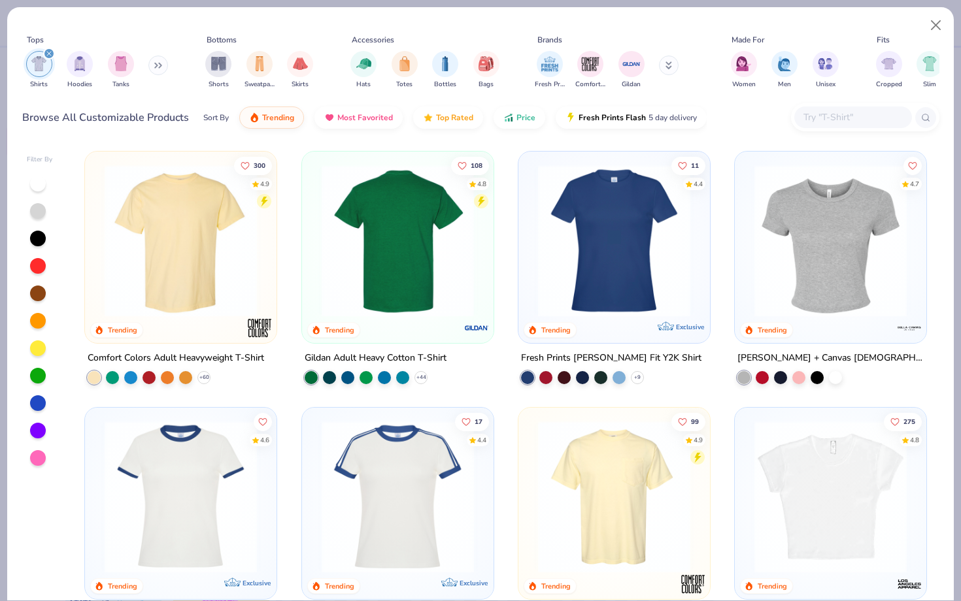
click at [420, 219] on img at bounding box center [396, 241] width 165 height 152
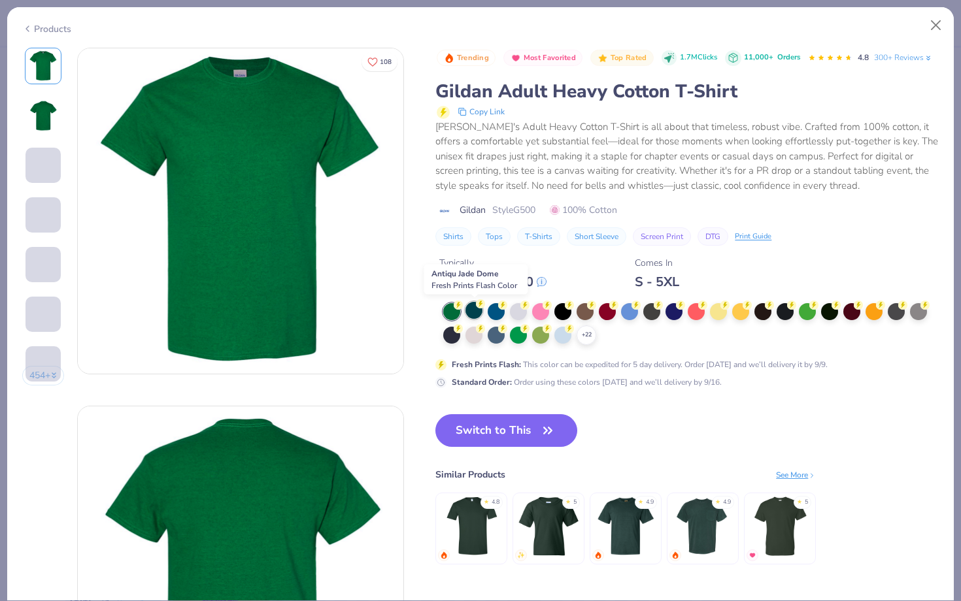
click at [474, 311] on div at bounding box center [473, 310] width 17 height 17
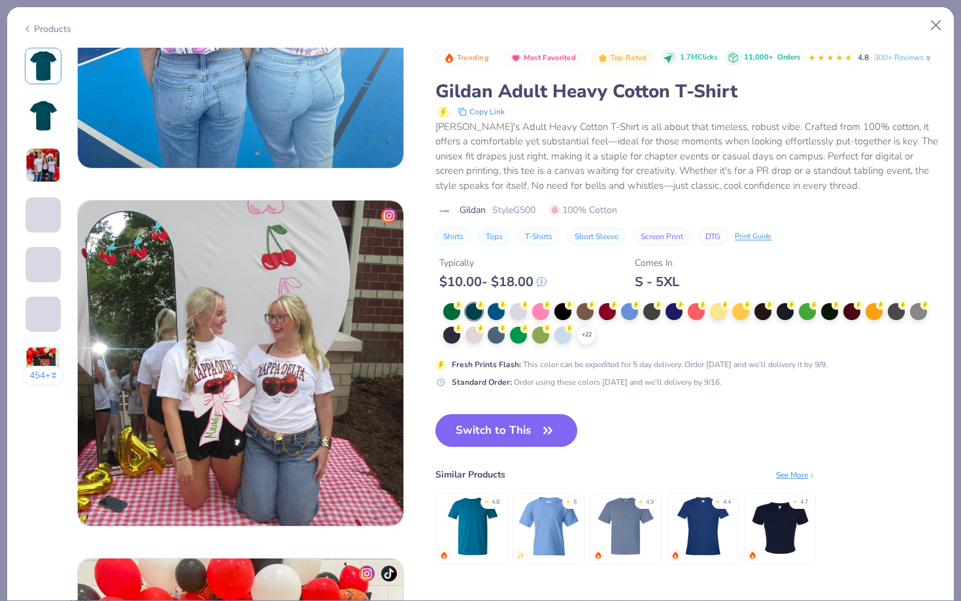
scroll to position [2133, 0]
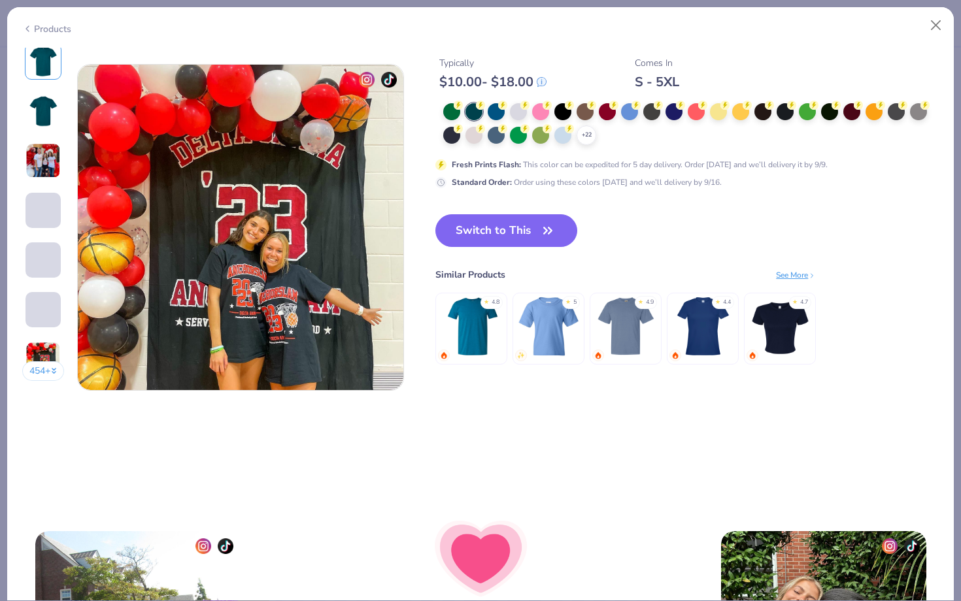
click at [374, 309] on img at bounding box center [240, 227] width 325 height 325
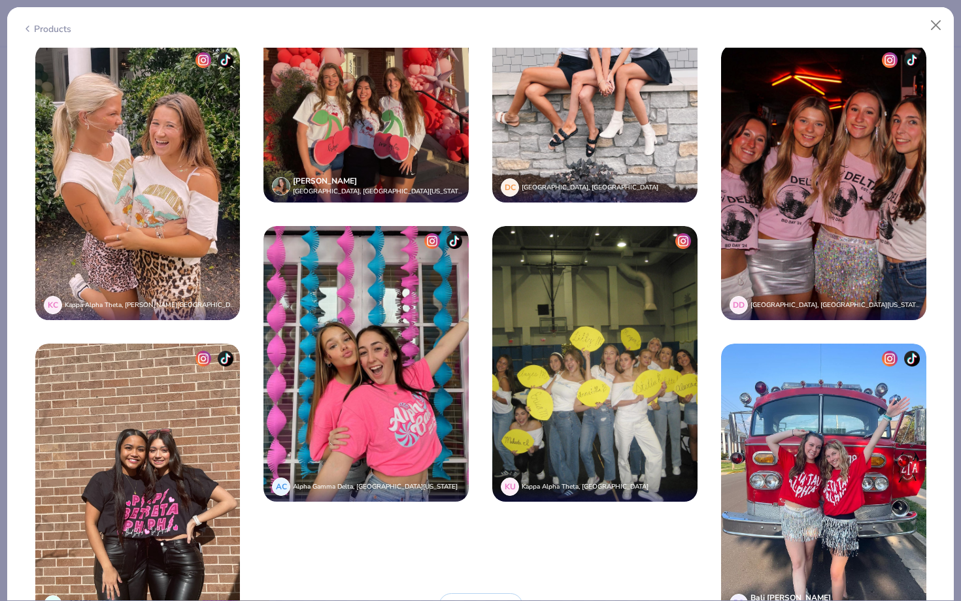
scroll to position [3498, 0]
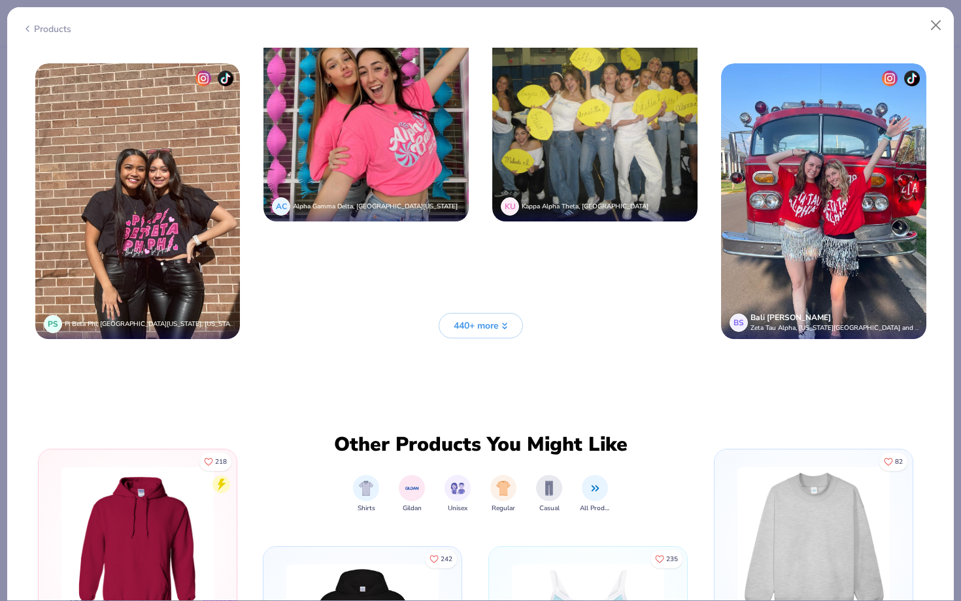
click at [457, 328] on span "440+ more" at bounding box center [476, 326] width 45 height 14
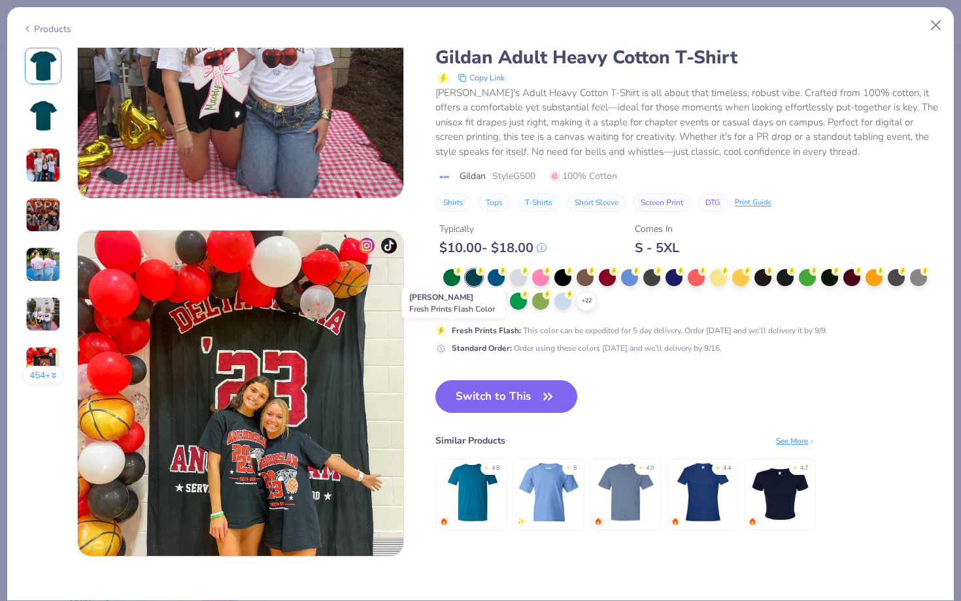
scroll to position [2023, 0]
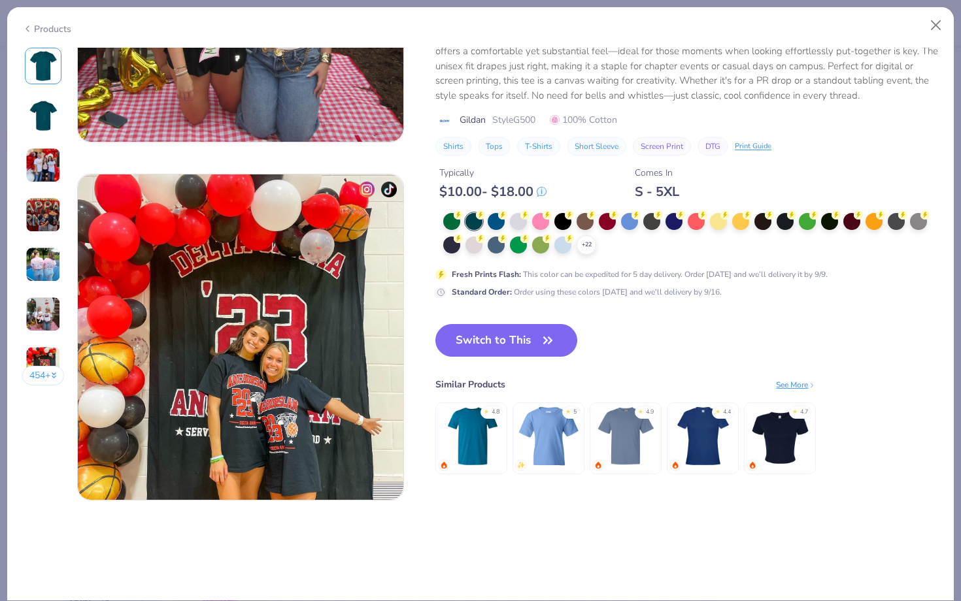
click at [367, 188] on img at bounding box center [367, 190] width 16 height 16
click at [386, 192] on img at bounding box center [389, 190] width 16 height 16
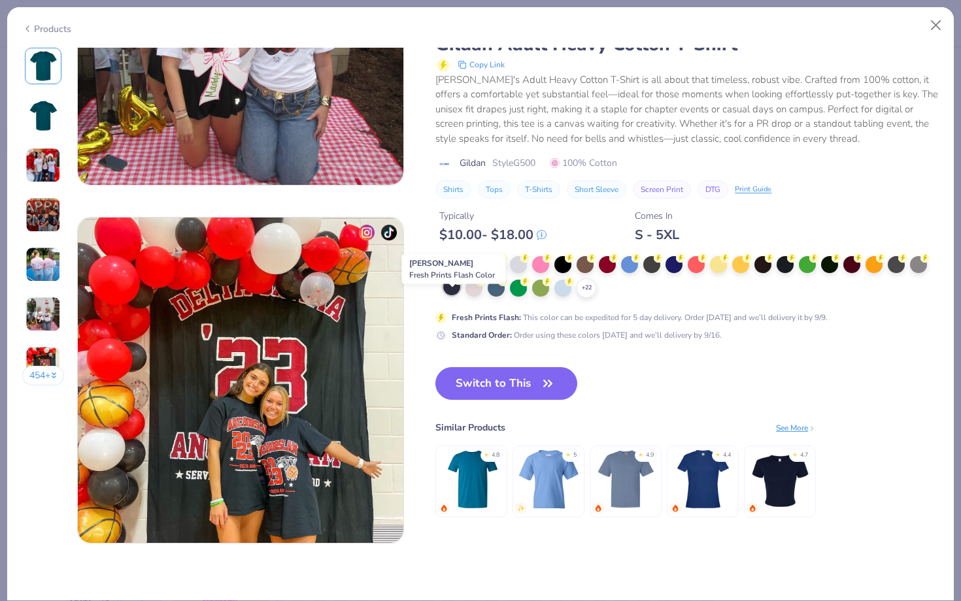
scroll to position [1957, 0]
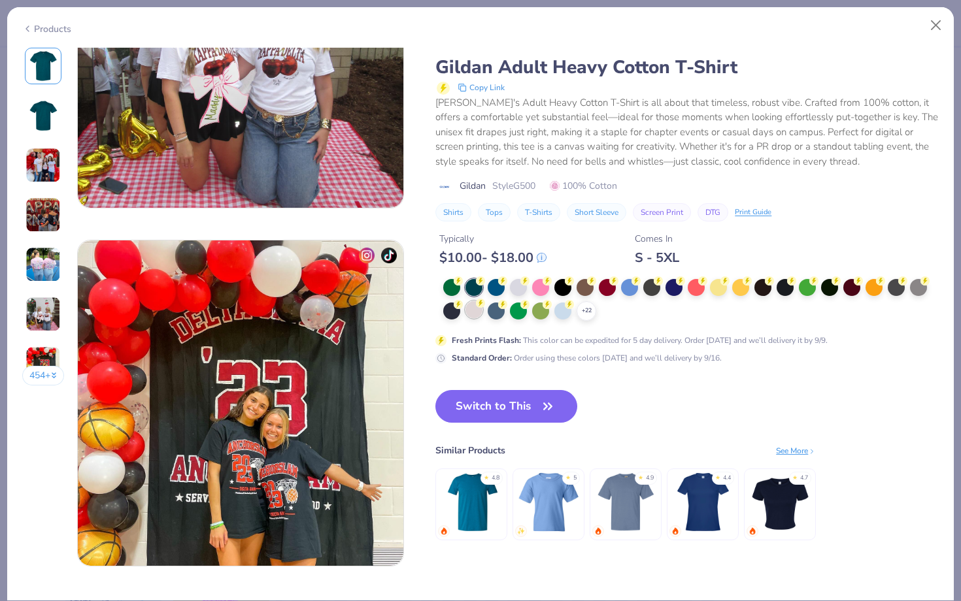
click at [478, 314] on div at bounding box center [473, 309] width 17 height 17
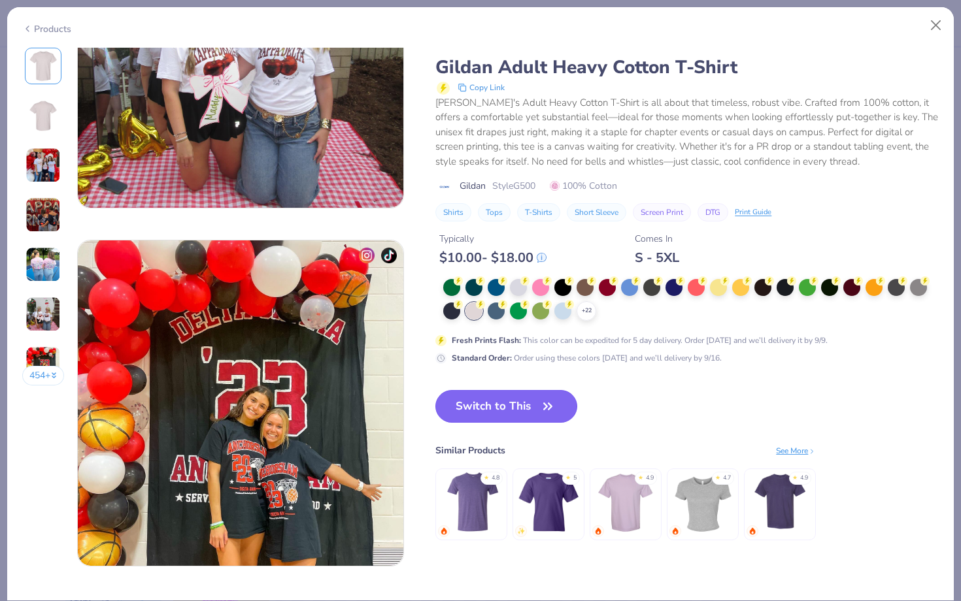
click at [513, 397] on button "Switch to This" at bounding box center [506, 406] width 142 height 33
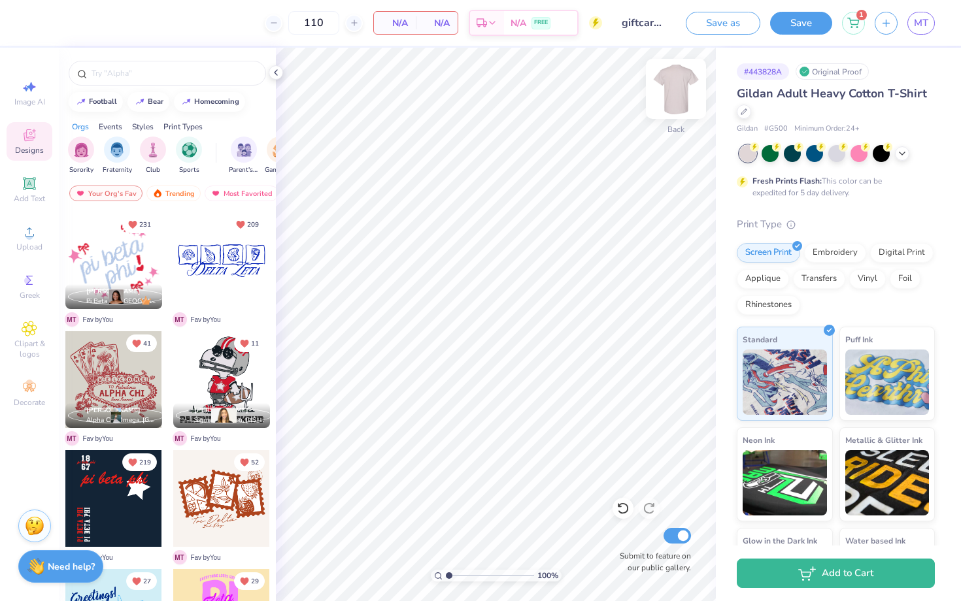
click at [668, 91] on img at bounding box center [676, 89] width 52 height 52
click at [146, 63] on div at bounding box center [167, 73] width 197 height 25
click at [146, 72] on input "text" at bounding box center [173, 73] width 167 height 13
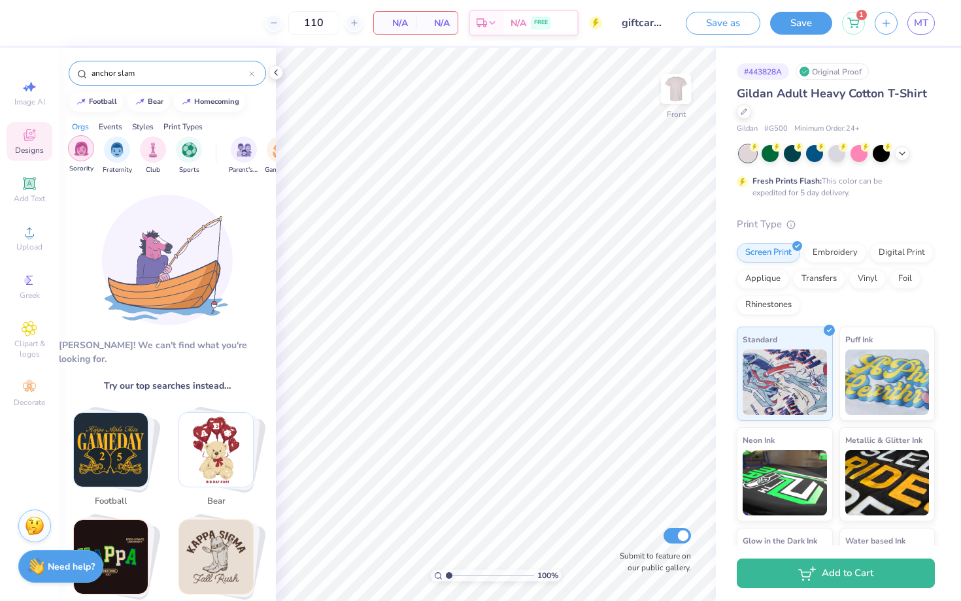
type input "anchor slam"
click at [90, 146] on div "filter for Sorority" at bounding box center [81, 148] width 26 height 26
click at [248, 75] on input "anchor slam" at bounding box center [169, 73] width 159 height 13
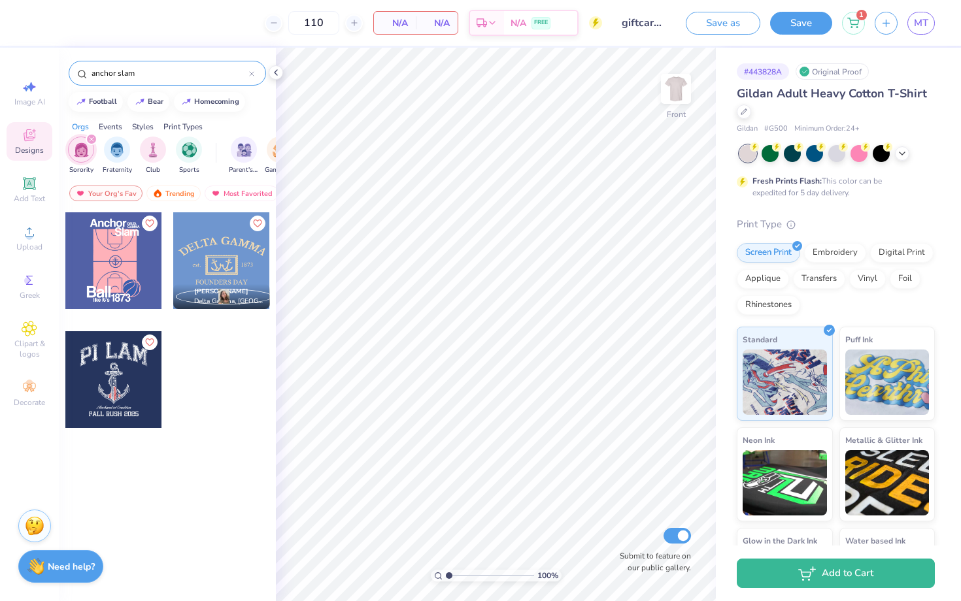
click at [252, 75] on icon at bounding box center [251, 73] width 5 height 5
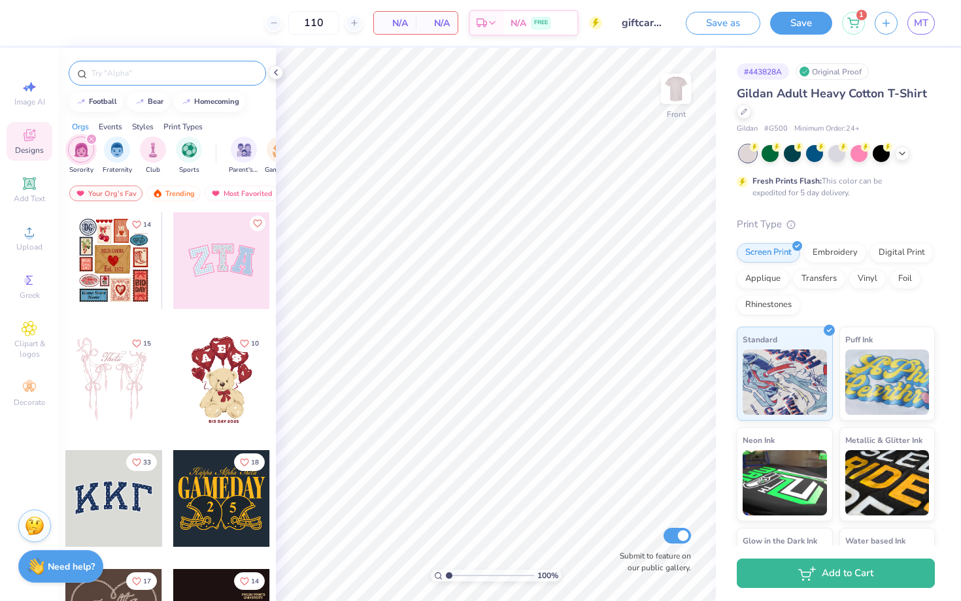
click at [218, 71] on input "text" at bounding box center [173, 73] width 167 height 13
type input "anchor slam"
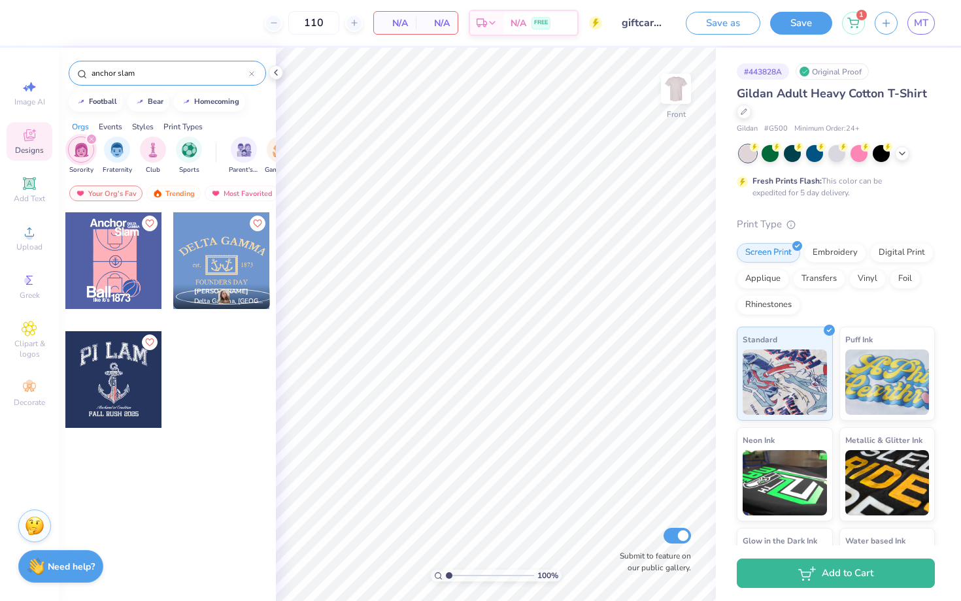
click at [248, 75] on input "anchor slam" at bounding box center [169, 73] width 159 height 13
click at [250, 76] on icon at bounding box center [251, 73] width 5 height 5
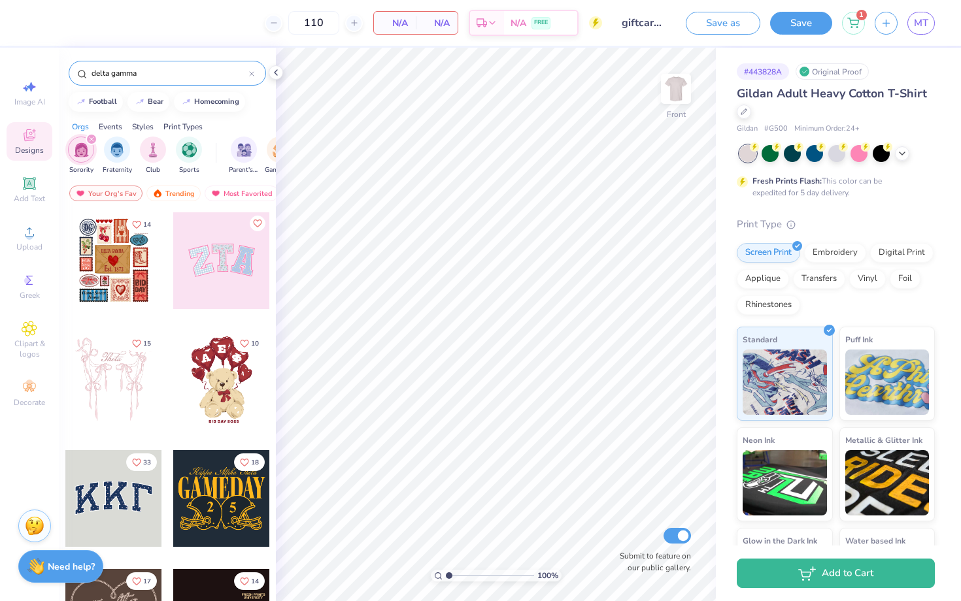
type input "delta gamma"
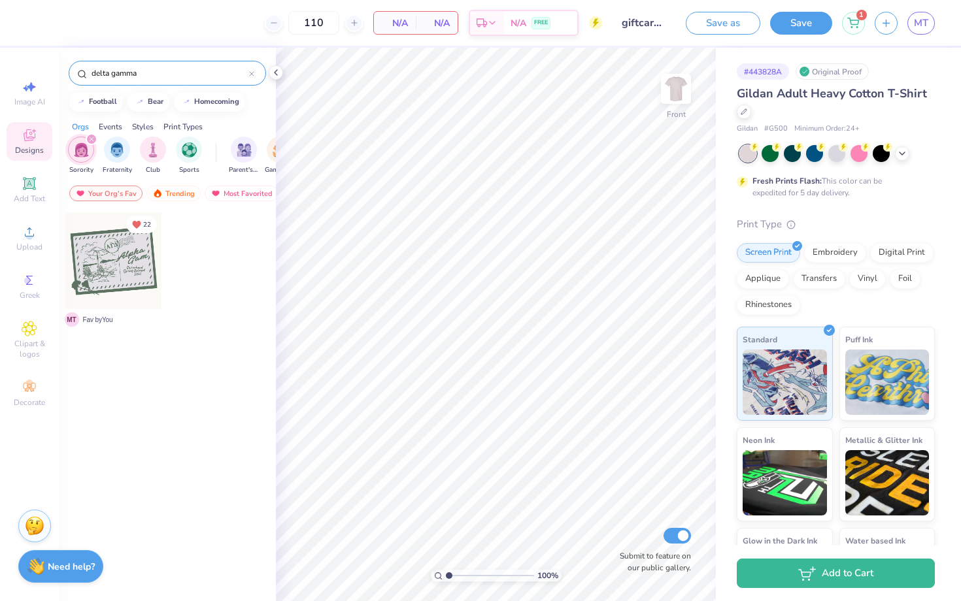
click at [252, 69] on div at bounding box center [251, 73] width 5 height 12
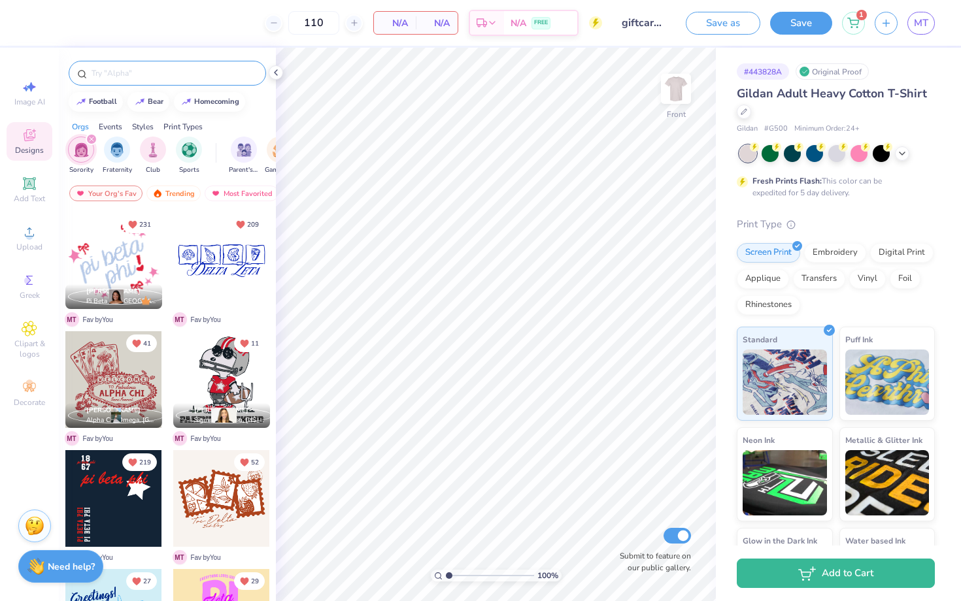
click at [92, 141] on icon "filter for Sorority" at bounding box center [92, 139] width 4 height 4
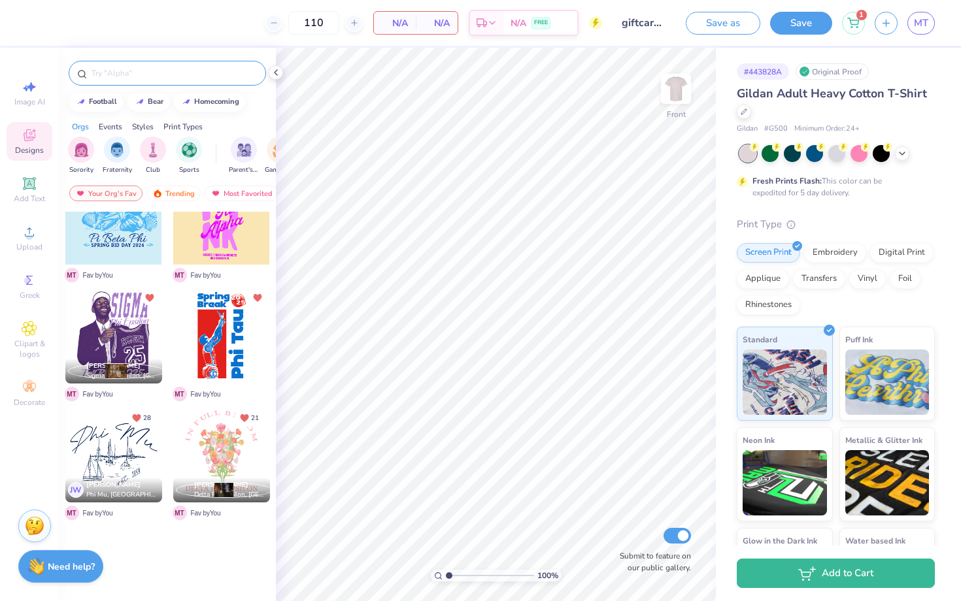
scroll to position [449, 0]
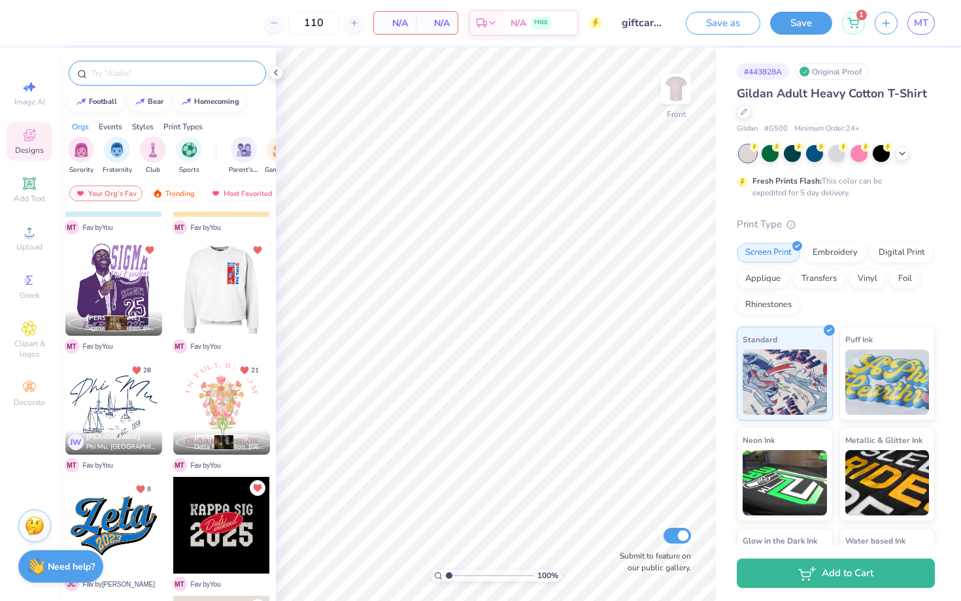
click at [210, 322] on div at bounding box center [221, 287] width 97 height 97
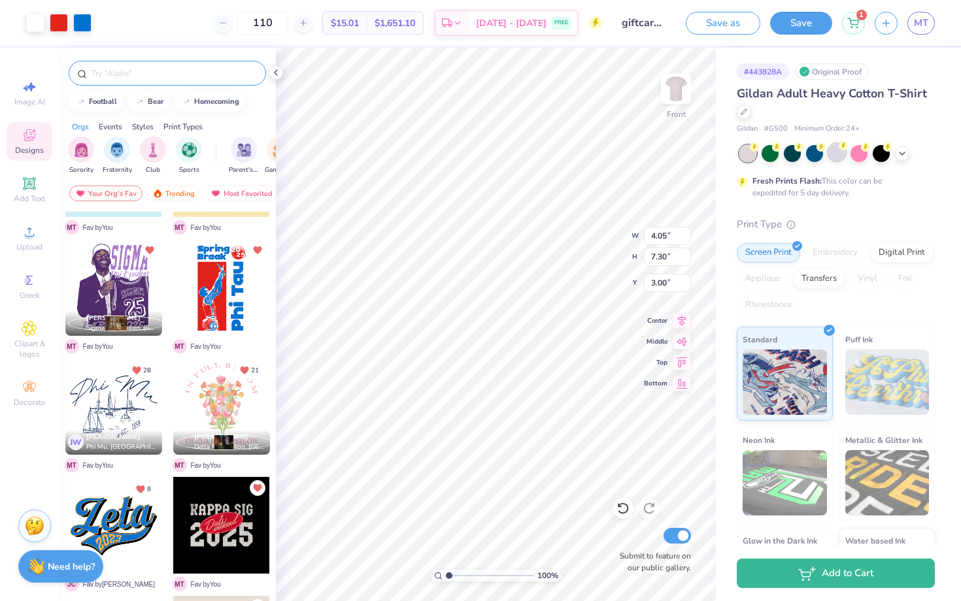
click at [843, 152] on div at bounding box center [836, 152] width 17 height 17
type input "6.37"
type input "9.08"
type input "16.35"
type input "6.35"
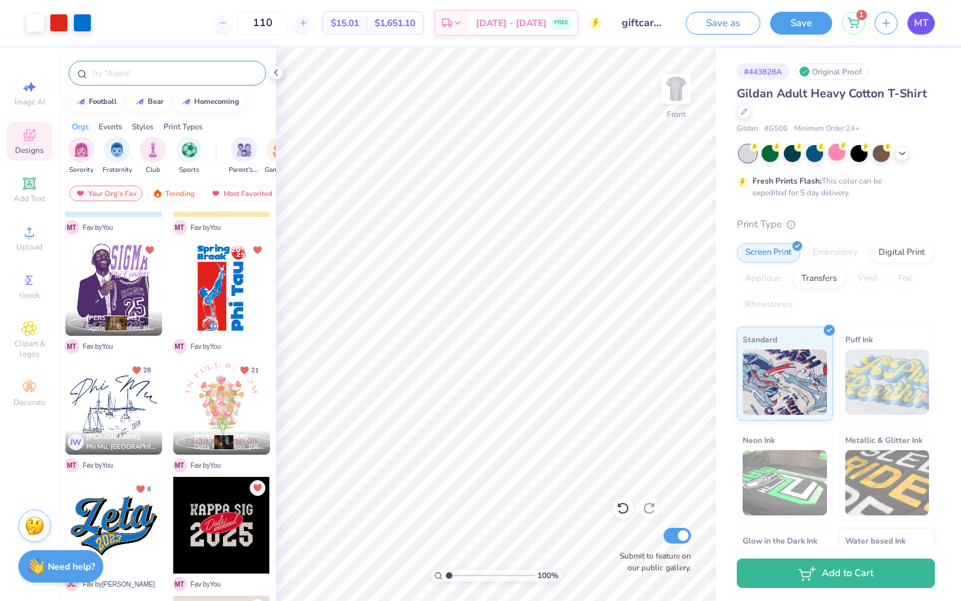
click at [921, 29] on span "MT" at bounding box center [921, 23] width 14 height 15
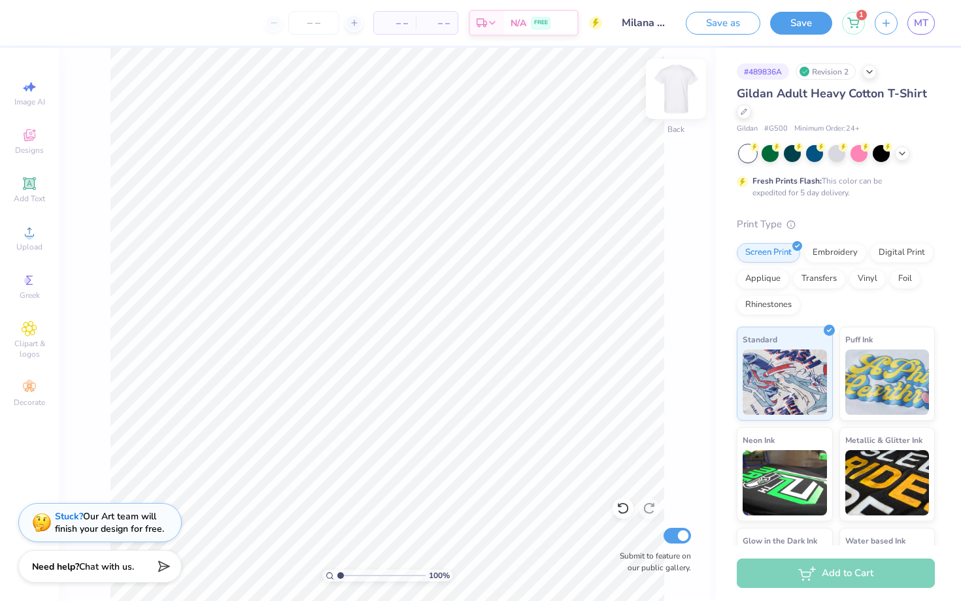
click at [677, 81] on img at bounding box center [676, 89] width 52 height 52
click at [78, 527] on div "Stuck? Our Art team will finish your design for free." at bounding box center [109, 520] width 109 height 25
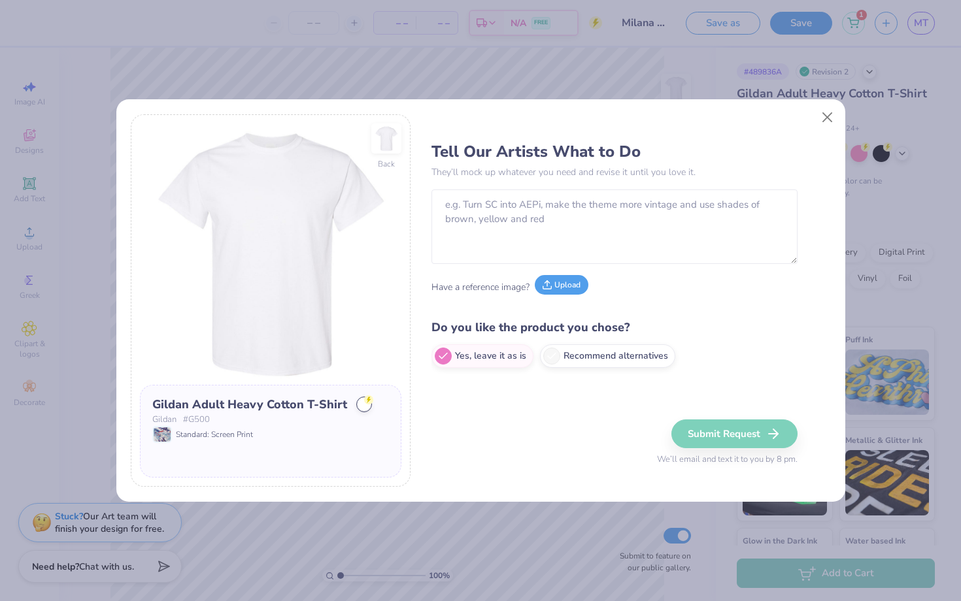
click at [549, 289] on icon at bounding box center [547, 287] width 8 height 3
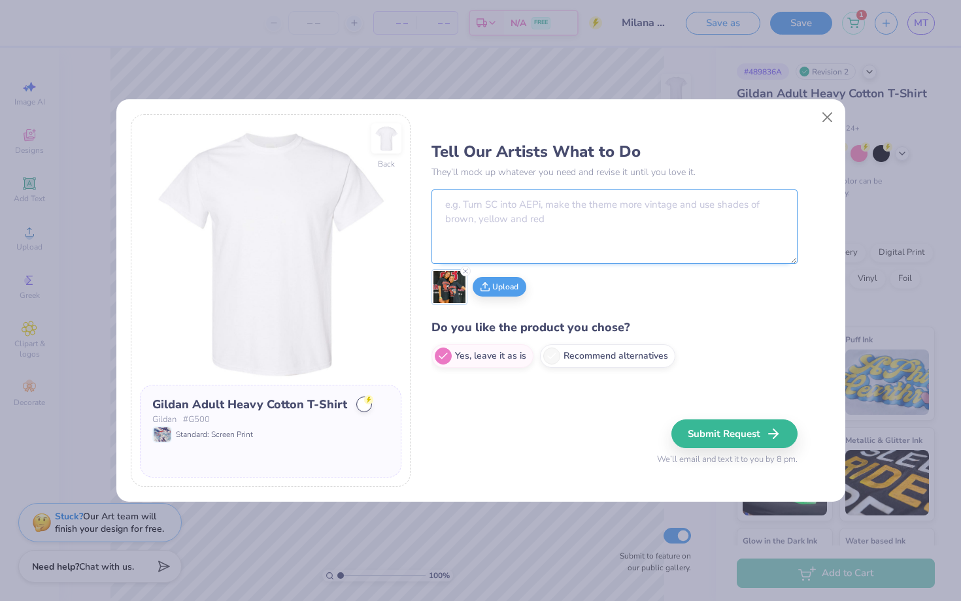
click at [708, 233] on textarea at bounding box center [614, 227] width 366 height 75
click at [458, 288] on img at bounding box center [449, 287] width 32 height 32
click at [631, 227] on textarea "say zlam dunk instead of" at bounding box center [614, 227] width 366 height 75
type textarea "say [PERSON_NAME] instead of anchor slam"
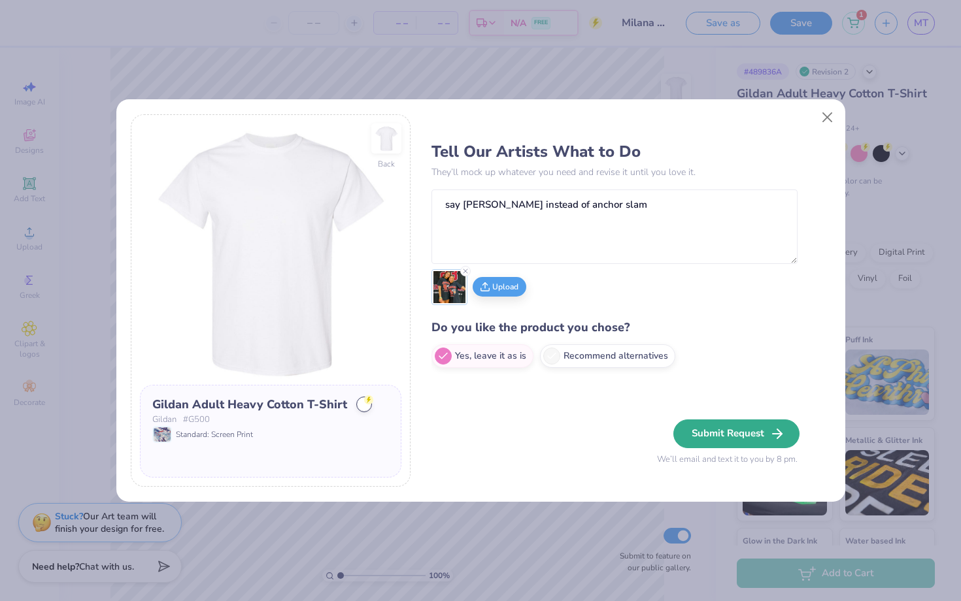
click at [734, 441] on button "Submit Request" at bounding box center [736, 434] width 126 height 29
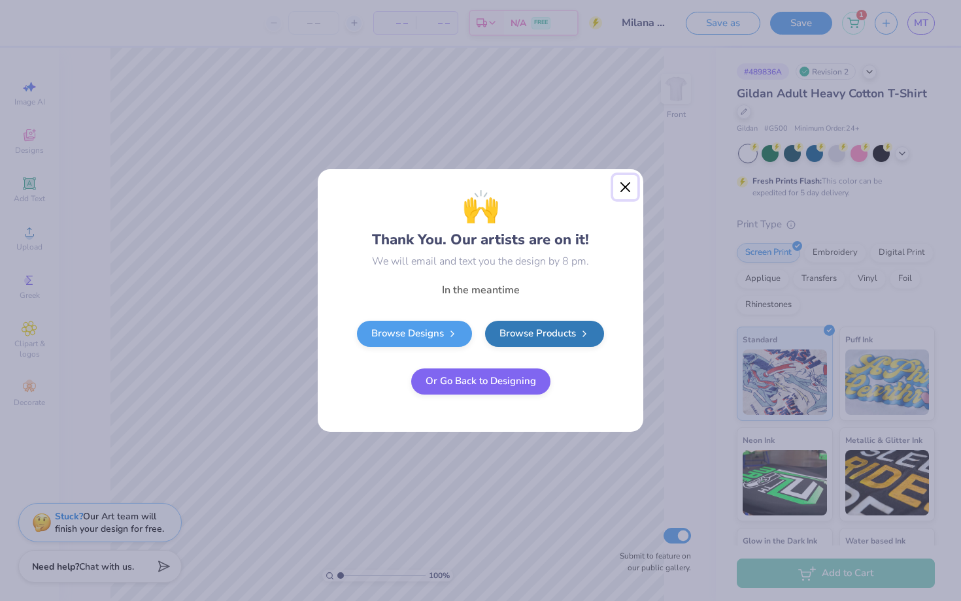
click at [620, 176] on button "Close" at bounding box center [625, 187] width 25 height 25
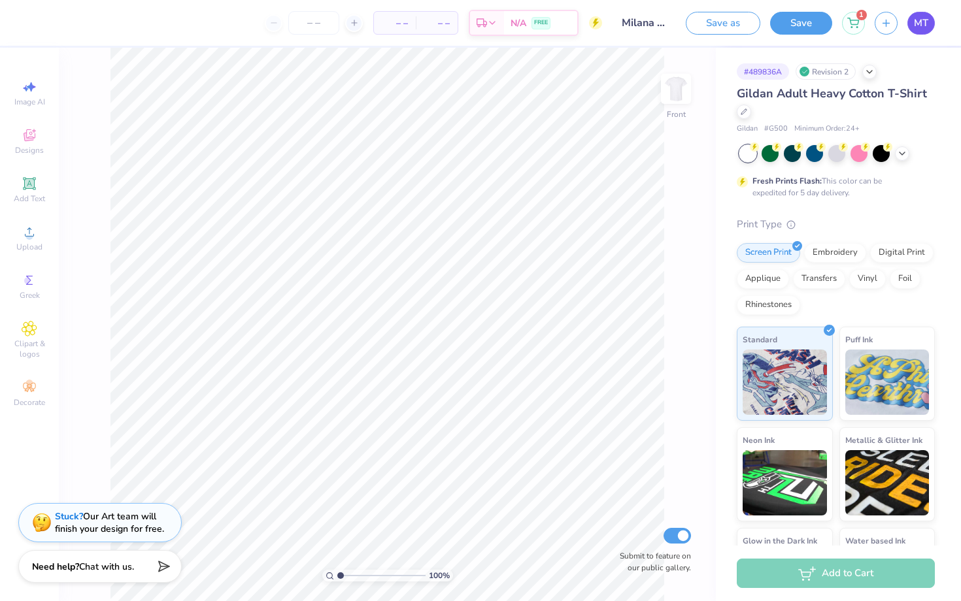
click at [910, 20] on link "MT" at bounding box center [920, 23] width 27 height 23
